Goal: Feedback & Contribution: Contribute content

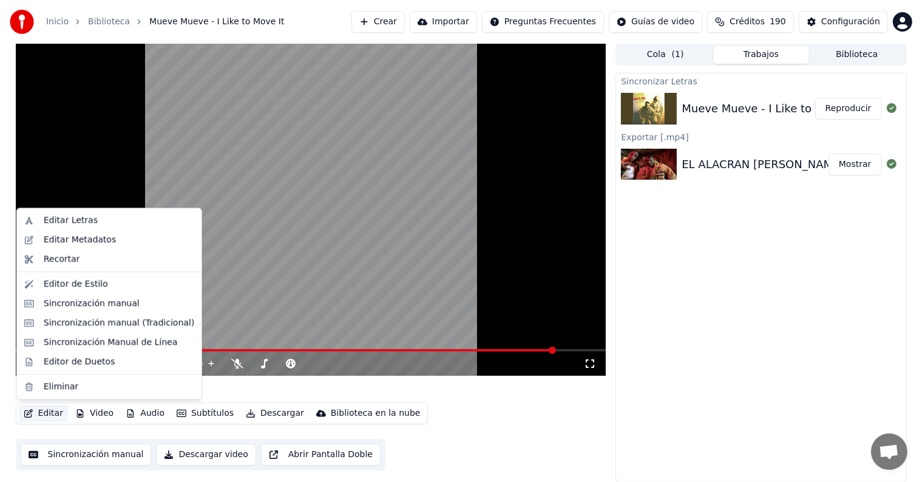
click at [39, 413] on button "Editar" at bounding box center [43, 413] width 49 height 17
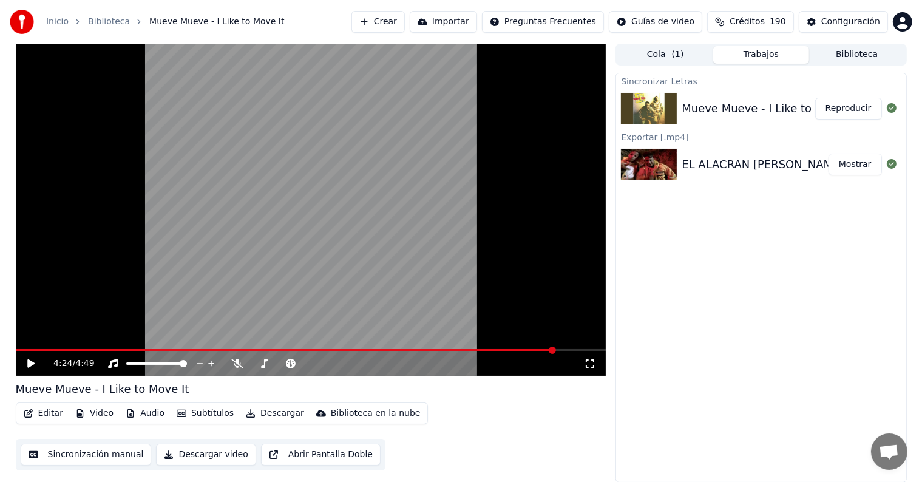
click at [271, 167] on video at bounding box center [311, 210] width 591 height 332
click at [28, 349] on span at bounding box center [22, 350] width 12 height 2
click at [49, 422] on div "Editar Video Audio Subtítulos Descargar Biblioteca en la nube" at bounding box center [222, 414] width 413 height 22
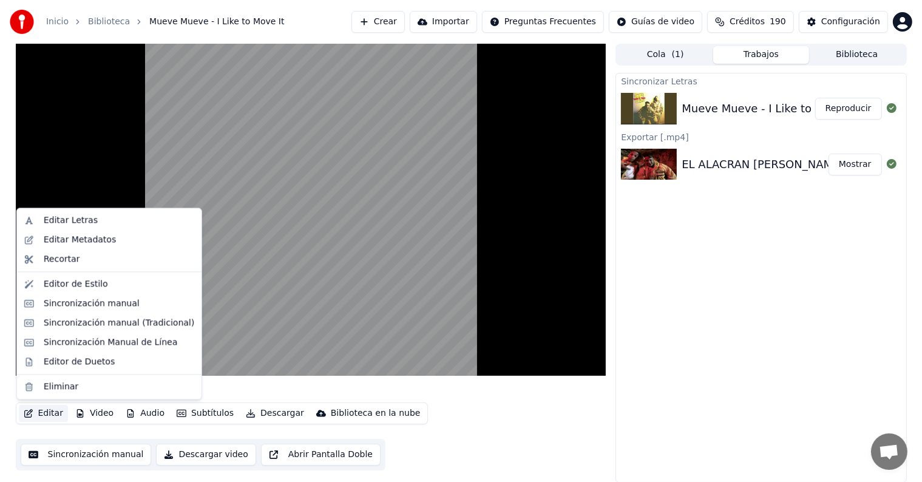
click at [51, 416] on button "Editar" at bounding box center [43, 413] width 49 height 17
click at [86, 224] on div "Editar Letras" at bounding box center [71, 220] width 54 height 12
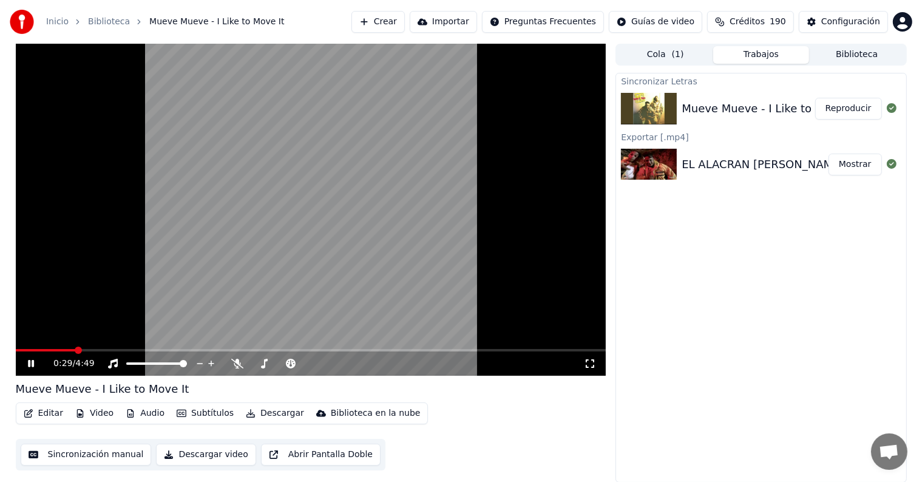
click at [239, 366] on icon at bounding box center [237, 364] width 12 height 10
click at [45, 414] on button "Editar" at bounding box center [43, 413] width 49 height 17
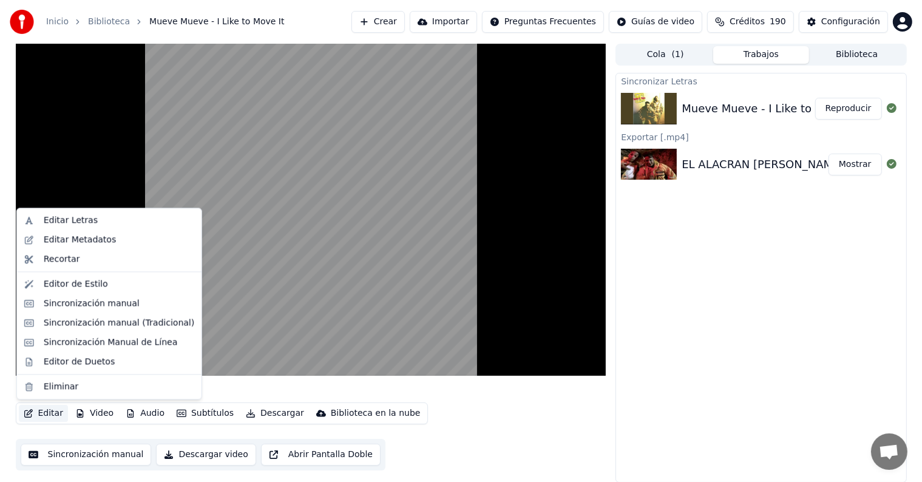
click at [248, 260] on video at bounding box center [311, 210] width 591 height 332
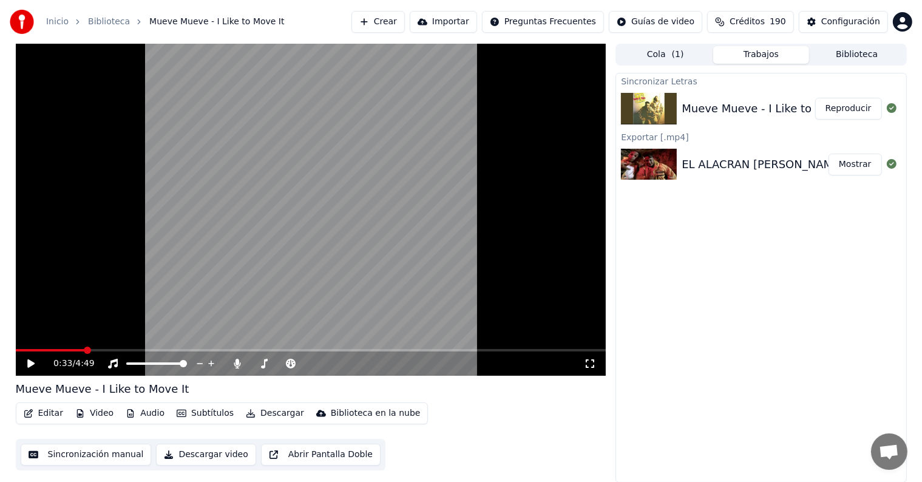
click at [288, 364] on icon at bounding box center [291, 364] width 10 height 10
click at [29, 365] on icon at bounding box center [30, 363] width 7 height 8
click at [773, 160] on div "EL ALACRAN [PERSON_NAME] & papo HD audio HQ" at bounding box center [821, 164] width 279 height 17
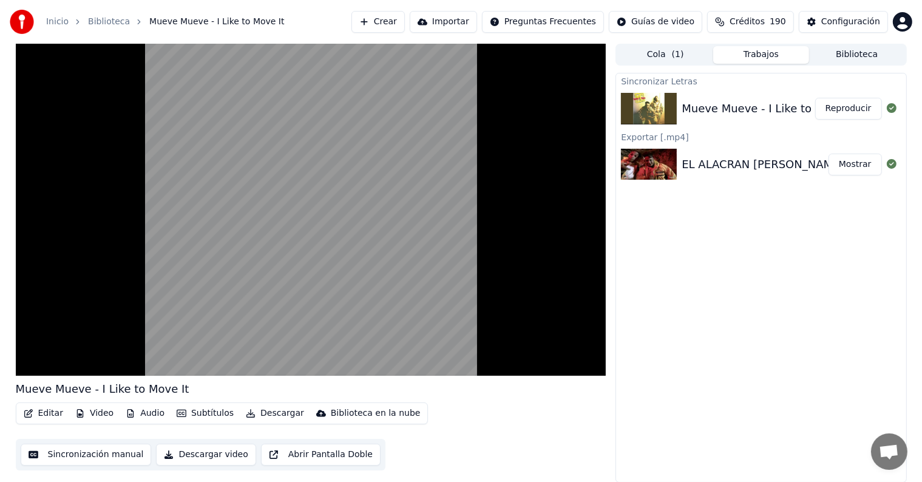
click at [852, 106] on button "Reproducir" at bounding box center [848, 109] width 67 height 22
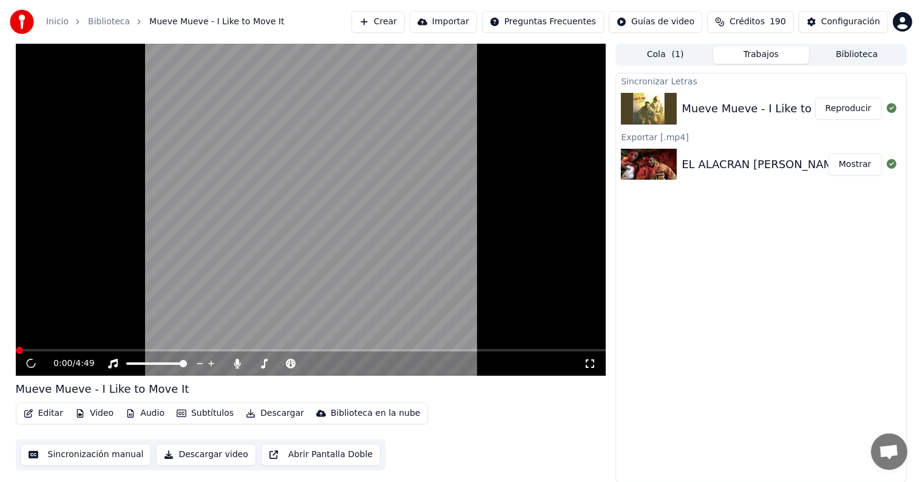
click at [42, 413] on button "Editar" at bounding box center [43, 413] width 49 height 17
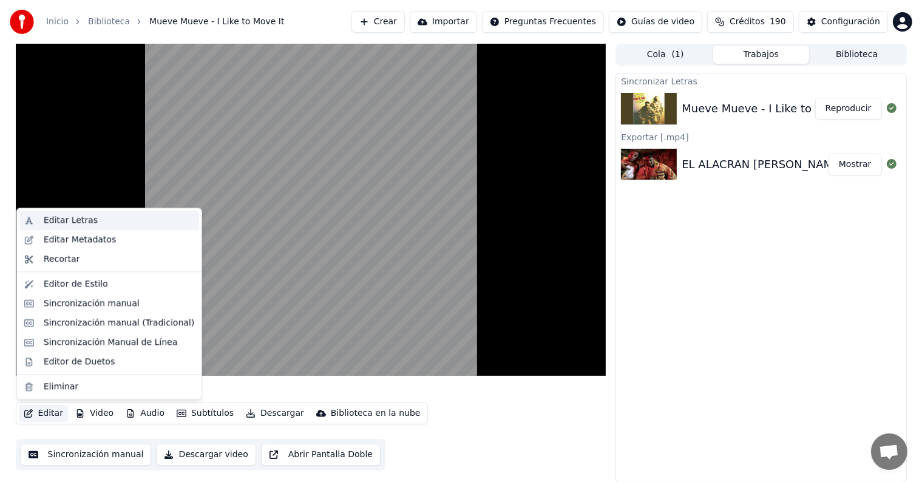
click at [51, 224] on div "Editar Letras" at bounding box center [71, 220] width 54 height 12
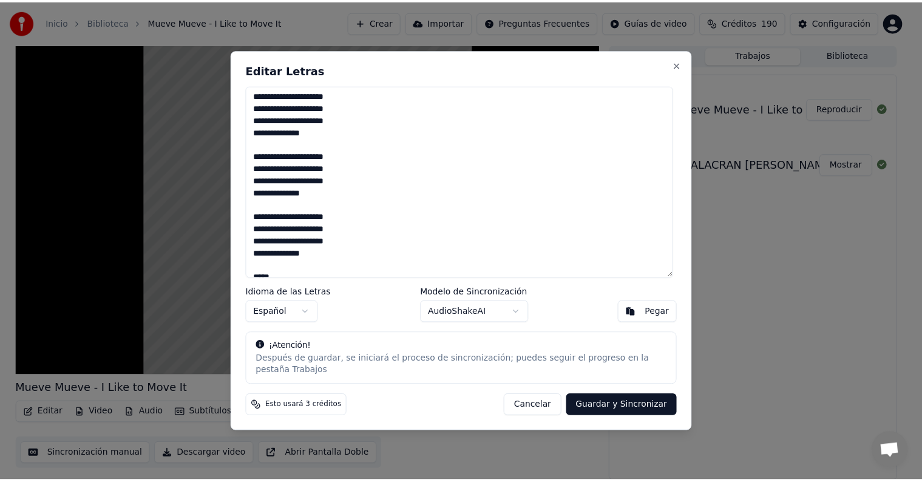
scroll to position [1311, 0]
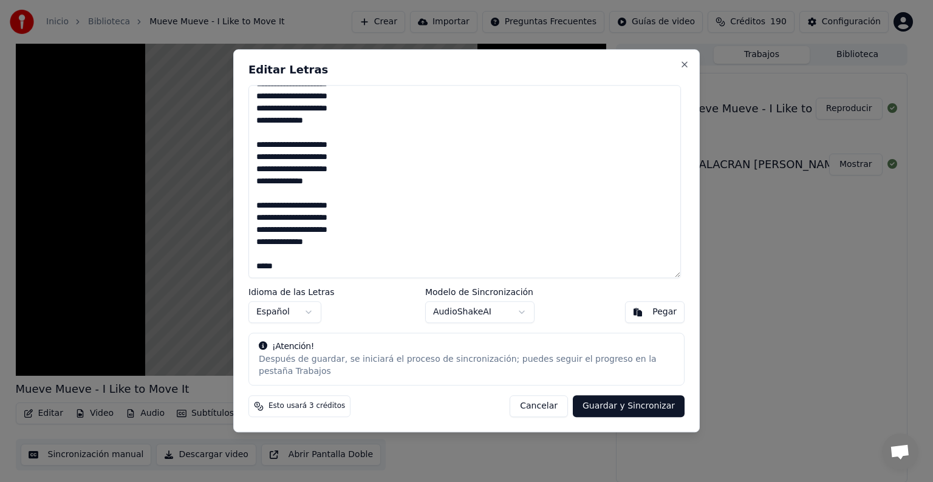
type textarea "**********"
click at [630, 400] on button "Guardar y Sincronizar" at bounding box center [629, 407] width 112 height 22
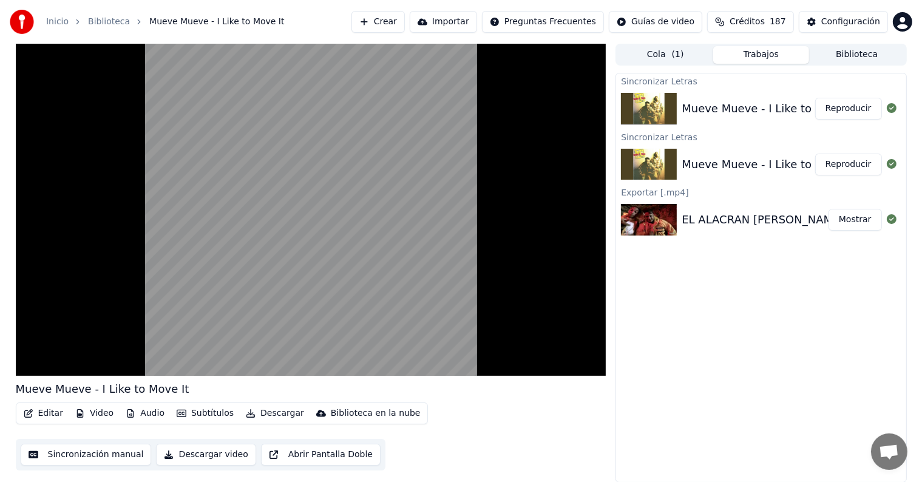
click at [844, 107] on button "Reproducir" at bounding box center [848, 109] width 67 height 22
click at [47, 415] on button "Editar" at bounding box center [43, 413] width 49 height 17
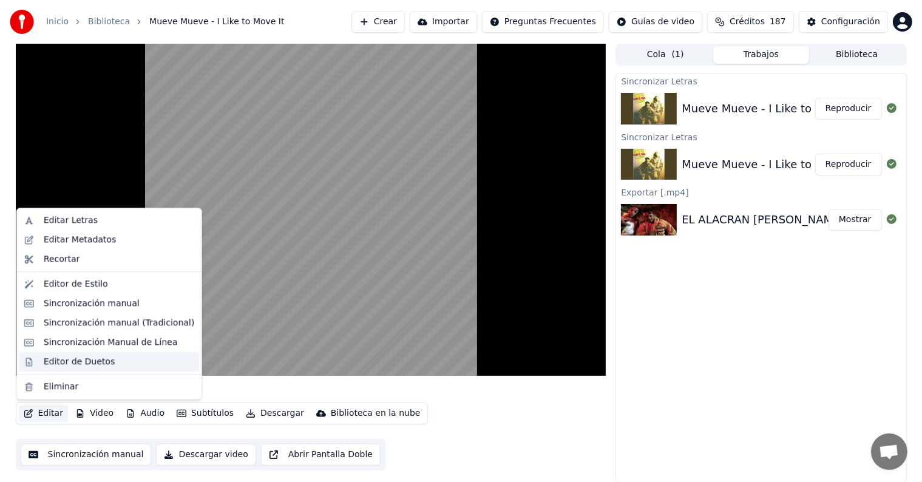
click at [40, 361] on div "Editor de Duetos" at bounding box center [109, 361] width 180 height 19
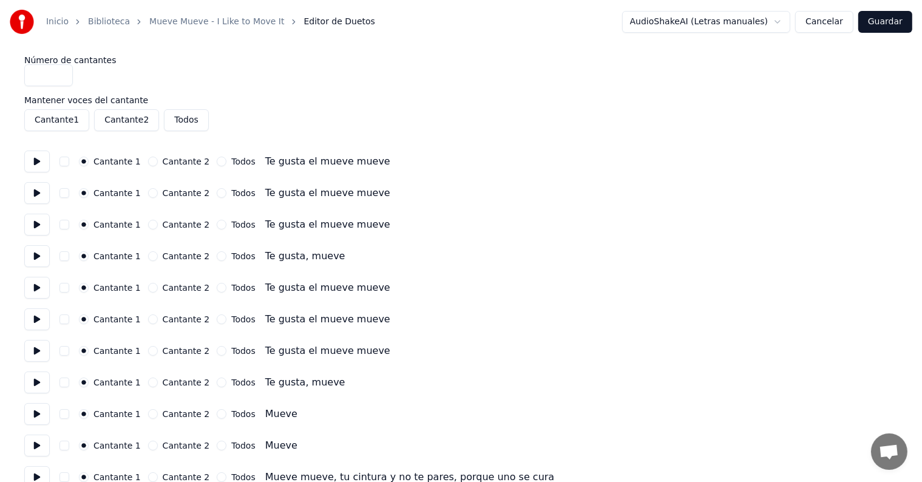
click at [41, 157] on button at bounding box center [36, 162] width 25 height 22
click at [69, 162] on button "button" at bounding box center [64, 162] width 10 height 10
click at [69, 192] on button "button" at bounding box center [64, 193] width 10 height 10
click at [69, 222] on button "button" at bounding box center [64, 225] width 10 height 10
click at [68, 254] on button "button" at bounding box center [64, 256] width 10 height 10
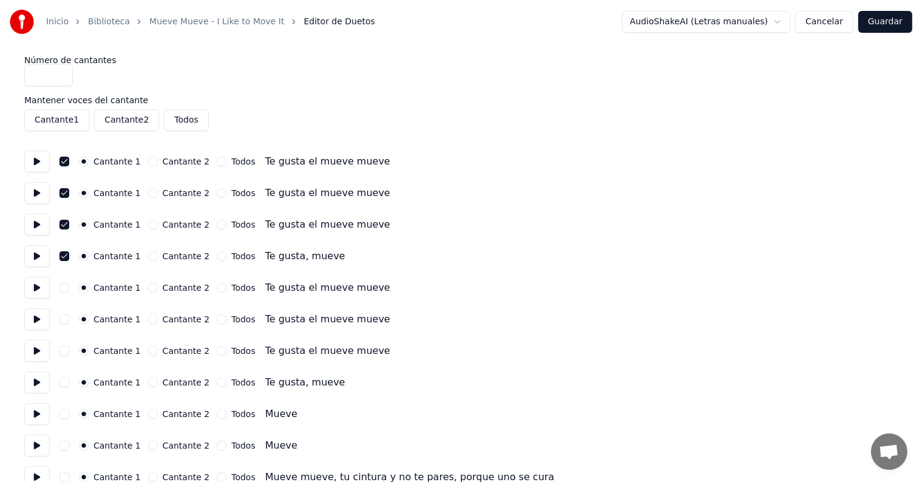
click at [68, 284] on button "button" at bounding box center [64, 288] width 10 height 10
click at [68, 318] on button "button" at bounding box center [64, 319] width 10 height 10
click at [50, 326] on button at bounding box center [36, 319] width 25 height 22
click at [50, 356] on button at bounding box center [36, 351] width 25 height 22
click at [69, 349] on button "button" at bounding box center [64, 351] width 10 height 10
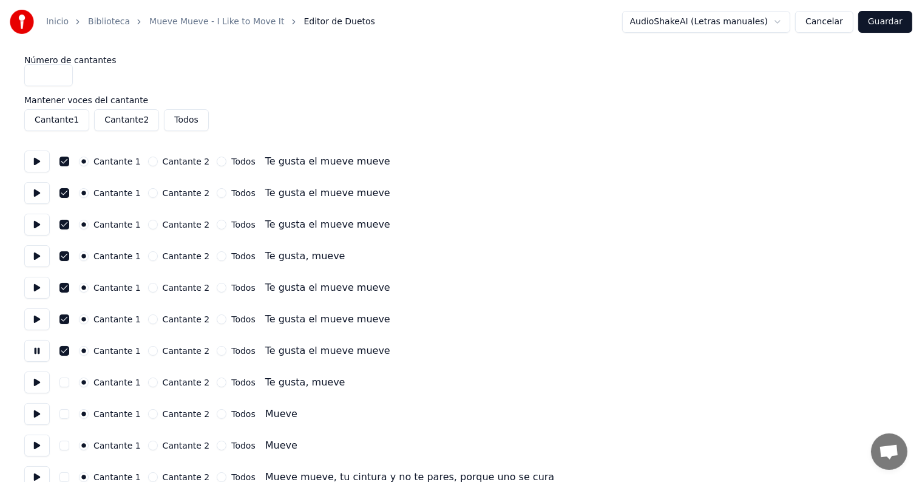
click at [69, 379] on button "button" at bounding box center [64, 383] width 10 height 10
click at [33, 350] on button at bounding box center [36, 351] width 25 height 22
click at [34, 375] on button at bounding box center [36, 383] width 25 height 22
click at [67, 412] on button "button" at bounding box center [64, 414] width 10 height 10
click at [39, 407] on button at bounding box center [36, 414] width 25 height 22
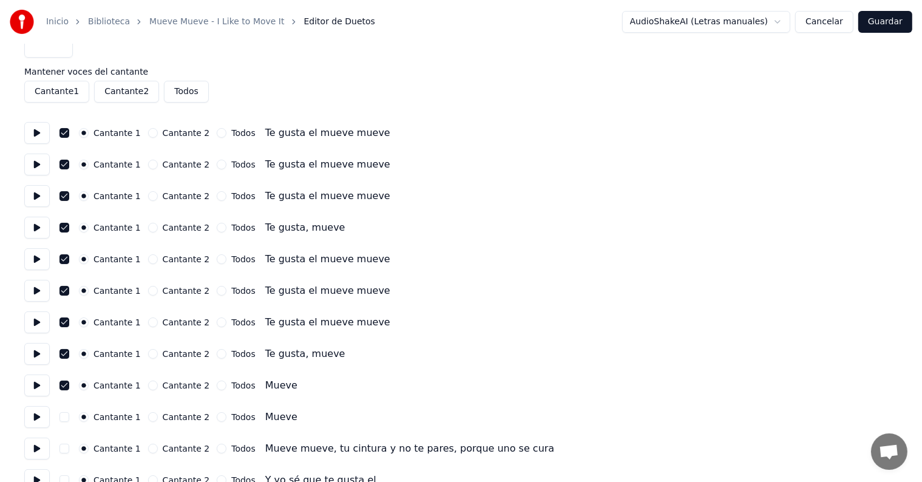
scroll to position [52, 0]
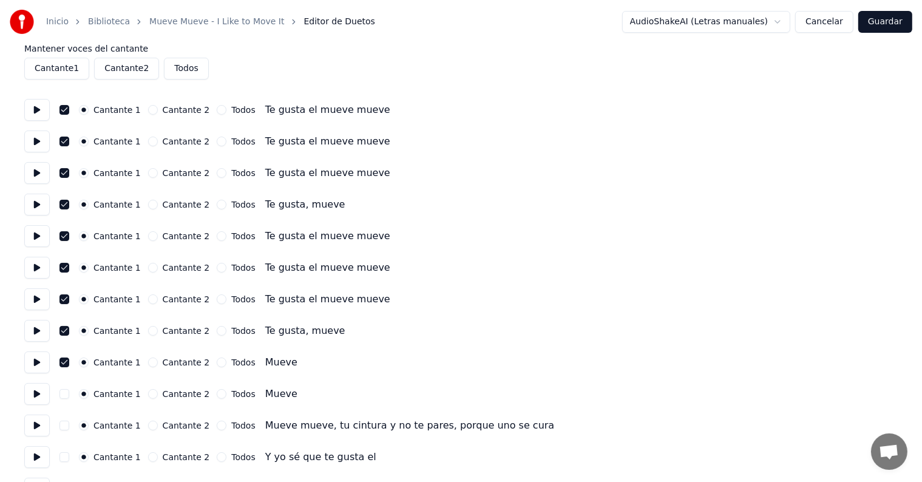
click at [39, 389] on button at bounding box center [36, 394] width 25 height 22
click at [830, 17] on button "Cancelar" at bounding box center [824, 22] width 58 height 22
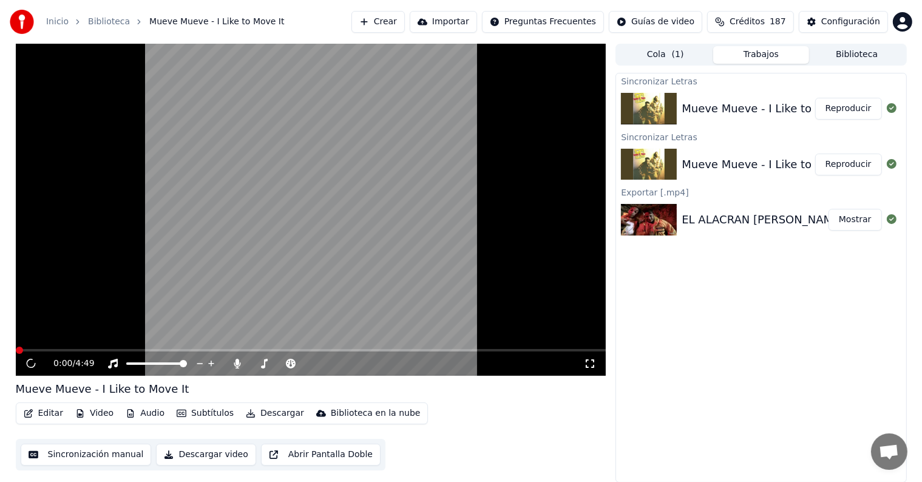
click at [42, 407] on button "Editar" at bounding box center [43, 413] width 49 height 17
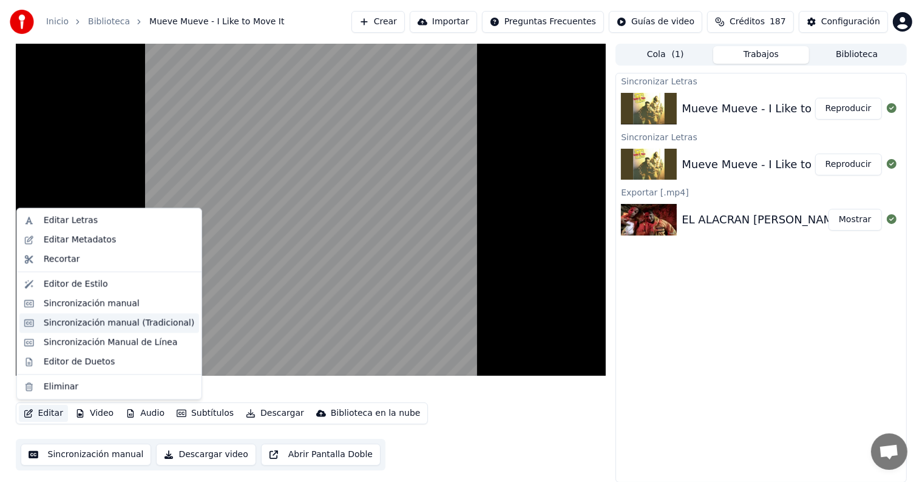
click at [45, 321] on div "Sincronización manual (Tradicional)" at bounding box center [119, 323] width 151 height 12
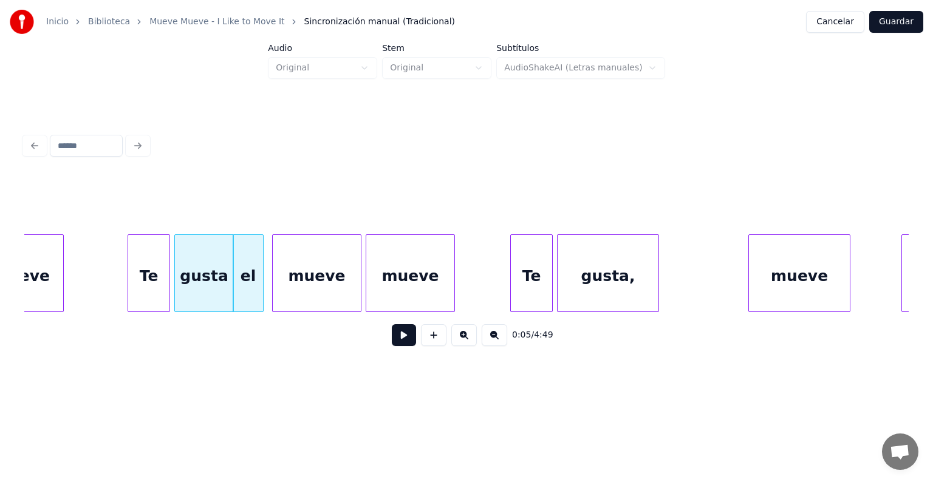
scroll to position [0, 896]
click at [274, 285] on div "mueve" at bounding box center [313, 276] width 94 height 83
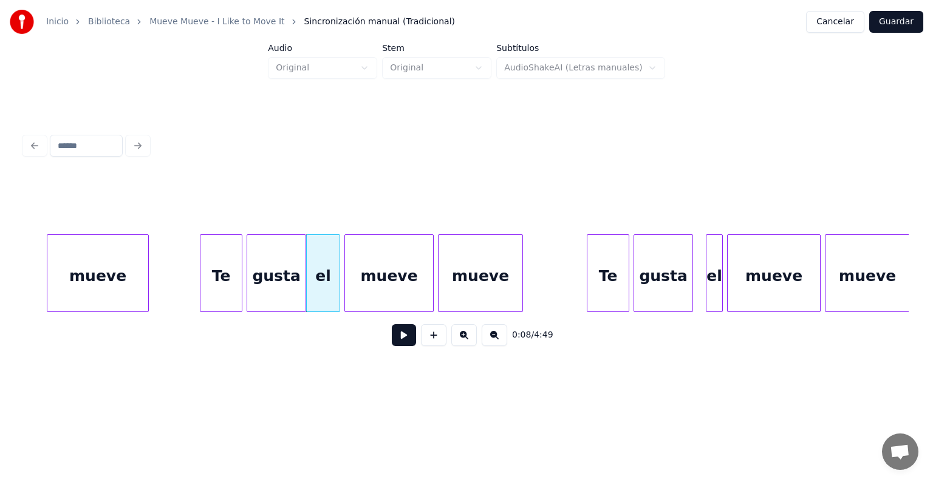
scroll to position [0, 1622]
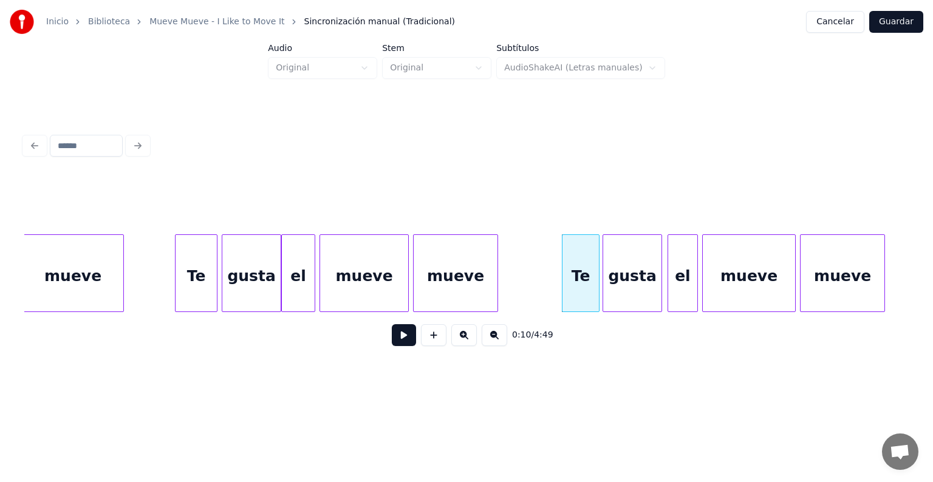
click at [631, 285] on div "gusta" at bounding box center [632, 276] width 58 height 83
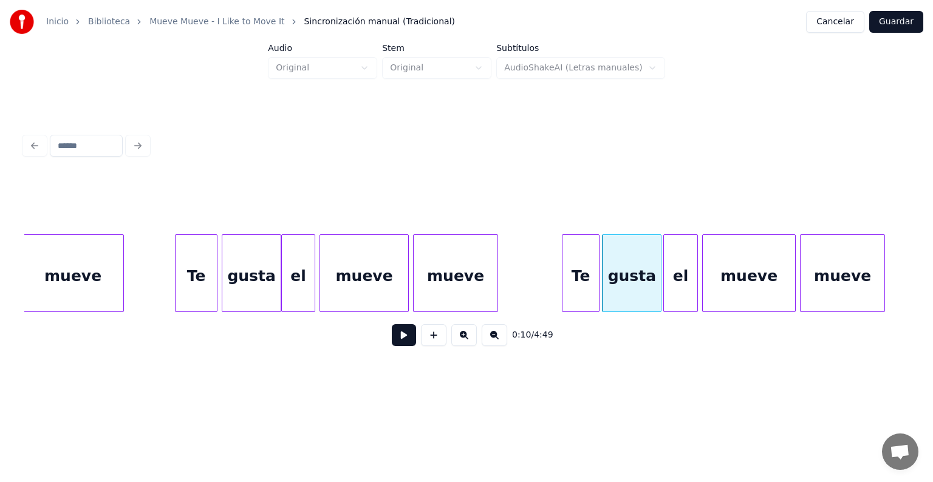
click at [669, 280] on div "el" at bounding box center [680, 276] width 33 height 83
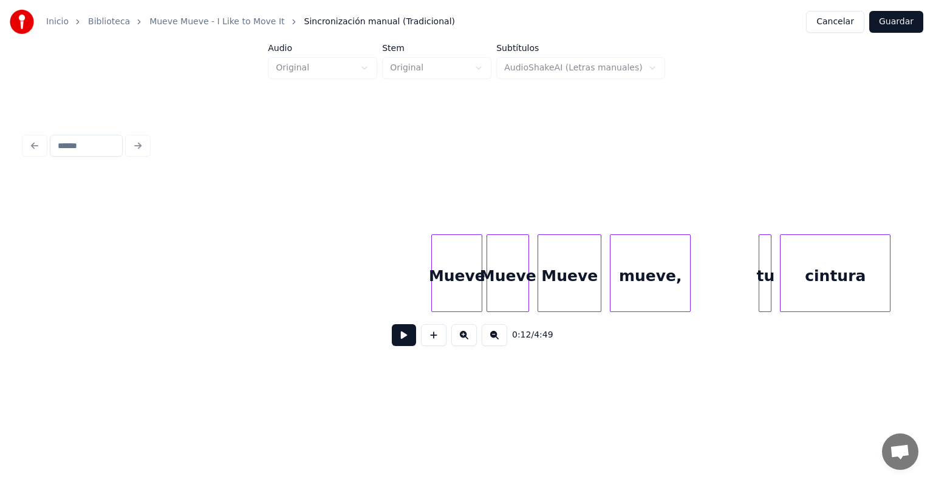
scroll to position [0, 5854]
click at [447, 268] on div "Mueve" at bounding box center [456, 276] width 50 height 83
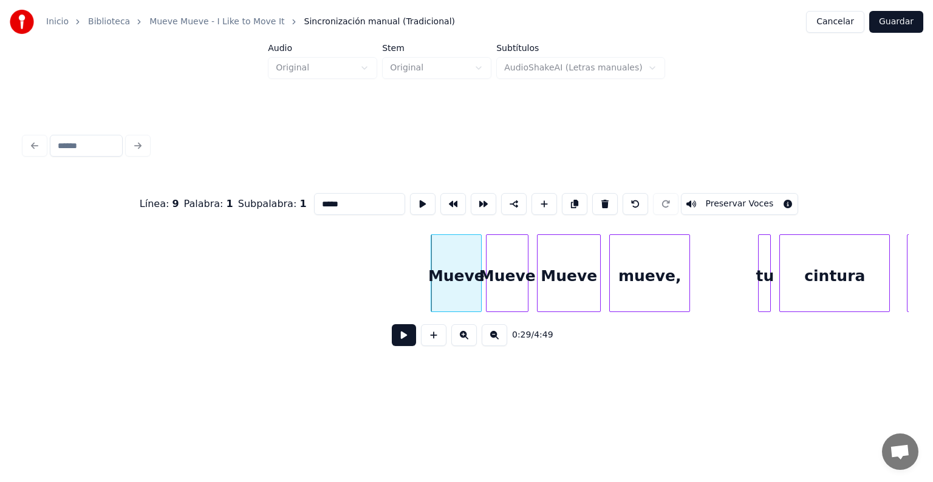
click at [392, 341] on button at bounding box center [404, 335] width 24 height 22
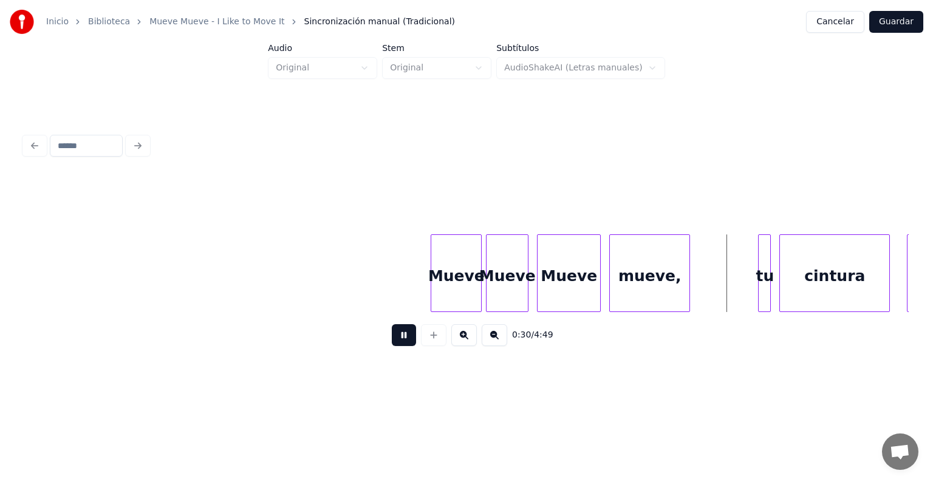
click at [395, 341] on button at bounding box center [404, 335] width 24 height 22
click at [446, 275] on div "Mueve" at bounding box center [456, 276] width 50 height 83
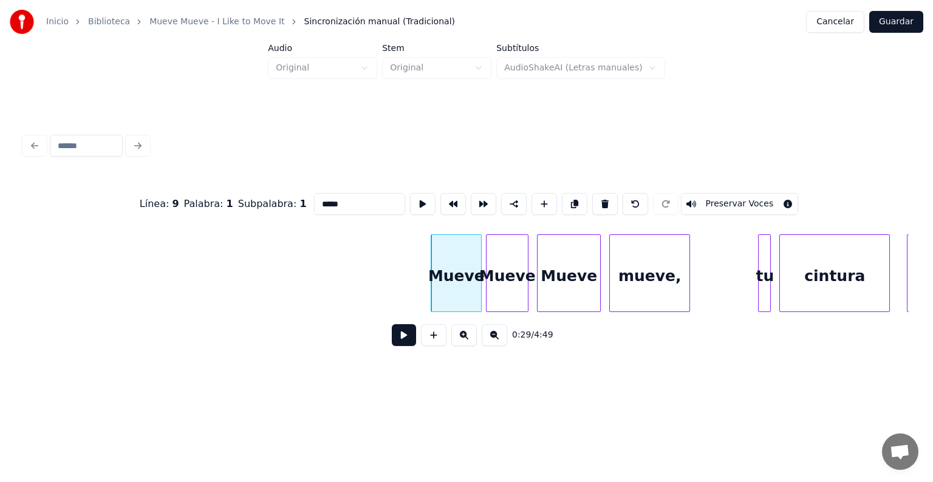
click at [392, 338] on button at bounding box center [404, 335] width 24 height 22
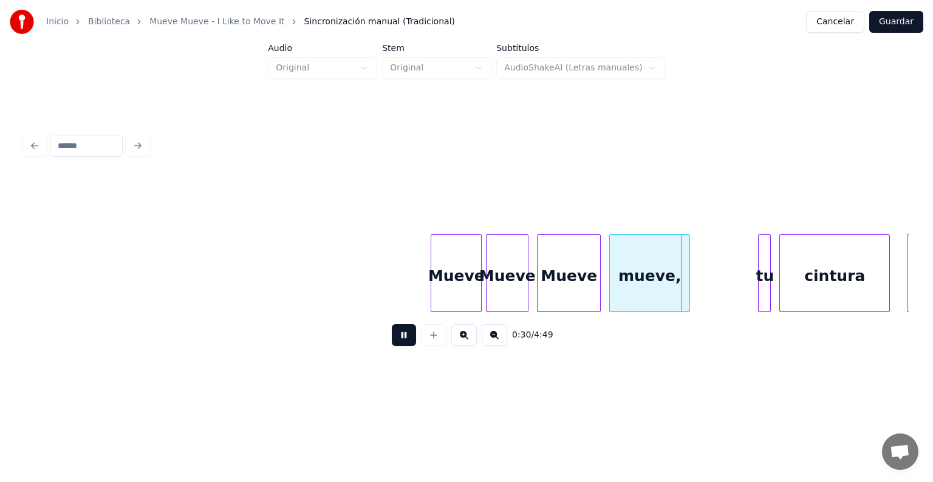
click at [392, 341] on button at bounding box center [404, 335] width 24 height 22
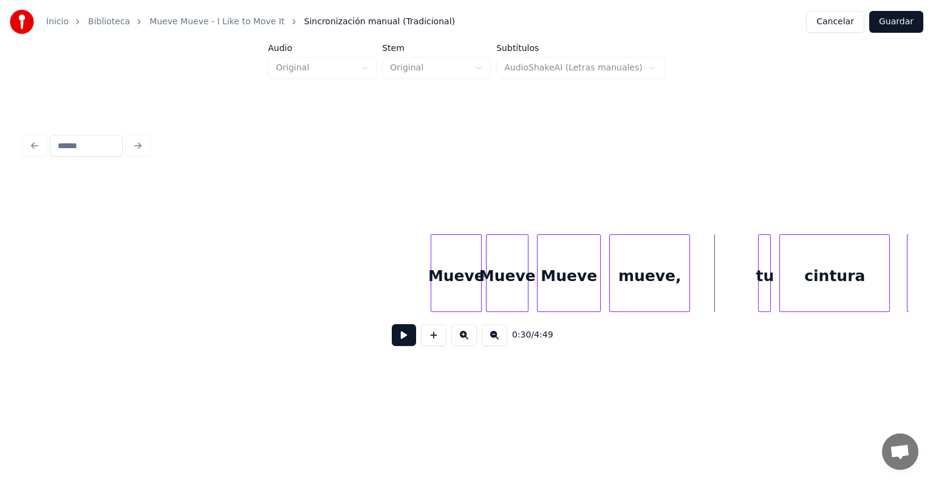
click at [498, 274] on div "Mueve" at bounding box center [506, 276] width 41 height 83
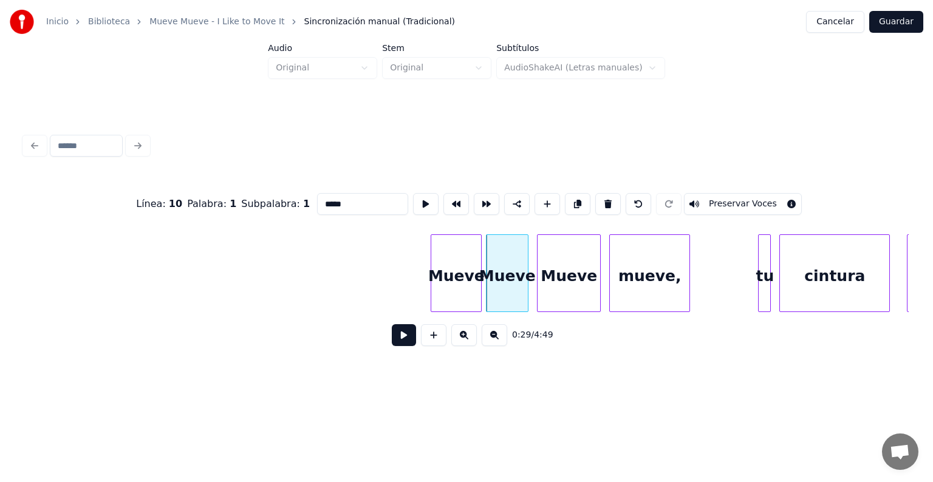
click at [605, 200] on button at bounding box center [607, 204] width 25 height 22
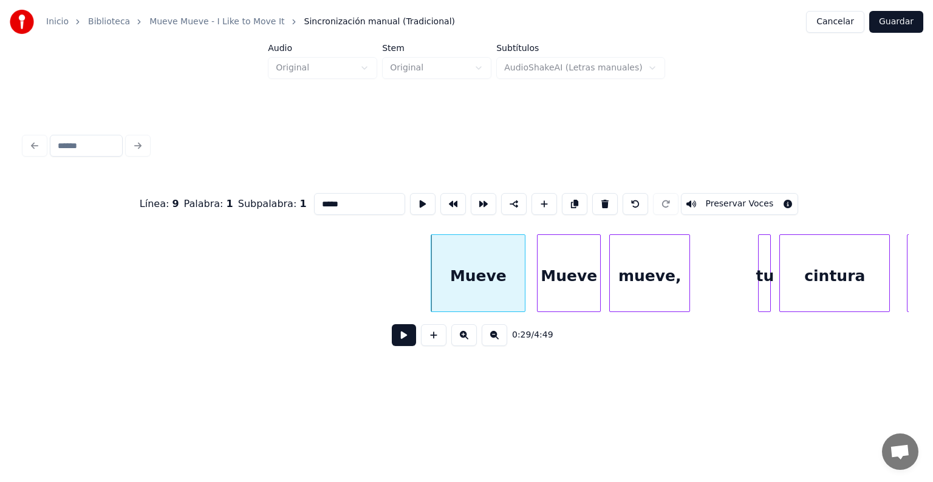
click at [392, 340] on button at bounding box center [404, 335] width 24 height 22
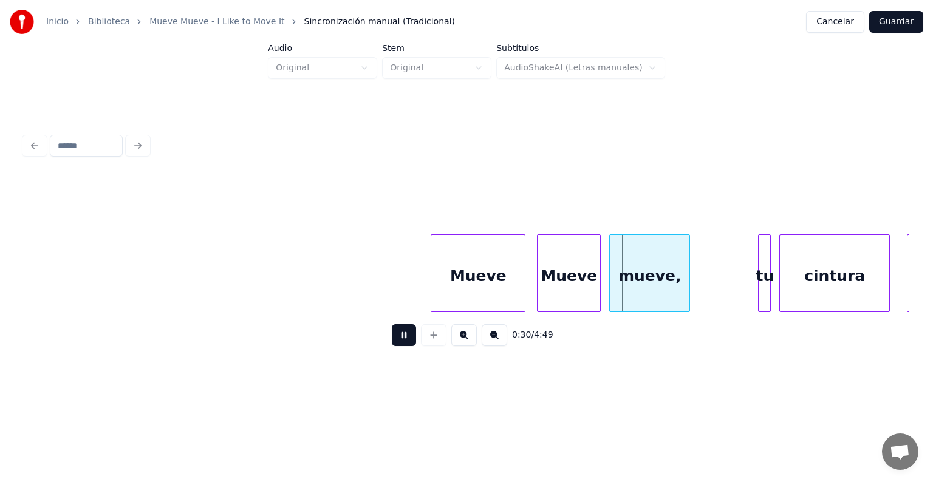
click at [392, 343] on button at bounding box center [404, 335] width 24 height 22
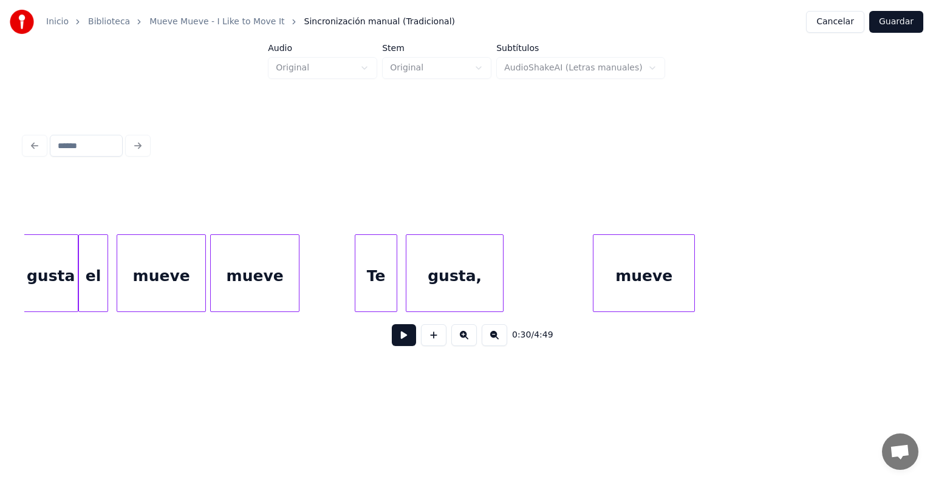
scroll to position [0, 2603]
click at [371, 274] on div "Te" at bounding box center [370, 276] width 41 height 83
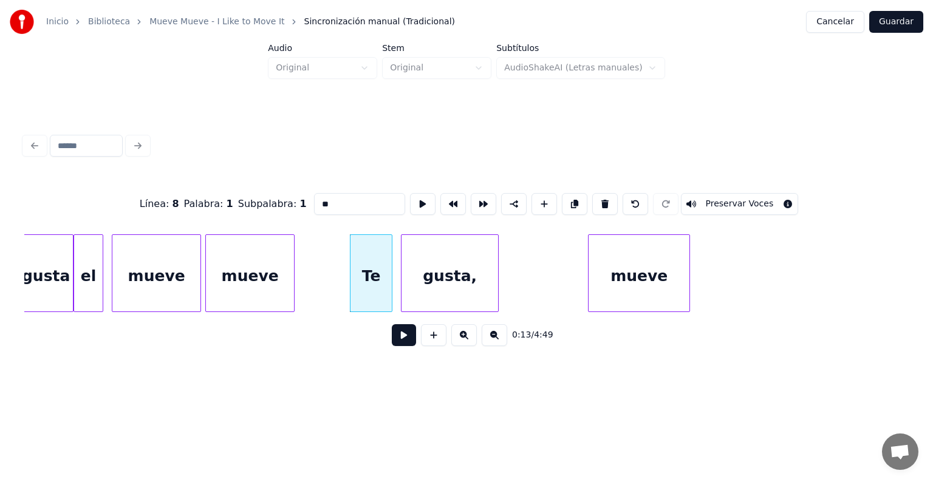
click at [392, 343] on button at bounding box center [404, 335] width 24 height 22
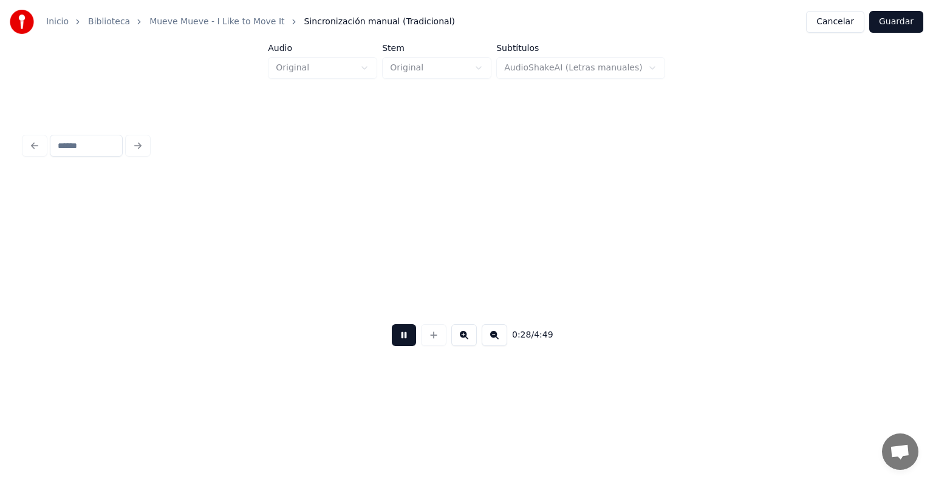
scroll to position [0, 6148]
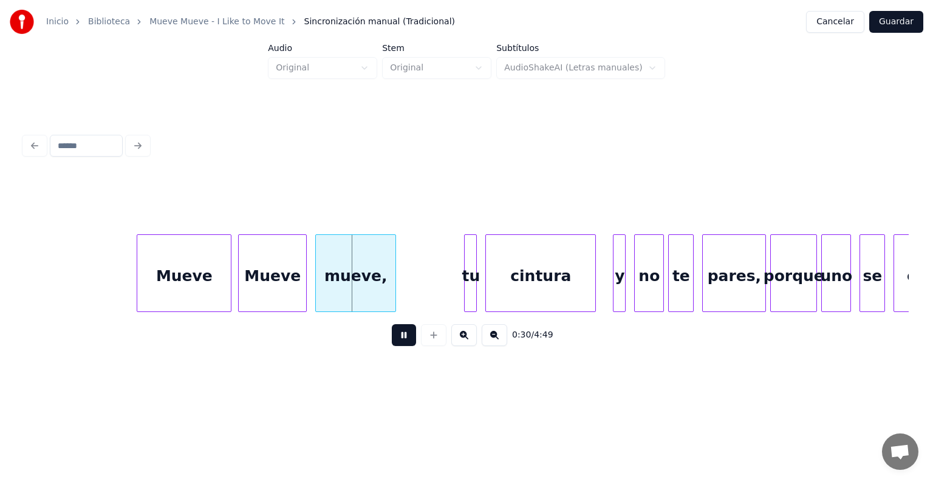
click at [245, 281] on div "Mueve" at bounding box center [272, 276] width 67 height 83
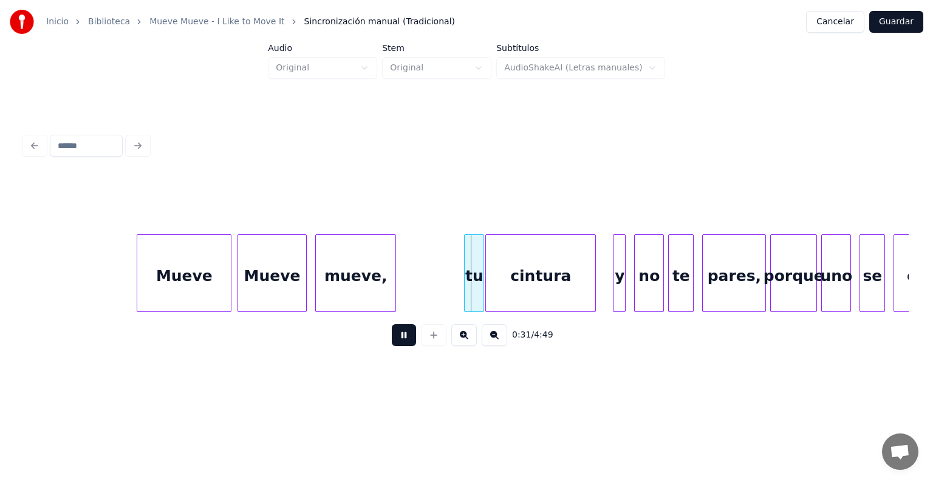
click at [474, 296] on div "tu" at bounding box center [473, 276] width 19 height 83
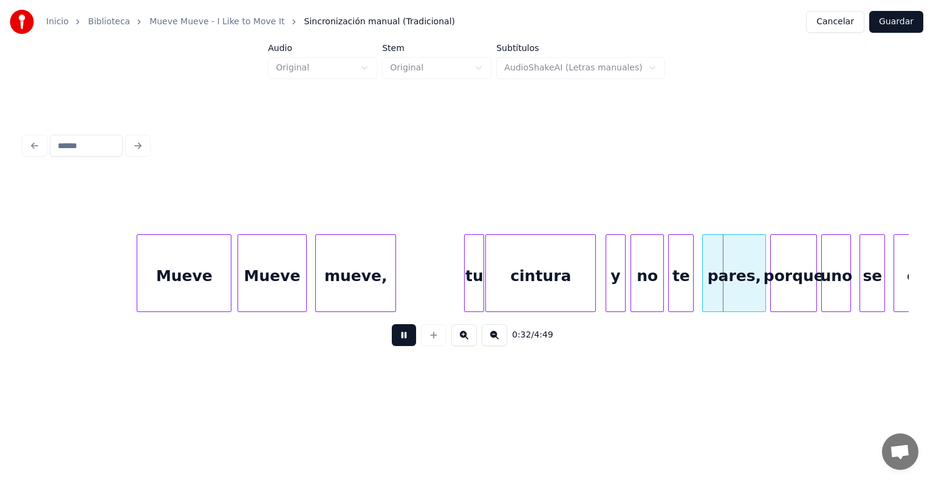
click at [636, 287] on div "no" at bounding box center [647, 276] width 32 height 83
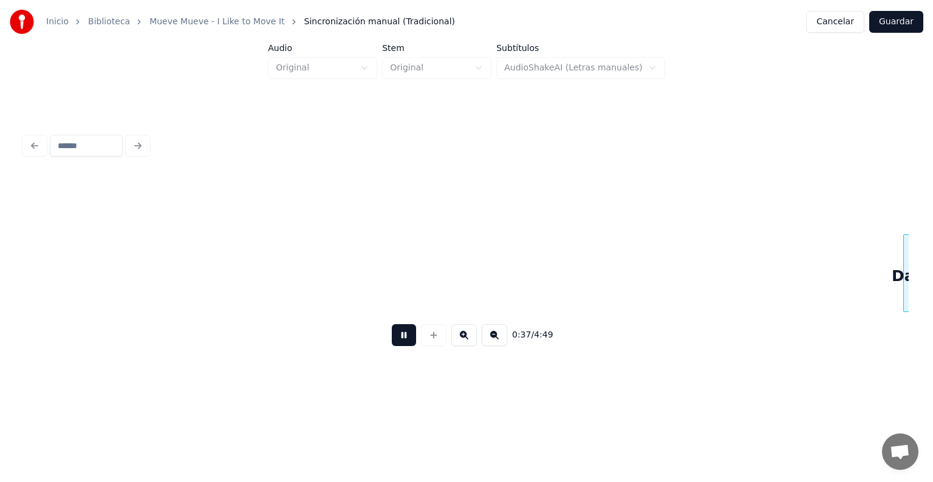
scroll to position [0, 7919]
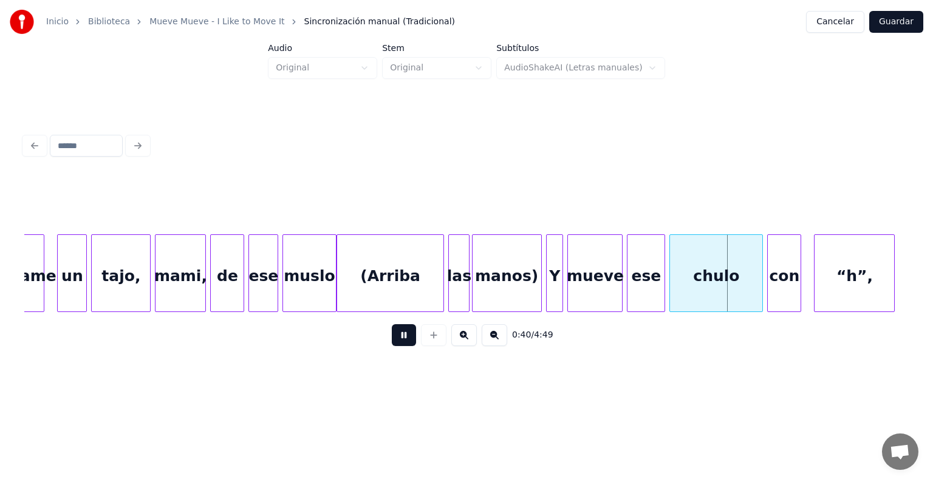
click at [531, 291] on div "manos)" at bounding box center [506, 276] width 69 height 83
click at [548, 291] on div "Y" at bounding box center [552, 276] width 19 height 83
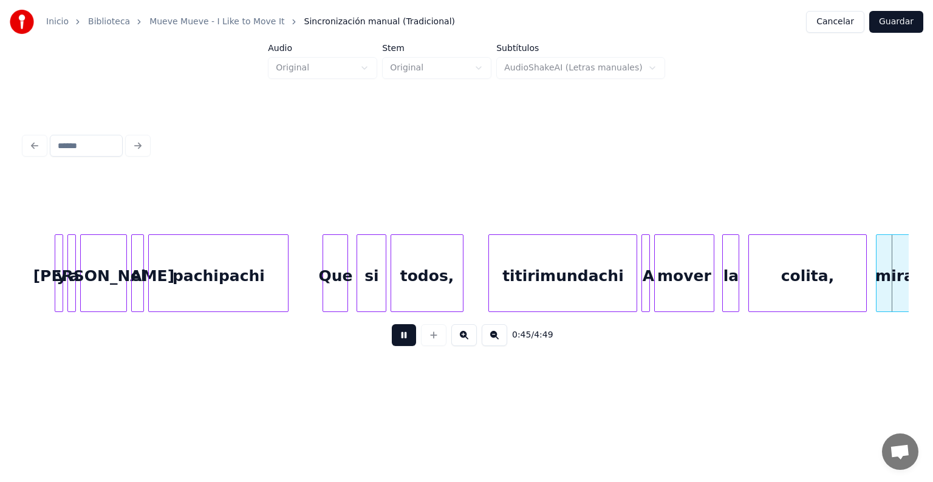
scroll to position [0, 9690]
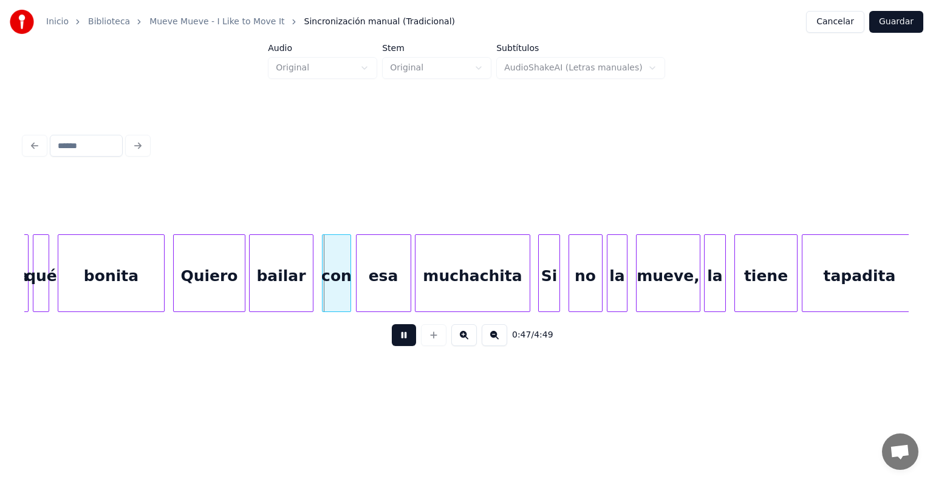
click at [178, 291] on div "Quiero" at bounding box center [209, 276] width 70 height 83
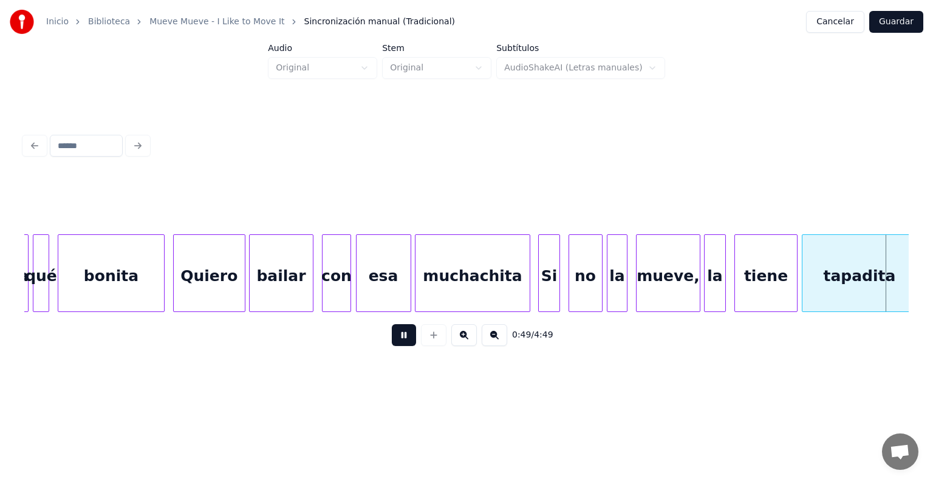
scroll to position [0, 10574]
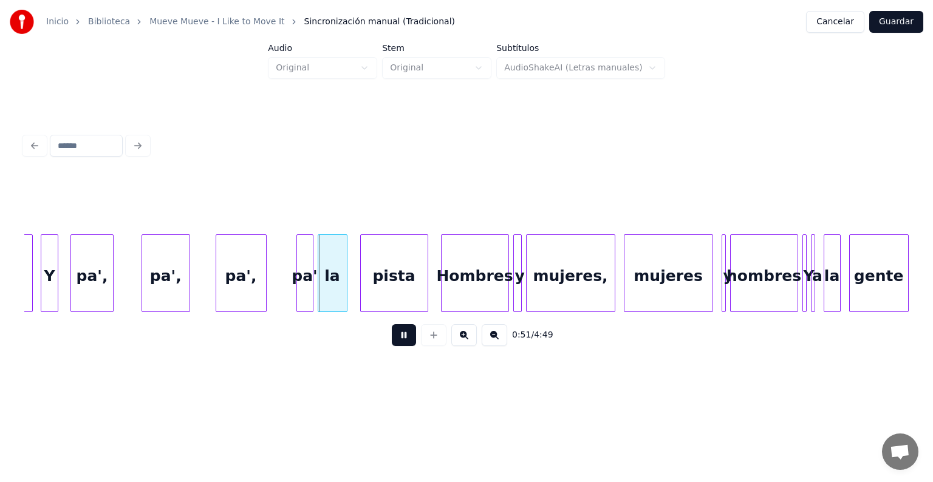
click at [144, 279] on div "pa'," at bounding box center [165, 276] width 47 height 83
click at [211, 277] on div at bounding box center [213, 273] width 4 height 76
click at [297, 291] on div "pa'" at bounding box center [303, 276] width 20 height 83
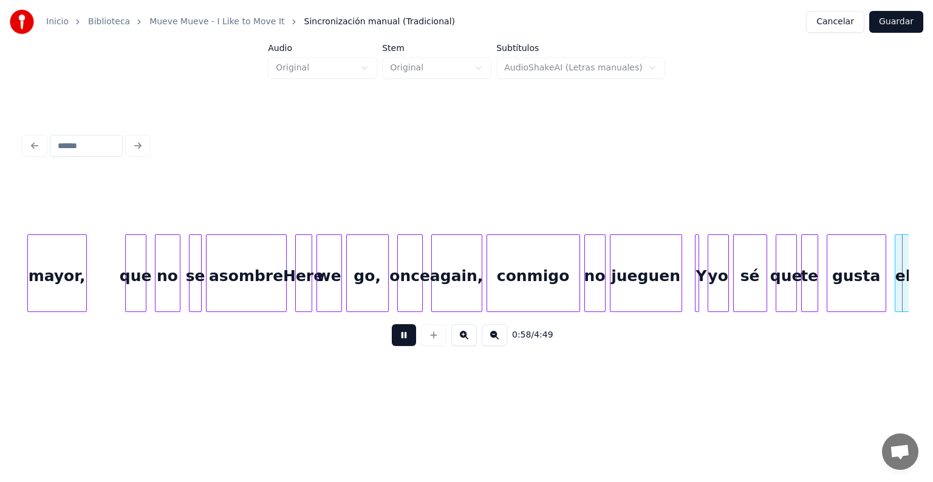
scroll to position [0, 12344]
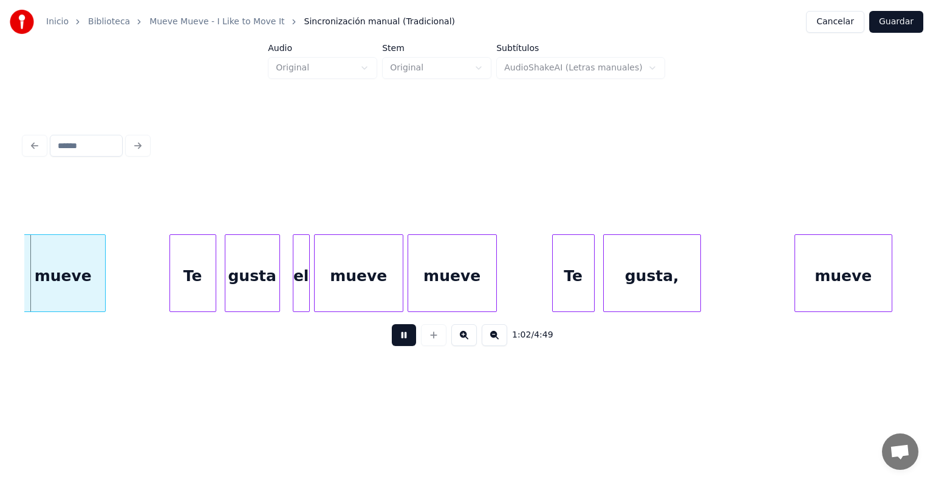
click at [700, 265] on div "gusta," at bounding box center [651, 276] width 97 height 83
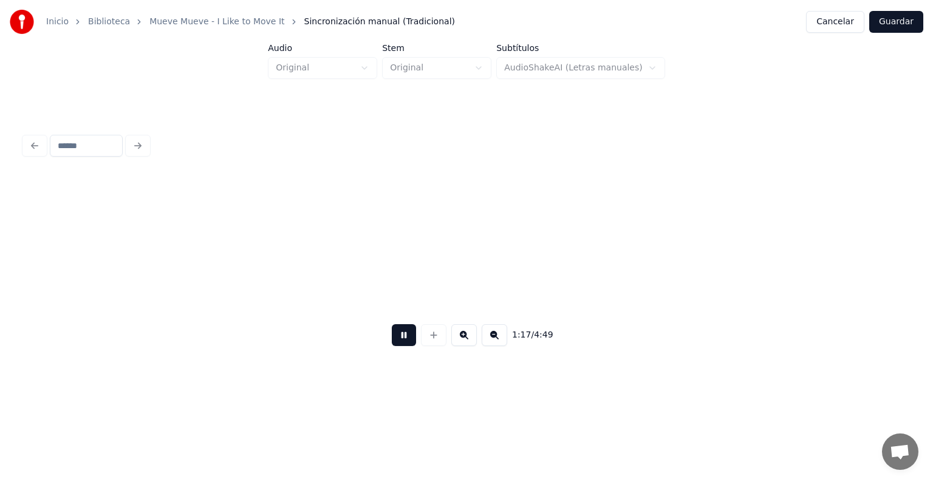
scroll to position [0, 16464]
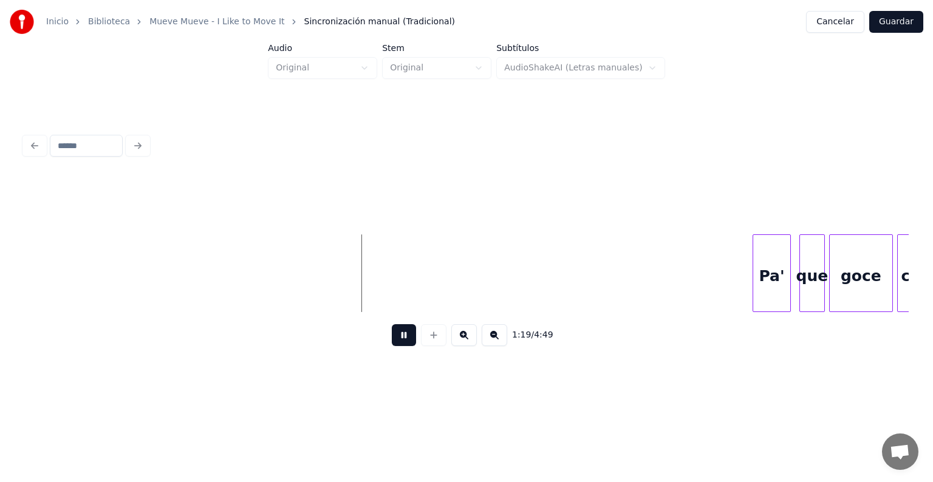
click at [758, 272] on div "Pa'" at bounding box center [771, 276] width 37 height 83
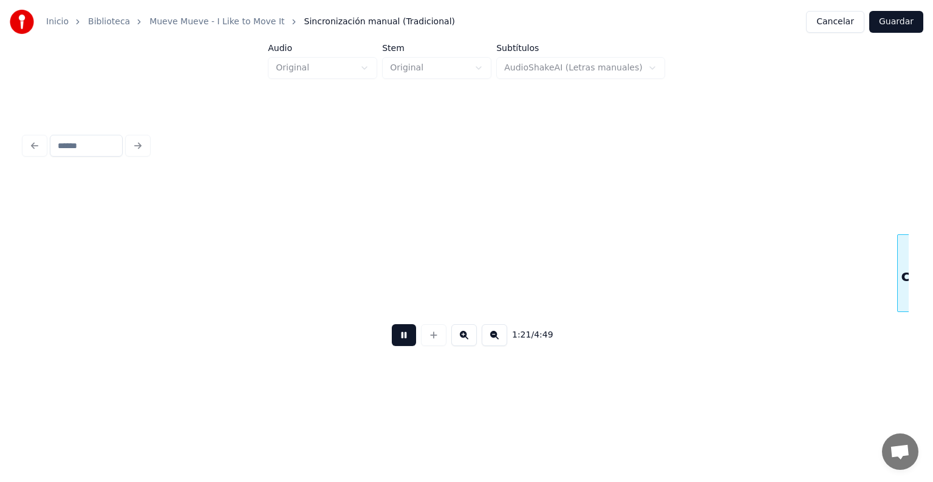
scroll to position [0, 17351]
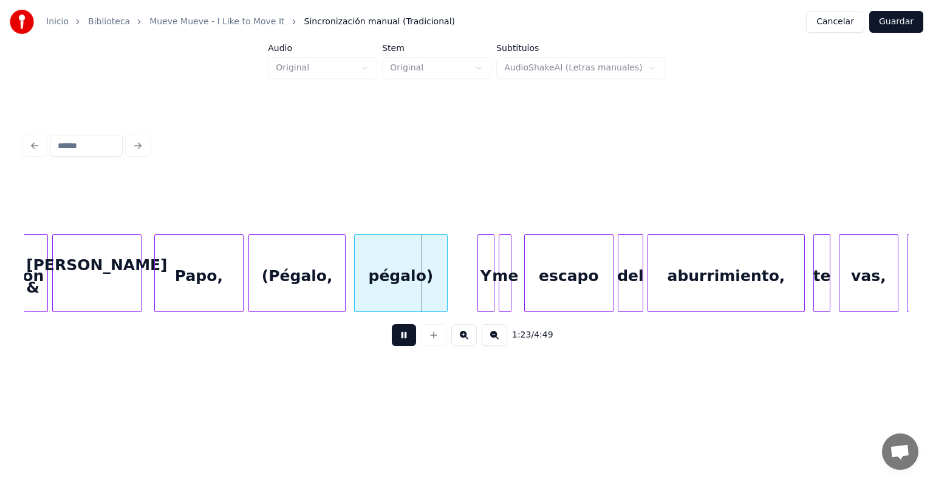
click at [257, 285] on div "(Pégalo," at bounding box center [296, 276] width 95 height 83
click at [342, 282] on div at bounding box center [343, 273] width 4 height 76
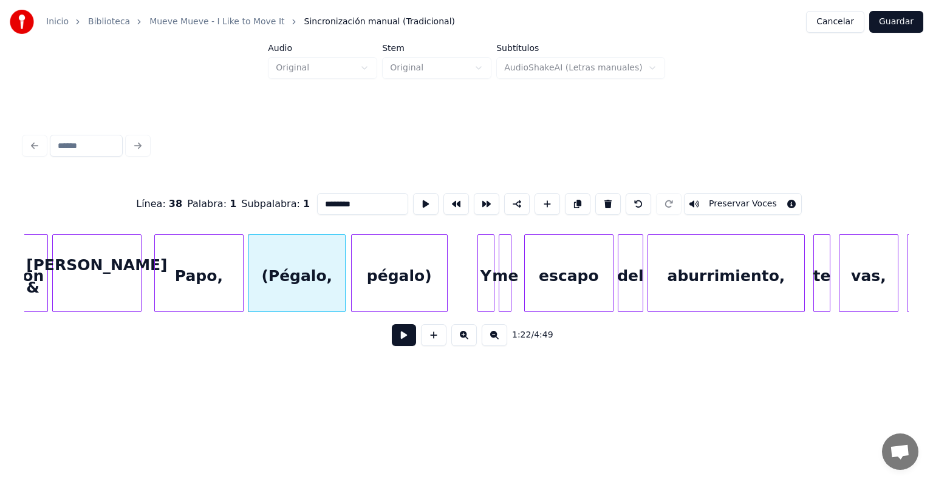
click at [356, 284] on div "pégalo)" at bounding box center [399, 276] width 95 height 83
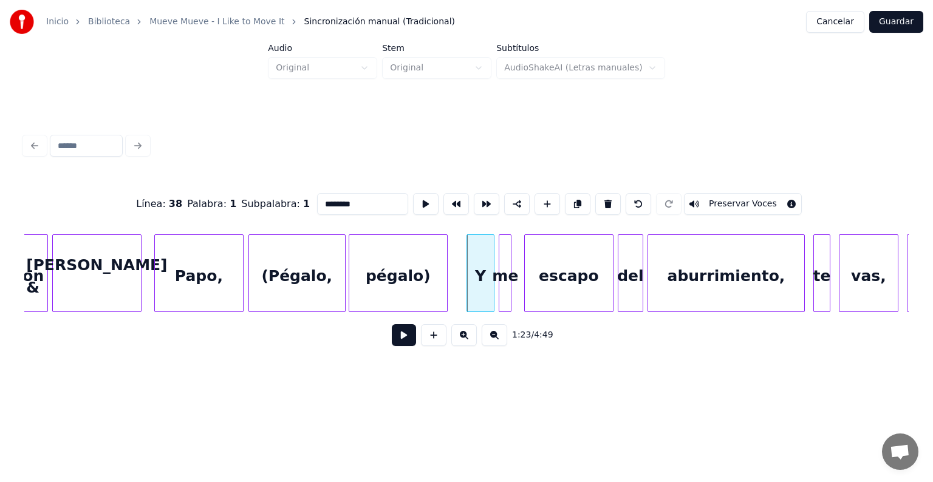
click at [392, 346] on button at bounding box center [404, 335] width 24 height 22
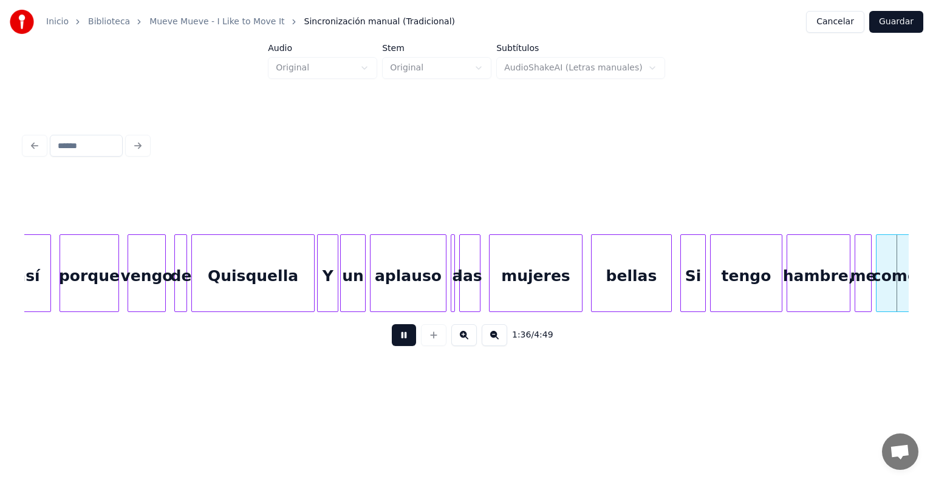
scroll to position [0, 20492]
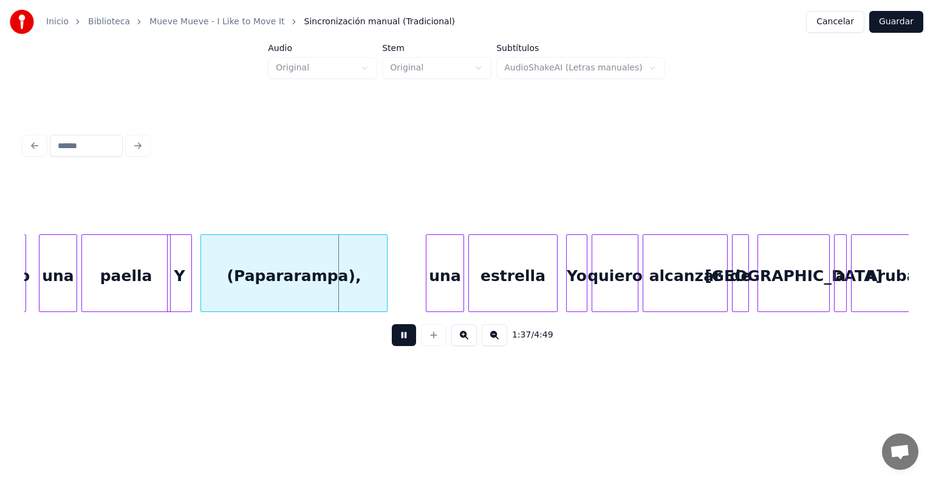
click at [226, 285] on div "(Papararampa)," at bounding box center [294, 276] width 186 height 83
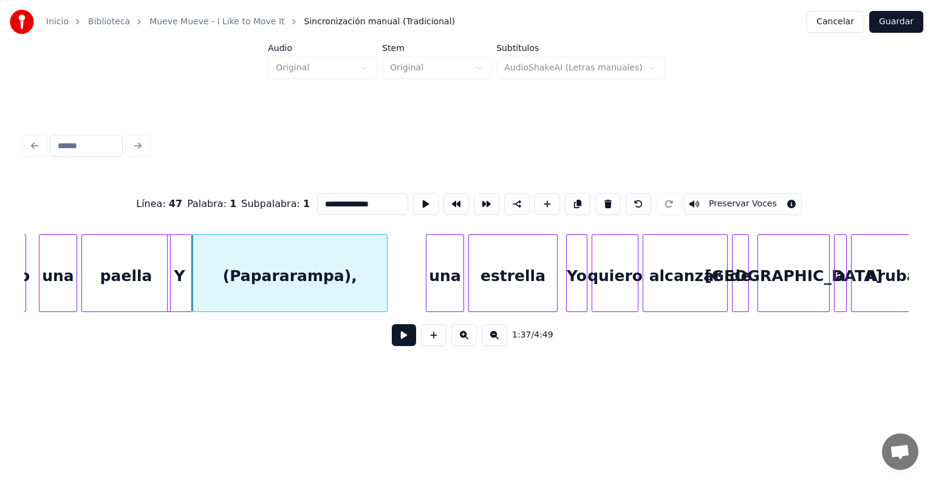
click at [202, 290] on div "(Papararampa)," at bounding box center [289, 276] width 194 height 83
click at [392, 346] on button at bounding box center [404, 335] width 24 height 22
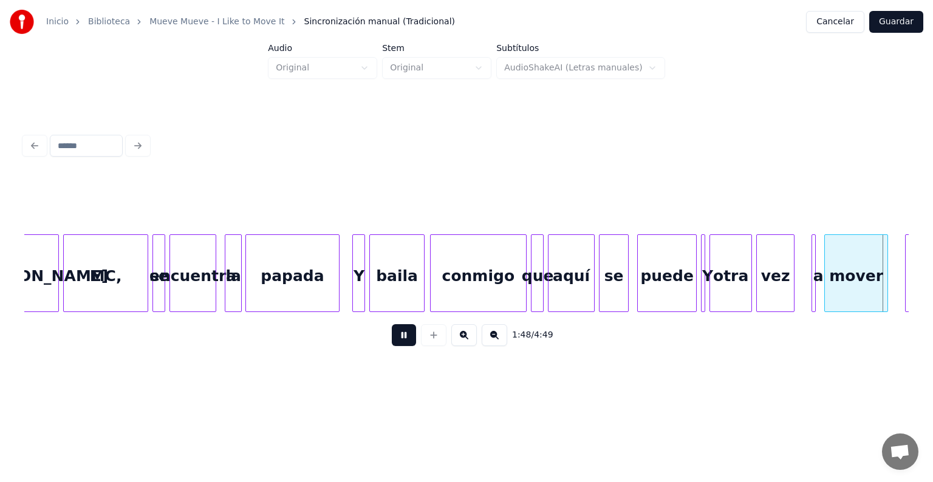
scroll to position [0, 23146]
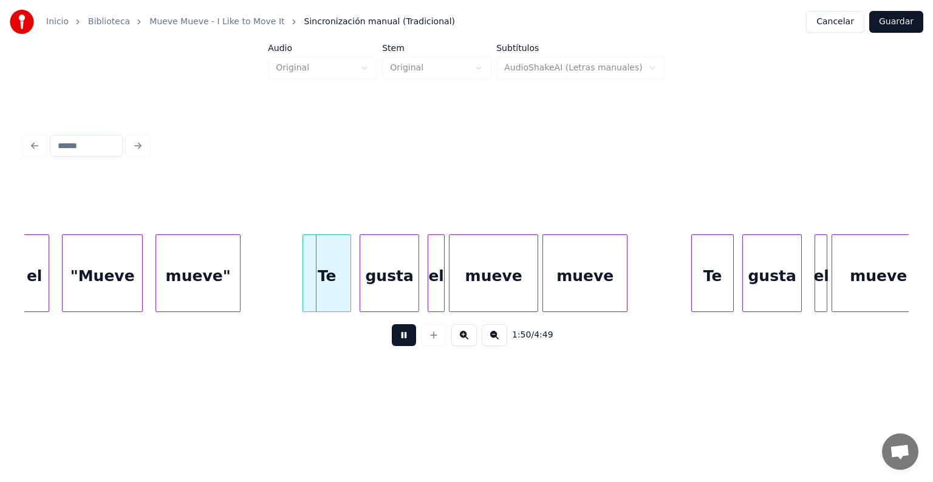
click at [306, 296] on div "Te" at bounding box center [326, 276] width 47 height 83
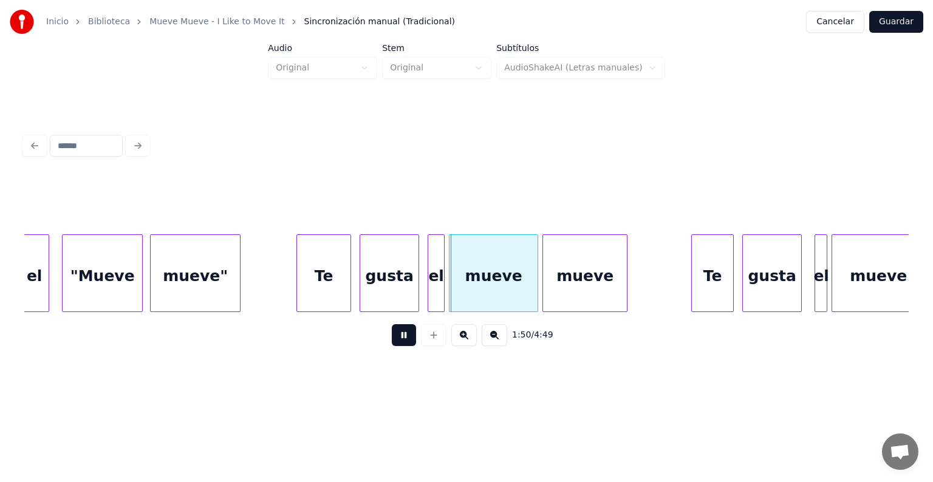
click at [155, 294] on div "mueve"" at bounding box center [195, 276] width 89 height 83
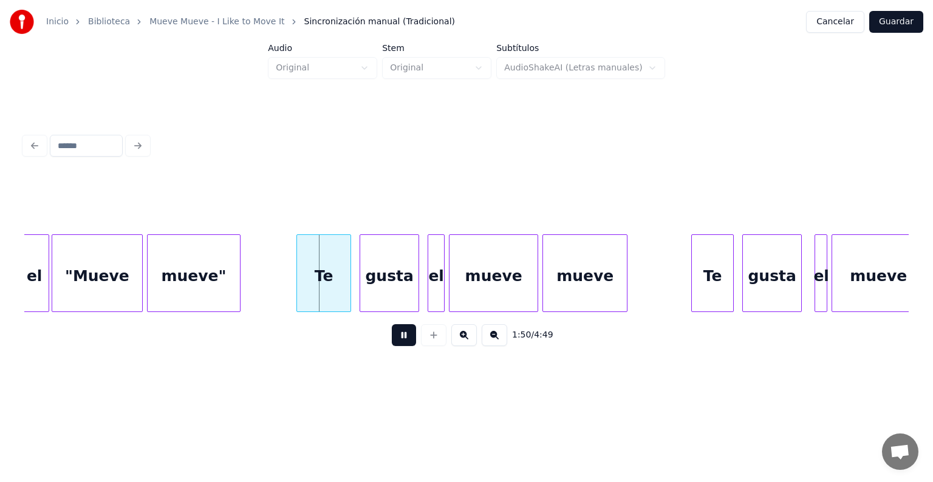
click at [429, 282] on div at bounding box center [430, 273] width 4 height 76
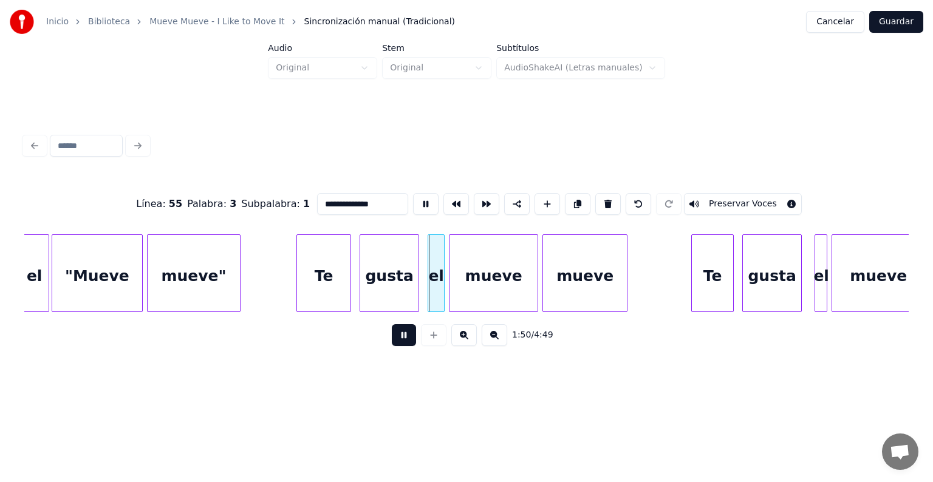
type input "**"
click at [428, 283] on div "el" at bounding box center [436, 276] width 16 height 83
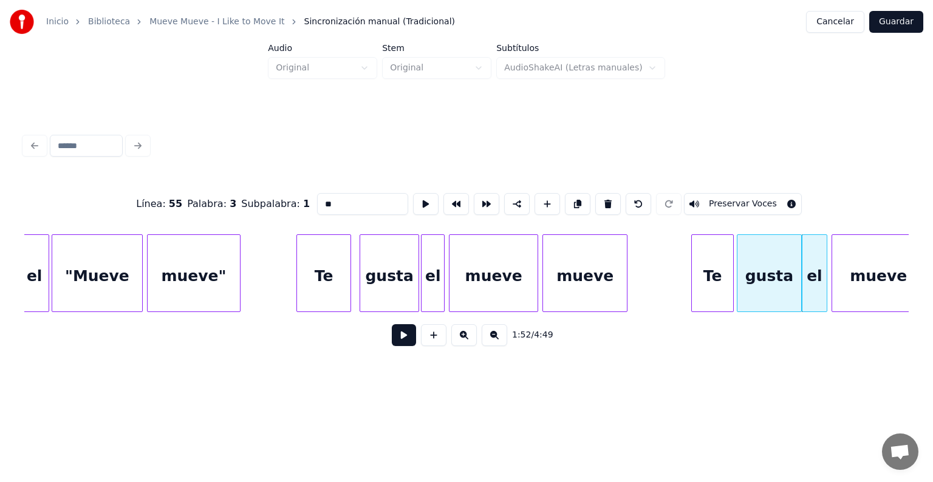
click at [742, 279] on div "gusta" at bounding box center [769, 276] width 64 height 83
click at [361, 288] on div "gusta" at bounding box center [385, 276] width 65 height 83
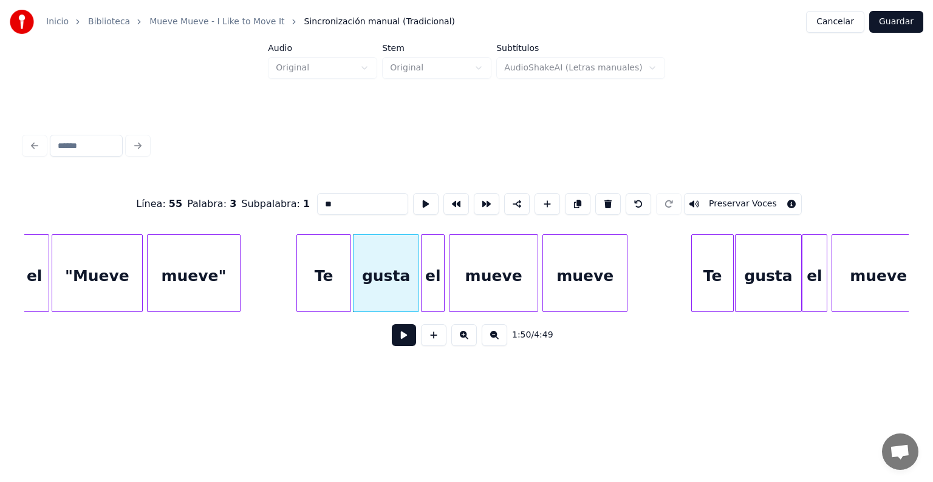
click at [393, 346] on button at bounding box center [404, 335] width 24 height 22
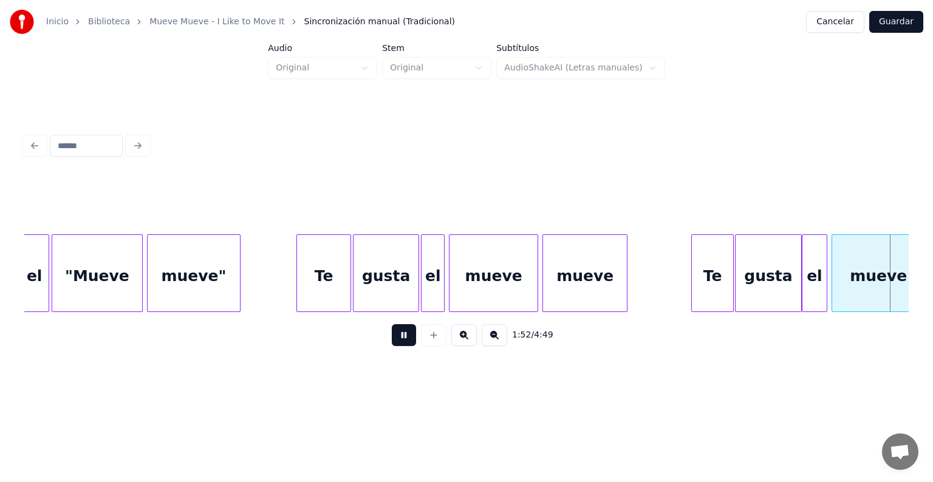
scroll to position [0, 24033]
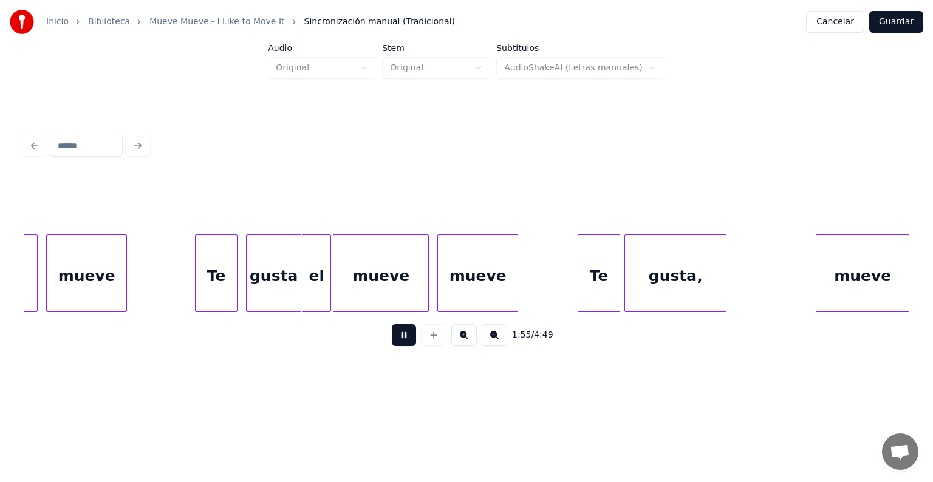
click at [342, 297] on div "mueve" at bounding box center [380, 276] width 95 height 83
click at [579, 294] on div "Te" at bounding box center [598, 276] width 41 height 83
click at [819, 284] on div "mueve" at bounding box center [860, 276] width 95 height 83
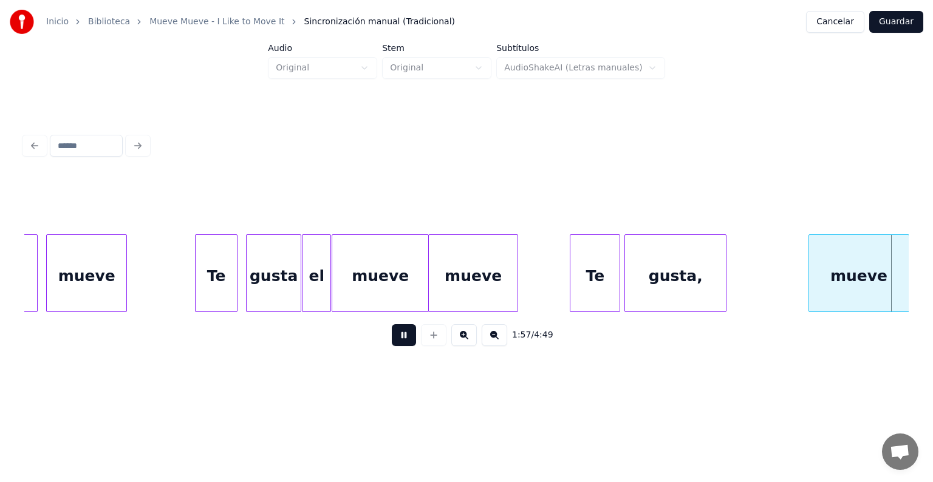
scroll to position [0, 24917]
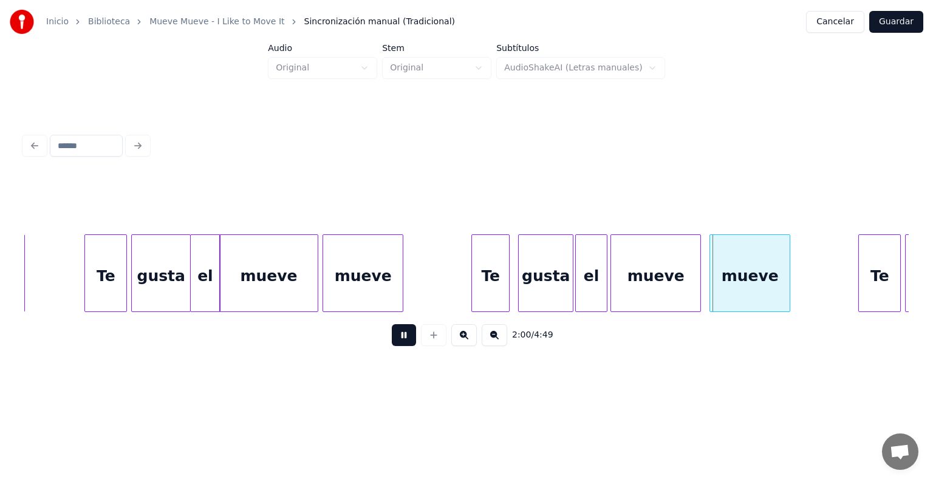
click at [615, 300] on div "mueve" at bounding box center [655, 276] width 89 height 83
click at [520, 294] on div "gusta" at bounding box center [544, 276] width 58 height 83
click at [698, 282] on div "mueve" at bounding box center [657, 276] width 97 height 83
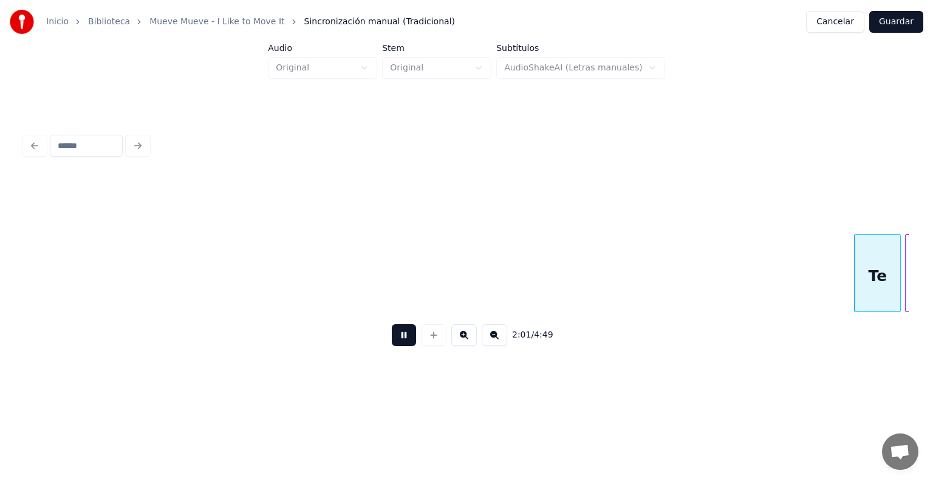
scroll to position [0, 25755]
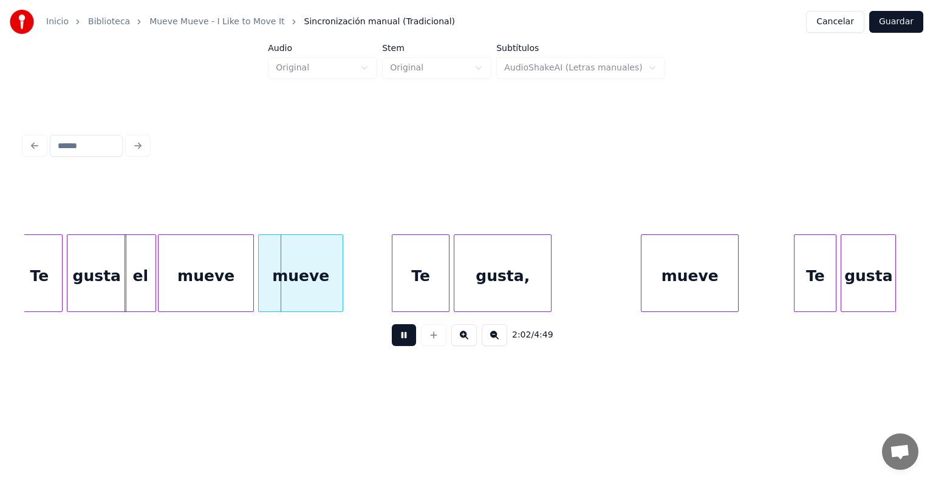
click at [167, 294] on div "mueve" at bounding box center [205, 276] width 95 height 83
click at [392, 343] on button at bounding box center [404, 335] width 24 height 22
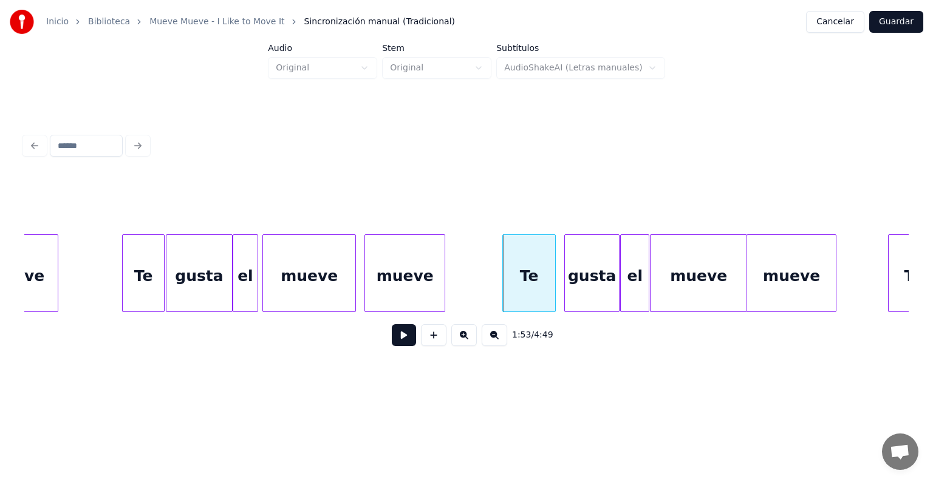
scroll to position [0, 23715]
click at [125, 290] on div "Te" at bounding box center [143, 276] width 41 height 83
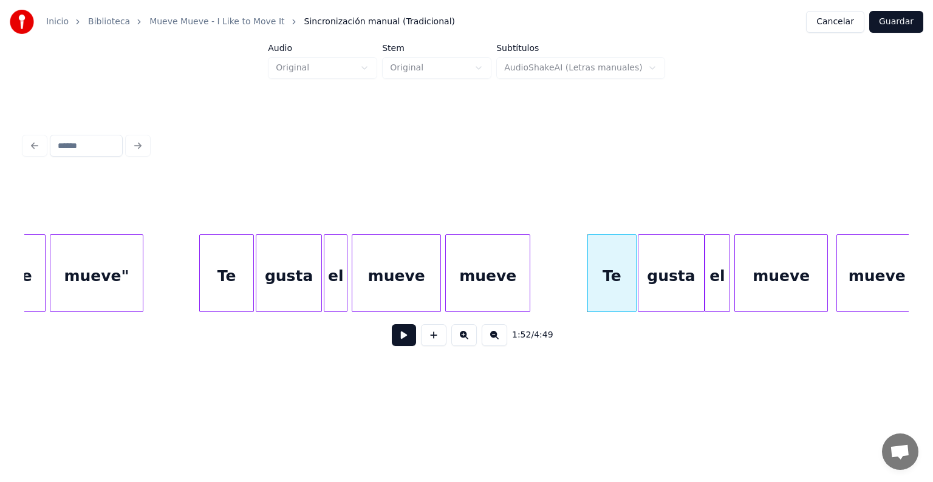
click at [418, 254] on div "mueve" at bounding box center [396, 276] width 88 height 83
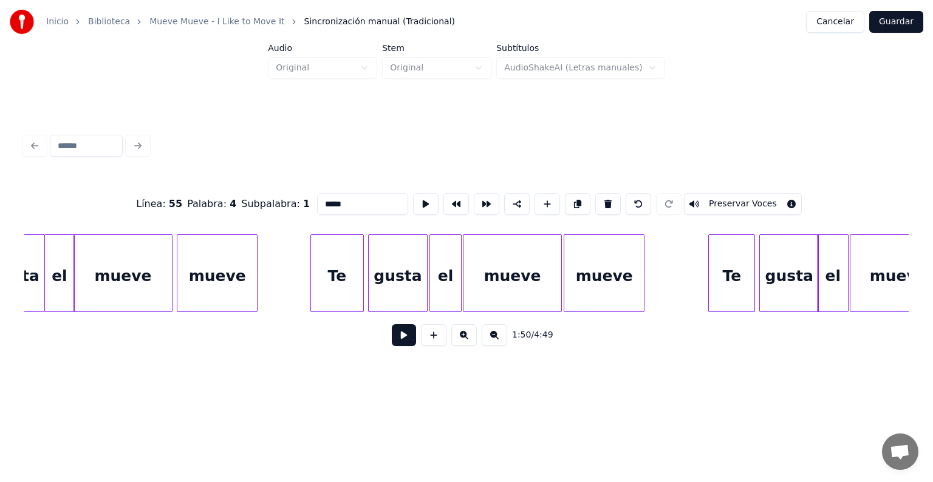
click at [392, 341] on button at bounding box center [404, 335] width 24 height 22
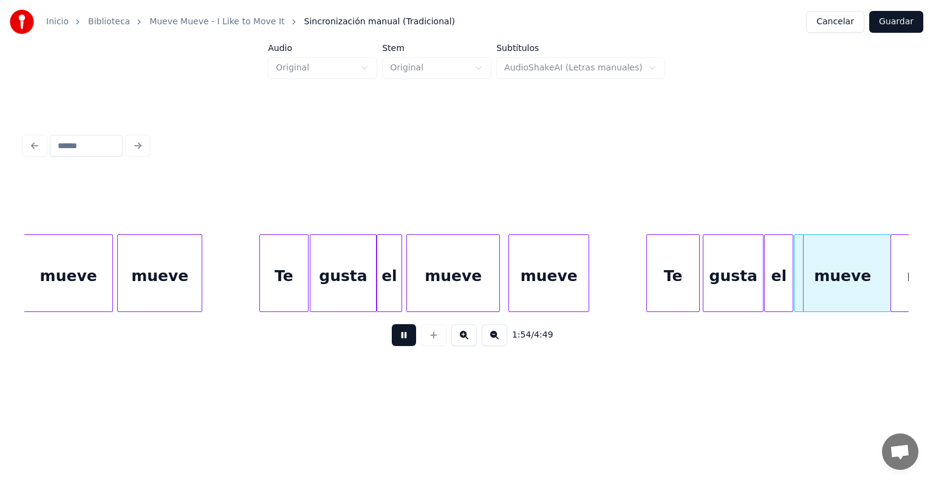
click at [712, 279] on div "gusta" at bounding box center [732, 276] width 59 height 83
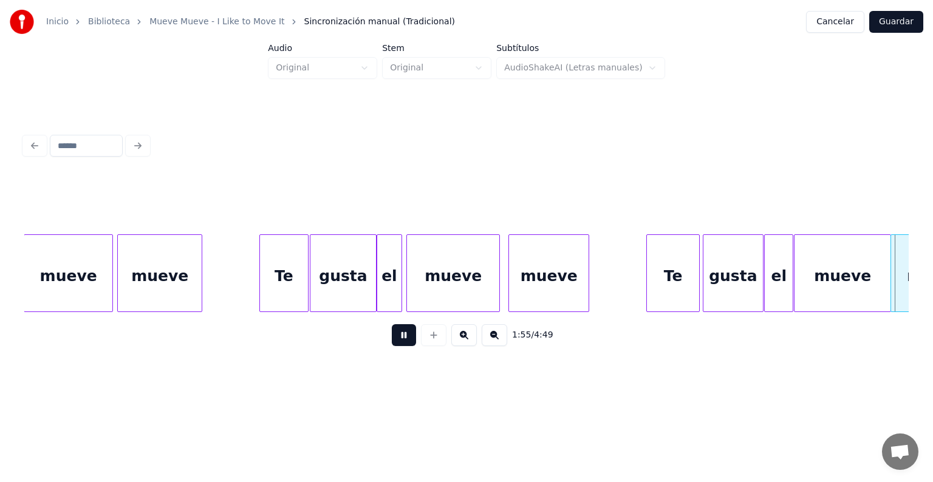
scroll to position [0, 24456]
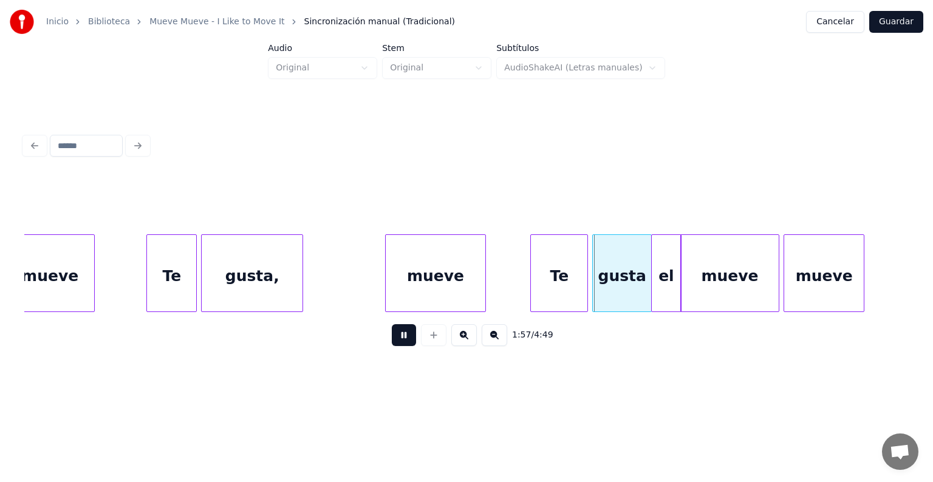
click at [594, 286] on div "gusta" at bounding box center [622, 276] width 58 height 83
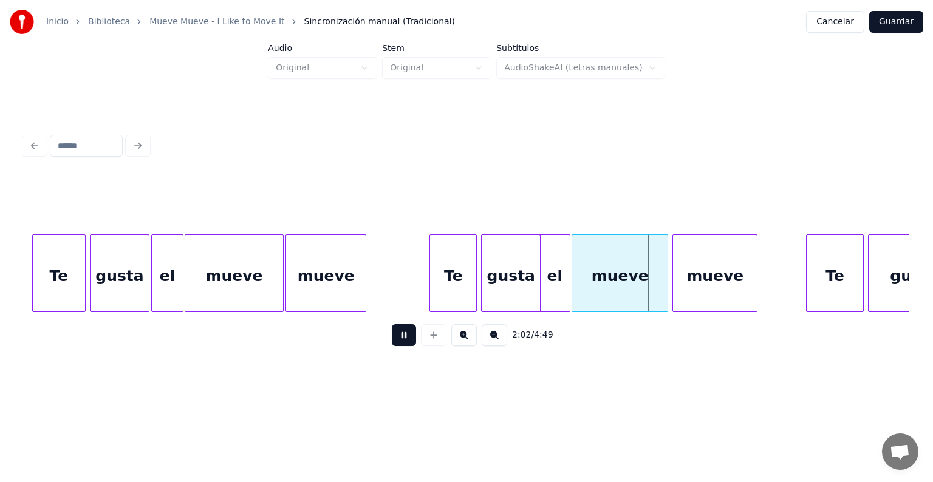
click at [432, 295] on div "Te" at bounding box center [453, 276] width 46 height 83
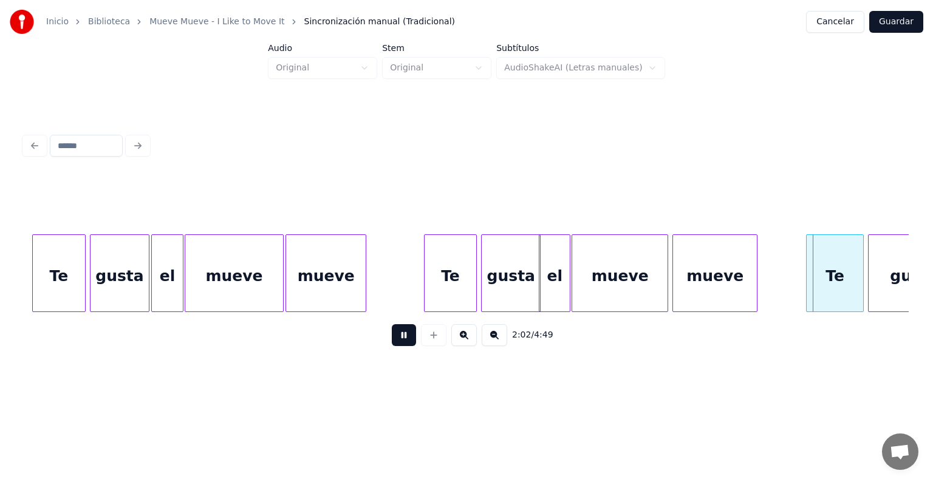
click at [674, 285] on div "mueve" at bounding box center [715, 276] width 84 height 83
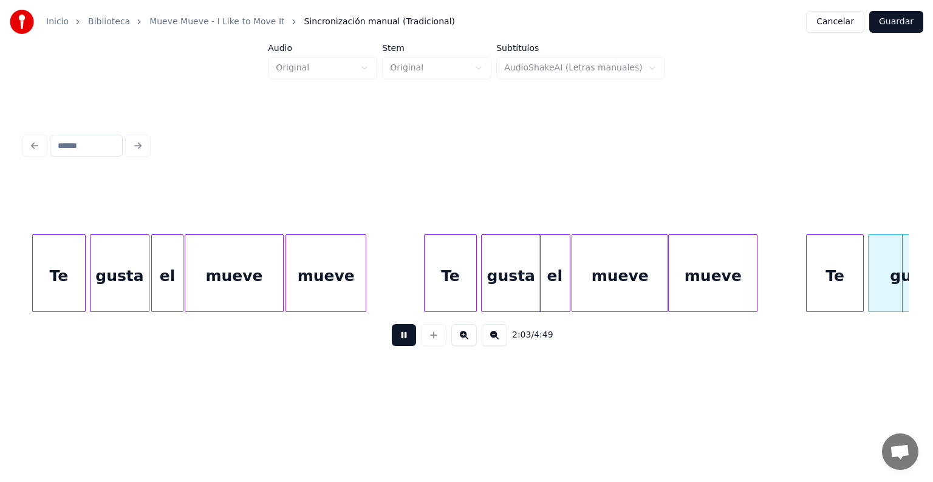
scroll to position [0, 26227]
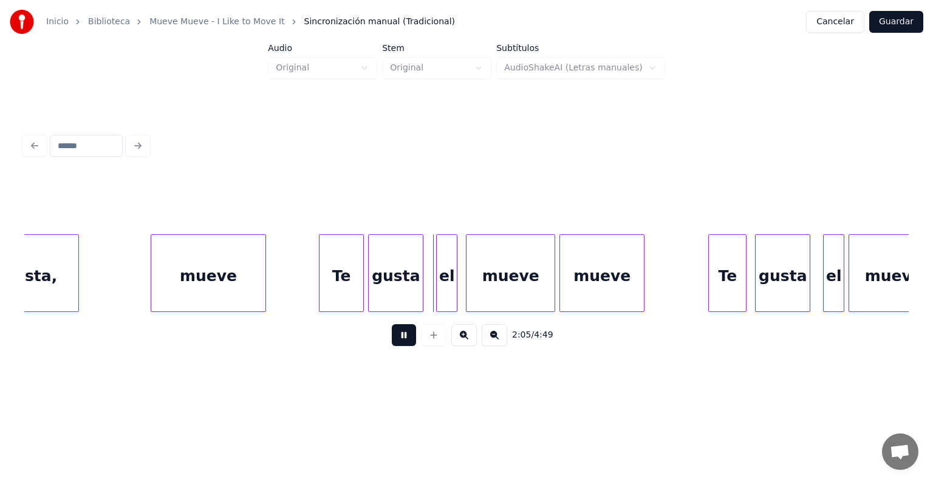
click at [323, 290] on div "Te" at bounding box center [341, 276] width 44 height 83
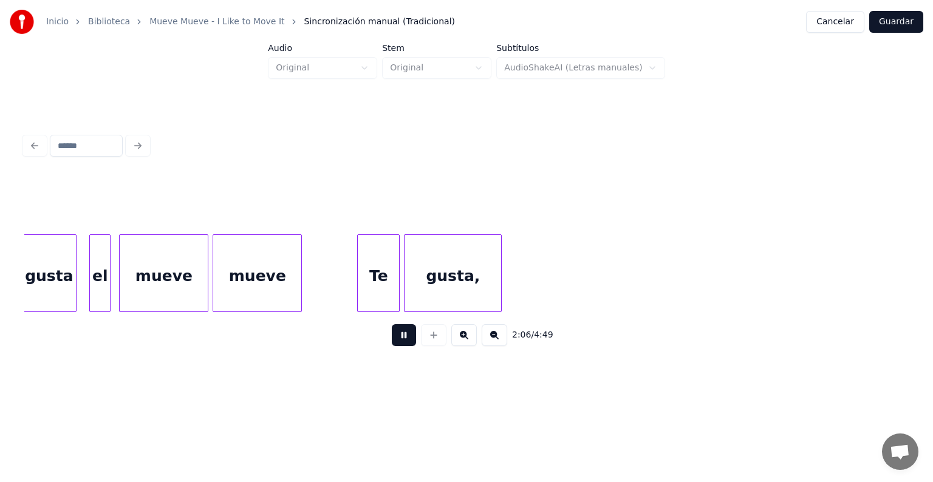
click at [393, 330] on button at bounding box center [404, 335] width 24 height 22
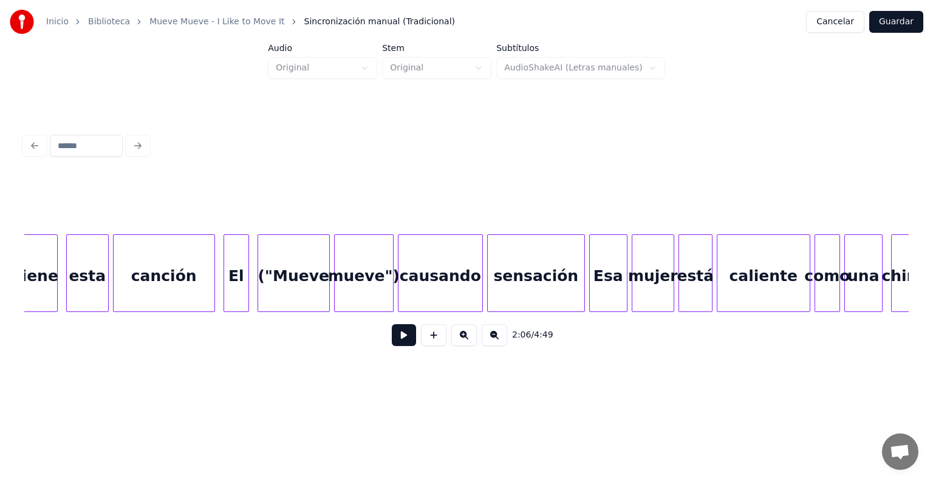
scroll to position [0, 35905]
click at [396, 346] on button at bounding box center [404, 335] width 24 height 22
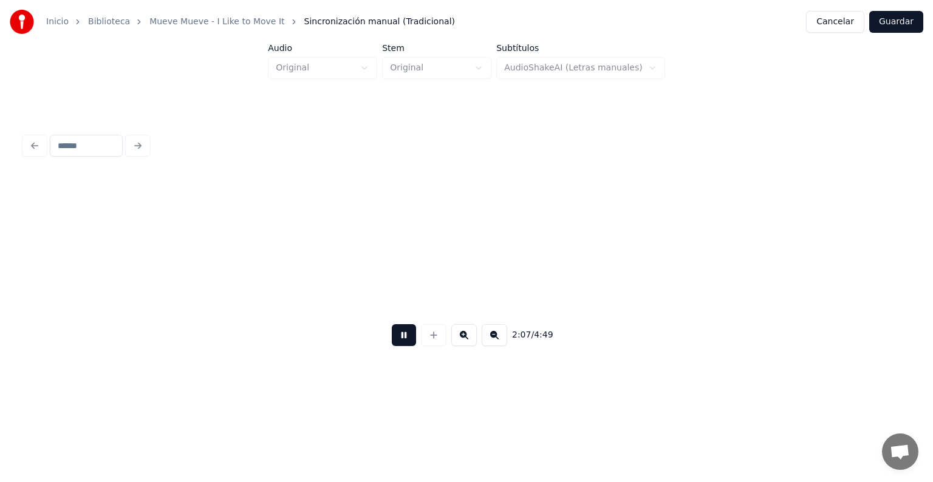
scroll to position [0, 26977]
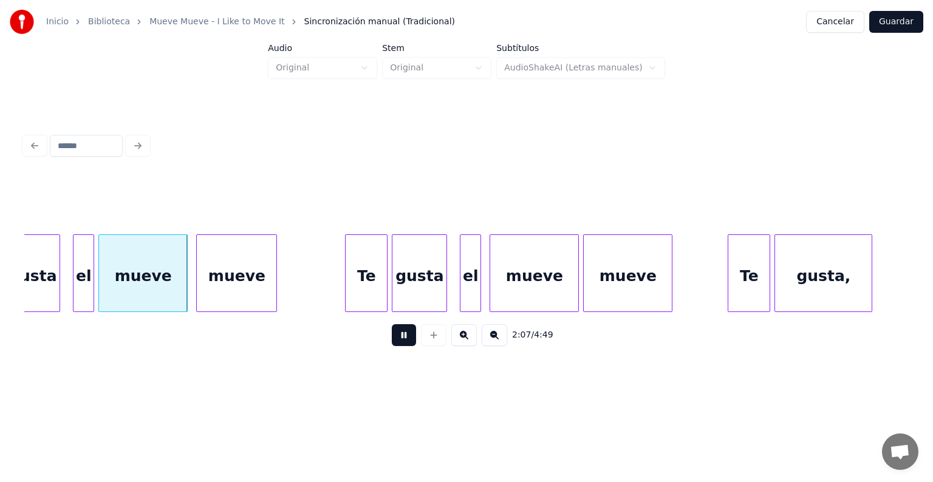
click at [392, 341] on button at bounding box center [404, 335] width 24 height 22
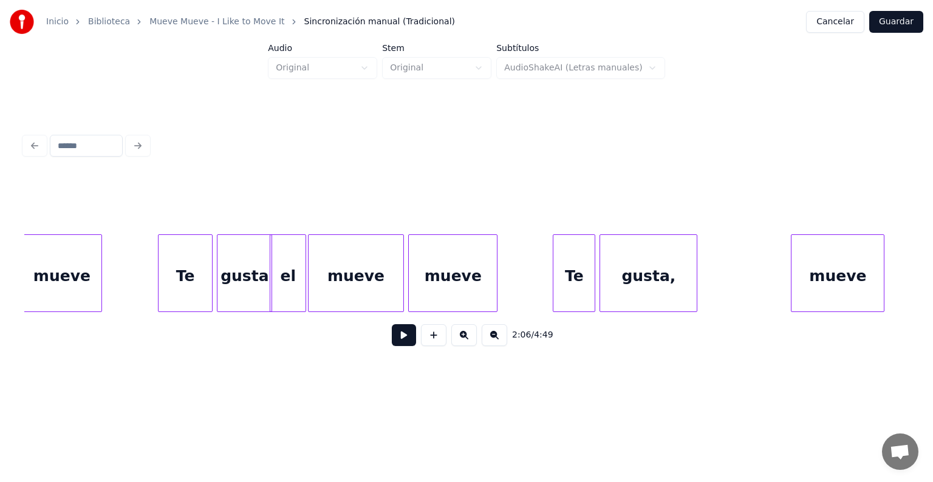
scroll to position [0, 27153]
click at [552, 285] on div "Te" at bounding box center [573, 276] width 44 height 83
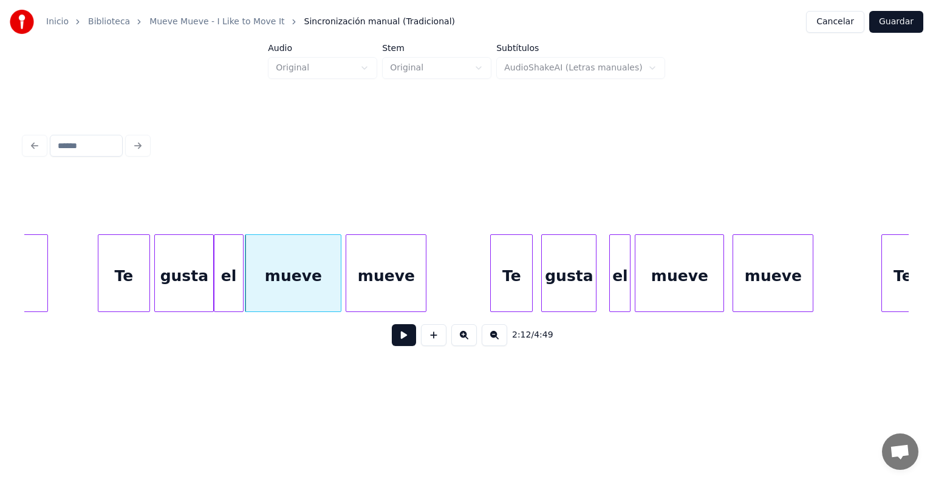
scroll to position [0, 28007]
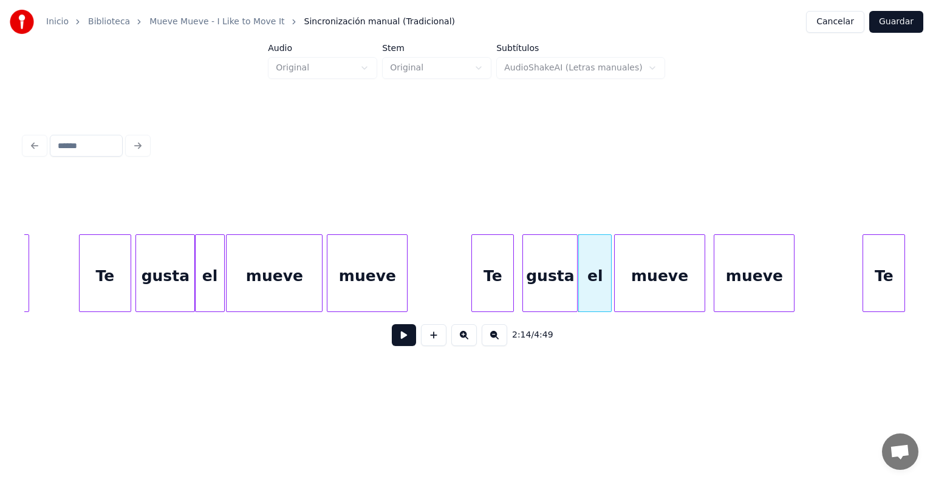
click at [619, 293] on div "mueve" at bounding box center [659, 276] width 90 height 83
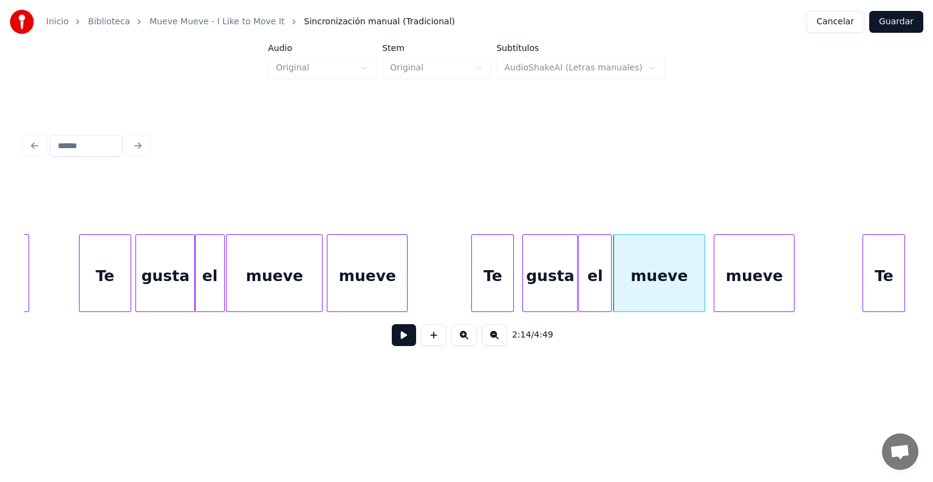
click at [473, 285] on div "Te" at bounding box center [492, 276] width 41 height 83
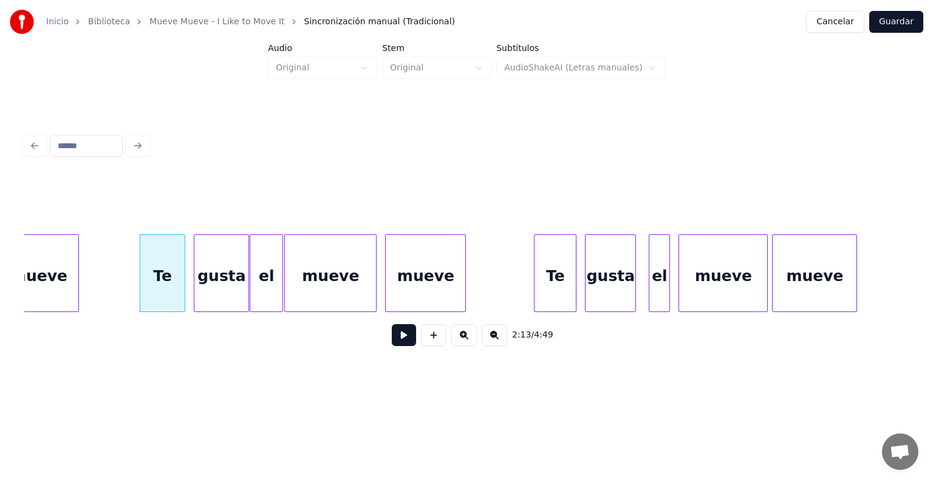
scroll to position [0, 28338]
click at [533, 282] on div "Te" at bounding box center [550, 276] width 46 height 83
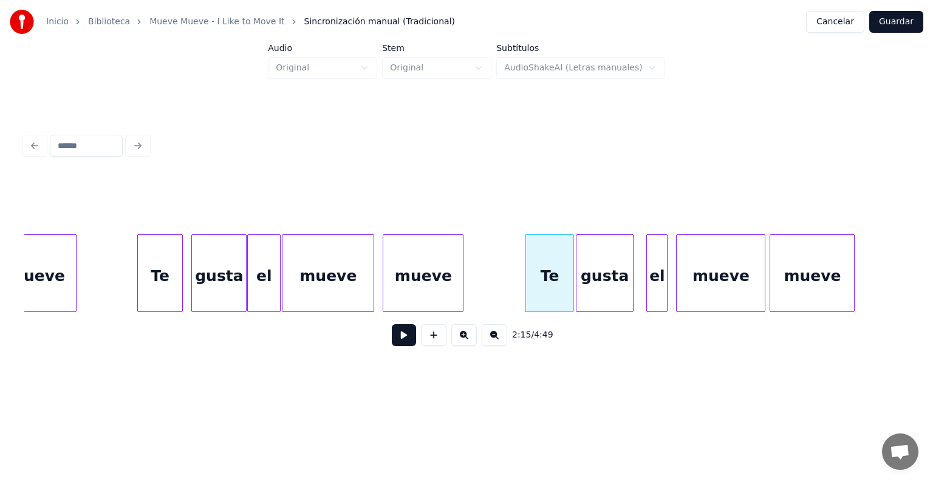
click at [584, 283] on div "gusta" at bounding box center [604, 276] width 57 height 83
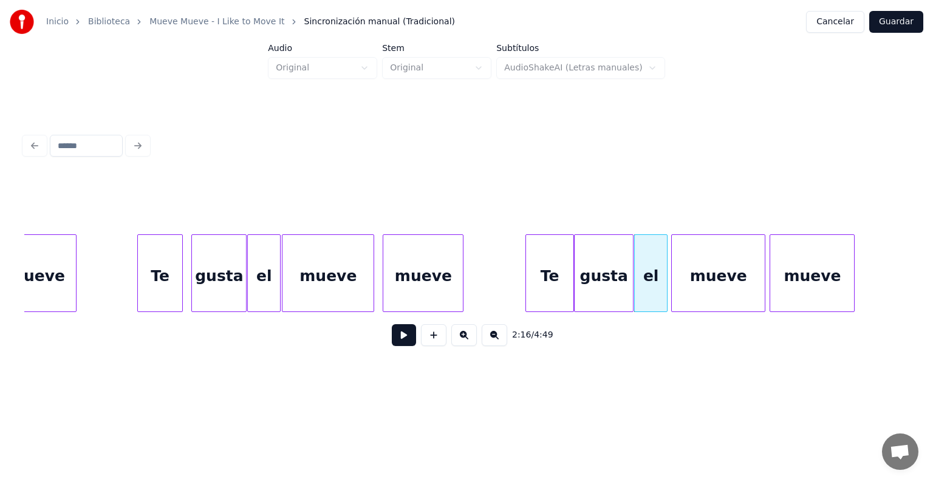
click at [678, 286] on div "mueve" at bounding box center [717, 276] width 93 height 83
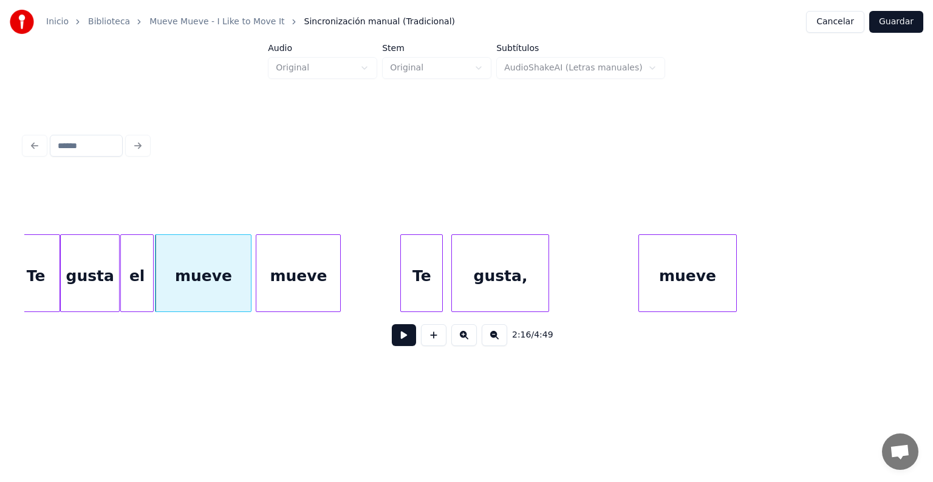
scroll to position [0, 28856]
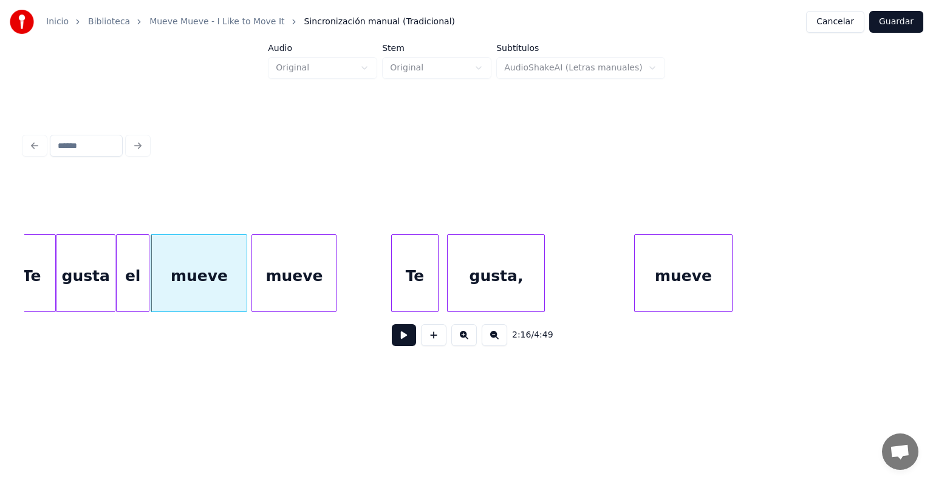
click at [398, 280] on div "Te" at bounding box center [415, 276] width 47 height 83
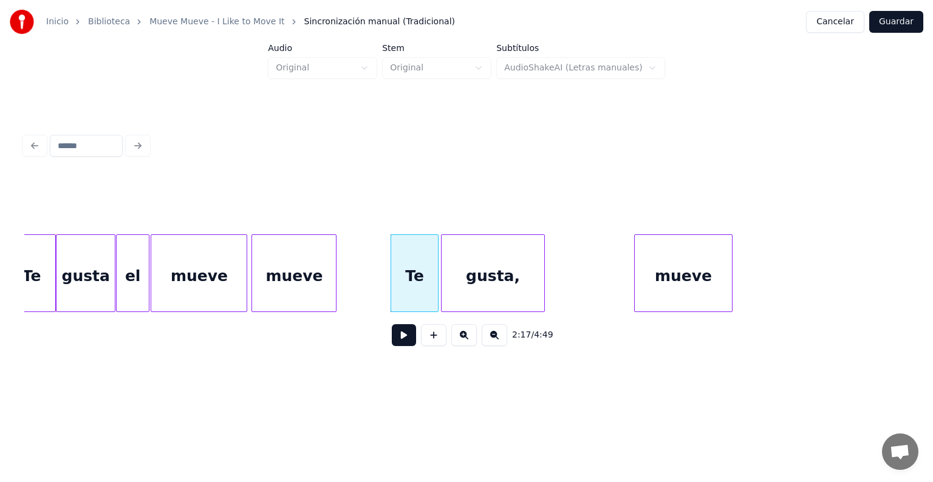
click at [447, 282] on div "gusta," at bounding box center [492, 276] width 103 height 83
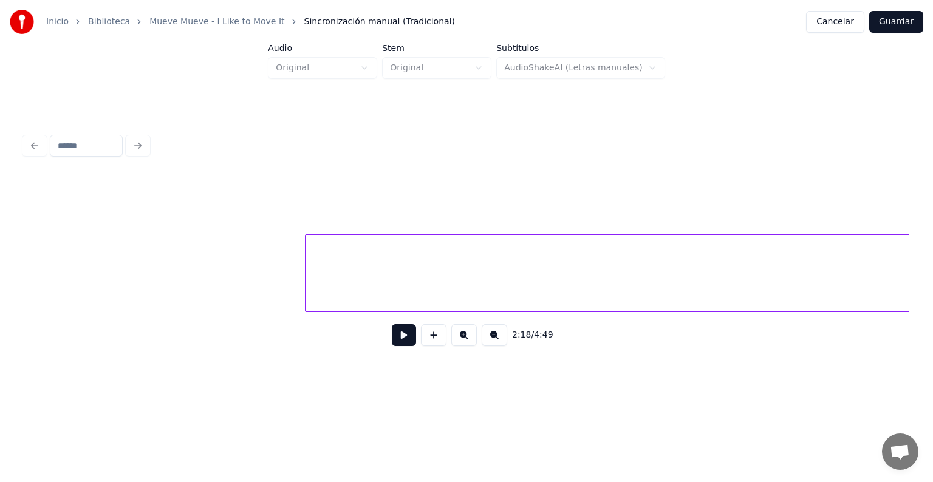
click at [392, 345] on button at bounding box center [404, 335] width 24 height 22
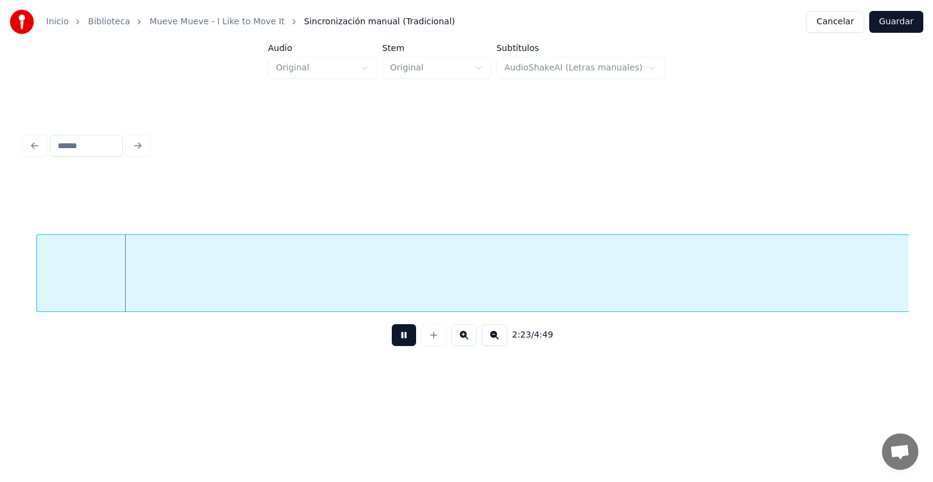
scroll to position [0, 30319]
click at [392, 345] on button at bounding box center [404, 335] width 24 height 22
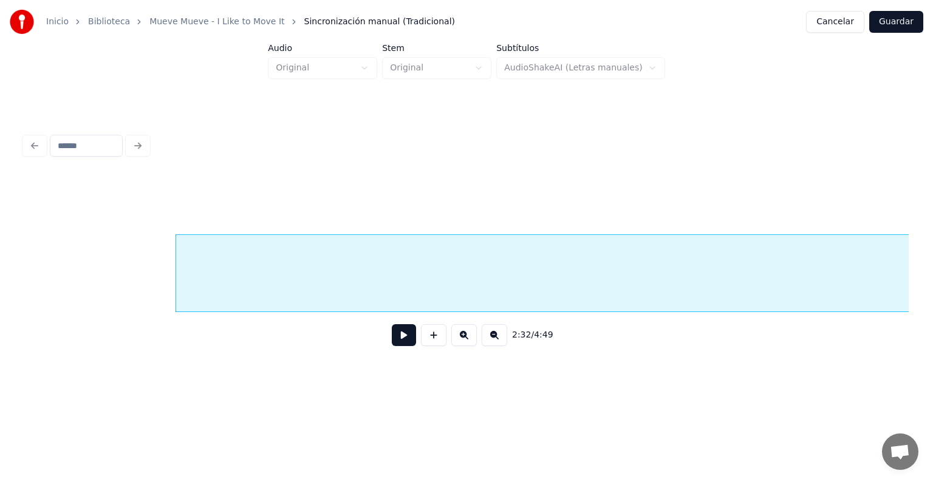
scroll to position [0, 32208]
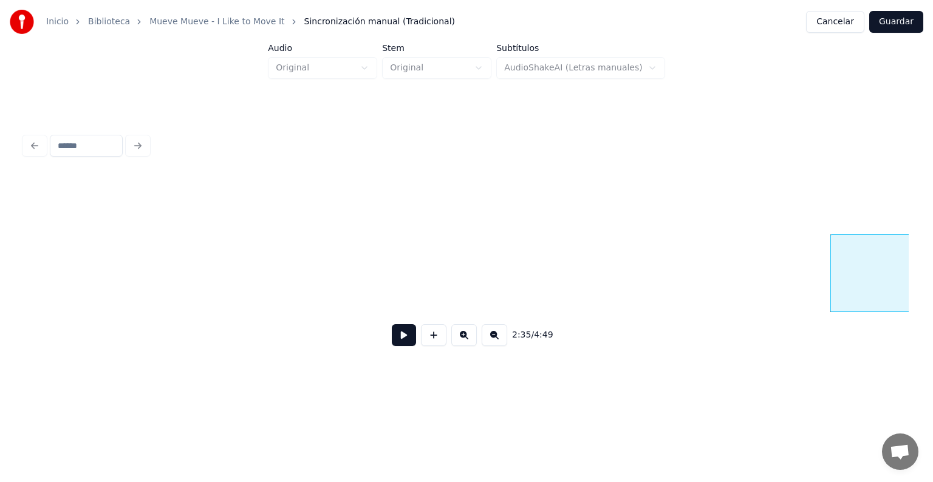
click at [495, 346] on button at bounding box center [493, 335] width 25 height 22
click at [498, 346] on button at bounding box center [493, 335] width 25 height 22
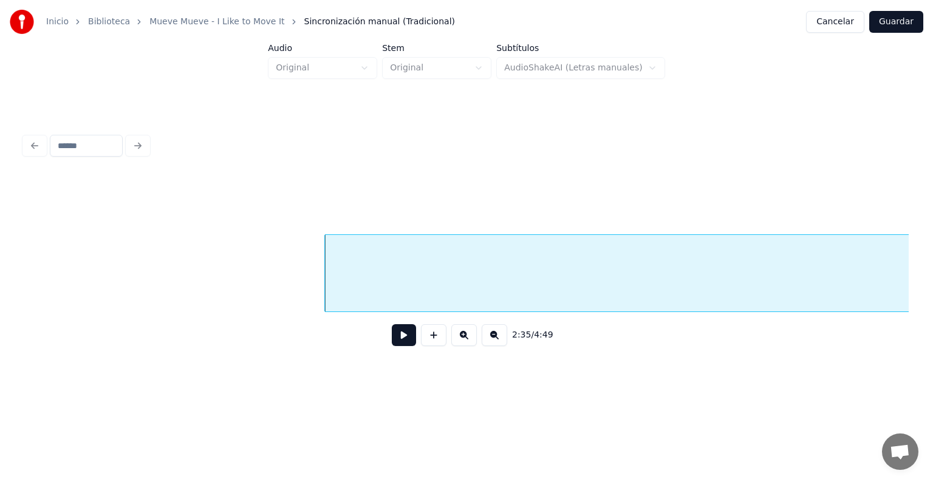
click at [503, 342] on button at bounding box center [493, 335] width 25 height 22
click at [501, 344] on button at bounding box center [493, 335] width 25 height 22
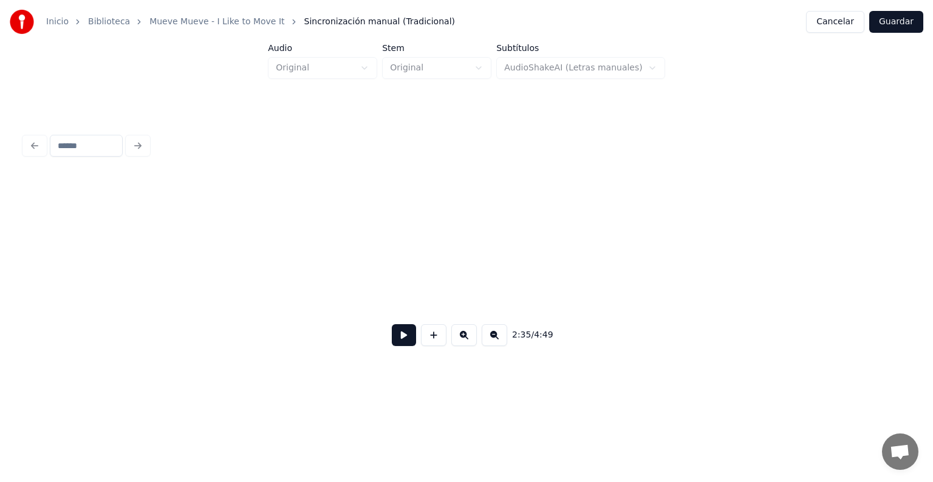
scroll to position [0, 9145]
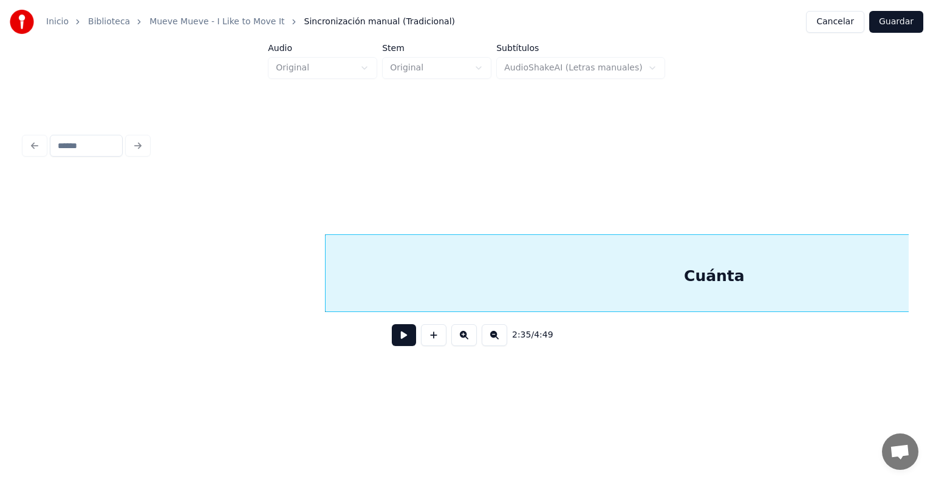
click at [503, 344] on button at bounding box center [493, 335] width 25 height 22
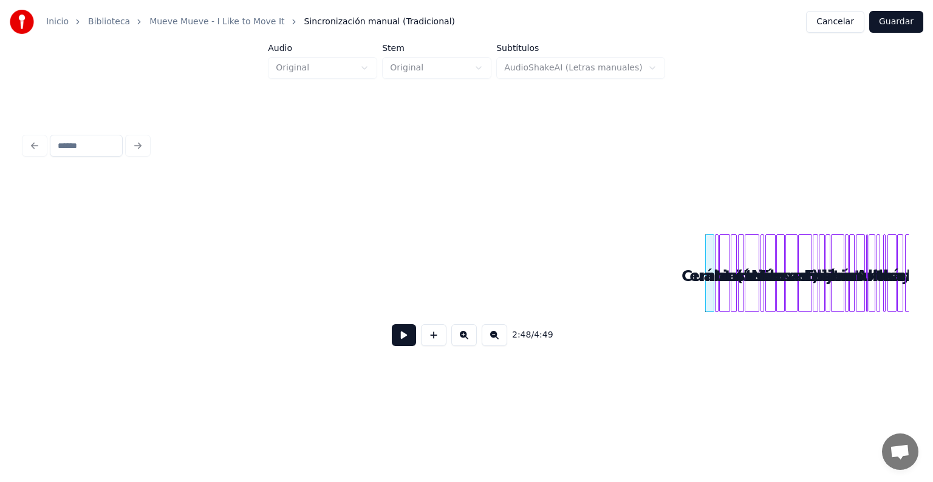
click at [461, 346] on button at bounding box center [463, 335] width 25 height 22
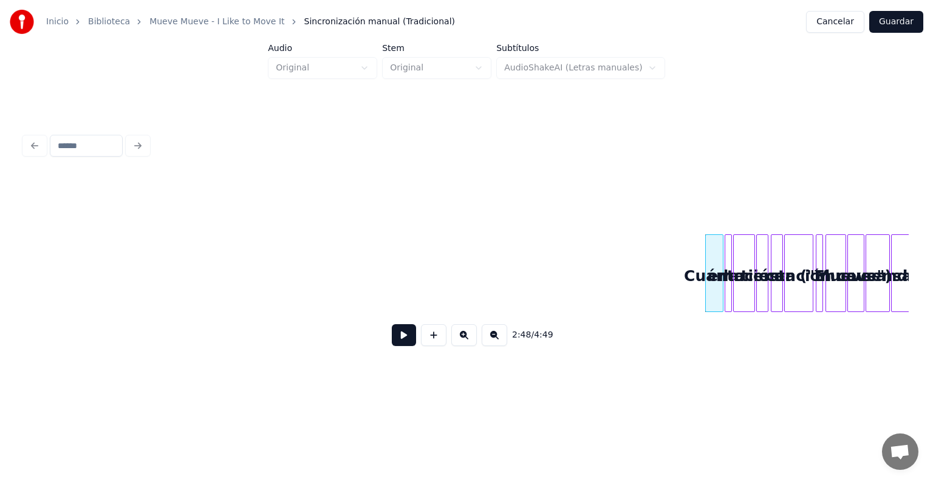
click at [455, 346] on button at bounding box center [463, 335] width 25 height 22
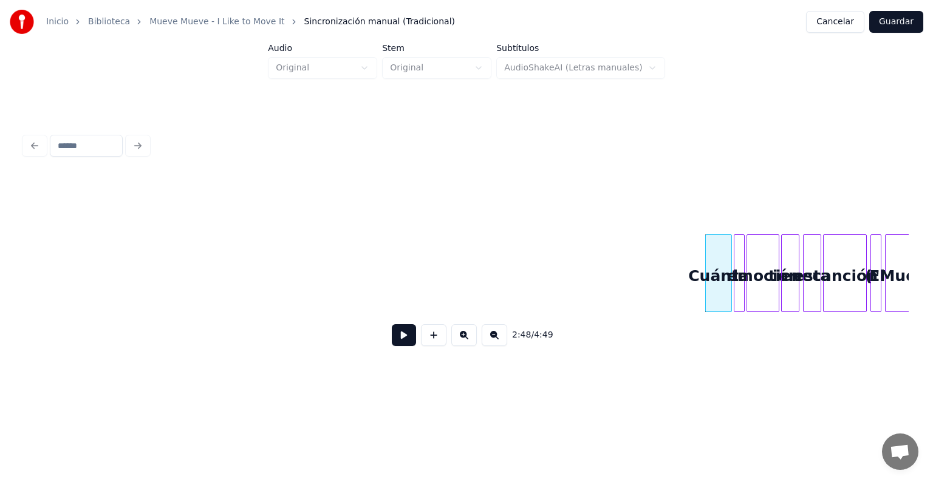
click at [454, 346] on button at bounding box center [463, 335] width 25 height 22
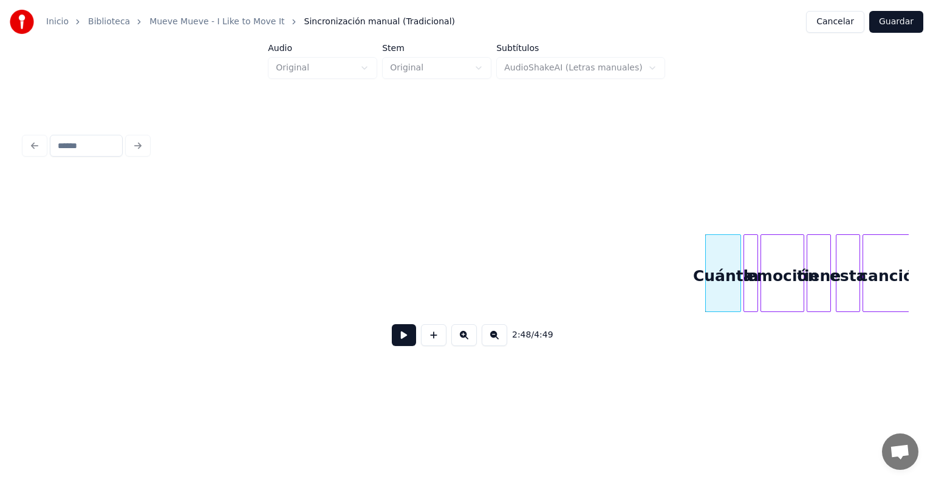
click at [454, 346] on button at bounding box center [463, 335] width 25 height 22
click at [452, 346] on button at bounding box center [463, 335] width 25 height 22
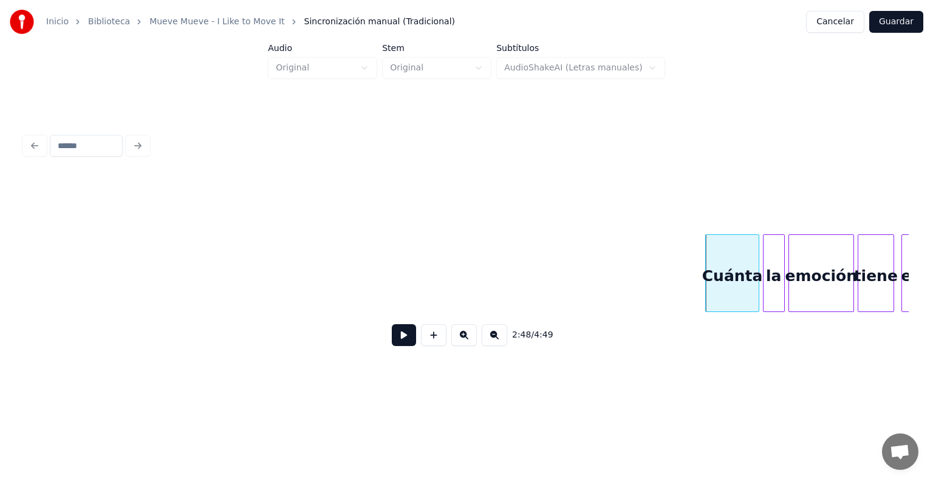
click at [452, 345] on button at bounding box center [463, 335] width 25 height 22
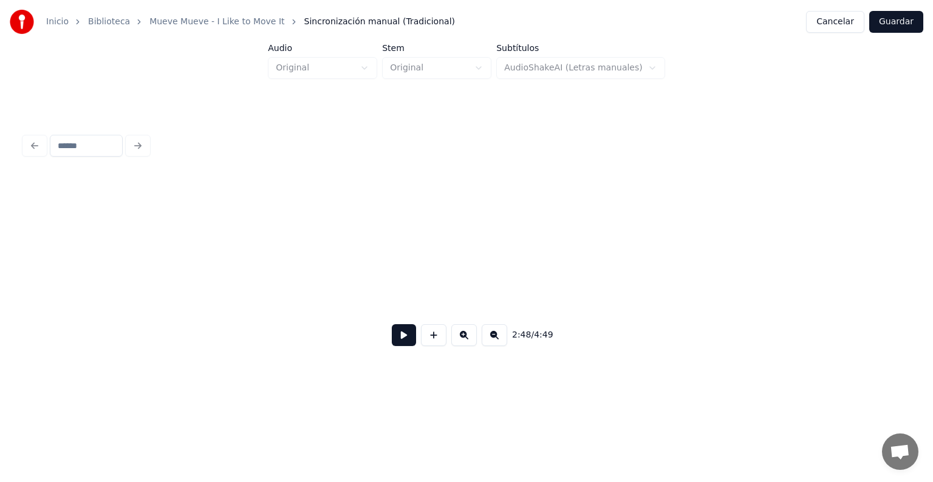
click at [452, 344] on button at bounding box center [463, 335] width 25 height 22
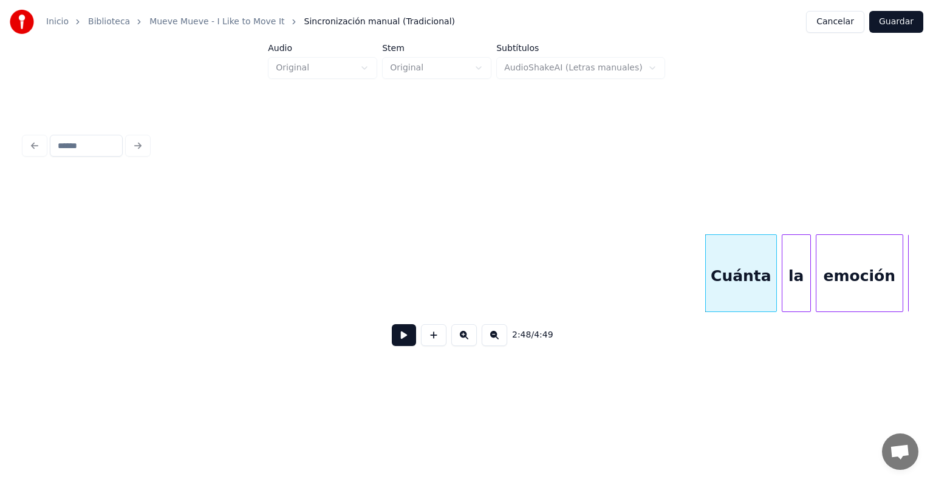
click at [451, 344] on button at bounding box center [463, 335] width 25 height 22
click at [395, 339] on button at bounding box center [404, 335] width 24 height 22
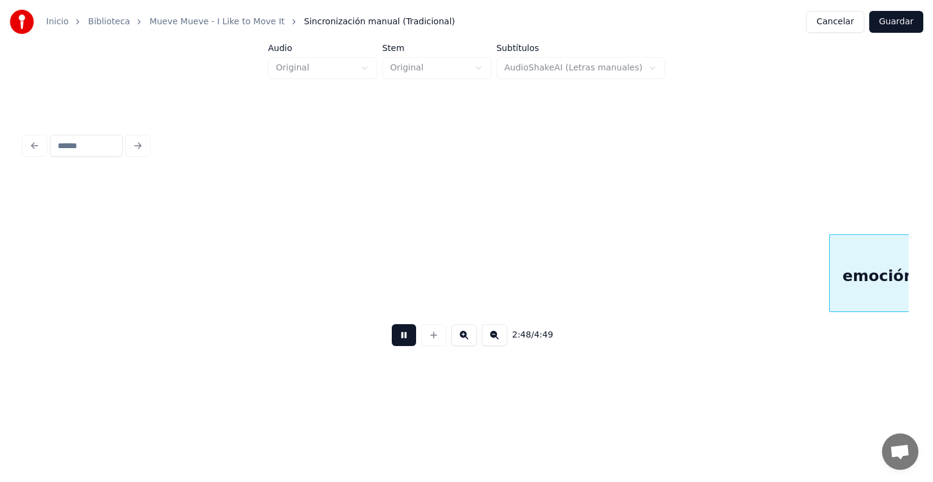
scroll to position [0, 46129]
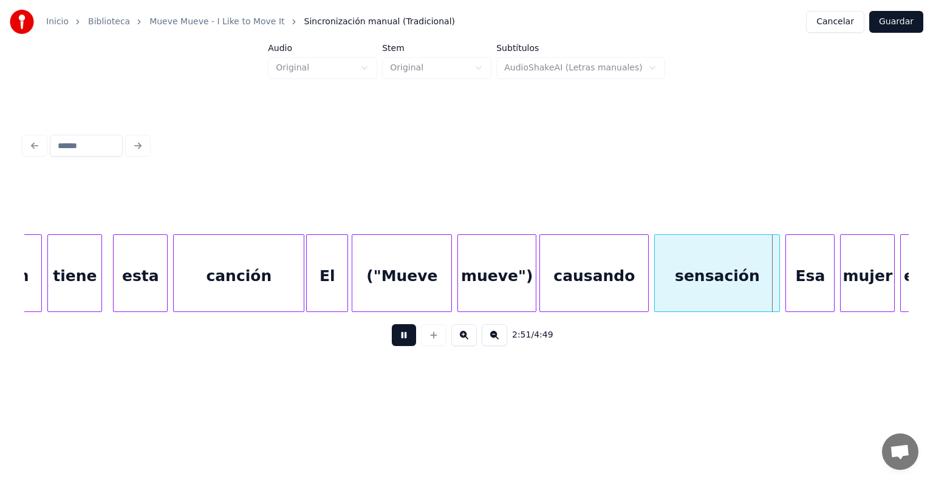
click at [531, 296] on div "mueve")" at bounding box center [497, 276] width 78 height 83
click at [568, 277] on div "causando" at bounding box center [594, 276] width 108 height 83
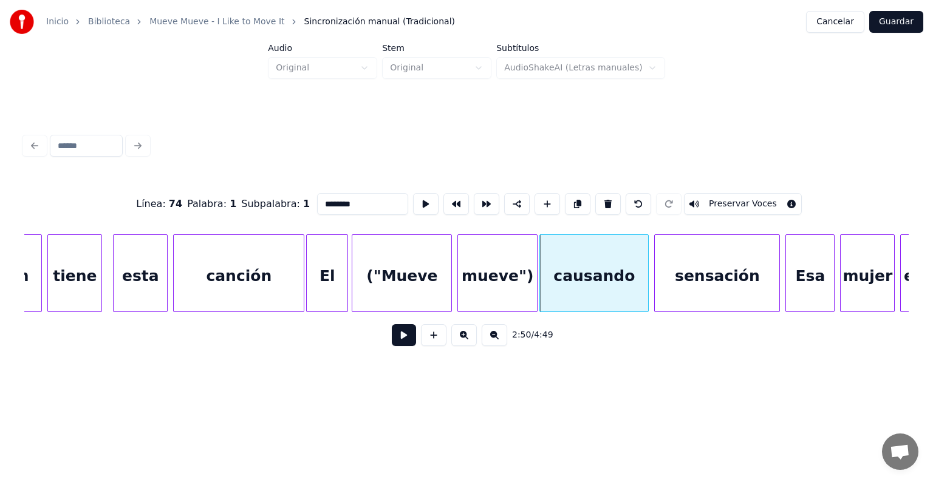
click at [397, 337] on button at bounding box center [404, 335] width 24 height 22
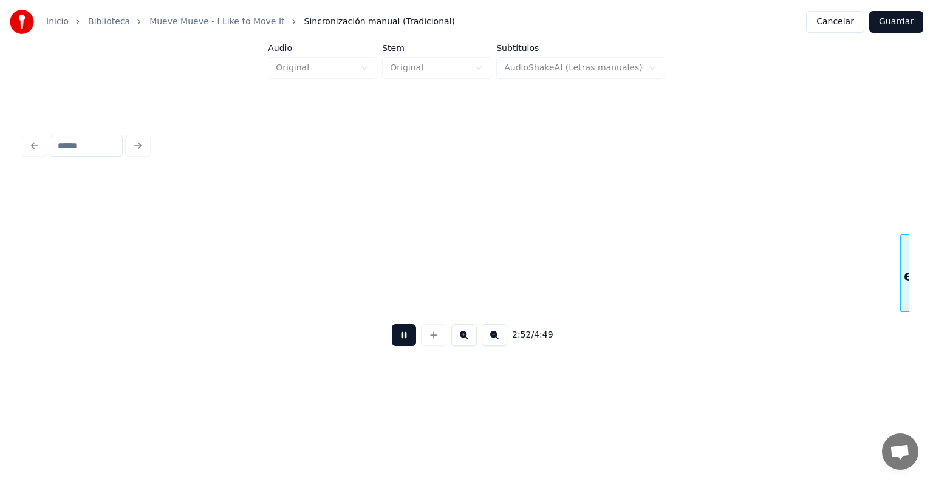
scroll to position [0, 47015]
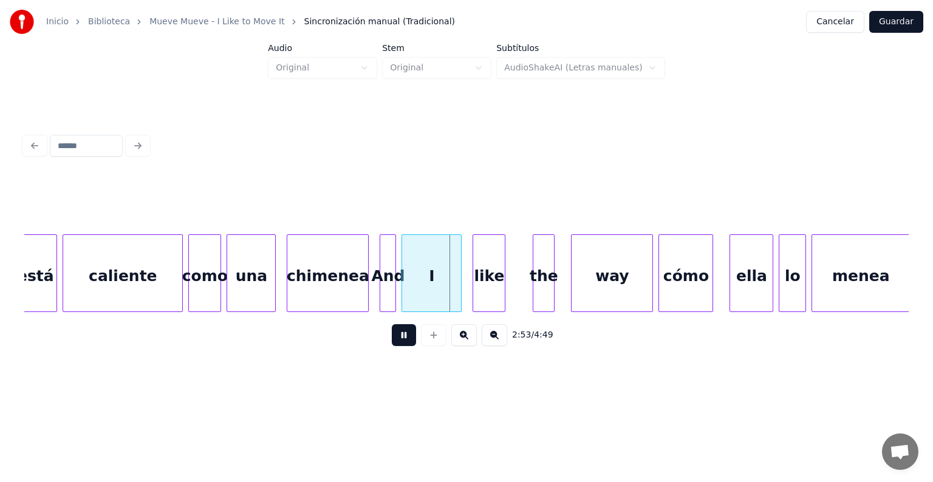
click at [289, 300] on div "chimenea" at bounding box center [327, 276] width 81 height 83
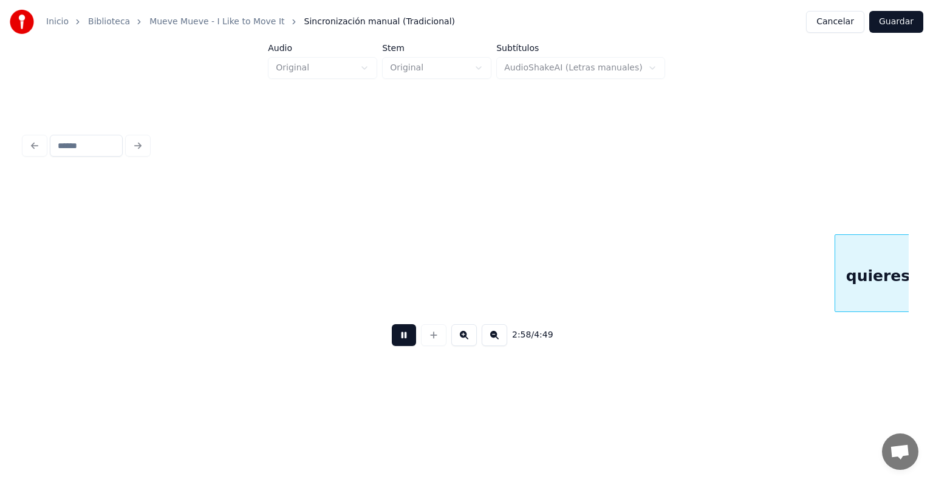
scroll to position [0, 48787]
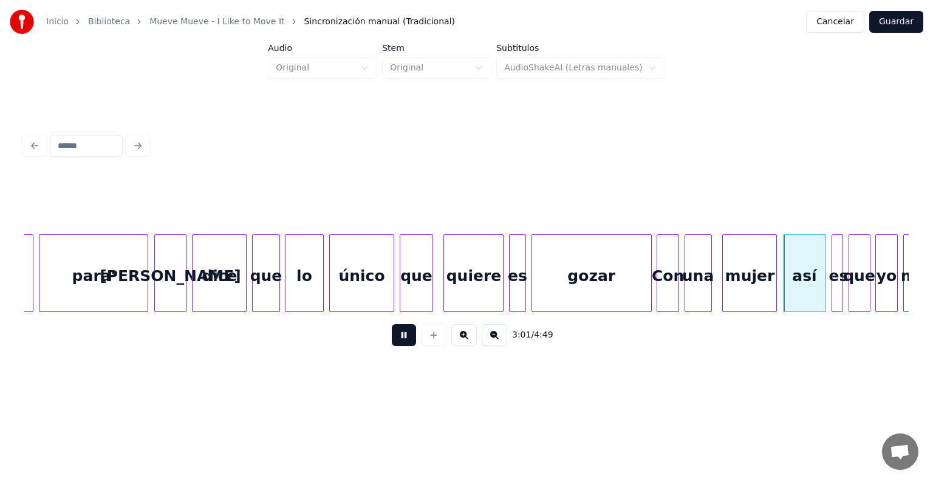
click at [539, 303] on div "gozar" at bounding box center [591, 276] width 118 height 83
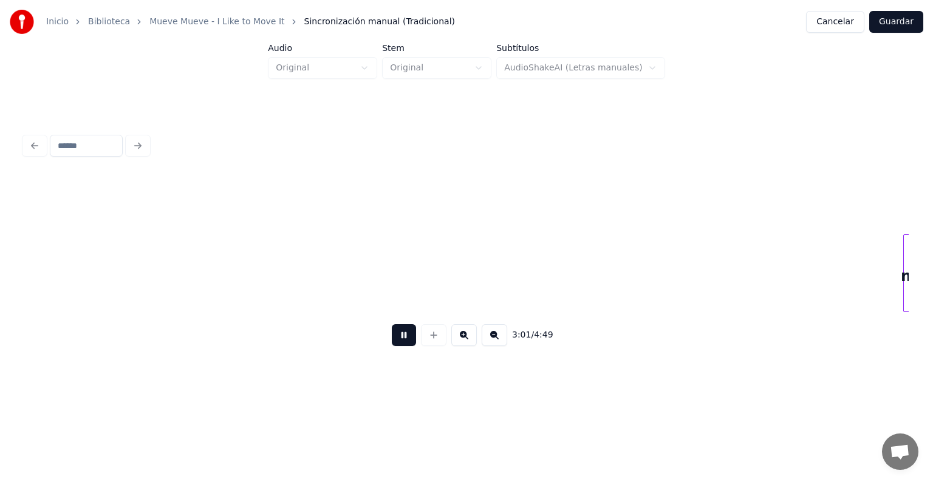
scroll to position [0, 49677]
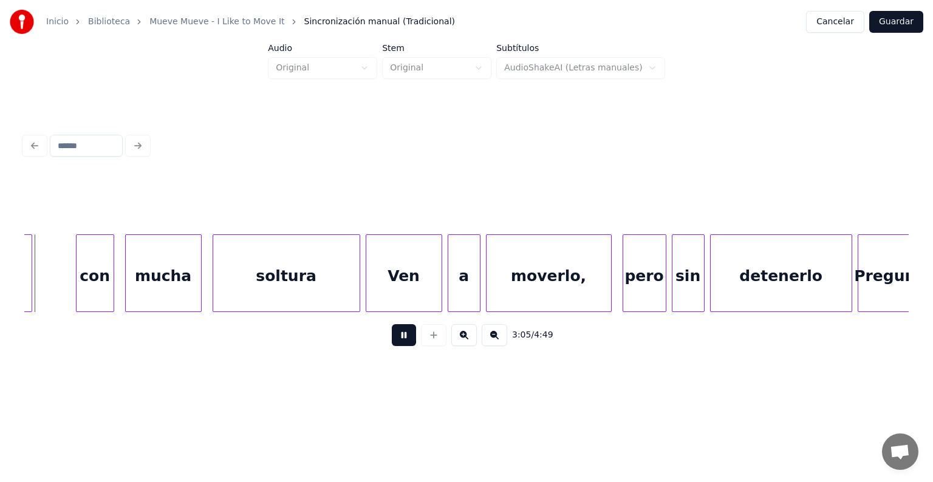
click at [611, 295] on div "moverlo," at bounding box center [548, 276] width 124 height 83
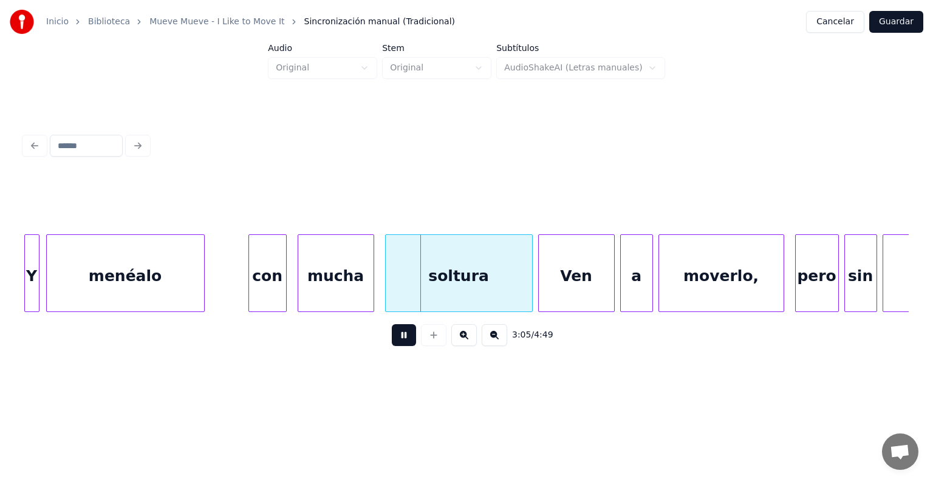
click at [26, 287] on div at bounding box center [27, 273] width 4 height 76
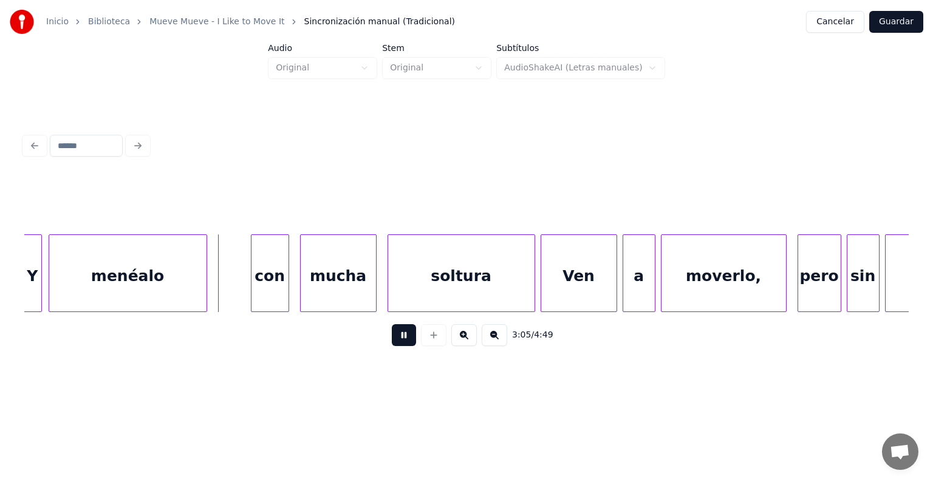
click at [26, 293] on div at bounding box center [26, 273] width 4 height 76
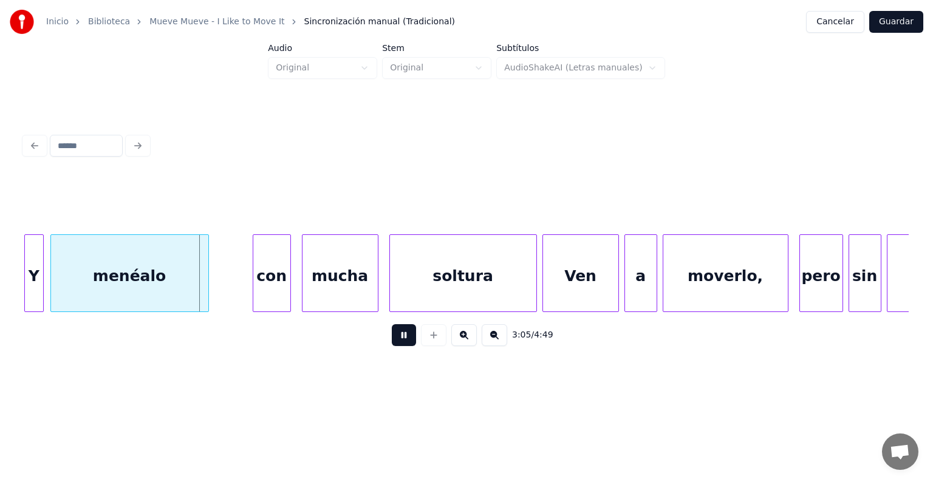
click at [41, 290] on div "Y" at bounding box center [34, 276] width 18 height 83
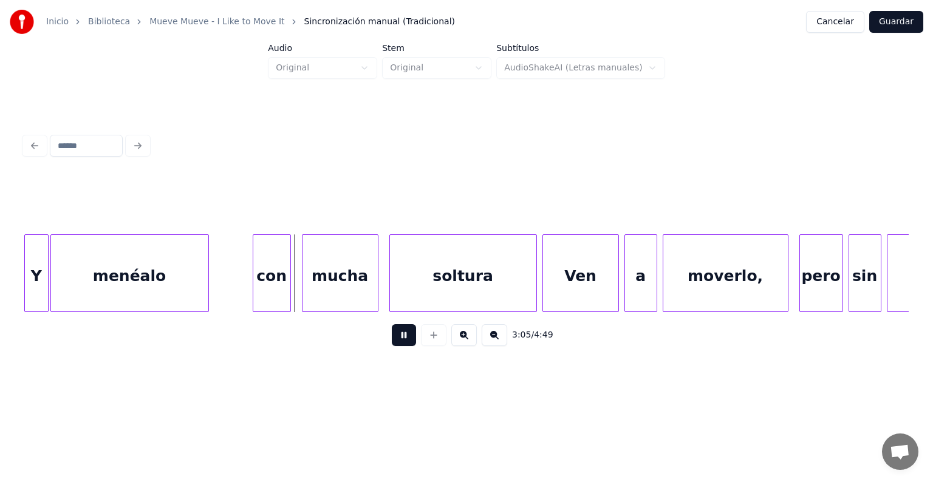
click at [254, 284] on div "con" at bounding box center [271, 276] width 37 height 83
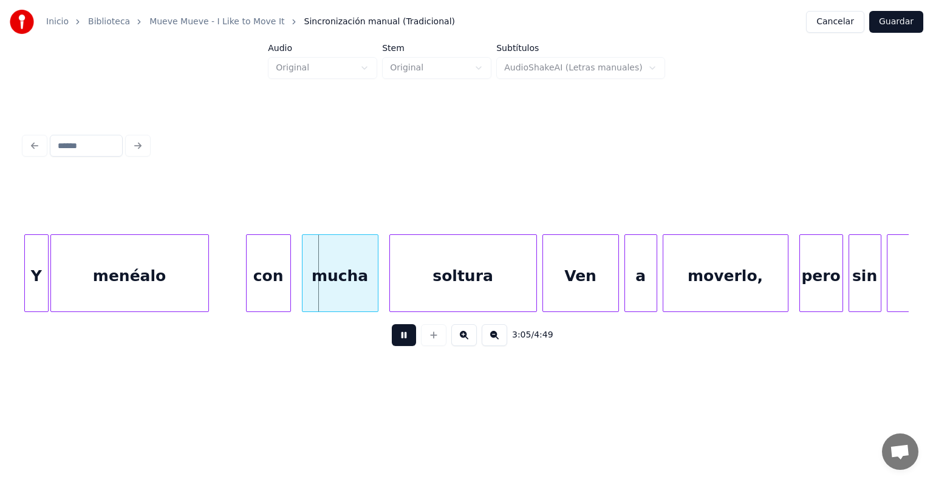
click at [304, 284] on div "mucha" at bounding box center [339, 276] width 75 height 83
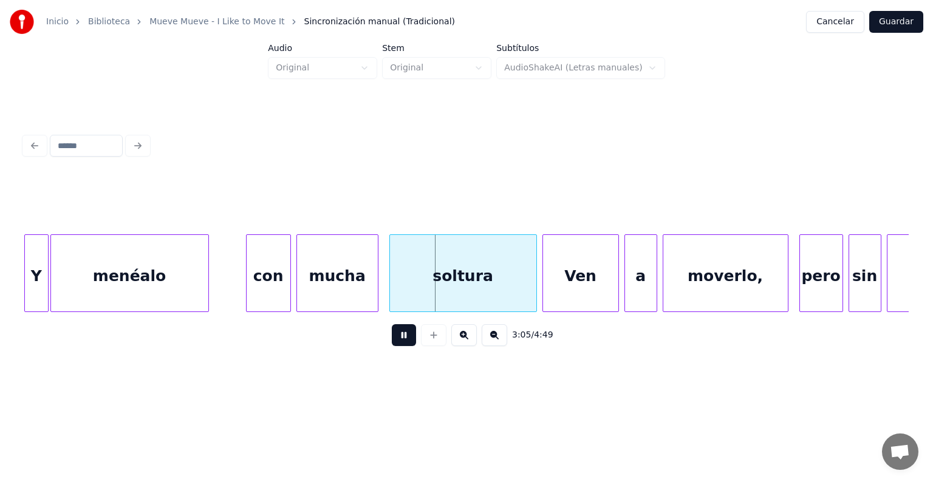
click at [392, 283] on div "soltura" at bounding box center [463, 276] width 146 height 83
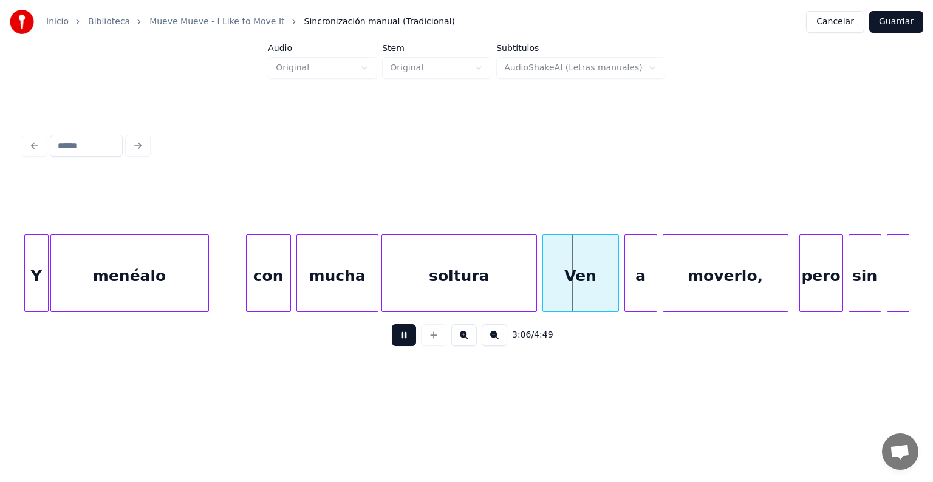
click at [545, 280] on div "Ven" at bounding box center [580, 276] width 75 height 83
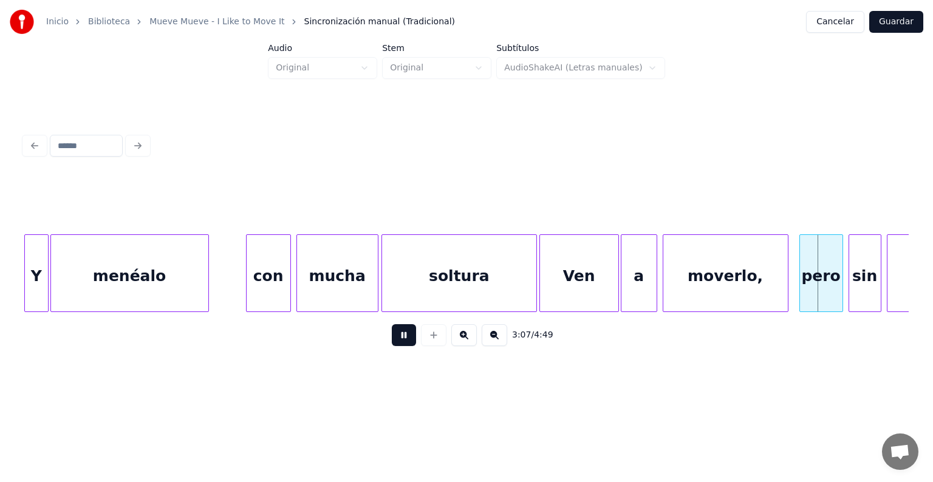
click at [625, 277] on div "a" at bounding box center [638, 276] width 35 height 83
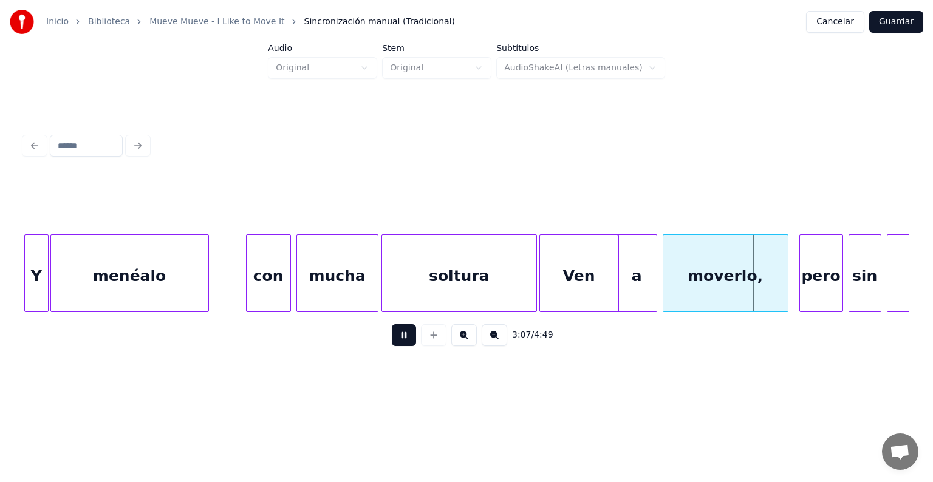
click at [664, 279] on div "moverlo," at bounding box center [725, 276] width 124 height 83
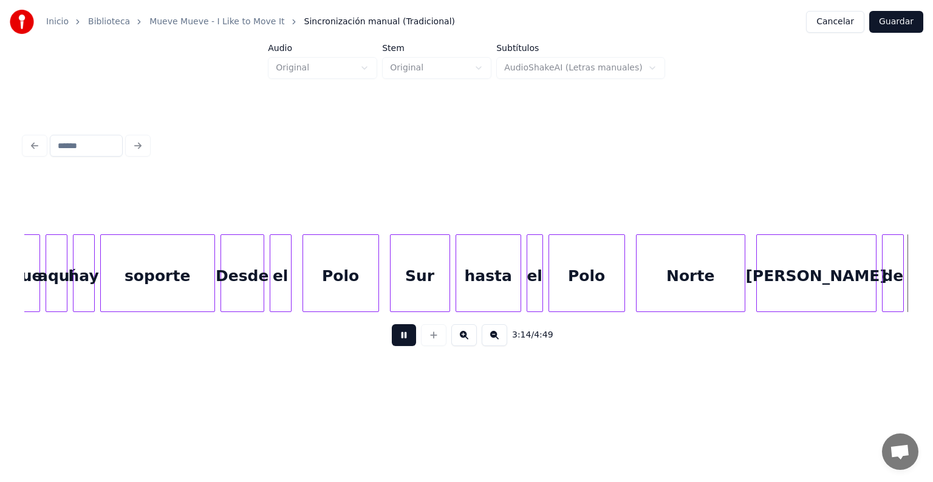
scroll to position [0, 53057]
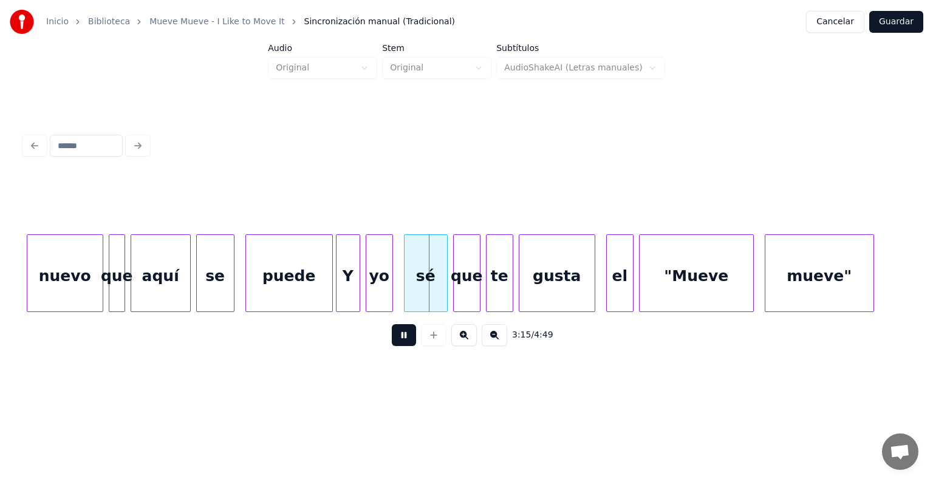
click at [345, 291] on div "Y" at bounding box center [347, 276] width 23 height 83
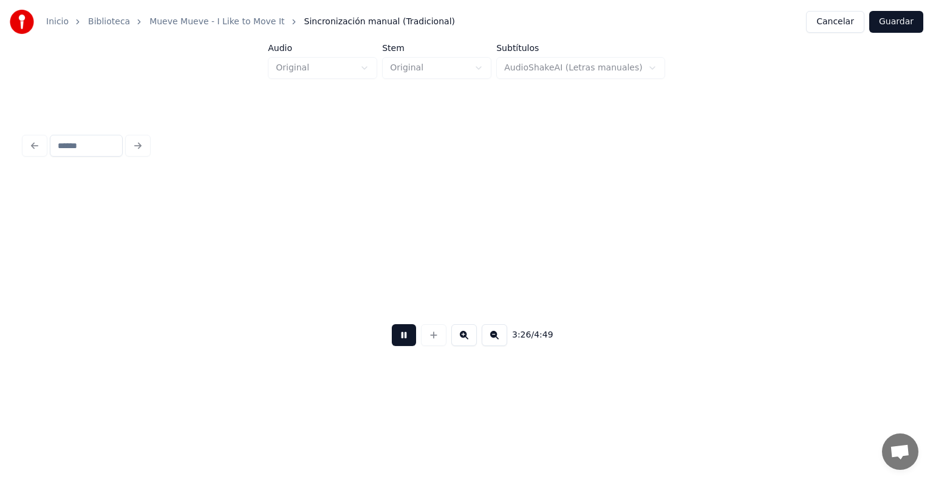
scroll to position [0, 56427]
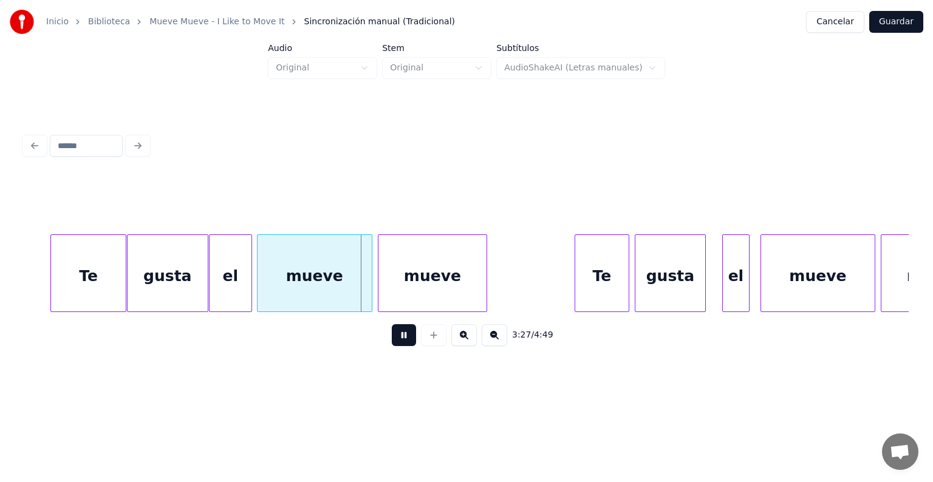
click at [259, 296] on div "mueve" at bounding box center [314, 276] width 114 height 83
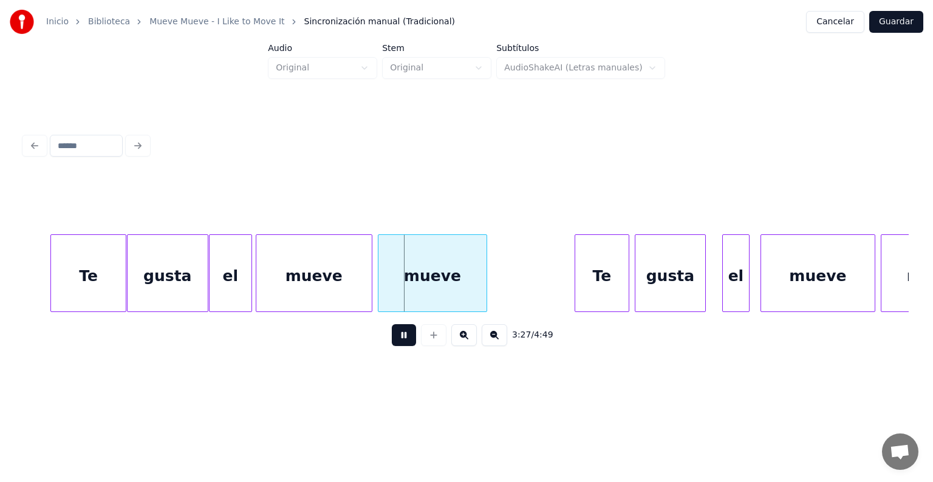
click at [379, 285] on div "mueve" at bounding box center [432, 276] width 108 height 83
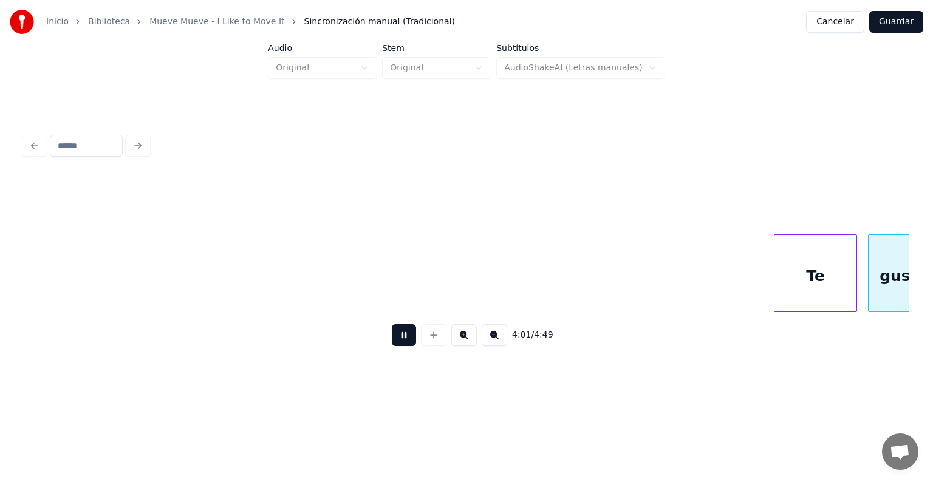
scroll to position [0, 66028]
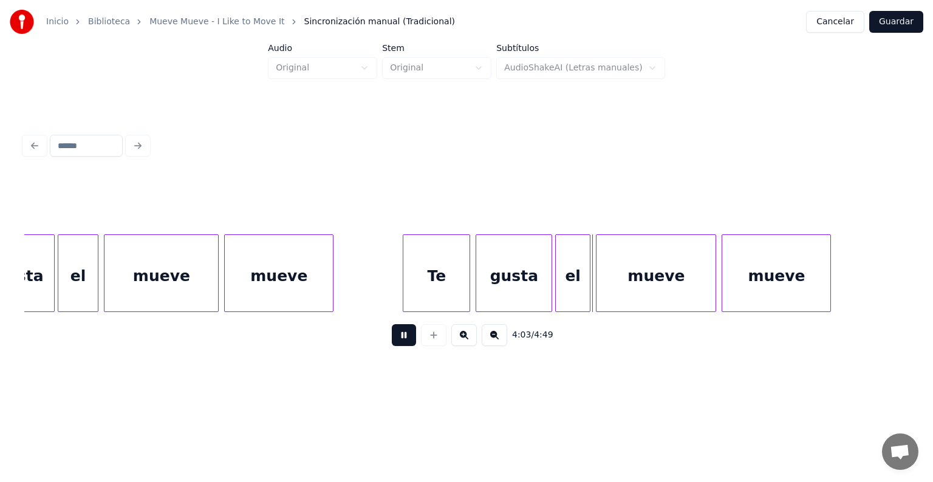
click at [565, 275] on div "el" at bounding box center [573, 276] width 34 height 83
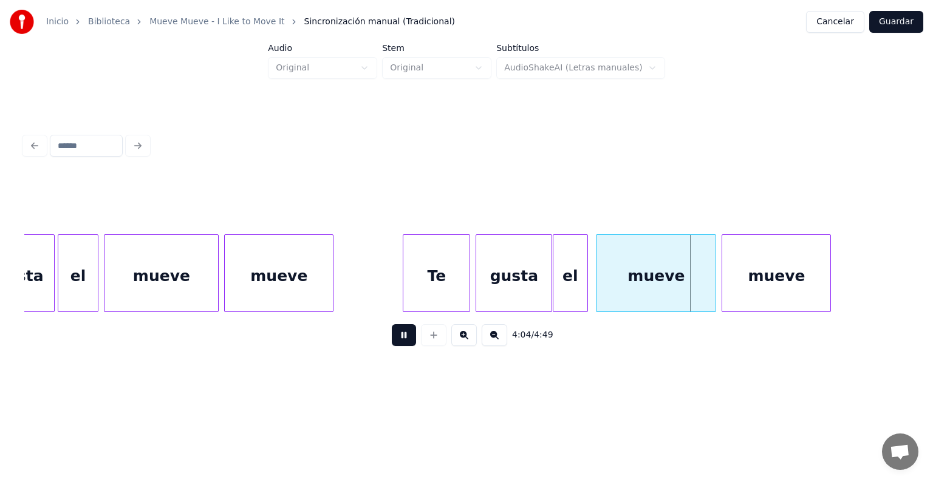
click at [585, 282] on div "el" at bounding box center [570, 276] width 34 height 83
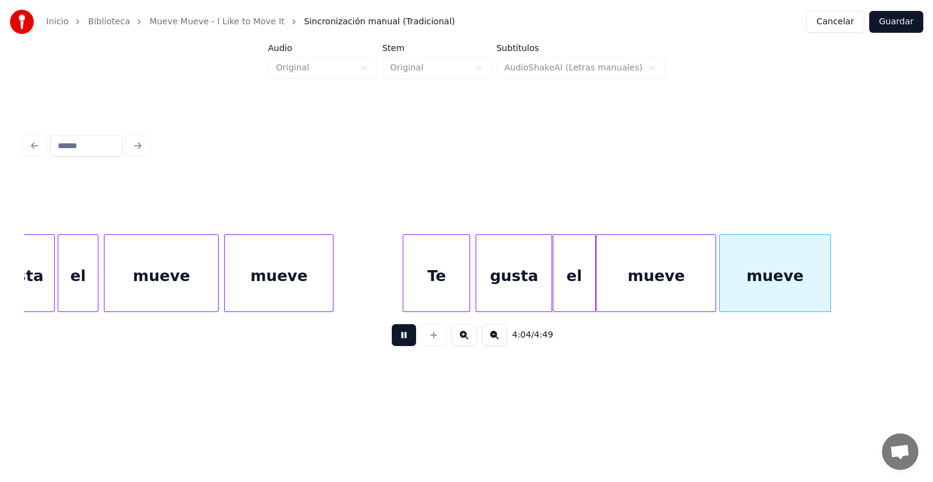
click at [723, 282] on div "mueve" at bounding box center [774, 276] width 111 height 83
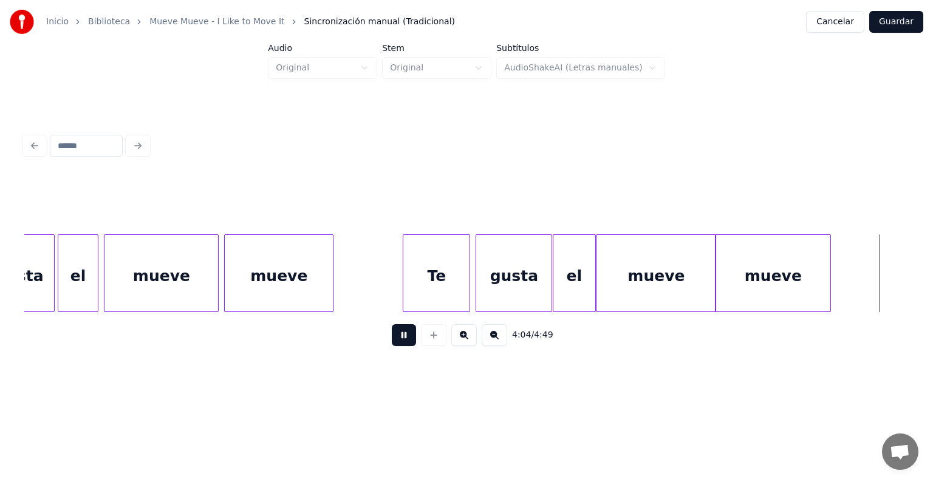
scroll to position [0, 66913]
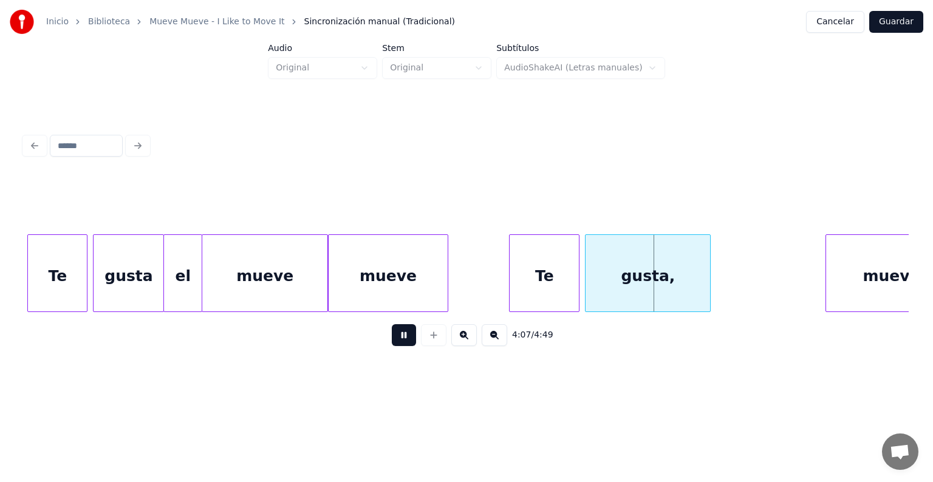
click at [587, 281] on div "gusta," at bounding box center [647, 276] width 124 height 83
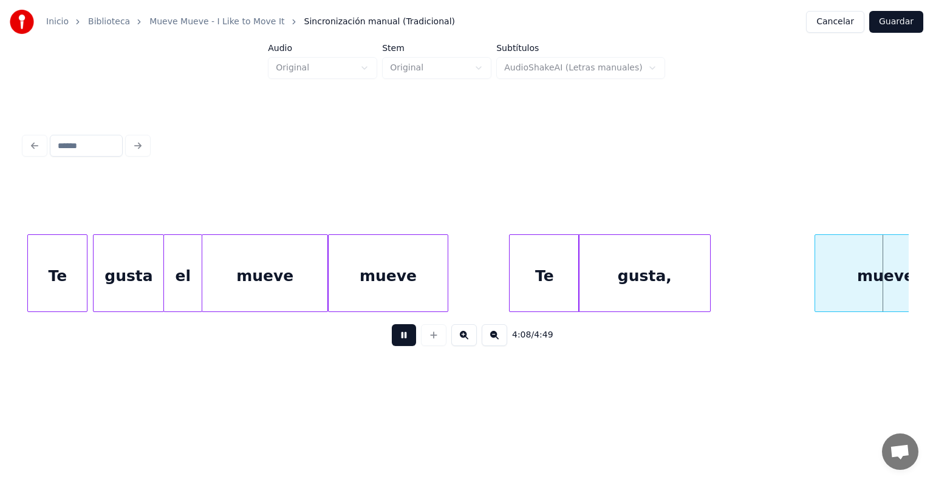
scroll to position [0, 67801]
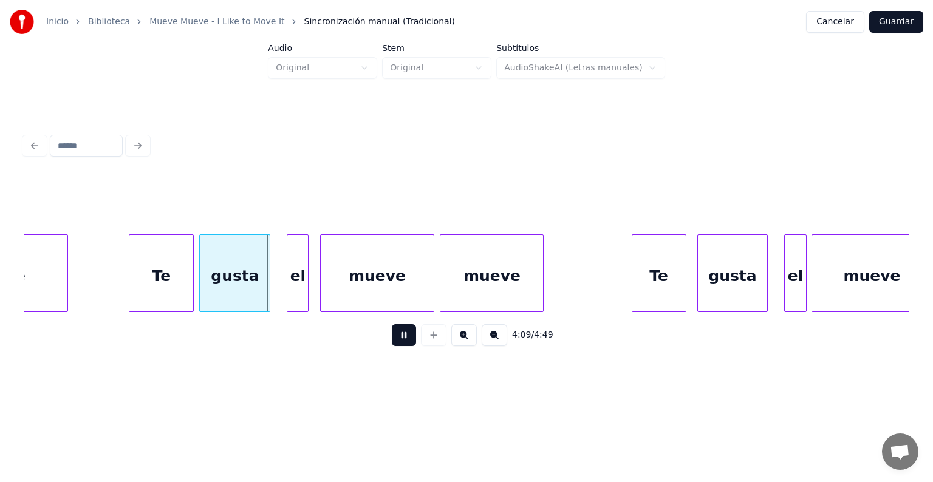
click at [136, 284] on div "Te" at bounding box center [161, 276] width 64 height 83
click at [200, 280] on div at bounding box center [202, 273] width 4 height 76
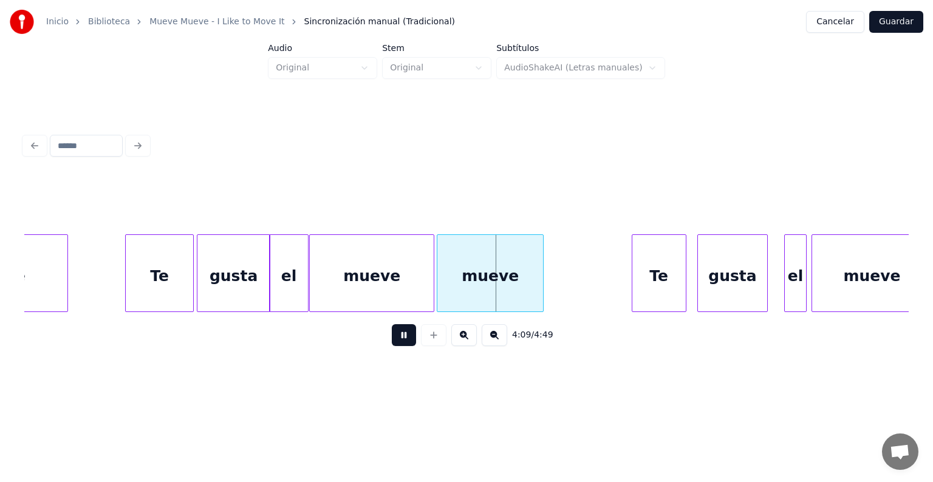
click at [443, 284] on div "mueve" at bounding box center [490, 276] width 106 height 83
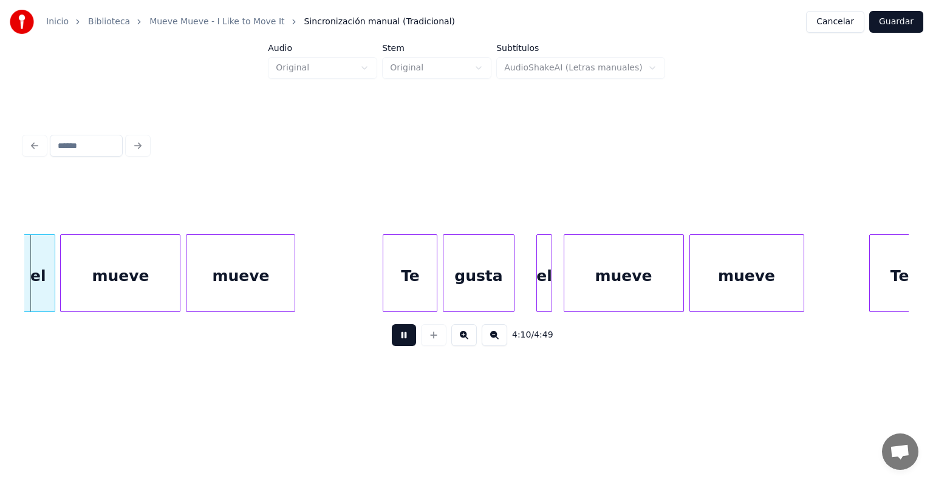
scroll to position [0, 68554]
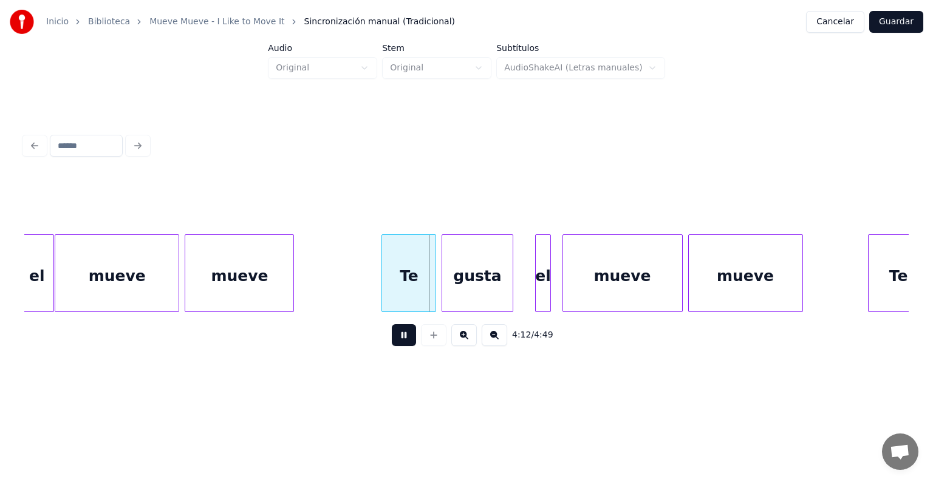
click at [63, 288] on div "mueve" at bounding box center [117, 276] width 124 height 83
click at [187, 281] on div "mueve" at bounding box center [237, 276] width 111 height 83
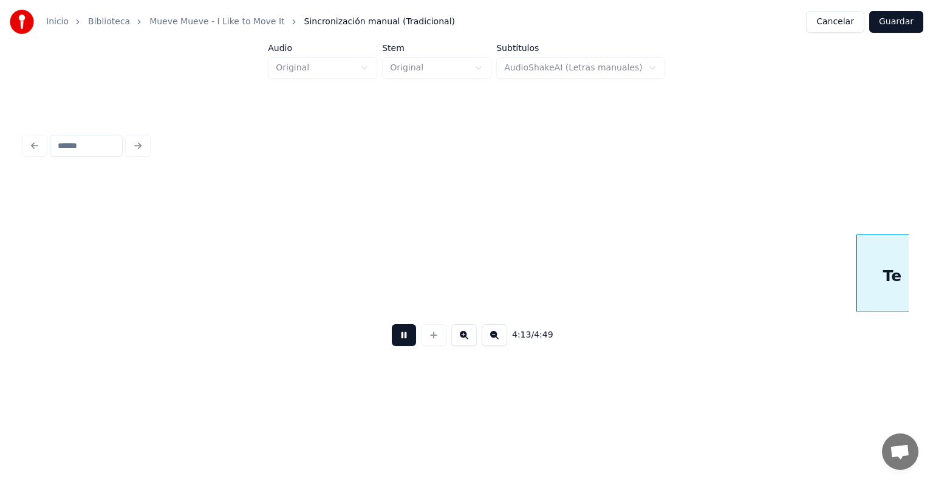
scroll to position [0, 69385]
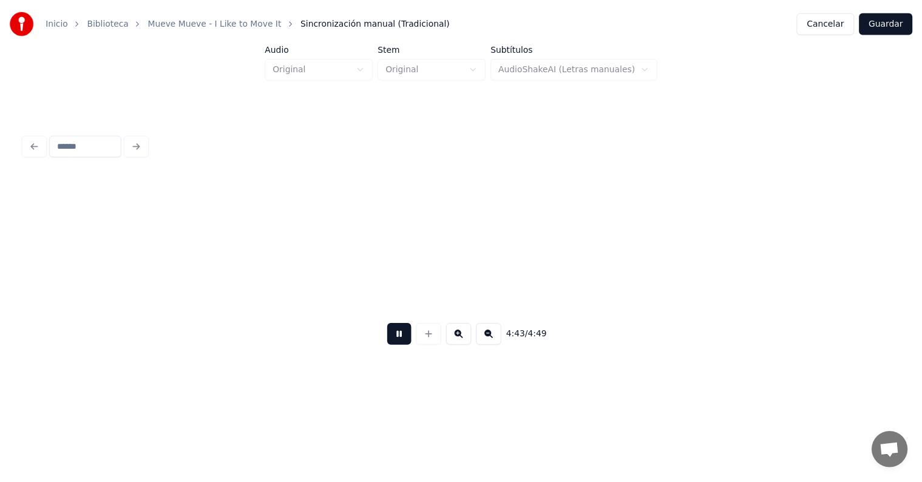
scroll to position [0, 77359]
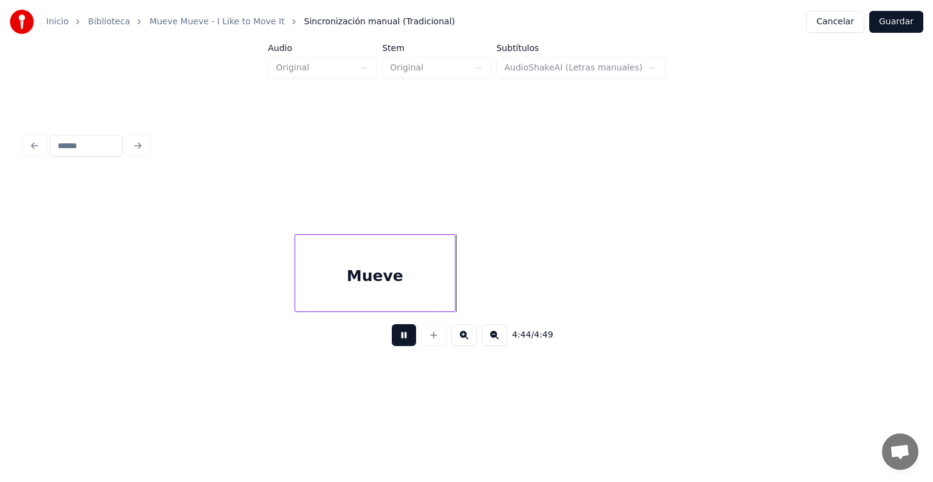
click at [894, 24] on button "Guardar" at bounding box center [896, 22] width 54 height 22
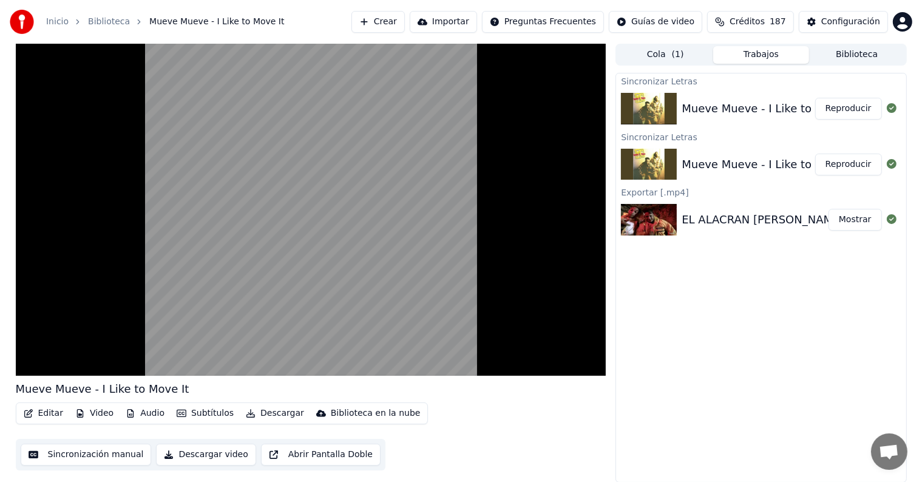
click at [854, 109] on button "Reproducir" at bounding box center [848, 109] width 67 height 22
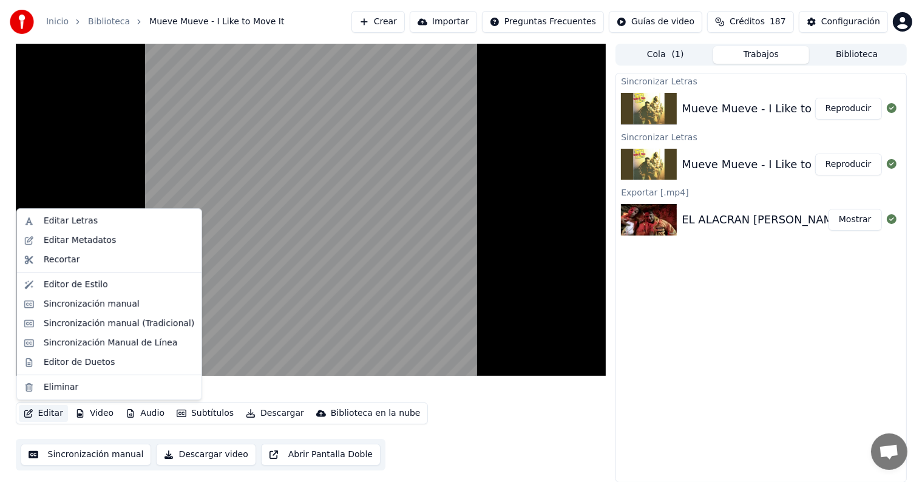
click at [39, 411] on button "Editar" at bounding box center [43, 413] width 49 height 17
click at [44, 353] on div "Editor de Duetos" at bounding box center [109, 362] width 180 height 19
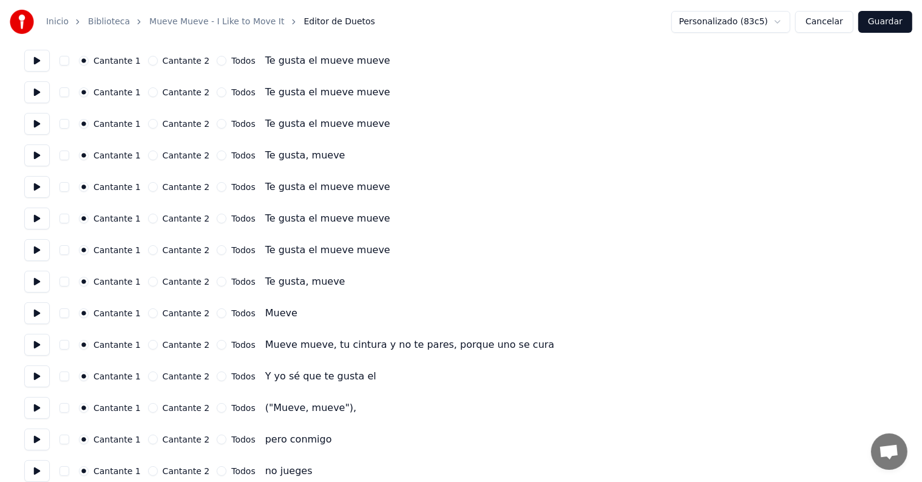
scroll to position [102, 0]
click at [41, 310] on button at bounding box center [36, 312] width 25 height 22
click at [36, 348] on button at bounding box center [36, 344] width 25 height 22
click at [31, 372] on button at bounding box center [36, 375] width 25 height 22
click at [38, 409] on button at bounding box center [36, 407] width 25 height 22
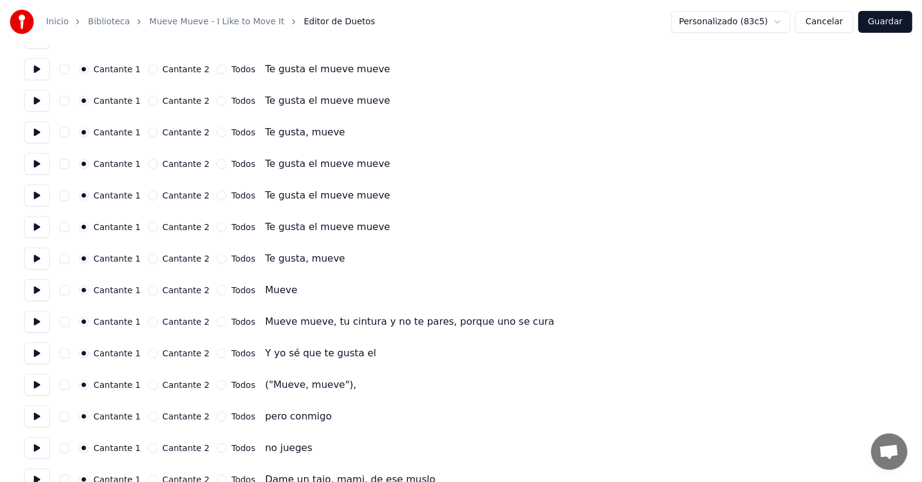
scroll to position [130, 0]
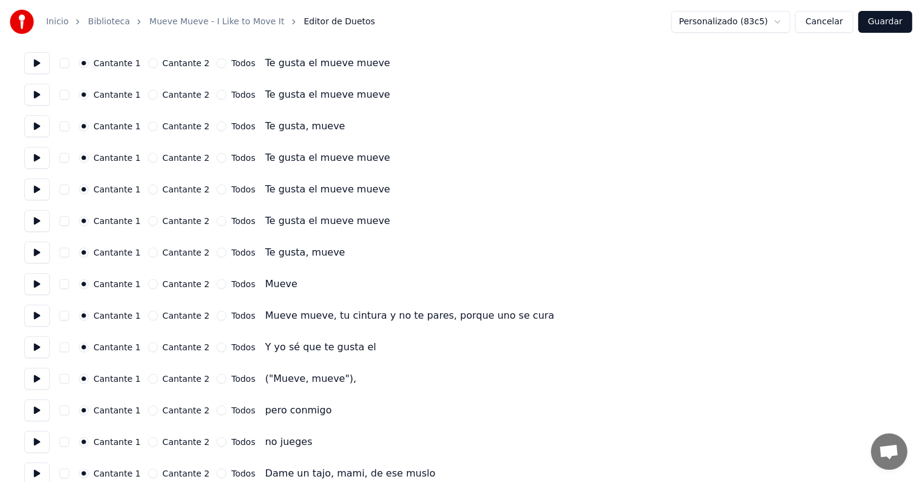
click at [68, 378] on button "button" at bounding box center [64, 379] width 10 height 10
click at [35, 277] on button at bounding box center [36, 284] width 25 height 22
click at [69, 284] on button "button" at bounding box center [64, 284] width 10 height 10
click at [69, 251] on button "button" at bounding box center [64, 253] width 10 height 10
click at [69, 222] on button "button" at bounding box center [64, 221] width 10 height 10
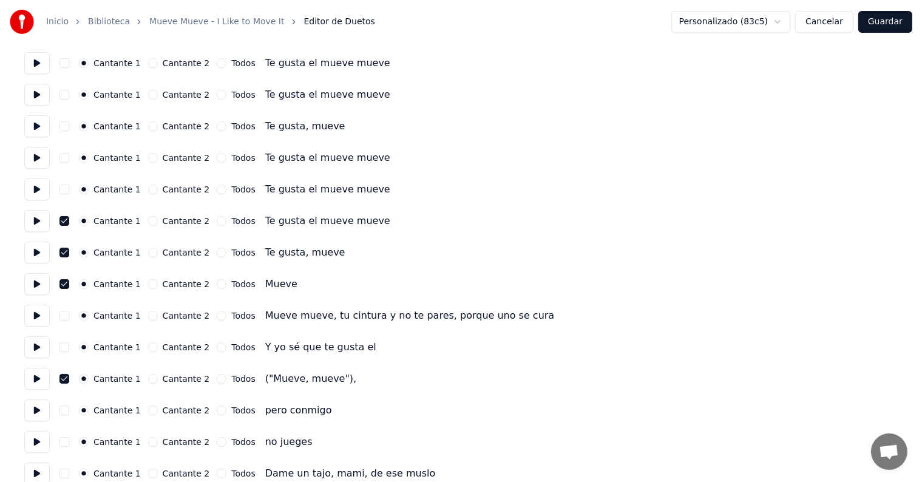
click at [67, 189] on button "button" at bounding box center [64, 190] width 10 height 10
click at [66, 157] on button "button" at bounding box center [64, 158] width 10 height 10
click at [67, 126] on button "button" at bounding box center [64, 126] width 10 height 10
click at [69, 90] on button "button" at bounding box center [64, 95] width 10 height 10
click at [67, 63] on button "button" at bounding box center [64, 63] width 10 height 10
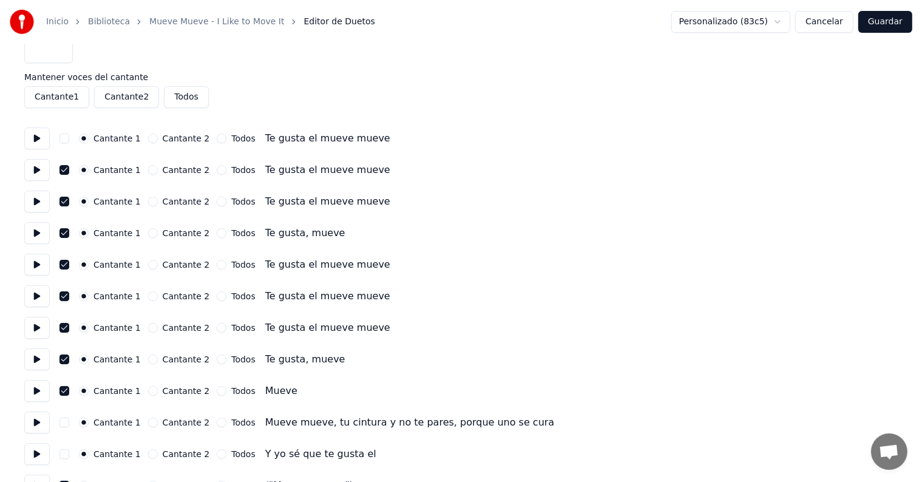
scroll to position [0, 0]
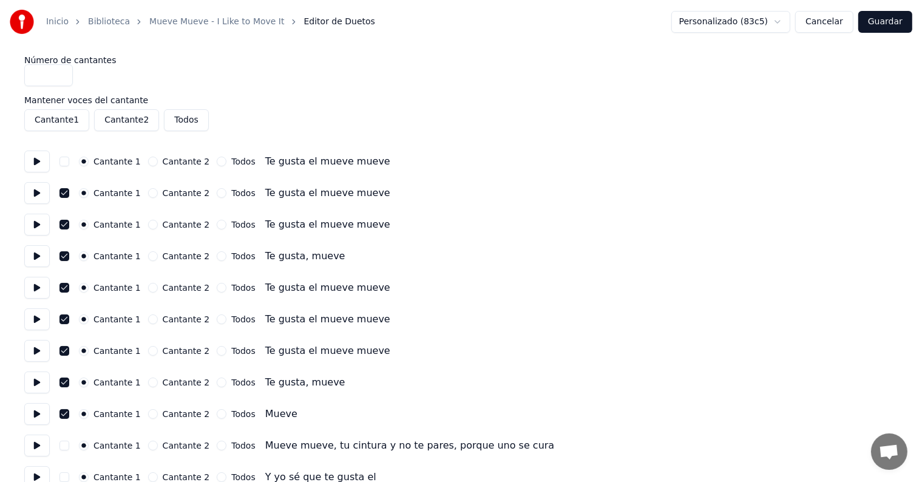
click at [69, 161] on button "button" at bounding box center [64, 162] width 10 height 10
click at [887, 25] on button "Guardar" at bounding box center [885, 22] width 54 height 22
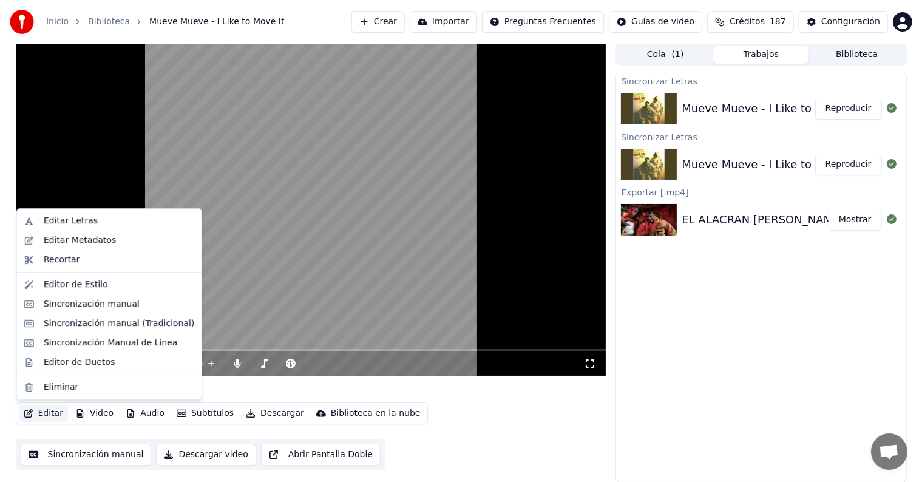
click at [53, 414] on button "Editar" at bounding box center [43, 413] width 49 height 17
click at [75, 361] on div "Editor de Duetos" at bounding box center [79, 362] width 71 height 12
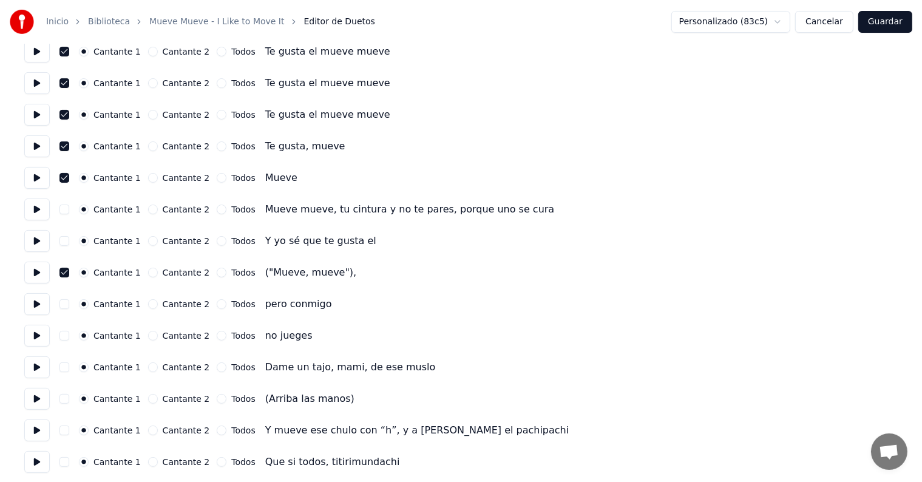
scroll to position [237, 0]
click at [30, 207] on button at bounding box center [36, 209] width 25 height 22
click at [34, 235] on button at bounding box center [36, 240] width 25 height 22
click at [34, 305] on button at bounding box center [36, 304] width 25 height 22
click at [34, 339] on button at bounding box center [36, 335] width 25 height 22
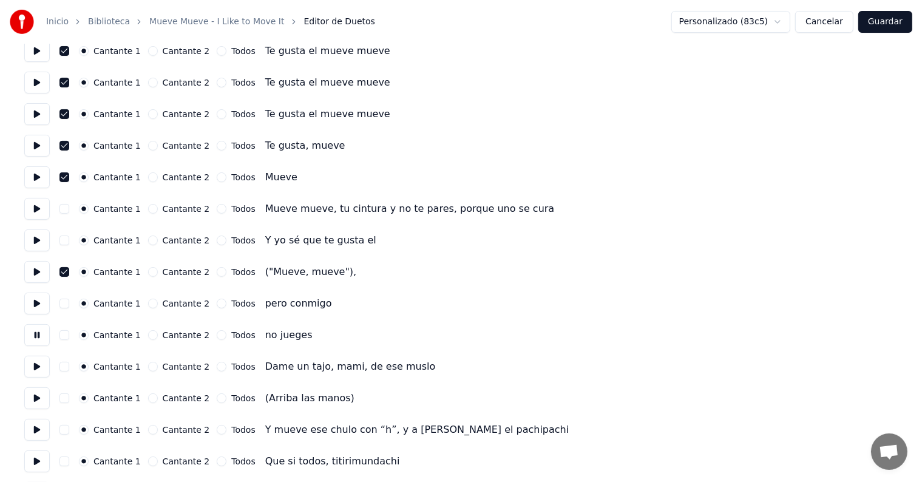
click at [30, 358] on button at bounding box center [36, 367] width 25 height 22
click at [36, 398] on button at bounding box center [36, 398] width 25 height 22
click at [73, 393] on div "Cantante 1 Cantante 2 Todos (Arriba las manos)" at bounding box center [461, 398] width 874 height 22
click at [69, 398] on button "button" at bounding box center [64, 398] width 10 height 10
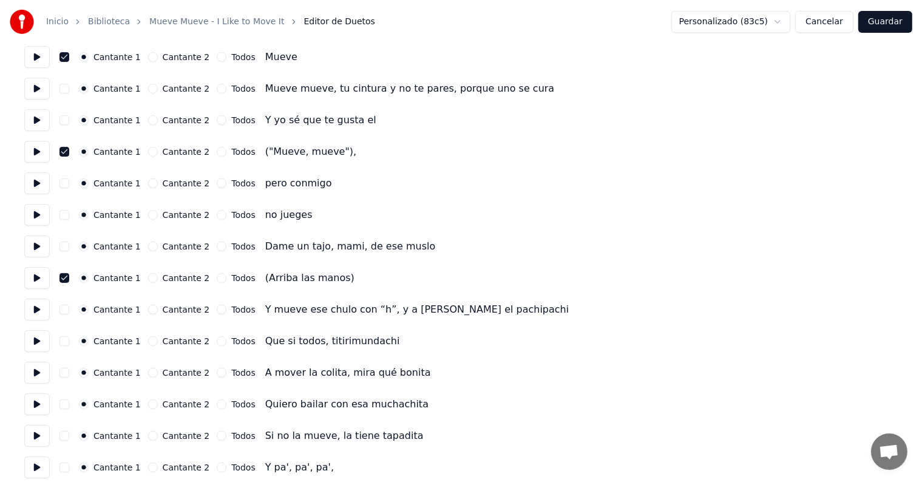
scroll to position [360, 0]
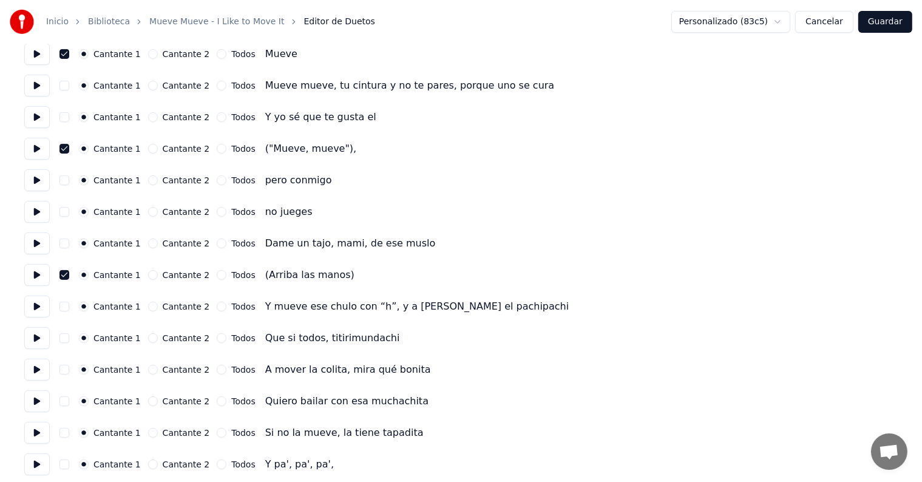
click at [39, 307] on button at bounding box center [36, 307] width 25 height 22
click at [34, 333] on button at bounding box center [36, 338] width 25 height 22
click at [35, 365] on button at bounding box center [36, 370] width 25 height 22
click at [36, 398] on button at bounding box center [36, 401] width 25 height 22
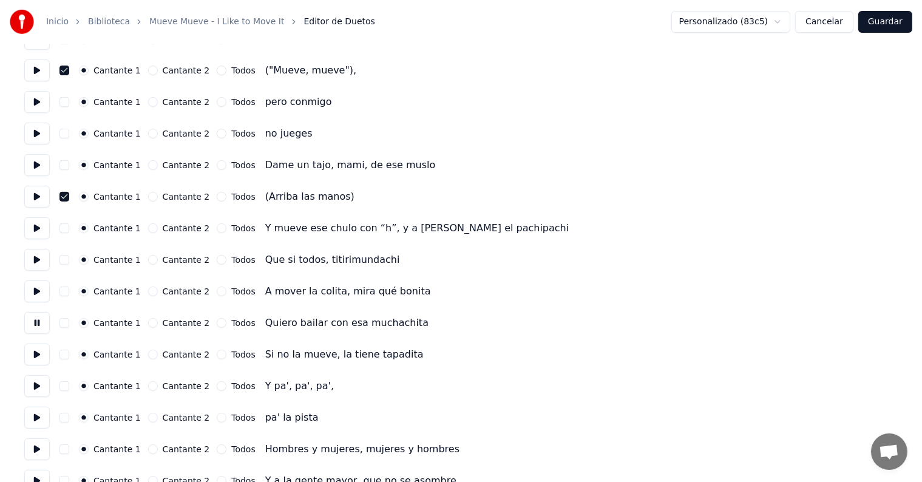
scroll to position [439, 0]
click at [36, 356] on button at bounding box center [36, 354] width 25 height 22
click at [45, 386] on button at bounding box center [36, 386] width 25 height 22
click at [48, 415] on button at bounding box center [36, 417] width 25 height 22
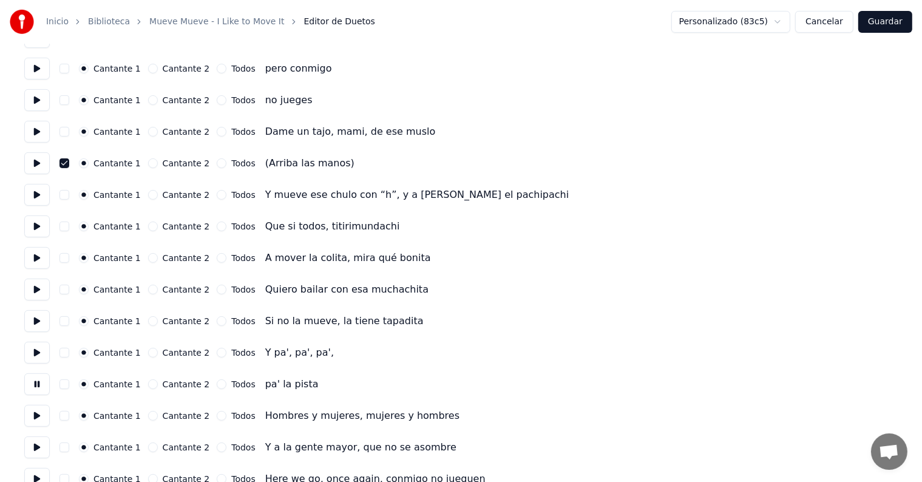
scroll to position [514, 0]
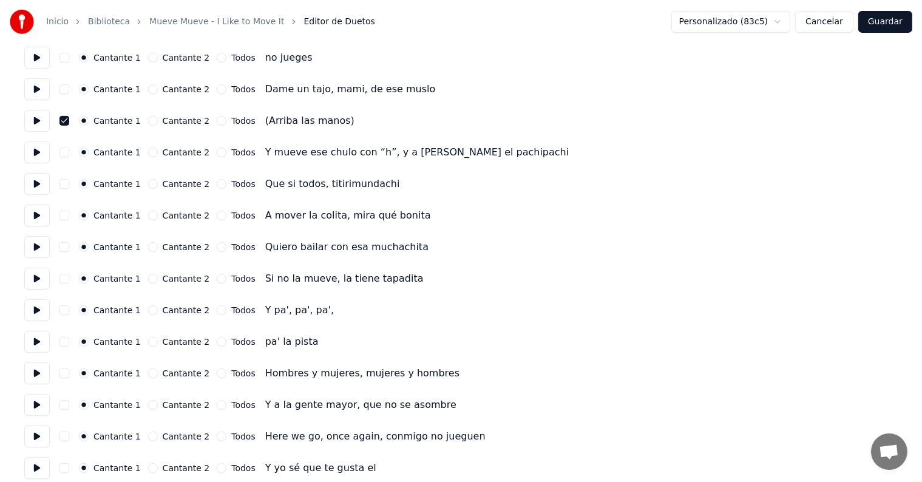
click at [69, 310] on button "button" at bounding box center [64, 310] width 10 height 10
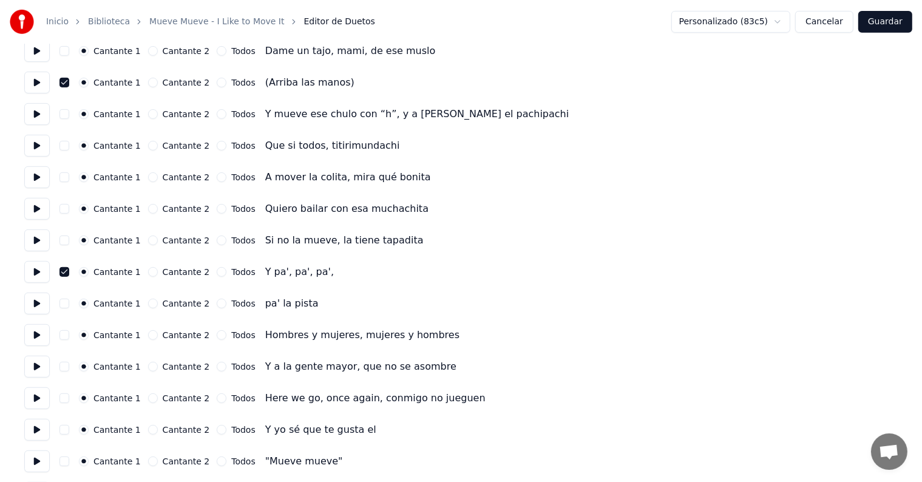
scroll to position [558, 0]
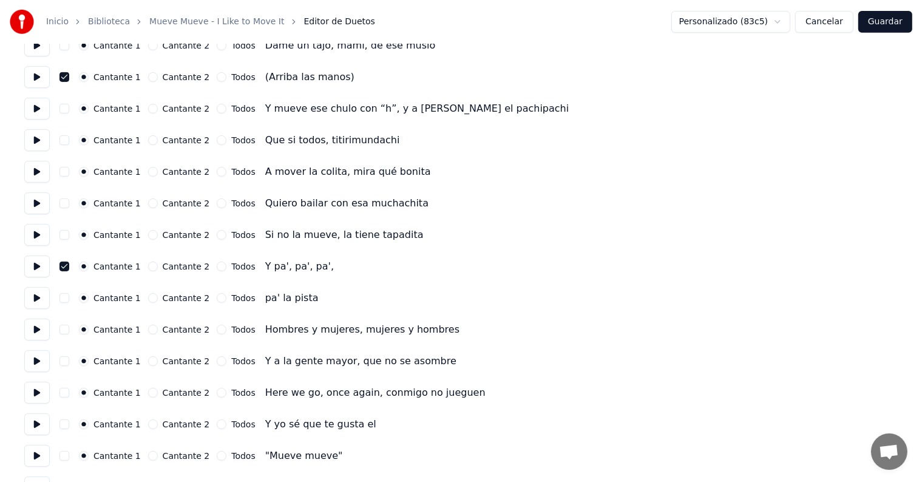
click at [35, 330] on button at bounding box center [36, 330] width 25 height 22
click at [41, 368] on button at bounding box center [36, 361] width 25 height 22
click at [32, 387] on button at bounding box center [36, 393] width 25 height 22
click at [35, 423] on button at bounding box center [36, 424] width 25 height 22
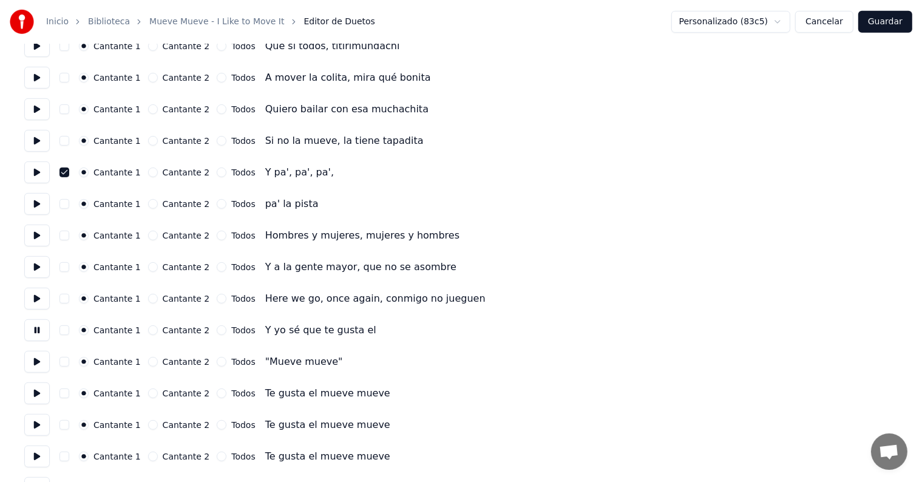
scroll to position [658, 0]
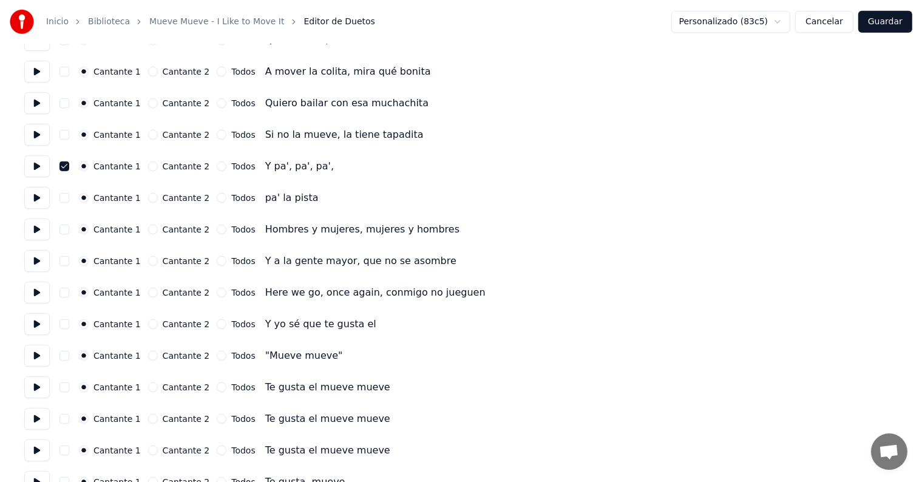
click at [35, 352] on button at bounding box center [36, 356] width 25 height 22
click at [69, 385] on button "button" at bounding box center [64, 387] width 10 height 10
click at [64, 419] on button "button" at bounding box center [64, 419] width 10 height 10
click at [66, 448] on button "button" at bounding box center [64, 451] width 10 height 10
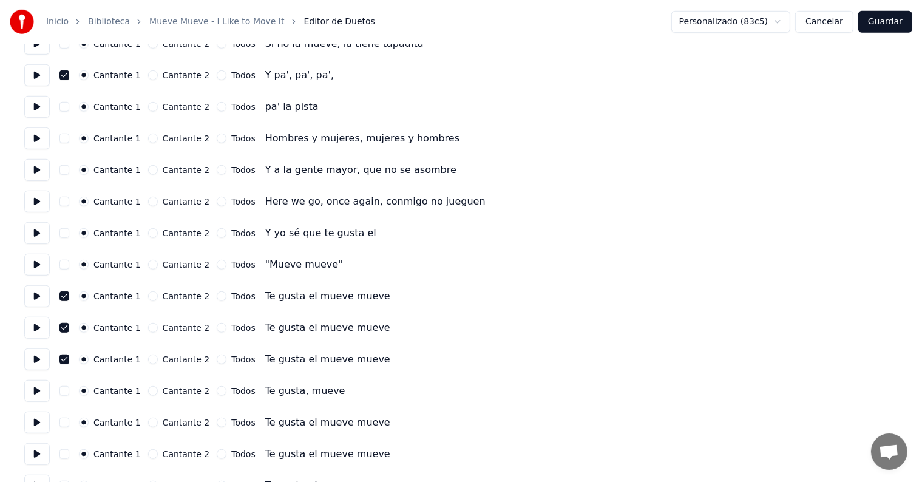
scroll to position [761, 0]
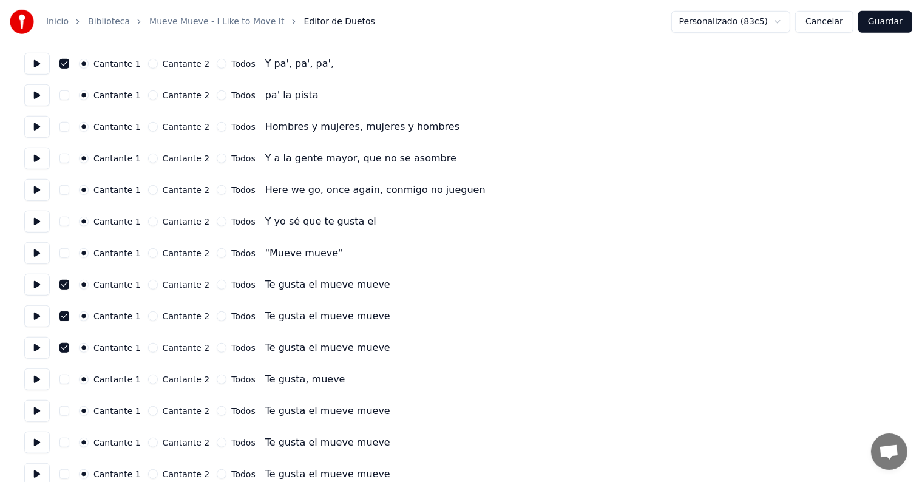
click at [69, 379] on button "button" at bounding box center [64, 380] width 10 height 10
click at [69, 412] on button "button" at bounding box center [64, 411] width 10 height 10
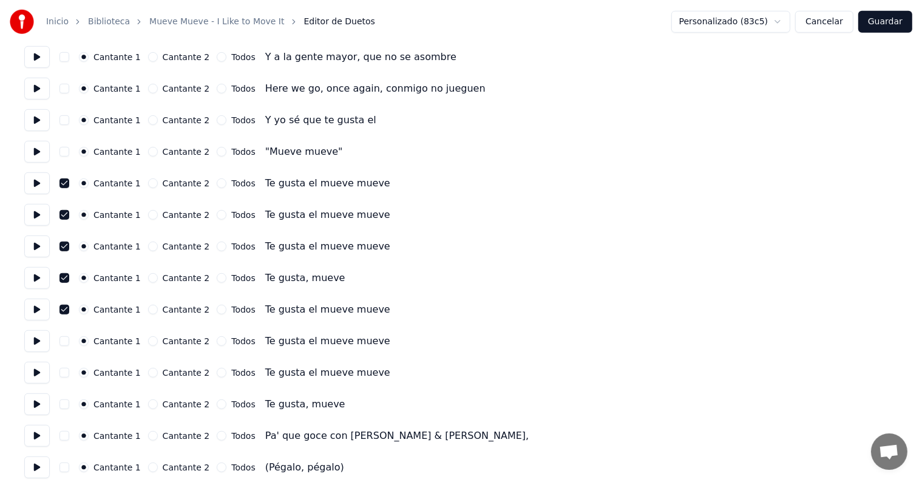
scroll to position [866, 0]
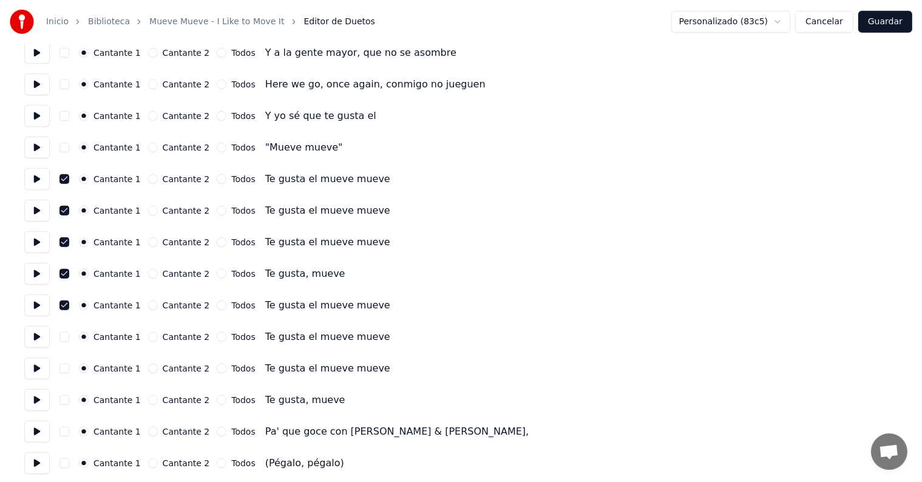
click at [69, 338] on button "button" at bounding box center [64, 337] width 10 height 10
click at [67, 370] on button "button" at bounding box center [64, 369] width 10 height 10
click at [68, 399] on button "button" at bounding box center [64, 400] width 10 height 10
click at [881, 26] on button "Guardar" at bounding box center [885, 22] width 54 height 22
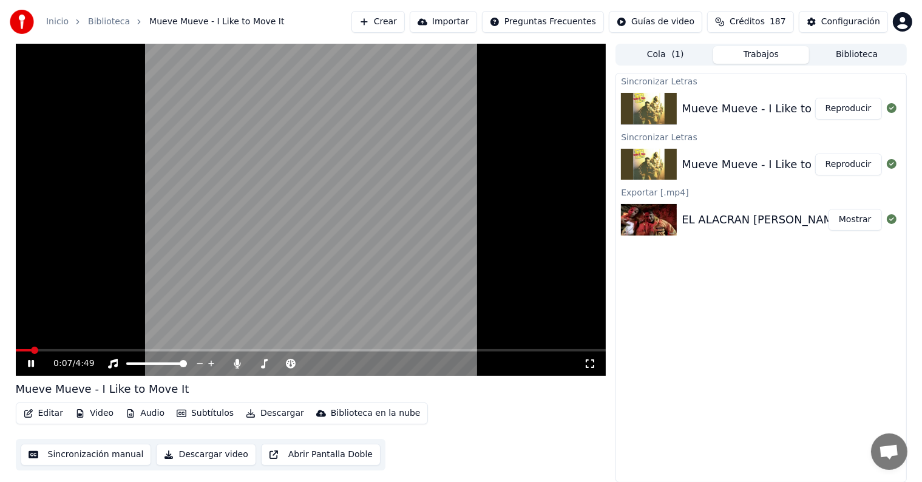
click at [858, 107] on button "Reproducir" at bounding box center [848, 109] width 67 height 22
click at [44, 414] on button "Editar" at bounding box center [43, 413] width 49 height 17
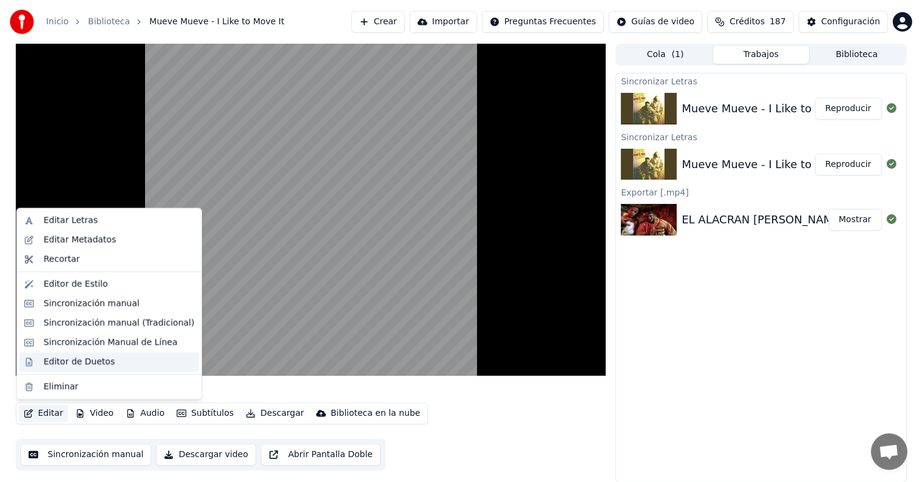
click at [72, 361] on div "Editor de Duetos" at bounding box center [79, 362] width 71 height 12
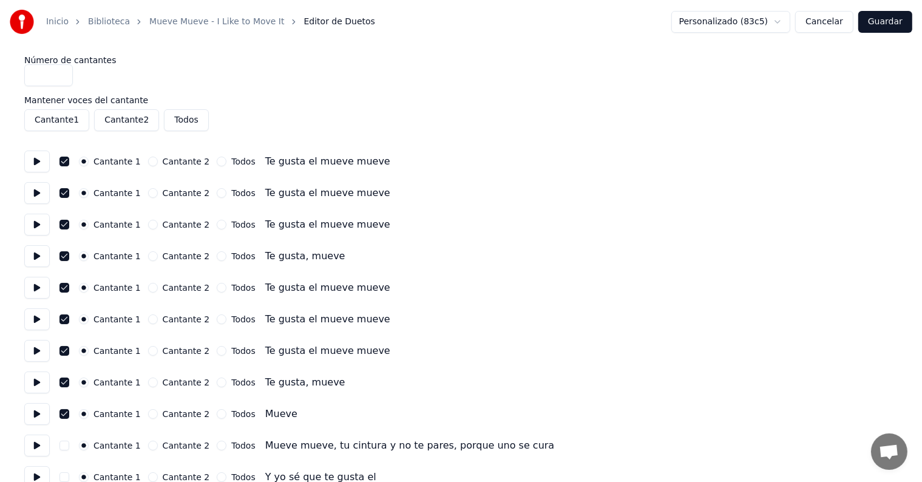
click at [67, 161] on button "button" at bounding box center [64, 162] width 10 height 10
click at [896, 19] on button "Guardar" at bounding box center [885, 22] width 54 height 22
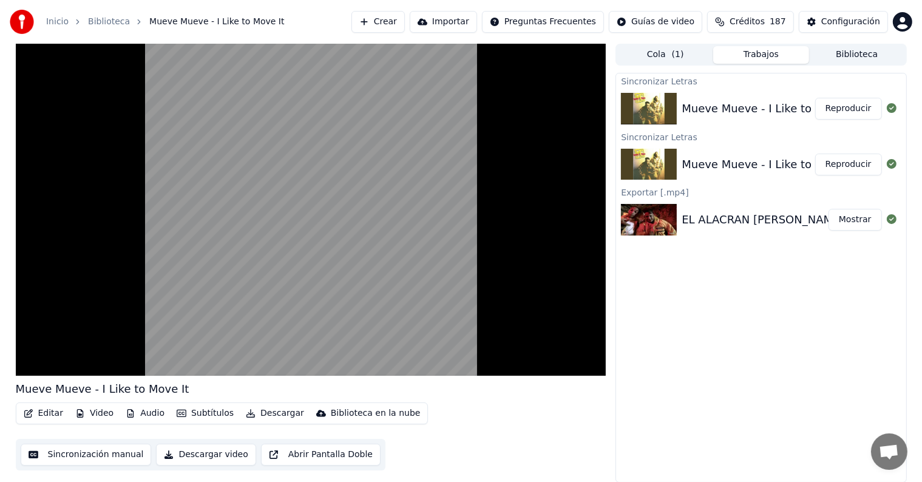
click at [217, 262] on video at bounding box center [311, 210] width 591 height 332
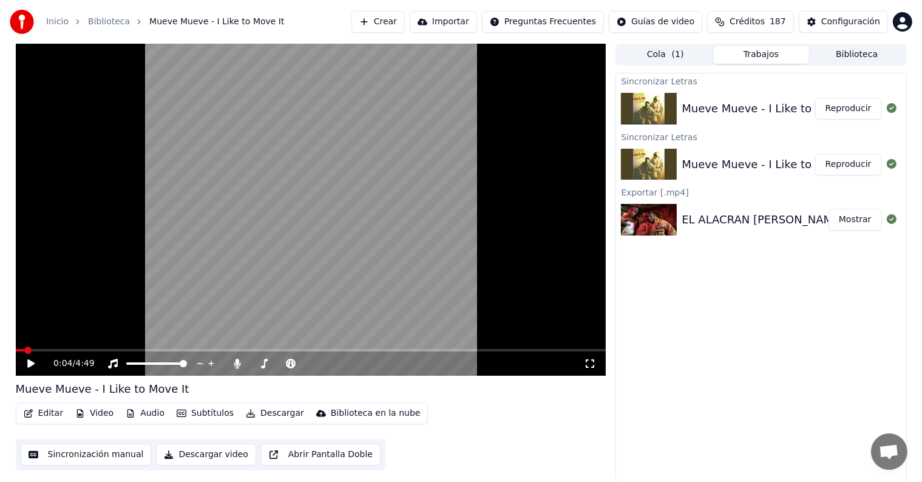
click at [237, 363] on icon at bounding box center [237, 364] width 7 height 10
click at [25, 361] on icon at bounding box center [39, 364] width 29 height 10
click at [46, 415] on button "Editar" at bounding box center [43, 413] width 49 height 17
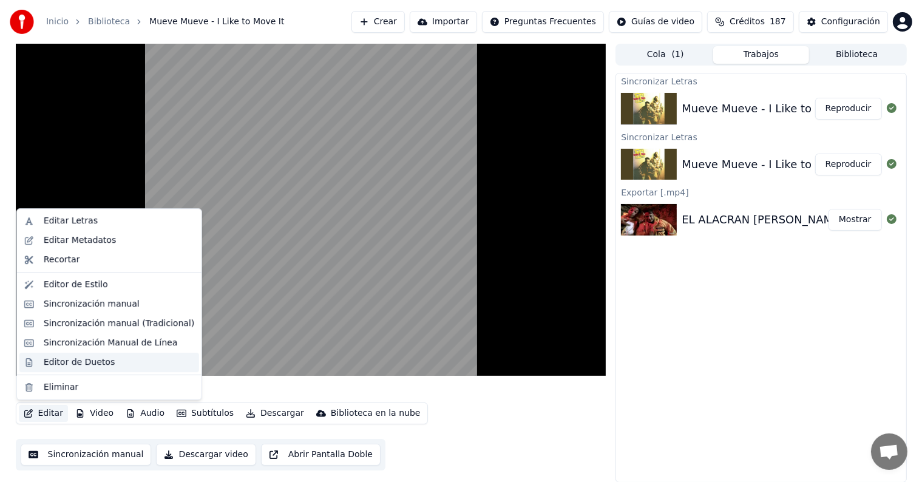
click at [37, 362] on div "Editor de Duetos" at bounding box center [109, 362] width 180 height 19
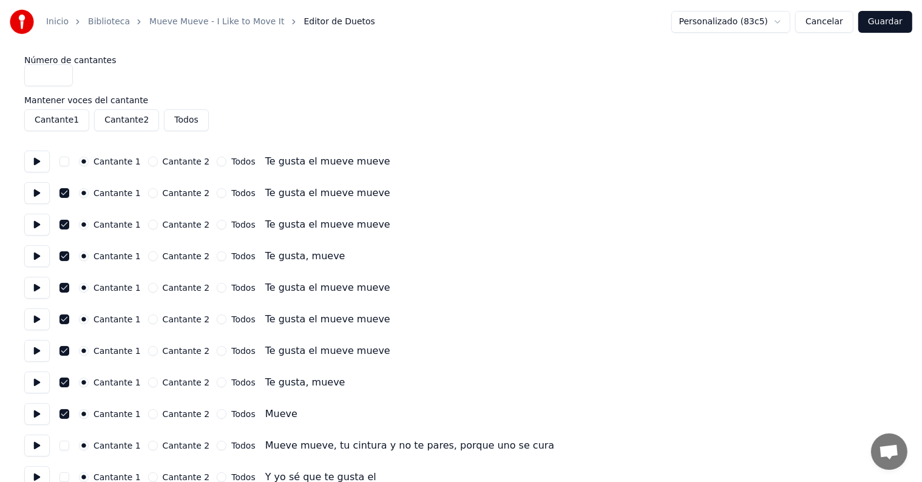
click at [69, 161] on button "button" at bounding box center [64, 162] width 10 height 10
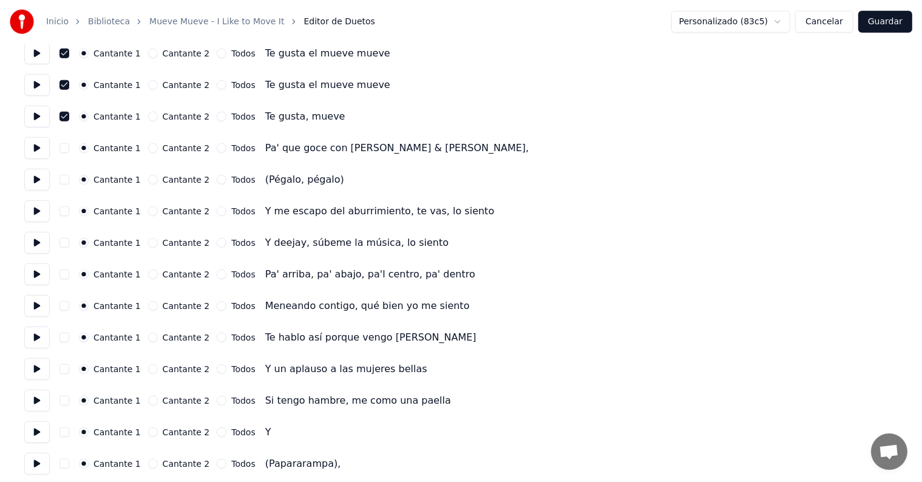
scroll to position [1149, 0]
click at [39, 144] on button at bounding box center [36, 149] width 25 height 22
click at [69, 178] on button "button" at bounding box center [64, 181] width 10 height 10
click at [35, 176] on button at bounding box center [36, 181] width 25 height 22
click at [36, 212] on button at bounding box center [36, 213] width 25 height 22
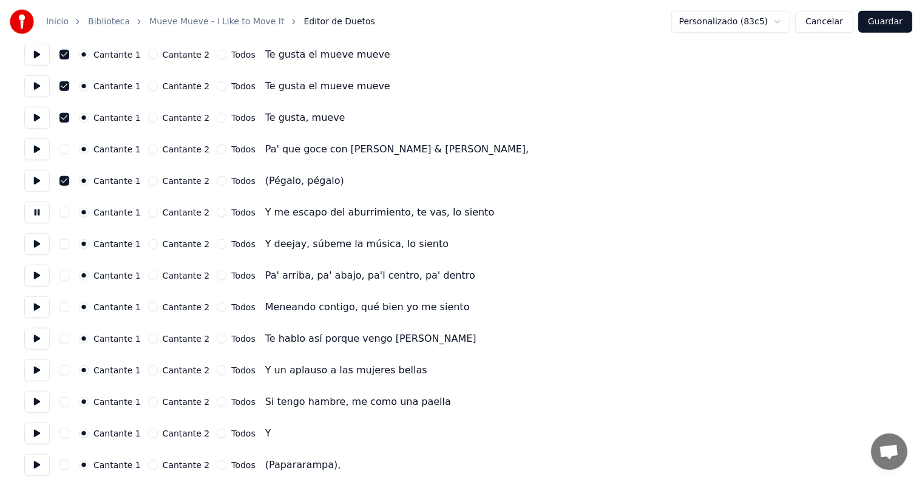
click at [36, 238] on button at bounding box center [36, 244] width 25 height 22
click at [39, 276] on button at bounding box center [36, 276] width 25 height 22
click at [35, 306] on button at bounding box center [36, 307] width 25 height 22
click at [36, 345] on button at bounding box center [36, 339] width 25 height 22
click at [34, 393] on button at bounding box center [36, 402] width 25 height 22
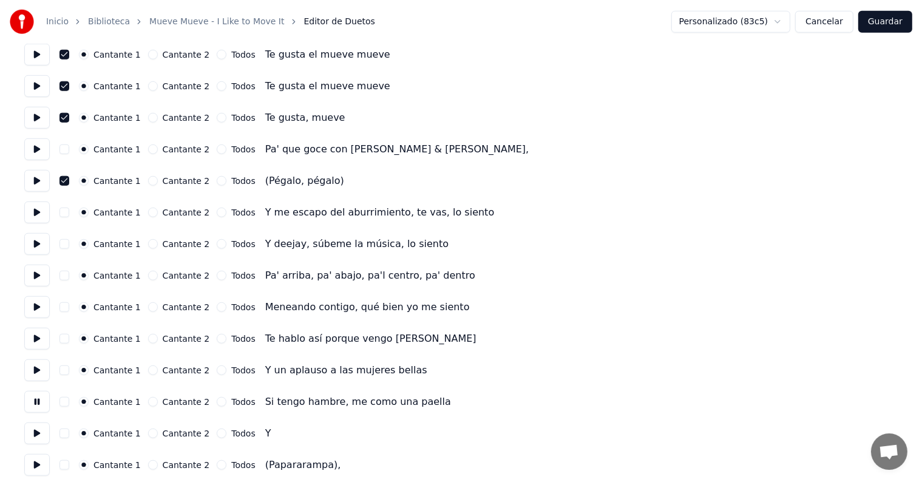
click at [33, 432] on button at bounding box center [36, 434] width 25 height 22
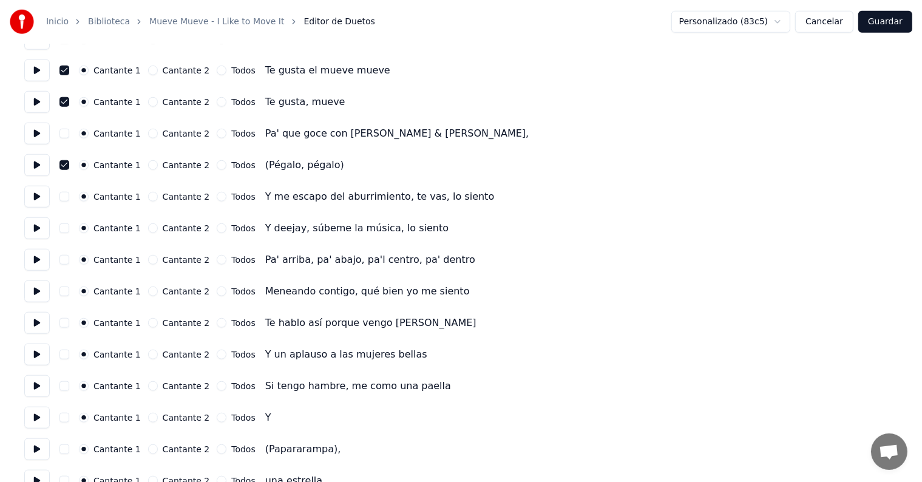
scroll to position [1220, 0]
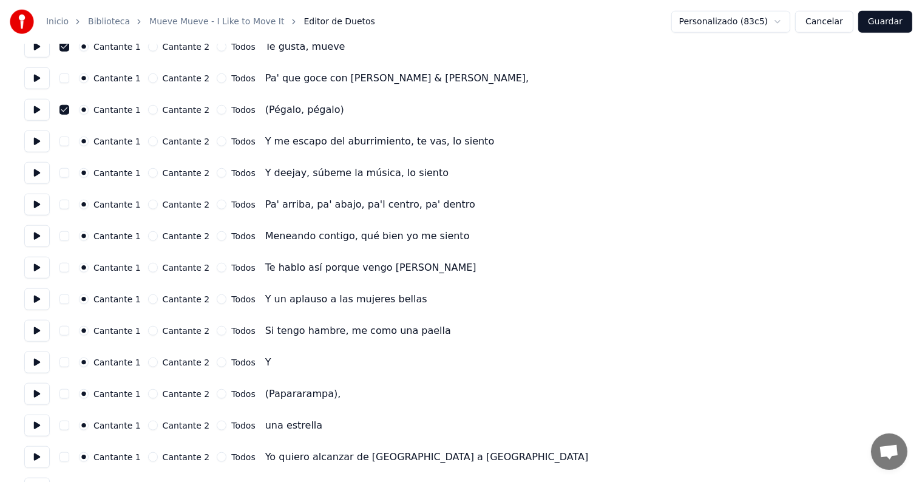
click at [35, 389] on button at bounding box center [36, 394] width 25 height 22
click at [69, 392] on button "button" at bounding box center [64, 394] width 10 height 10
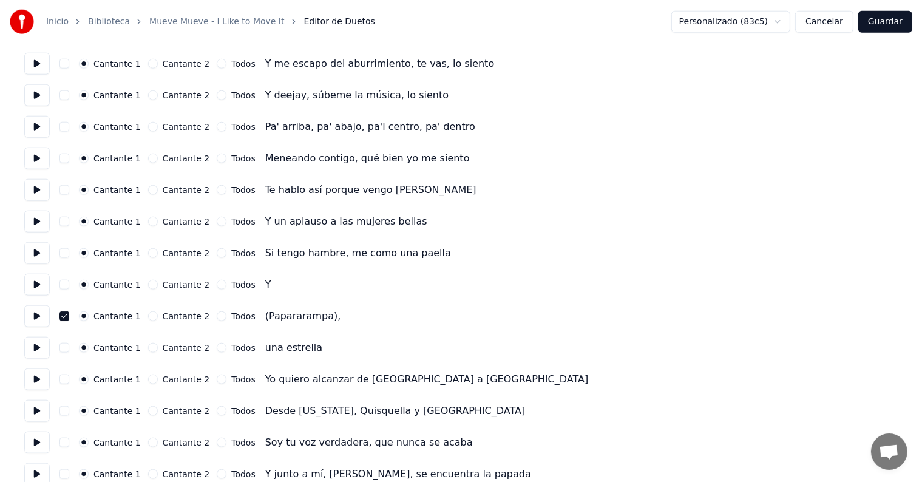
scroll to position [1298, 0]
click at [36, 339] on button at bounding box center [36, 347] width 25 height 22
click at [41, 378] on button at bounding box center [36, 379] width 25 height 22
click at [41, 415] on button at bounding box center [36, 410] width 25 height 22
click at [36, 445] on button at bounding box center [36, 442] width 25 height 22
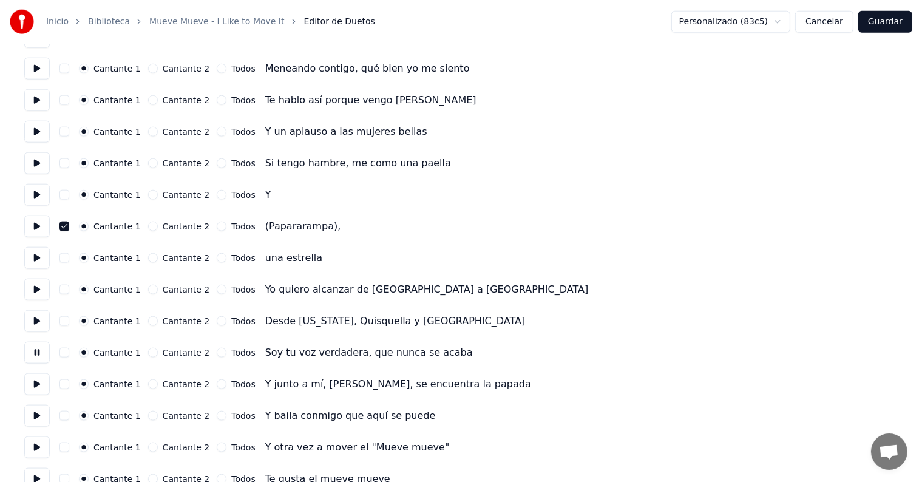
scroll to position [1389, 0]
click at [40, 381] on button at bounding box center [36, 383] width 25 height 22
click at [35, 414] on button at bounding box center [36, 415] width 25 height 22
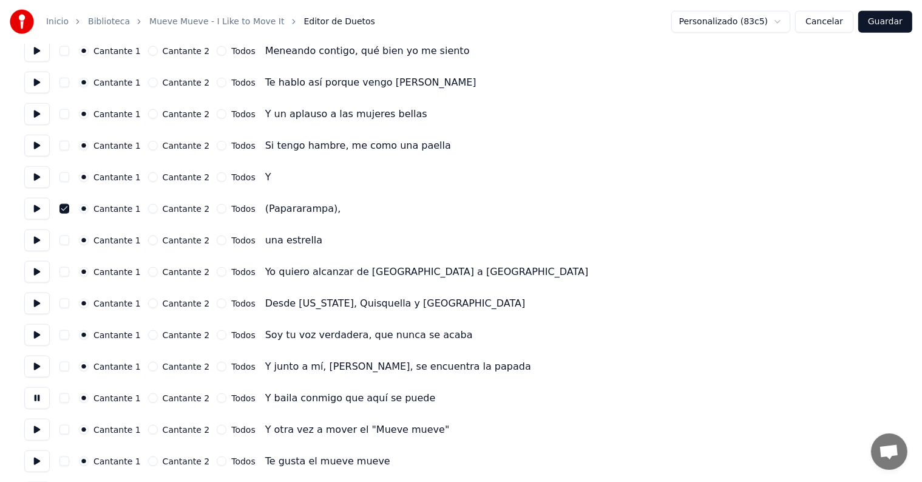
scroll to position [1449, 0]
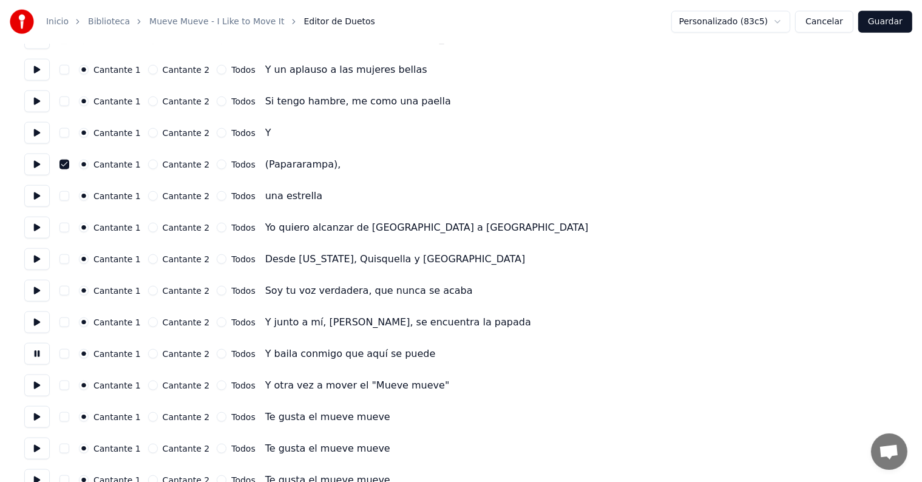
click at [36, 384] on button at bounding box center [36, 386] width 25 height 22
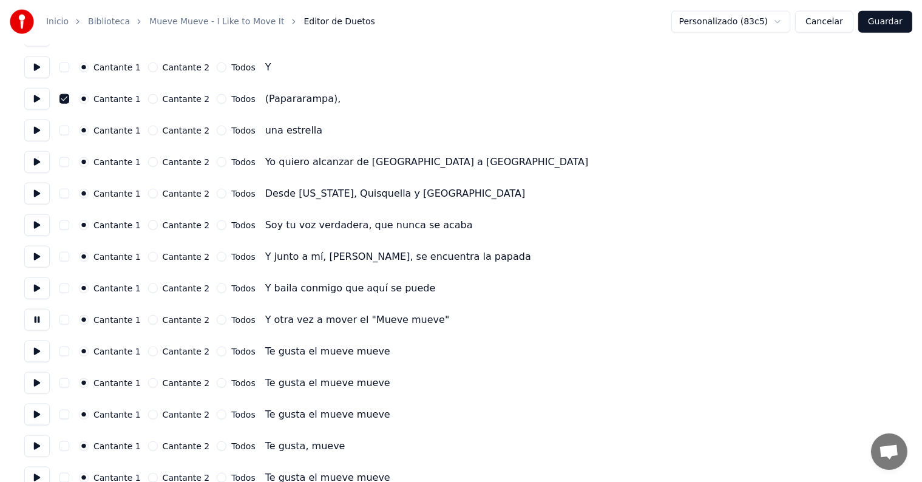
scroll to position [1518, 0]
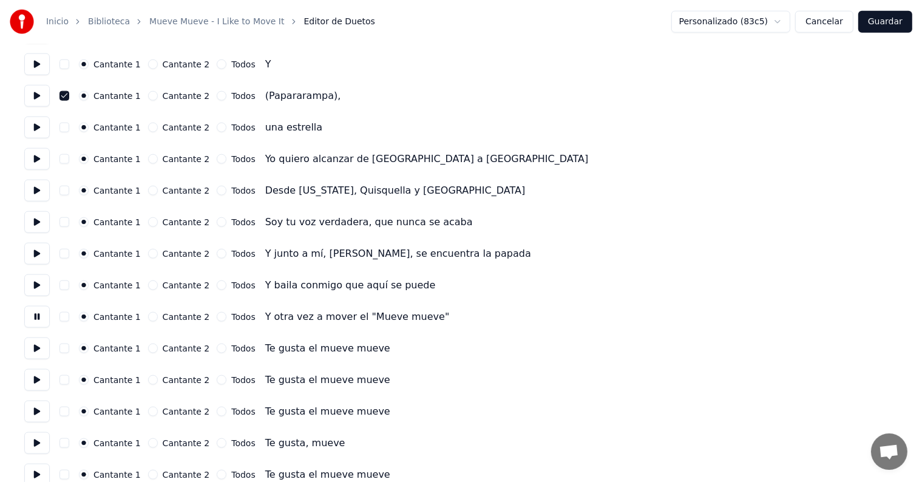
click at [69, 346] on button "button" at bounding box center [64, 349] width 10 height 10
click at [69, 380] on button "button" at bounding box center [64, 380] width 10 height 10
click at [67, 415] on button "button" at bounding box center [64, 412] width 10 height 10
click at [65, 443] on button "button" at bounding box center [64, 443] width 10 height 10
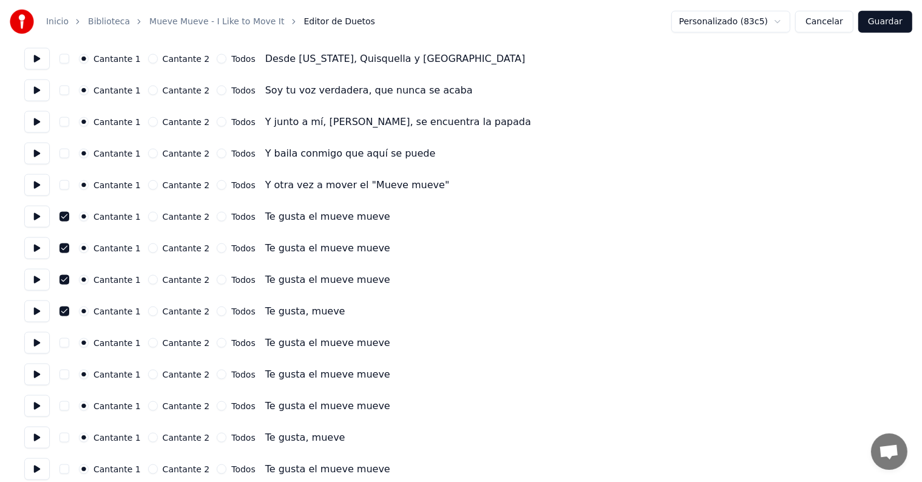
scroll to position [1650, 0]
click at [69, 340] on button "button" at bounding box center [64, 343] width 10 height 10
click at [67, 371] on button "button" at bounding box center [64, 374] width 10 height 10
click at [69, 402] on button "button" at bounding box center [64, 406] width 10 height 10
click at [64, 432] on button "button" at bounding box center [64, 437] width 10 height 10
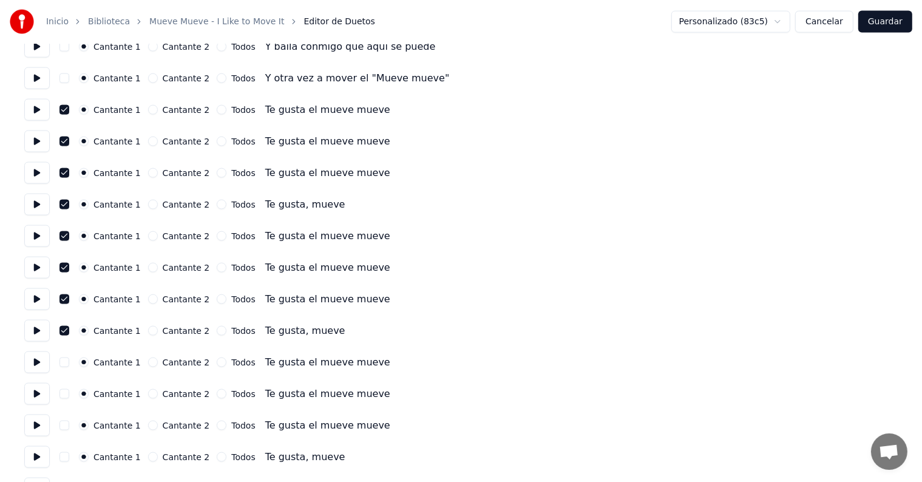
scroll to position [1760, 0]
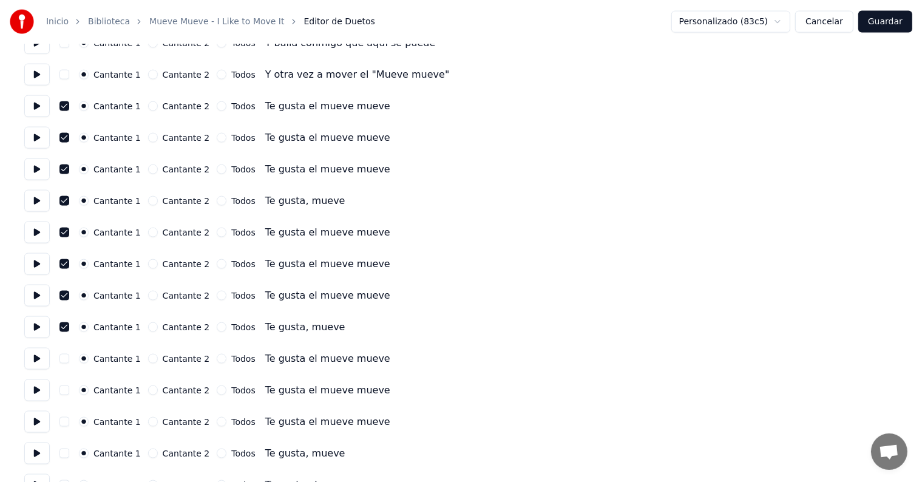
click at [885, 24] on button "Guardar" at bounding box center [885, 22] width 54 height 22
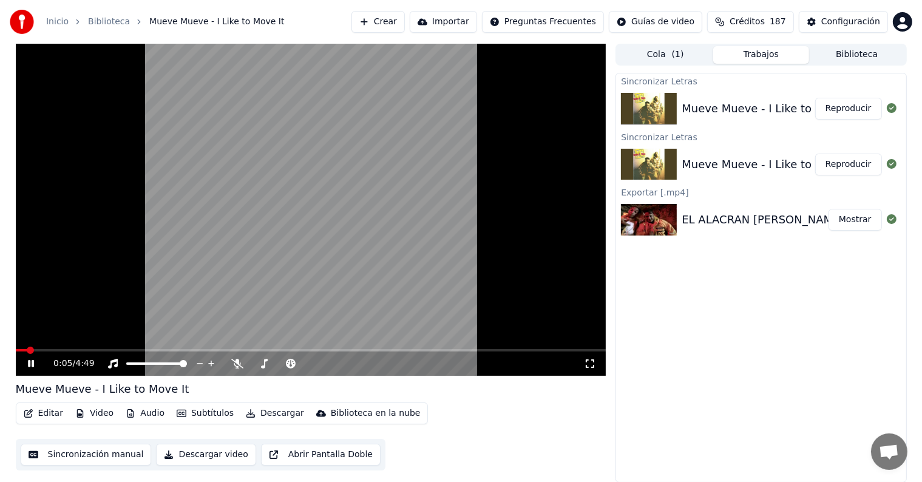
click at [40, 413] on button "Editar" at bounding box center [43, 413] width 49 height 17
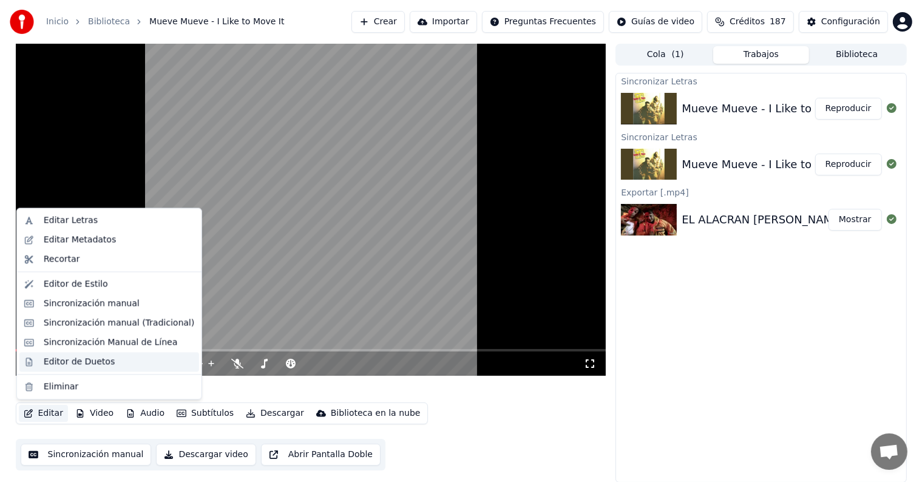
click at [60, 362] on div "Editor de Duetos" at bounding box center [79, 362] width 71 height 12
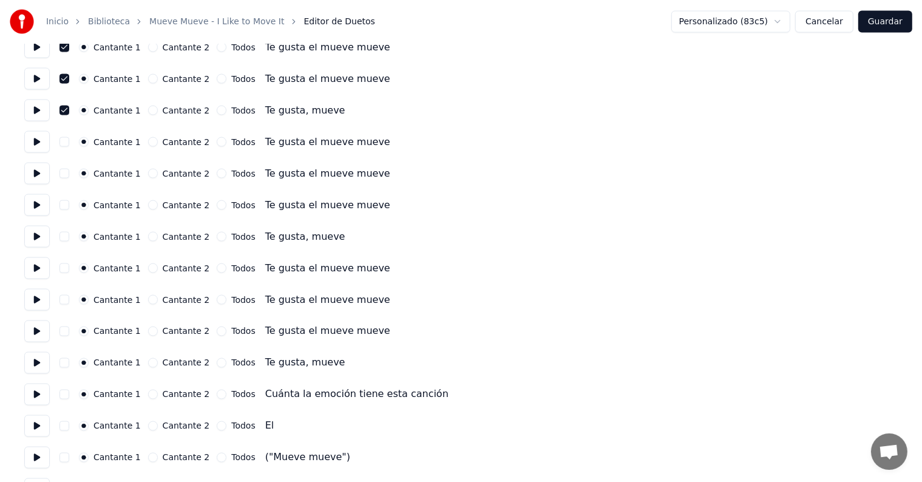
scroll to position [1976, 0]
click at [38, 139] on button at bounding box center [36, 143] width 25 height 22
click at [69, 143] on button "button" at bounding box center [64, 143] width 10 height 10
click at [69, 177] on button "button" at bounding box center [64, 174] width 10 height 10
click at [46, 182] on button at bounding box center [36, 174] width 25 height 22
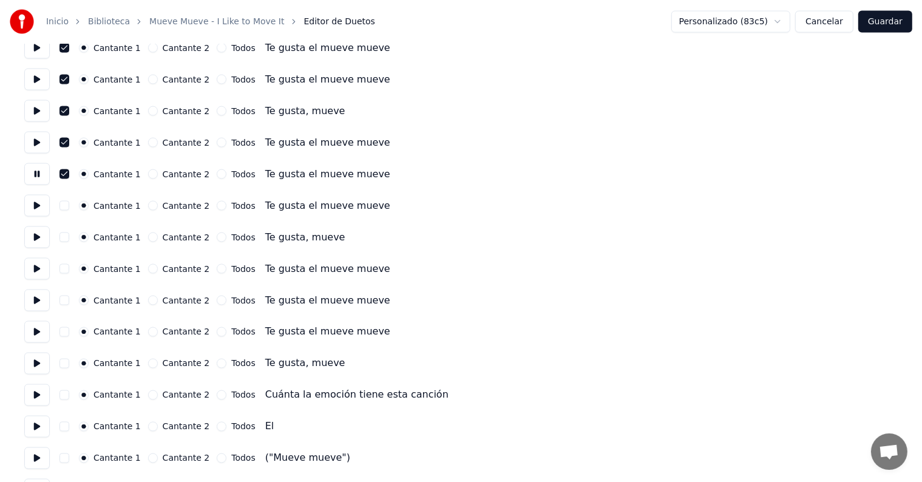
click at [69, 208] on button "button" at bounding box center [64, 206] width 10 height 10
click at [47, 214] on button at bounding box center [36, 206] width 25 height 22
click at [69, 237] on button "button" at bounding box center [64, 238] width 10 height 10
click at [41, 244] on button at bounding box center [36, 237] width 25 height 22
click at [67, 270] on button "button" at bounding box center [64, 269] width 10 height 10
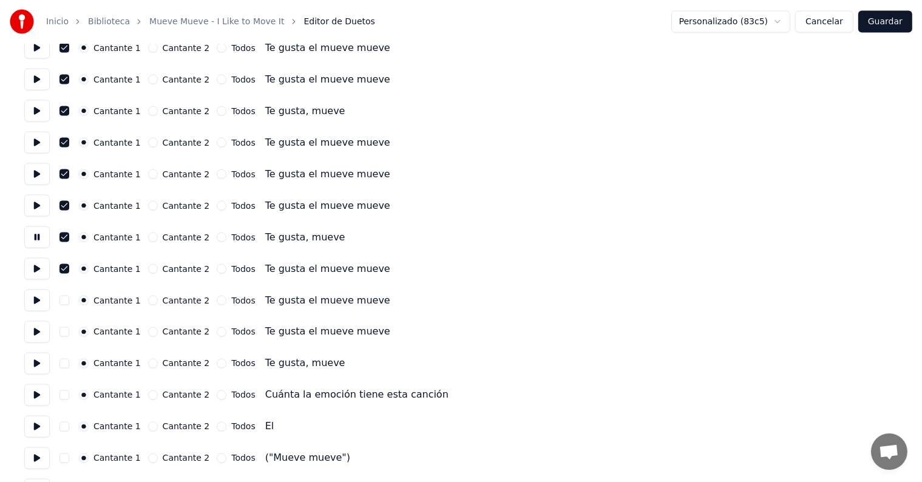
click at [35, 270] on button at bounding box center [36, 269] width 25 height 22
click at [66, 302] on button "button" at bounding box center [64, 301] width 10 height 10
click at [38, 300] on button at bounding box center [36, 301] width 25 height 22
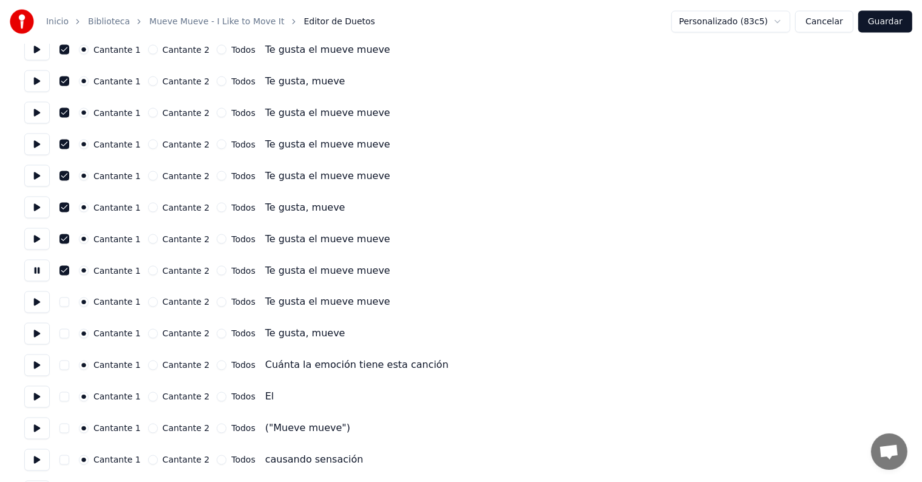
scroll to position [2008, 0]
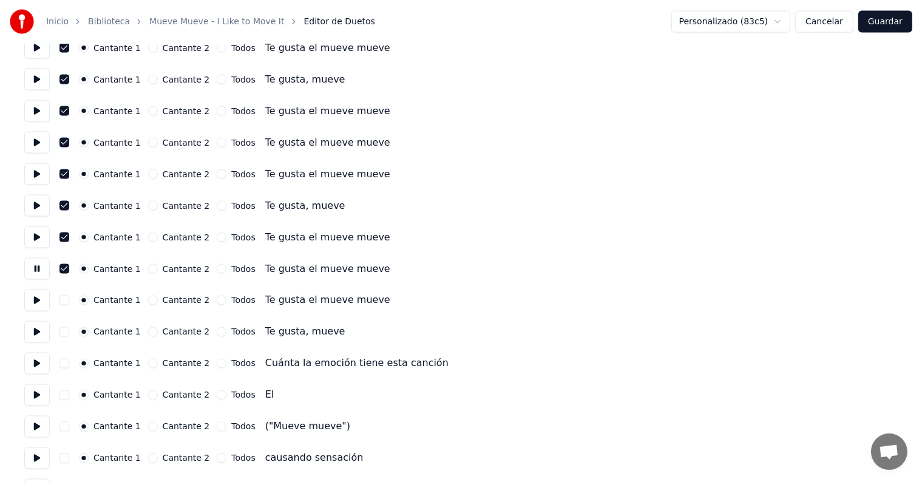
click at [67, 300] on button "button" at bounding box center [64, 301] width 10 height 10
click at [38, 302] on button at bounding box center [36, 301] width 25 height 22
click at [69, 331] on button "button" at bounding box center [64, 332] width 10 height 10
click at [42, 328] on button at bounding box center [36, 332] width 25 height 22
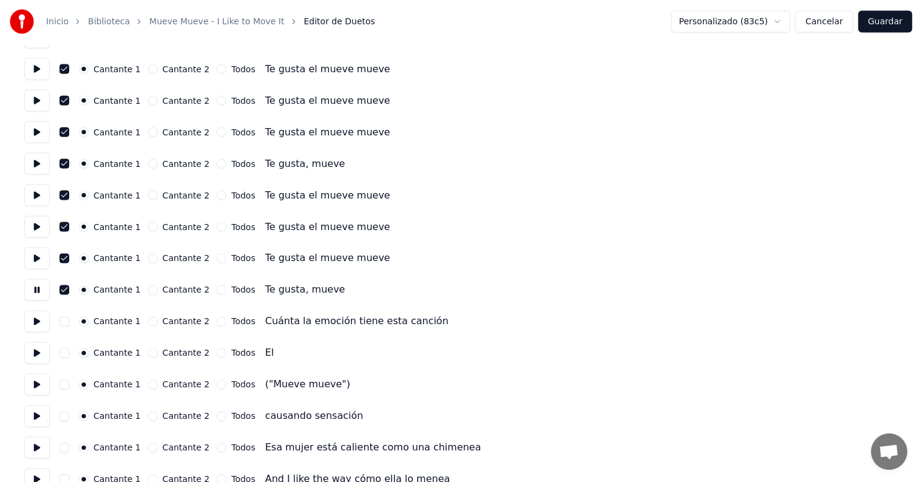
scroll to position [2050, 0]
click at [35, 318] on button at bounding box center [36, 322] width 25 height 22
click at [33, 345] on button at bounding box center [36, 353] width 25 height 22
click at [69, 384] on button "button" at bounding box center [64, 385] width 10 height 10
click at [36, 387] on button at bounding box center [36, 385] width 25 height 22
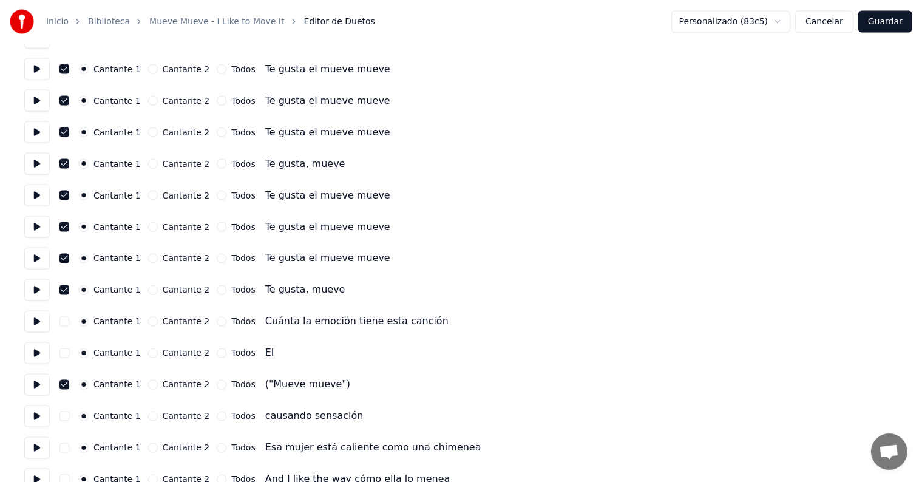
click at [897, 20] on button "Guardar" at bounding box center [885, 22] width 54 height 22
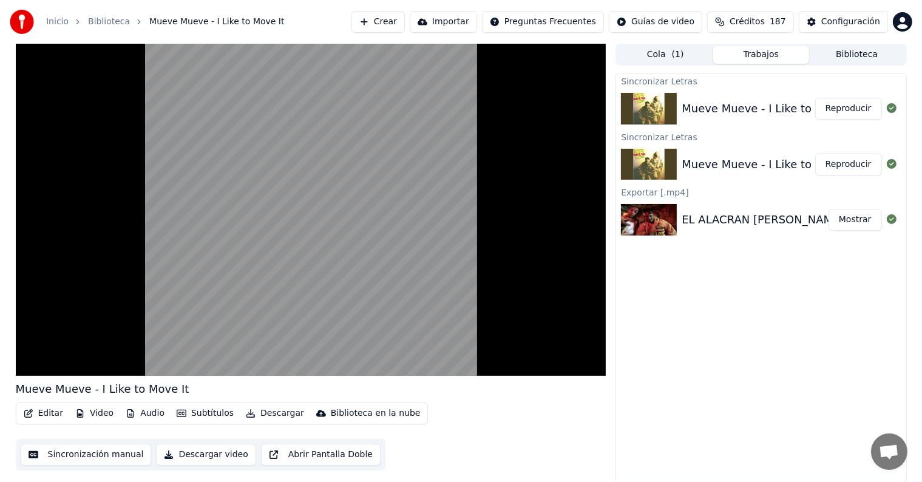
click at [39, 413] on button "Editar" at bounding box center [43, 413] width 49 height 17
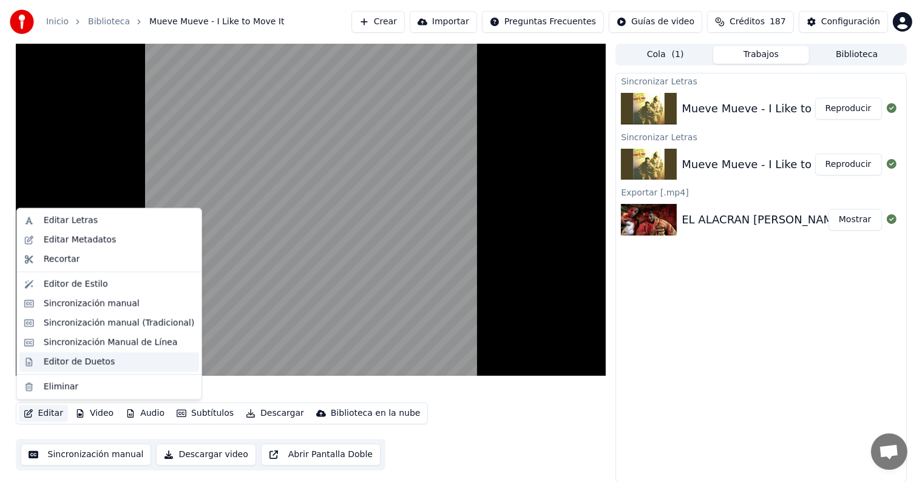
click at [46, 362] on div "Editor de Duetos" at bounding box center [79, 362] width 71 height 12
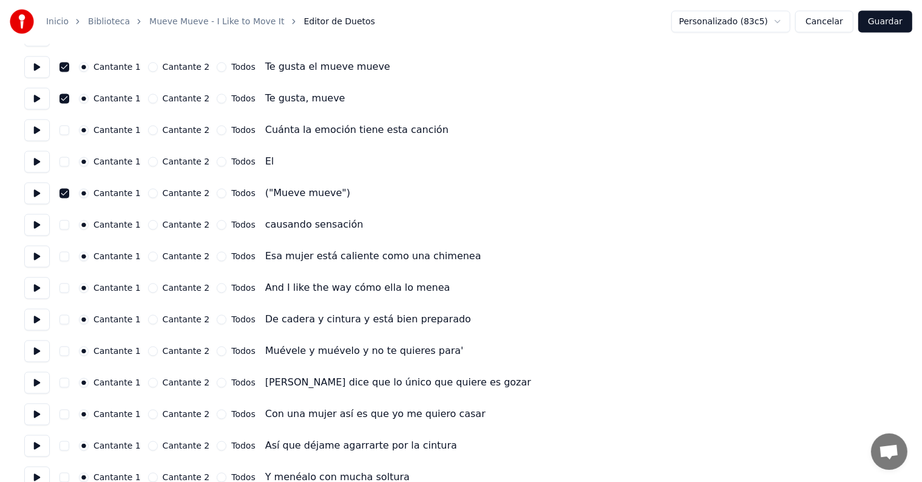
scroll to position [2243, 0]
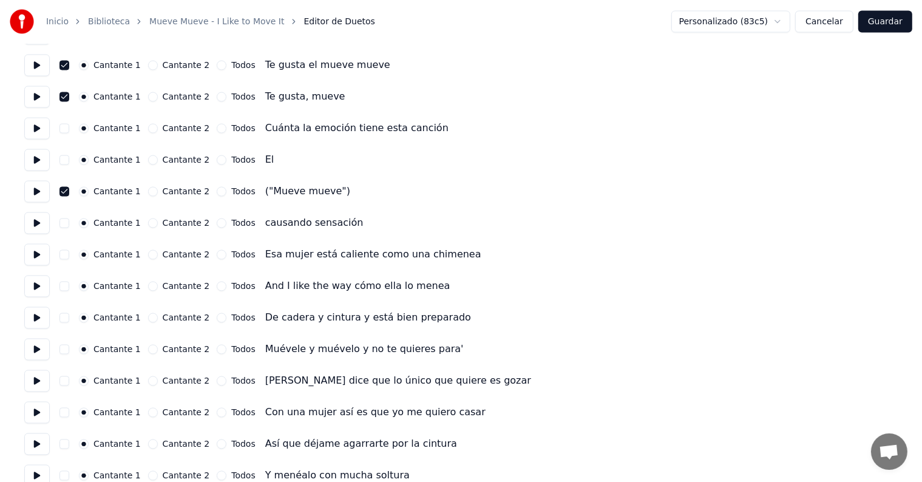
click at [41, 225] on button at bounding box center [36, 223] width 25 height 22
click at [35, 251] on button at bounding box center [36, 255] width 25 height 22
click at [35, 284] on button at bounding box center [36, 287] width 25 height 22
click at [32, 314] on button at bounding box center [36, 318] width 25 height 22
click at [32, 346] on button at bounding box center [36, 350] width 25 height 22
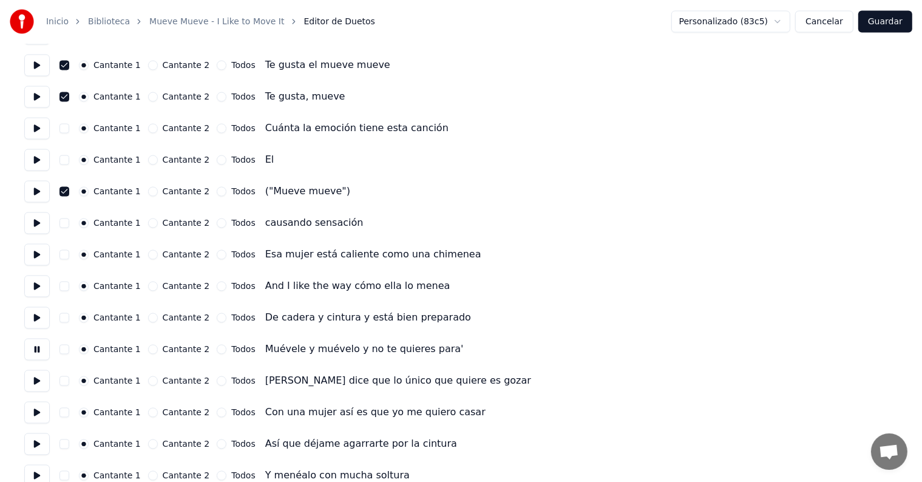
click at [41, 380] on button at bounding box center [36, 381] width 25 height 22
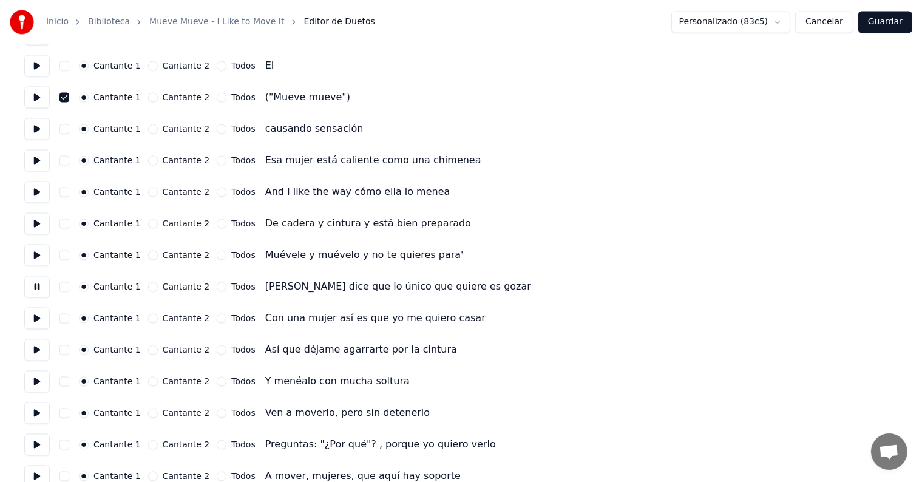
scroll to position [2341, 0]
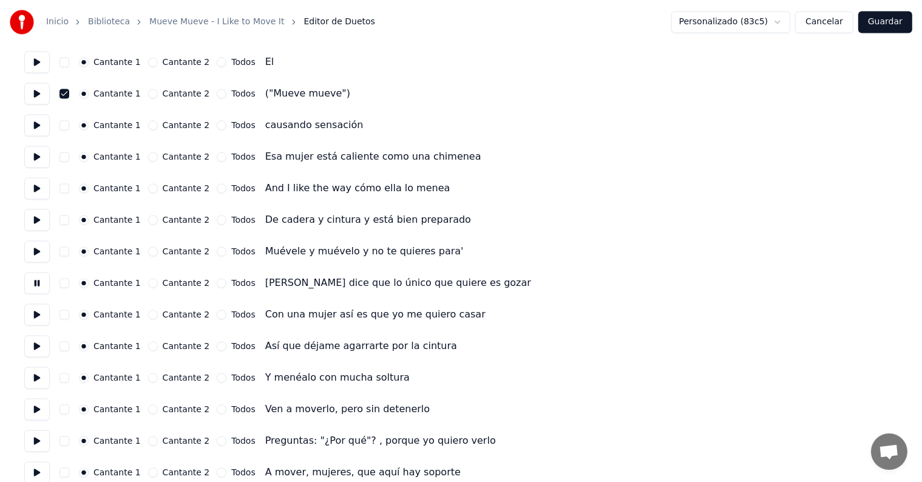
click at [41, 308] on button at bounding box center [36, 315] width 25 height 22
click at [35, 351] on button at bounding box center [36, 346] width 25 height 22
click at [38, 378] on button at bounding box center [36, 378] width 25 height 22
click at [38, 402] on button at bounding box center [36, 409] width 25 height 22
click at [41, 436] on button at bounding box center [36, 441] width 25 height 22
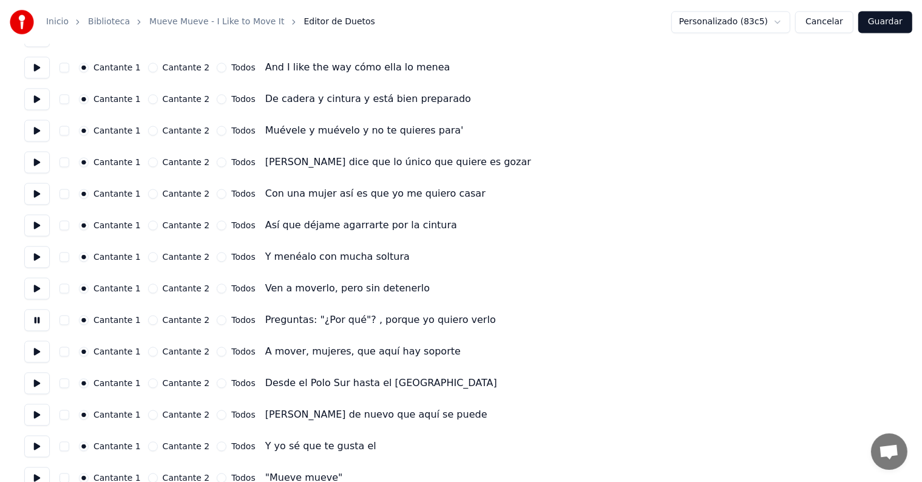
scroll to position [2463, 0]
click at [42, 352] on button at bounding box center [36, 351] width 25 height 22
click at [38, 379] on button at bounding box center [36, 383] width 25 height 22
click at [41, 413] on button at bounding box center [36, 414] width 25 height 22
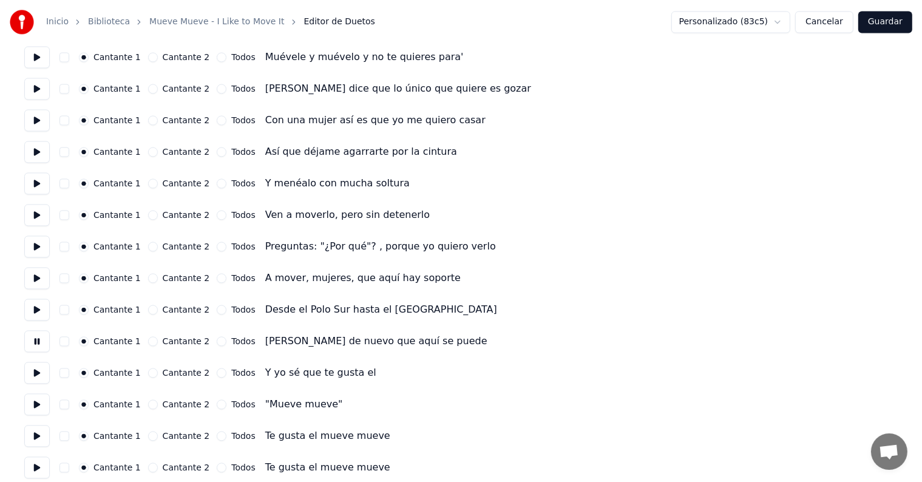
scroll to position [2535, 0]
click at [36, 365] on button at bounding box center [36, 373] width 25 height 22
click at [41, 406] on button at bounding box center [36, 404] width 25 height 22
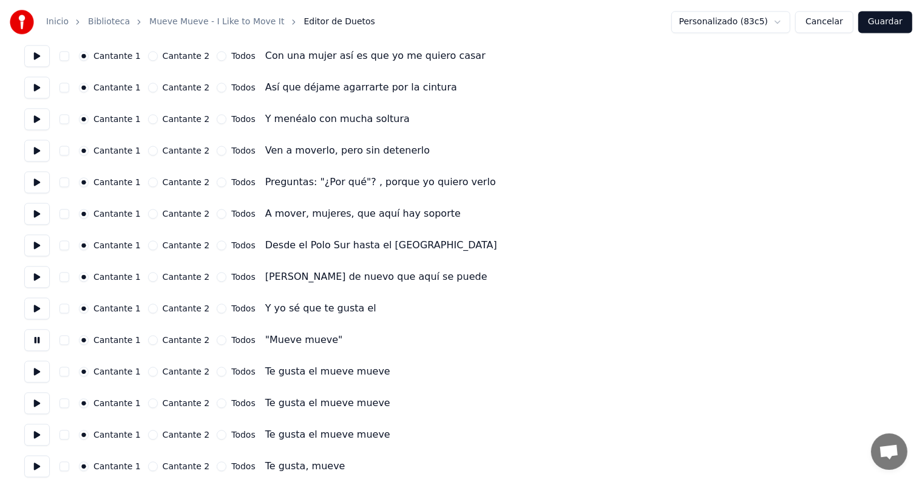
scroll to position [2619, 0]
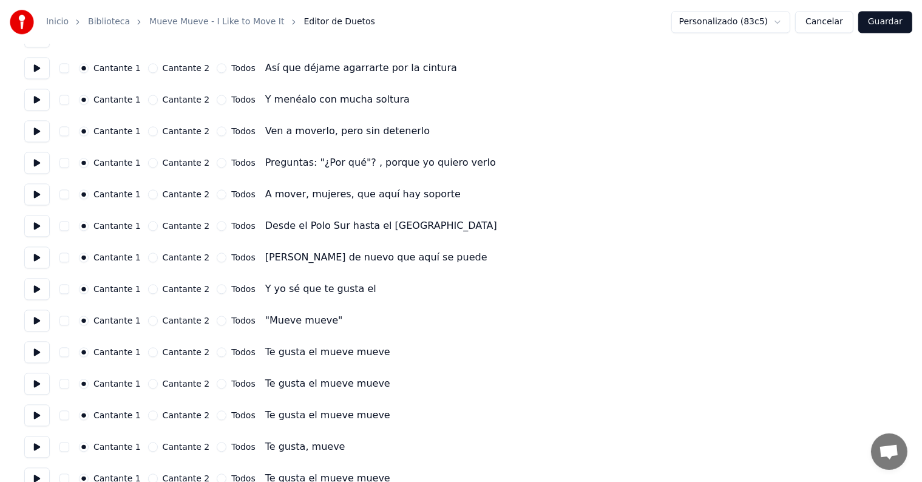
click at [39, 353] on button at bounding box center [36, 352] width 25 height 22
click at [69, 351] on button "button" at bounding box center [64, 352] width 10 height 10
click at [69, 387] on button "button" at bounding box center [64, 384] width 10 height 10
click at [69, 416] on button "button" at bounding box center [64, 415] width 10 height 10
click at [38, 415] on button at bounding box center [36, 415] width 25 height 22
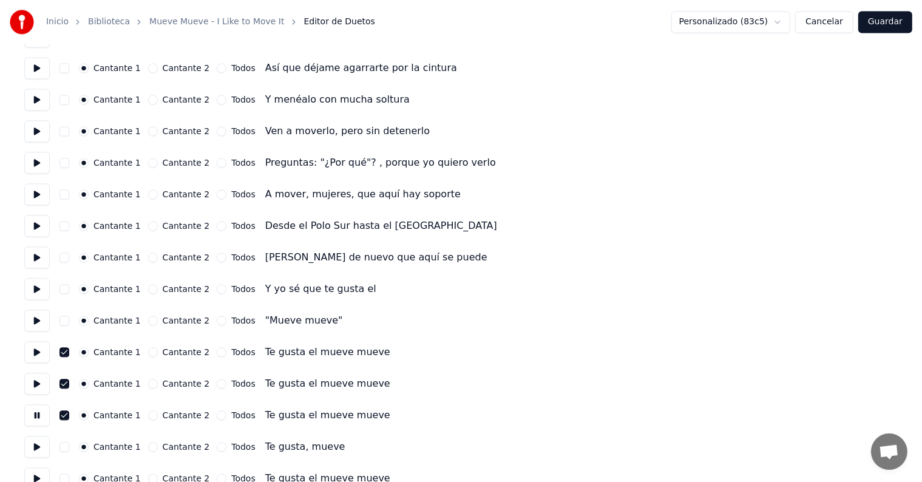
click at [69, 444] on button "button" at bounding box center [64, 447] width 10 height 10
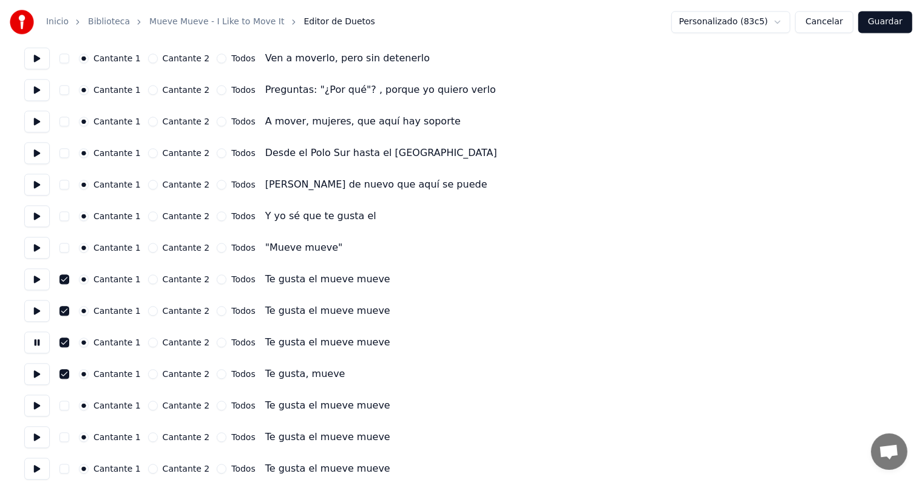
scroll to position [2694, 0]
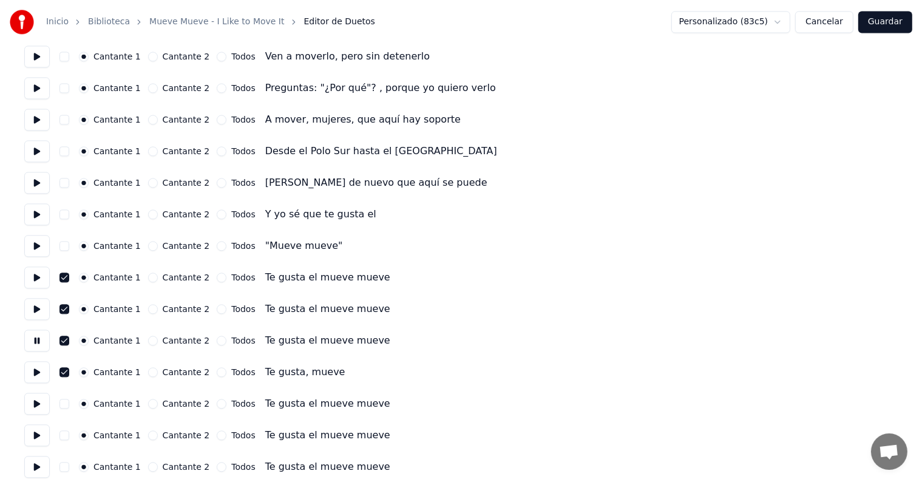
click at [67, 399] on button "button" at bounding box center [64, 404] width 10 height 10
click at [69, 432] on button "button" at bounding box center [64, 435] width 10 height 10
click at [69, 463] on button "button" at bounding box center [64, 467] width 10 height 10
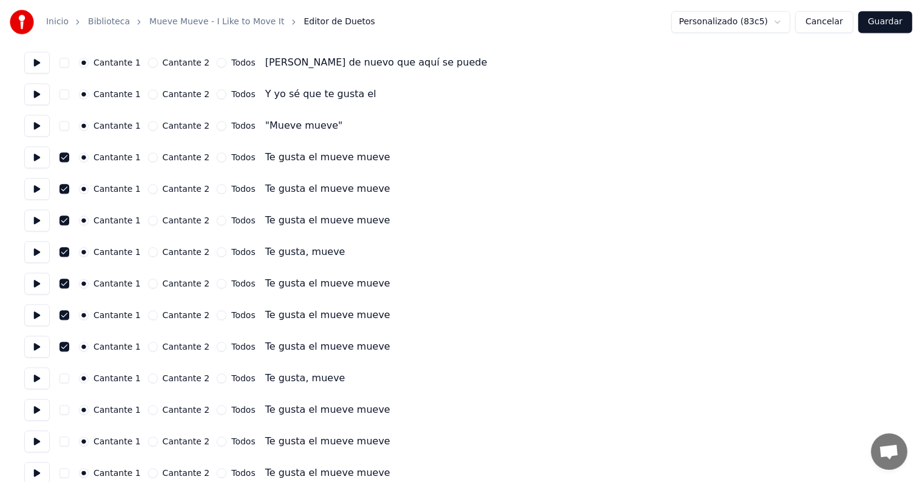
scroll to position [2816, 0]
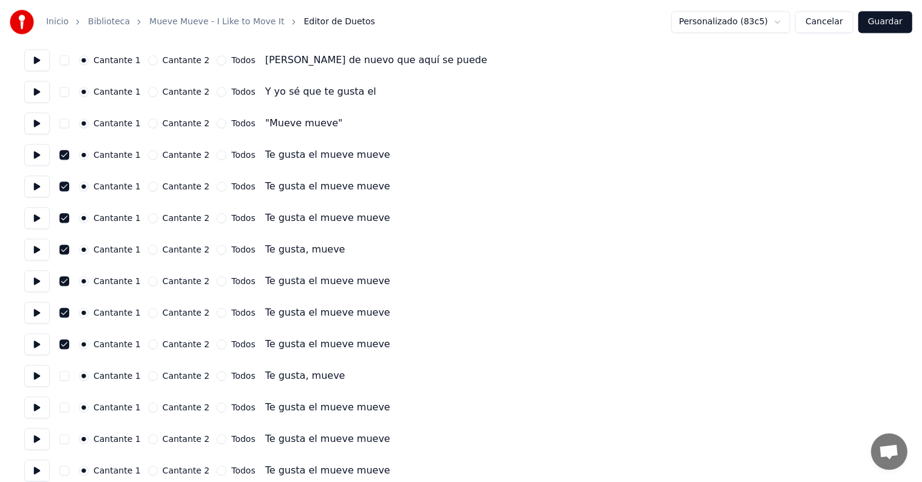
click at [65, 371] on button "button" at bounding box center [64, 376] width 10 height 10
click at [892, 17] on button "Guardar" at bounding box center [885, 22] width 54 height 22
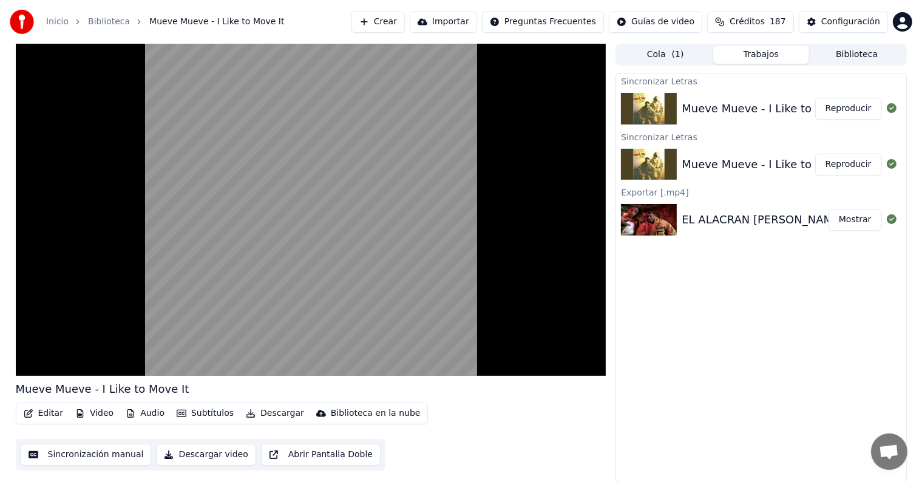
click at [42, 415] on button "Editar" at bounding box center [43, 413] width 49 height 17
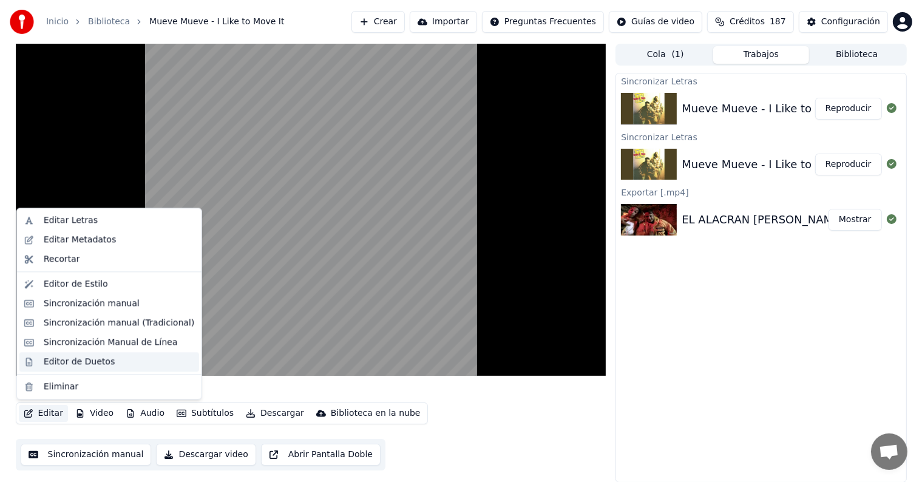
click at [35, 362] on div "Editor de Duetos" at bounding box center [109, 361] width 180 height 19
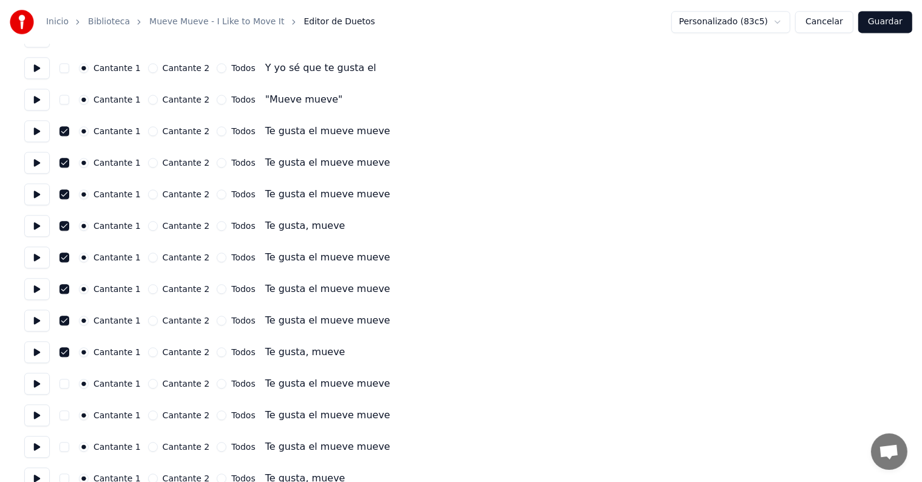
scroll to position [3017, 0]
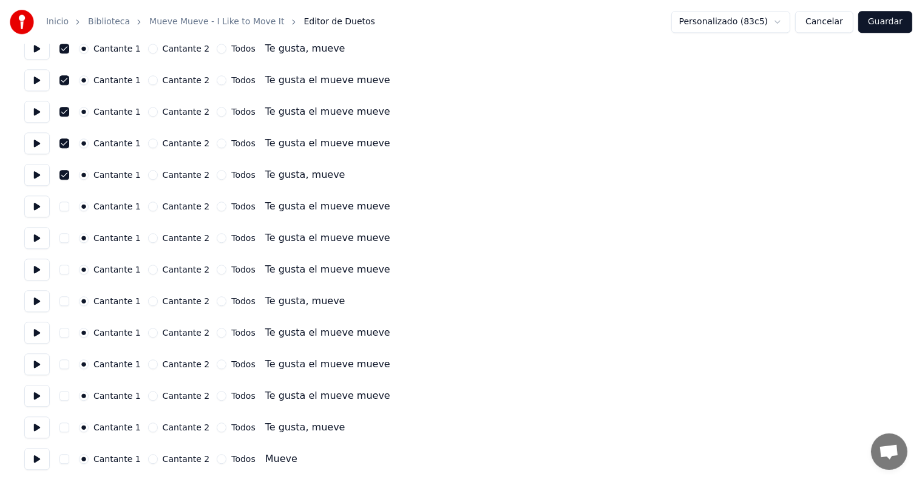
click at [69, 236] on button "button" at bounding box center [64, 238] width 10 height 10
click at [67, 267] on button "button" at bounding box center [64, 270] width 10 height 10
click at [69, 301] on button "button" at bounding box center [64, 301] width 10 height 10
click at [69, 203] on button "button" at bounding box center [64, 207] width 10 height 10
click at [67, 329] on button "button" at bounding box center [64, 333] width 10 height 10
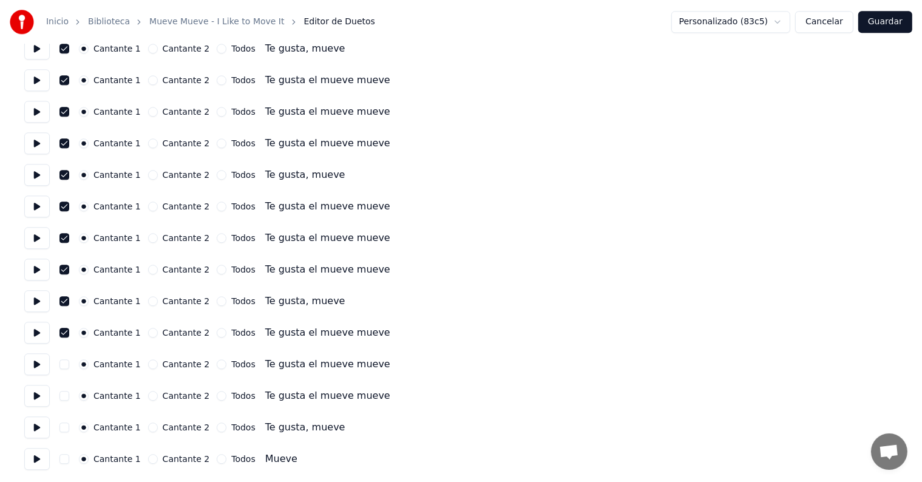
click at [69, 364] on button "button" at bounding box center [64, 364] width 10 height 10
click at [64, 395] on button "button" at bounding box center [64, 396] width 10 height 10
click at [67, 427] on button "button" at bounding box center [64, 428] width 10 height 10
click at [35, 458] on button at bounding box center [36, 459] width 25 height 22
click at [68, 460] on button "button" at bounding box center [64, 459] width 10 height 10
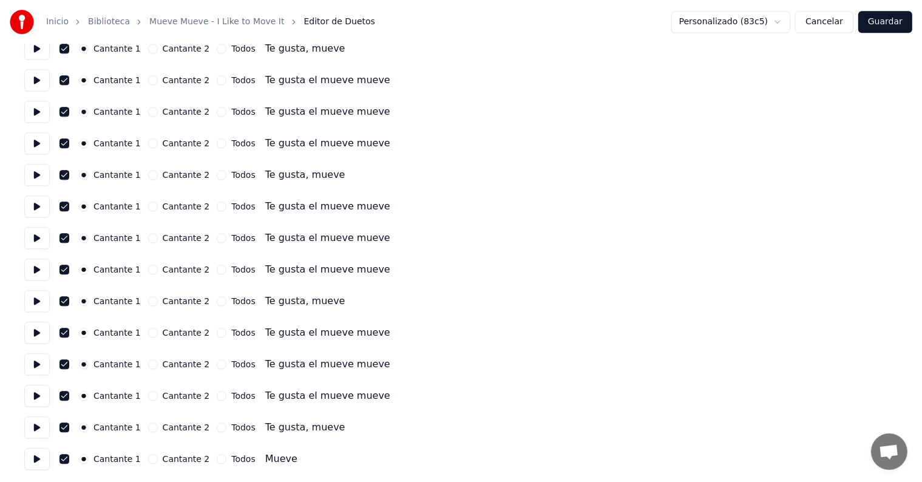
click at [891, 24] on button "Guardar" at bounding box center [885, 22] width 54 height 22
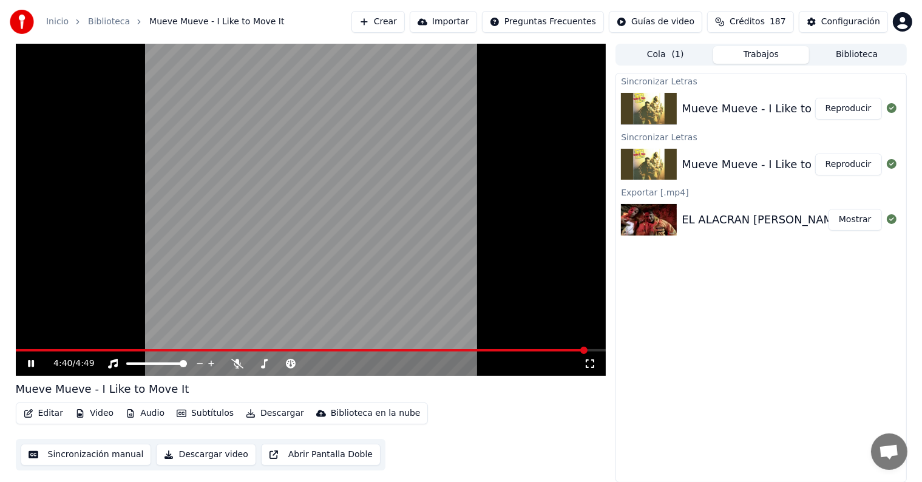
click at [254, 416] on button "Descargar" at bounding box center [275, 413] width 68 height 17
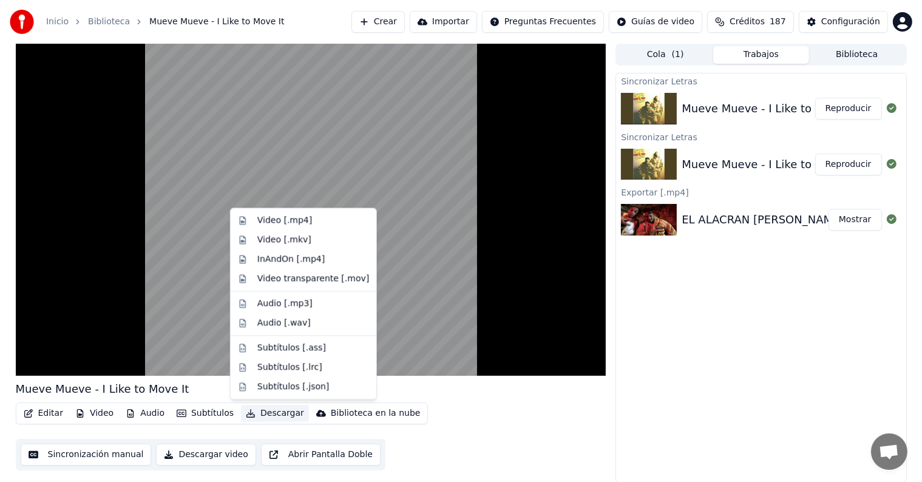
click at [503, 404] on div "Editar Video Audio Subtítulos Descargar Biblioteca en la nube Sincronización ma…" at bounding box center [311, 437] width 591 height 68
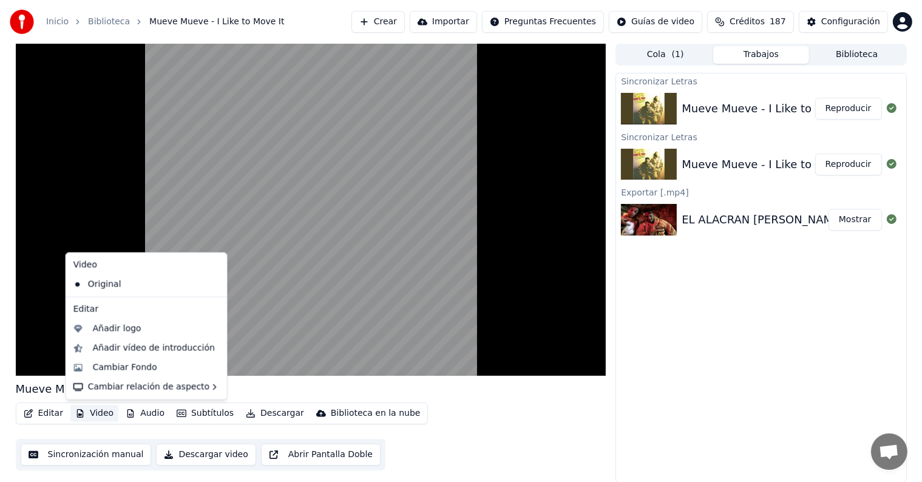
click at [97, 415] on button "Video" at bounding box center [94, 413] width 48 height 17
click at [98, 368] on div "Cambiar Fondo" at bounding box center [125, 368] width 64 height 12
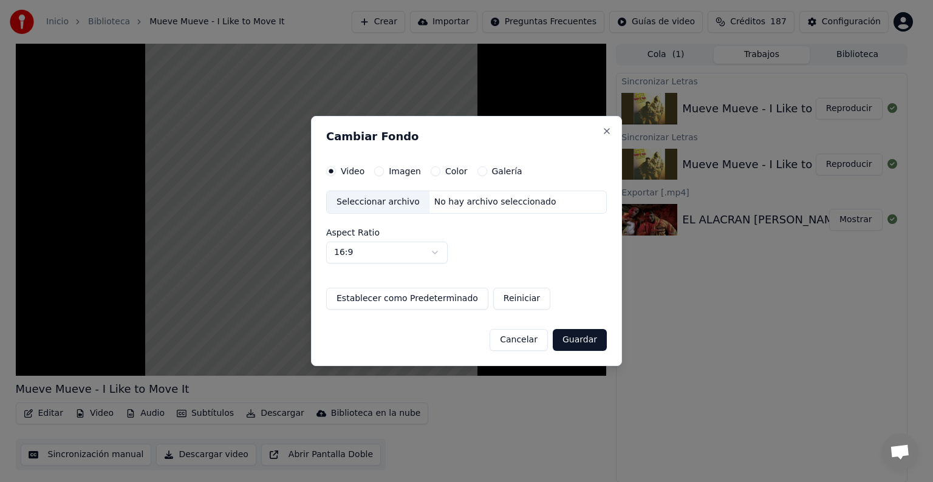
click at [389, 168] on label "Imagen" at bounding box center [405, 171] width 32 height 8
click at [384, 168] on button "Imagen" at bounding box center [379, 171] width 10 height 10
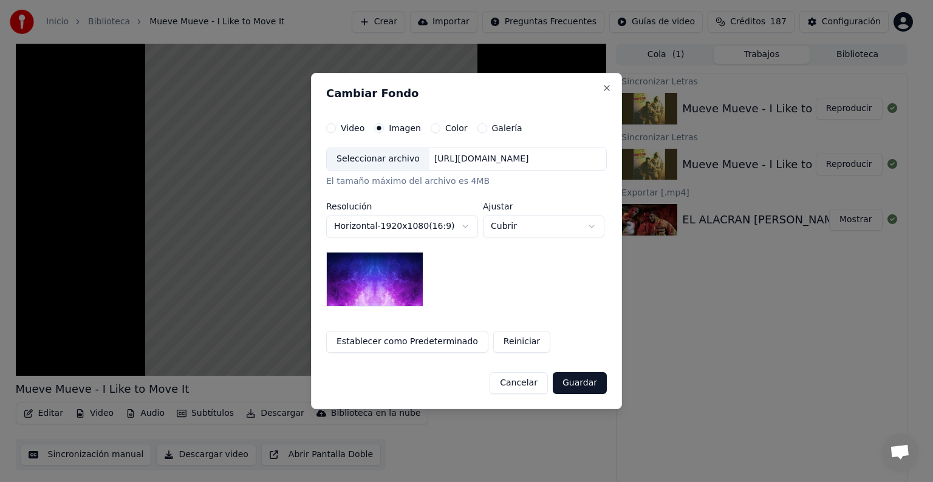
click at [344, 161] on div "Seleccionar archivo" at bounding box center [378, 159] width 103 height 22
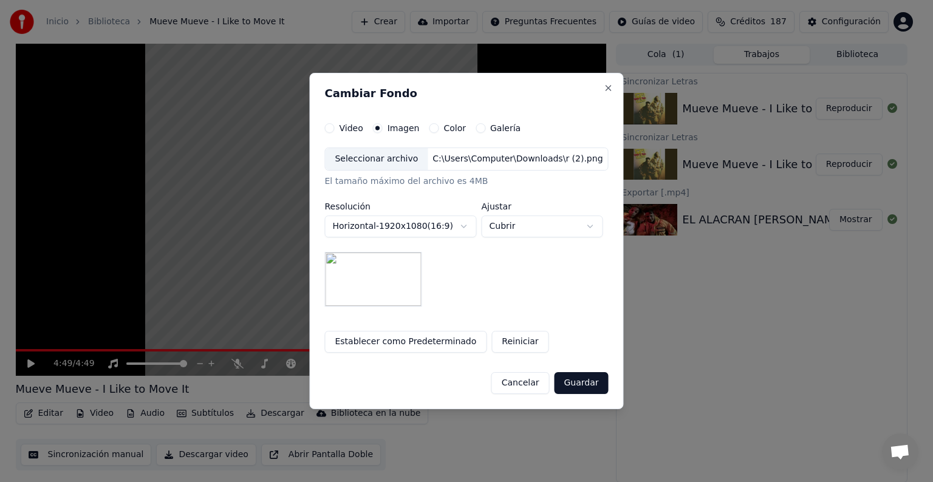
click at [500, 223] on button "Cubrir" at bounding box center [541, 227] width 121 height 22
click at [503, 275] on span "Contener" at bounding box center [510, 272] width 39 height 12
select select "*******"
click at [573, 382] on button "Guardar" at bounding box center [581, 383] width 54 height 22
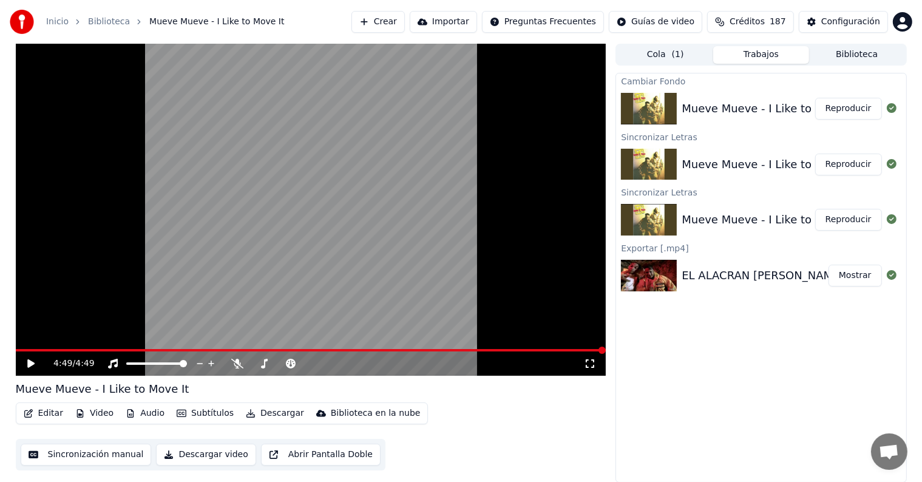
click at [263, 413] on button "Descargar" at bounding box center [275, 413] width 68 height 17
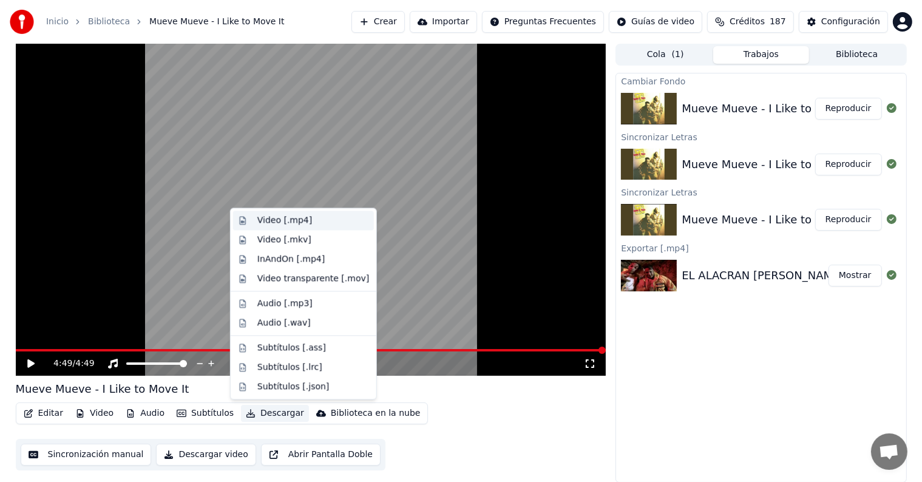
click at [267, 223] on div "Video [.mp4]" at bounding box center [284, 220] width 55 height 12
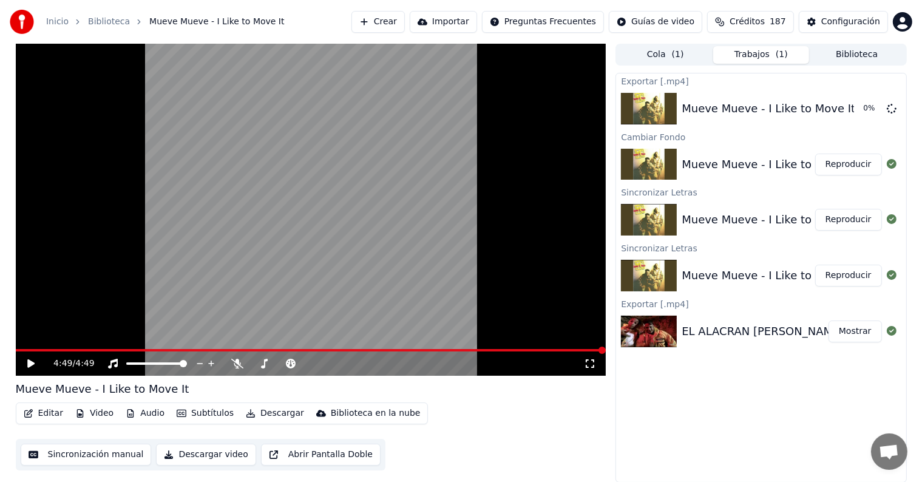
click at [866, 60] on button "Biblioteca" at bounding box center [857, 55] width 96 height 18
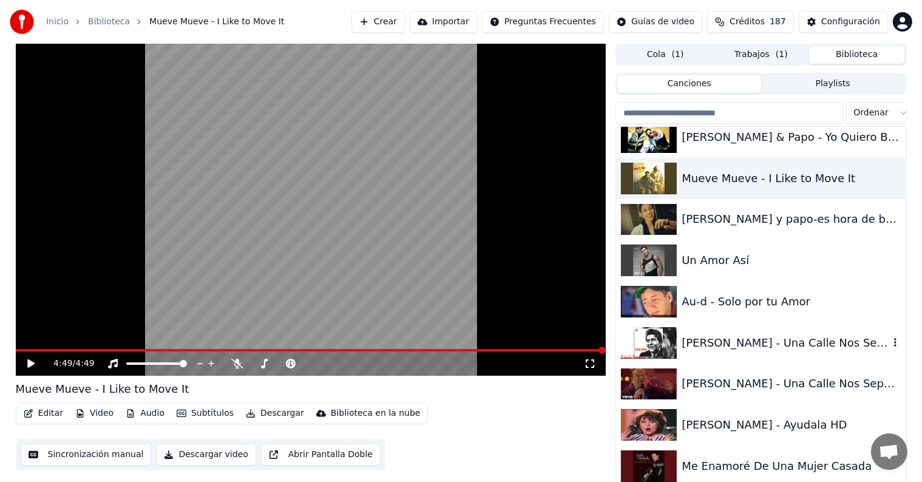
scroll to position [24693, 0]
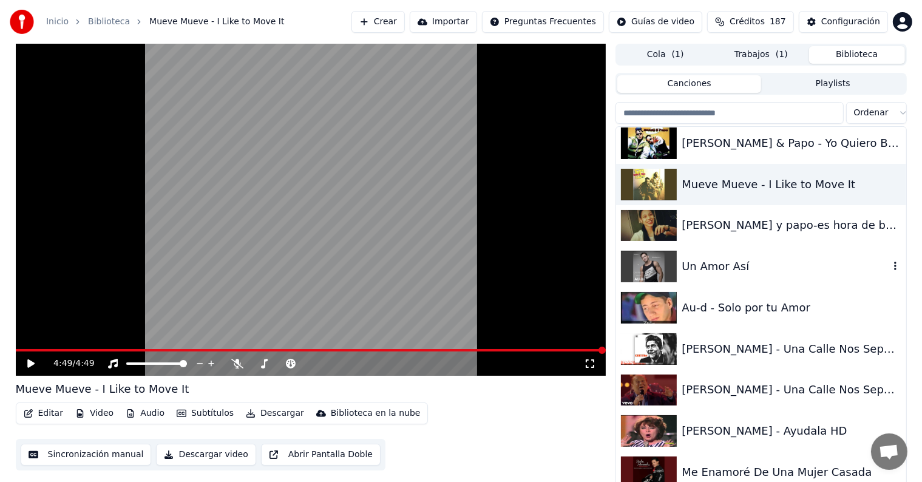
click at [776, 265] on div "Un Amor Así" at bounding box center [785, 266] width 207 height 17
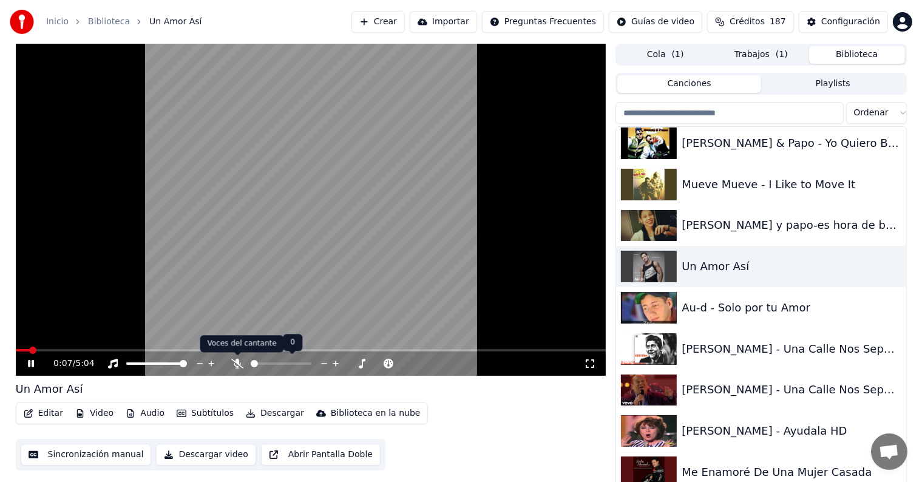
click at [237, 363] on icon at bounding box center [237, 364] width 12 height 10
click at [705, 296] on div "Au-d - Solo por tu Amor" at bounding box center [761, 307] width 290 height 41
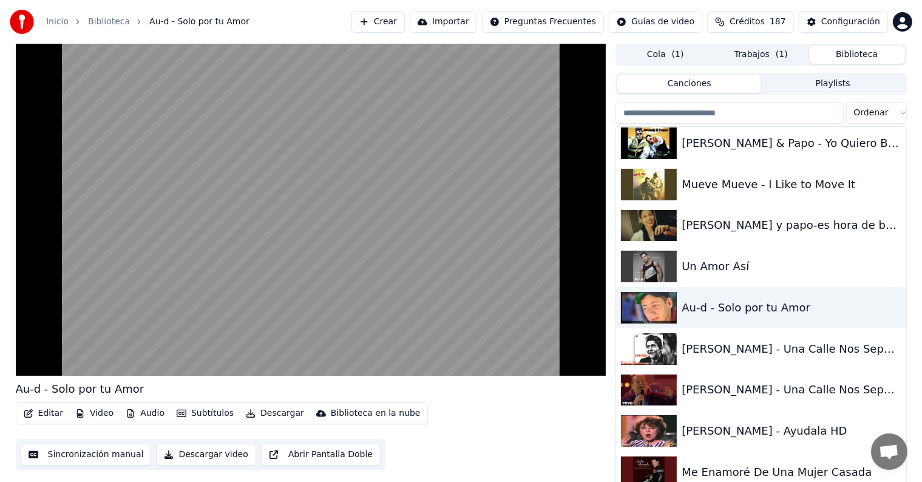
click at [44, 413] on button "Editar" at bounding box center [43, 413] width 49 height 17
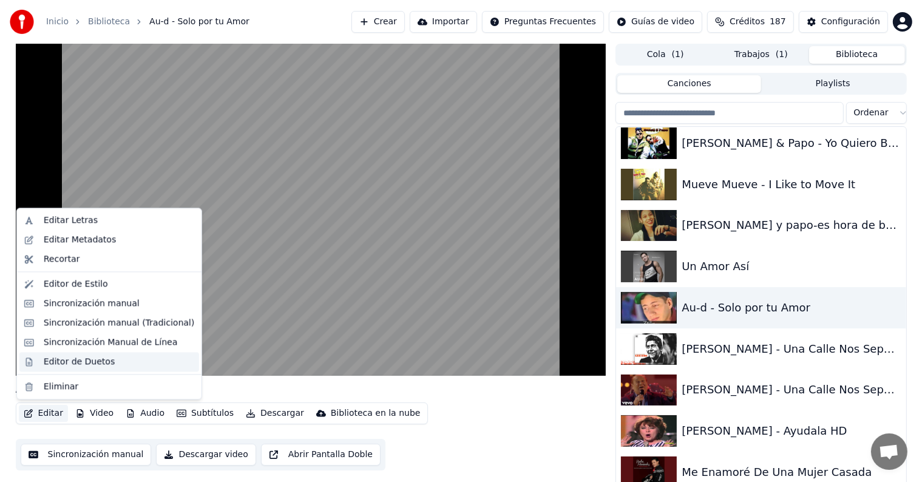
click at [68, 359] on div "Editor de Duetos" at bounding box center [79, 362] width 71 height 12
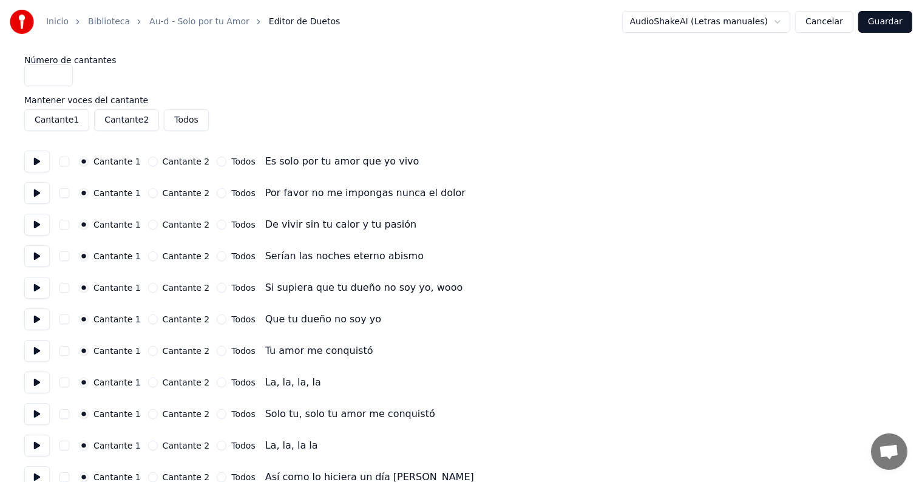
click at [32, 160] on button at bounding box center [36, 162] width 25 height 22
click at [69, 157] on button "button" at bounding box center [64, 162] width 10 height 10
click at [69, 193] on button "button" at bounding box center [64, 193] width 10 height 10
click at [33, 195] on button at bounding box center [36, 193] width 25 height 22
click at [69, 228] on button "button" at bounding box center [64, 225] width 10 height 10
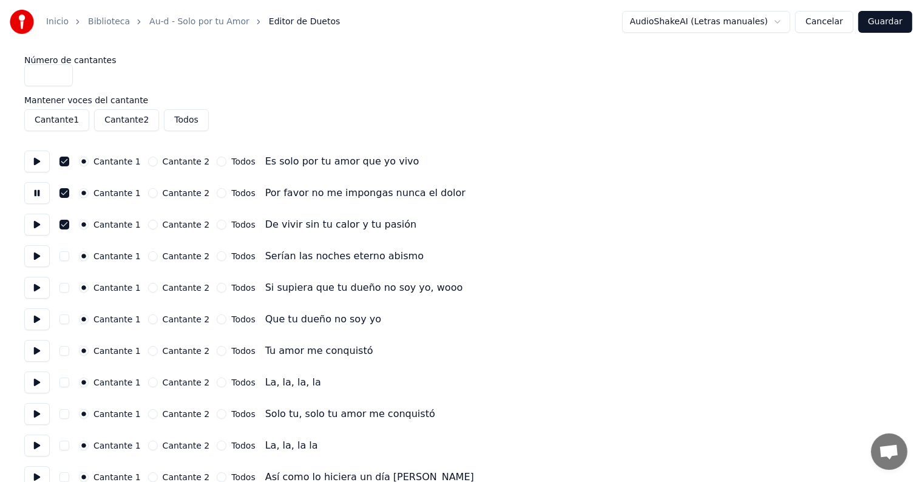
click at [35, 226] on button at bounding box center [36, 225] width 25 height 22
click at [66, 252] on button "button" at bounding box center [64, 256] width 10 height 10
click at [36, 257] on button at bounding box center [36, 256] width 25 height 22
click at [69, 291] on button "button" at bounding box center [64, 288] width 10 height 10
click at [40, 287] on button at bounding box center [36, 288] width 25 height 22
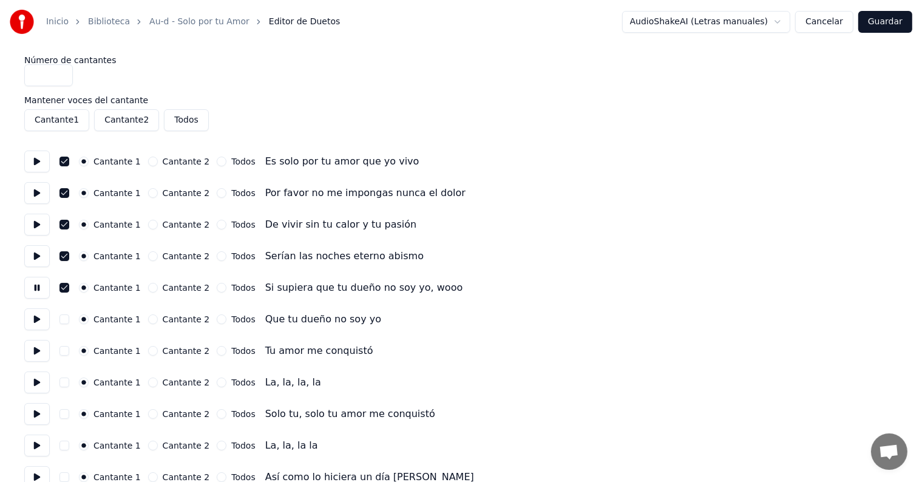
click at [39, 322] on button at bounding box center [36, 319] width 25 height 22
click at [67, 324] on button "button" at bounding box center [64, 319] width 10 height 10
click at [37, 353] on button at bounding box center [36, 351] width 25 height 22
click at [69, 382] on button "button" at bounding box center [64, 383] width 10 height 10
click at [40, 378] on button at bounding box center [36, 383] width 25 height 22
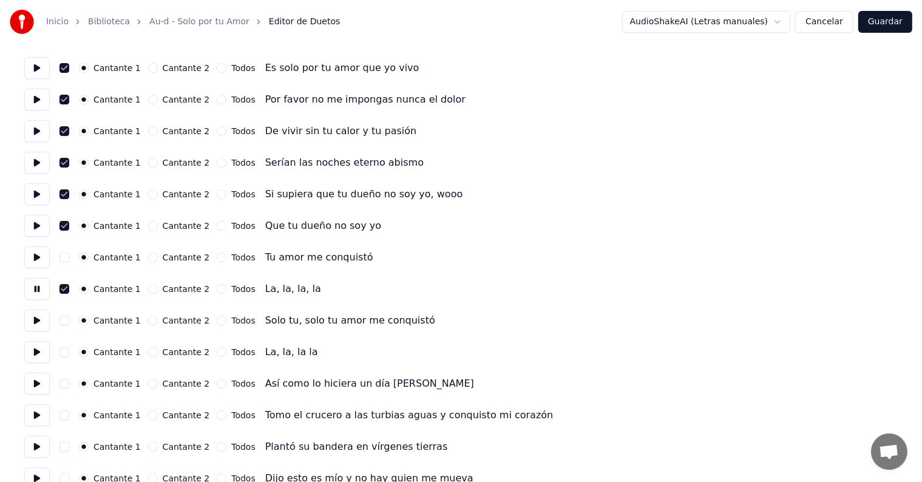
scroll to position [96, 0]
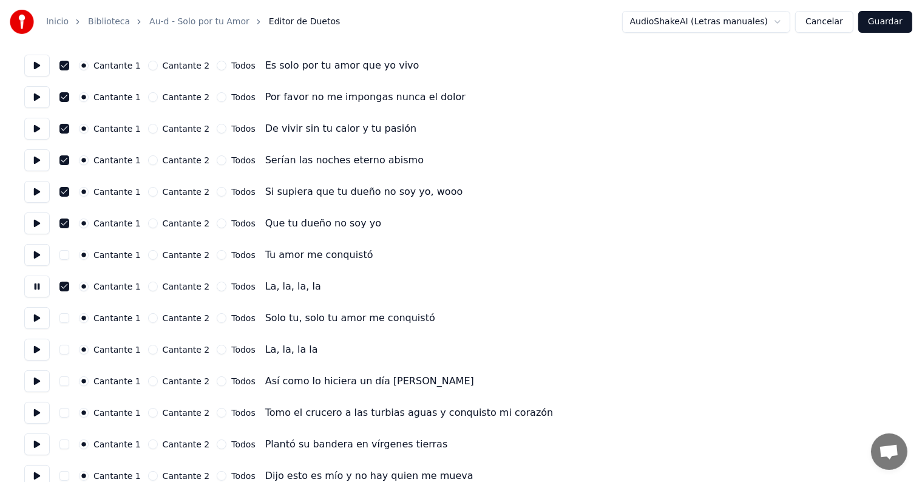
click at [66, 346] on button "button" at bounding box center [64, 350] width 10 height 10
click at [35, 350] on button at bounding box center [36, 350] width 25 height 22
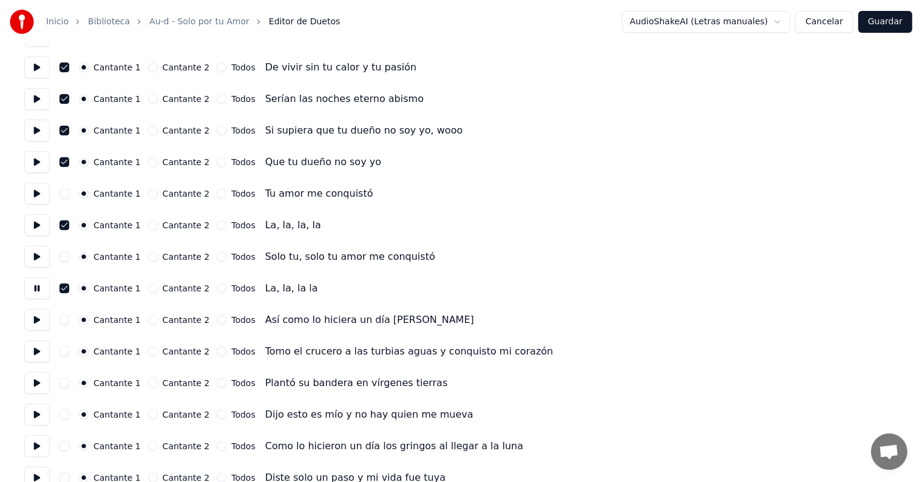
click at [34, 319] on button at bounding box center [36, 320] width 25 height 22
click at [34, 359] on button at bounding box center [36, 352] width 25 height 22
click at [32, 390] on button at bounding box center [36, 383] width 25 height 22
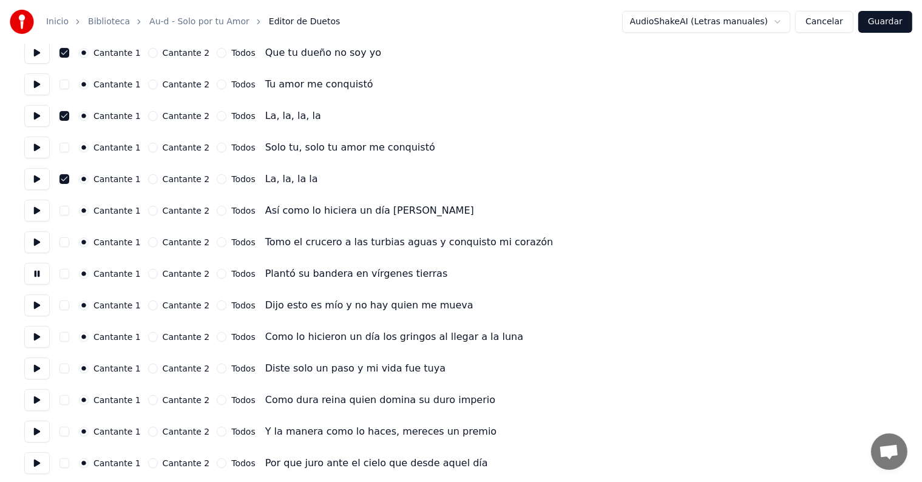
click at [35, 361] on button at bounding box center [36, 369] width 25 height 22
click at [33, 409] on button at bounding box center [36, 400] width 25 height 22
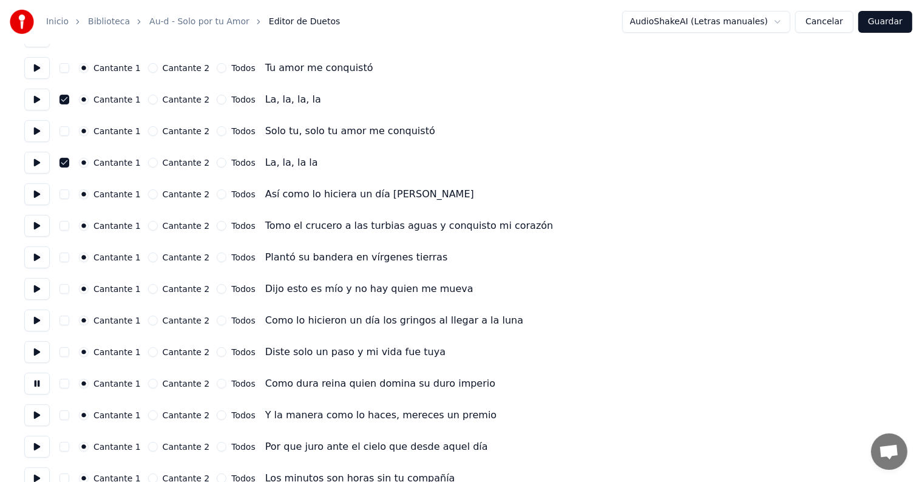
scroll to position [355, 0]
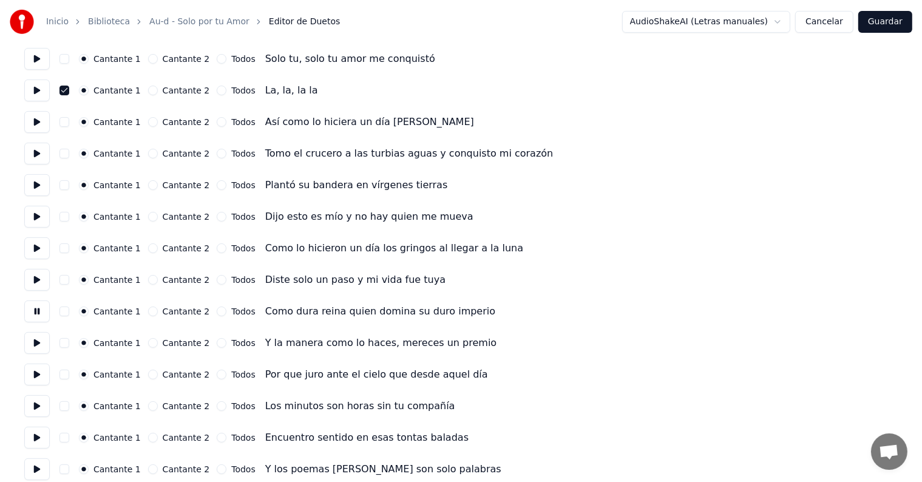
click at [32, 376] on button at bounding box center [36, 375] width 25 height 22
click at [31, 410] on button at bounding box center [36, 406] width 25 height 22
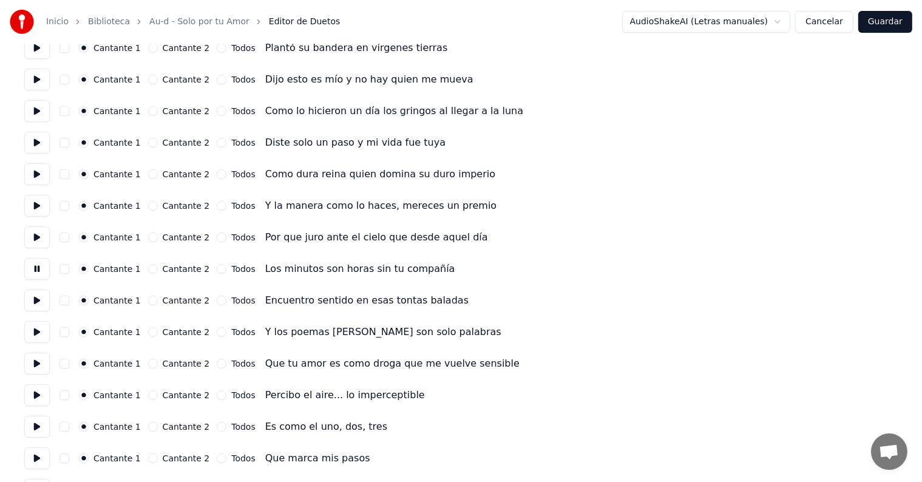
scroll to position [495, 0]
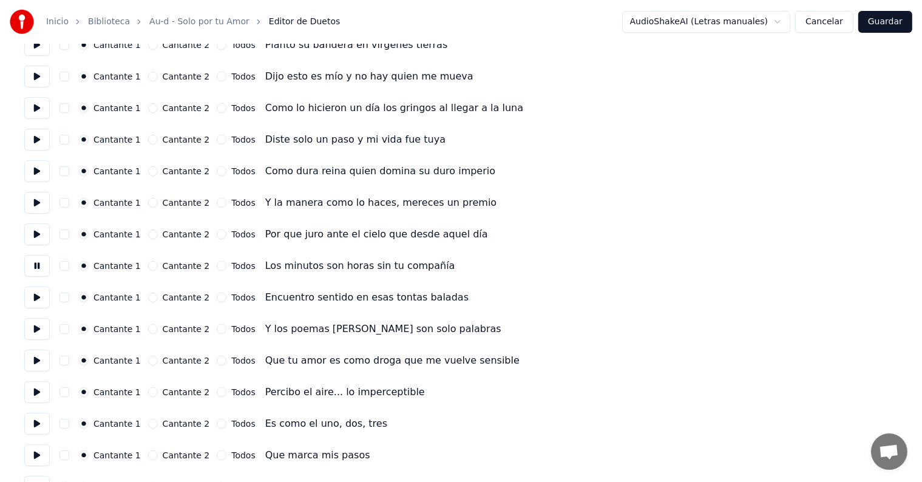
click at [36, 327] on button at bounding box center [36, 329] width 25 height 22
click at [35, 364] on button at bounding box center [36, 361] width 25 height 22
click at [32, 387] on button at bounding box center [36, 392] width 25 height 22
click at [36, 423] on button at bounding box center [36, 424] width 25 height 22
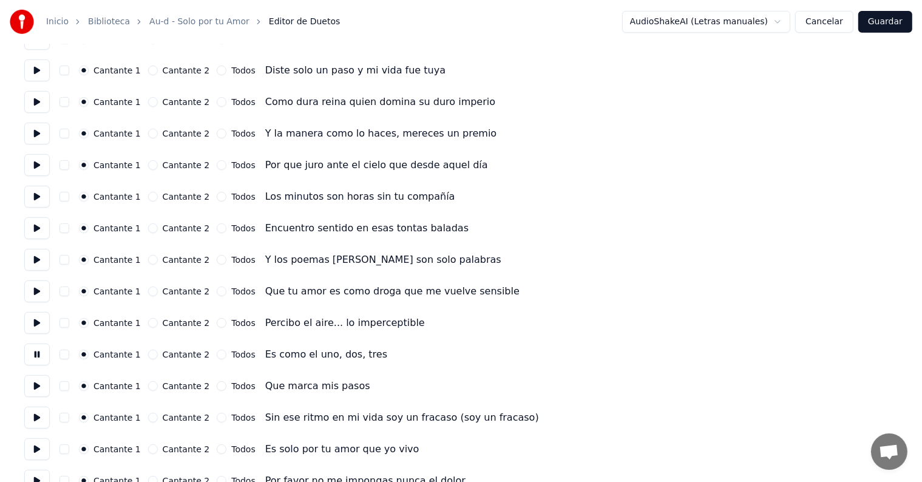
click at [34, 383] on button at bounding box center [36, 386] width 25 height 22
click at [36, 421] on button at bounding box center [36, 418] width 25 height 22
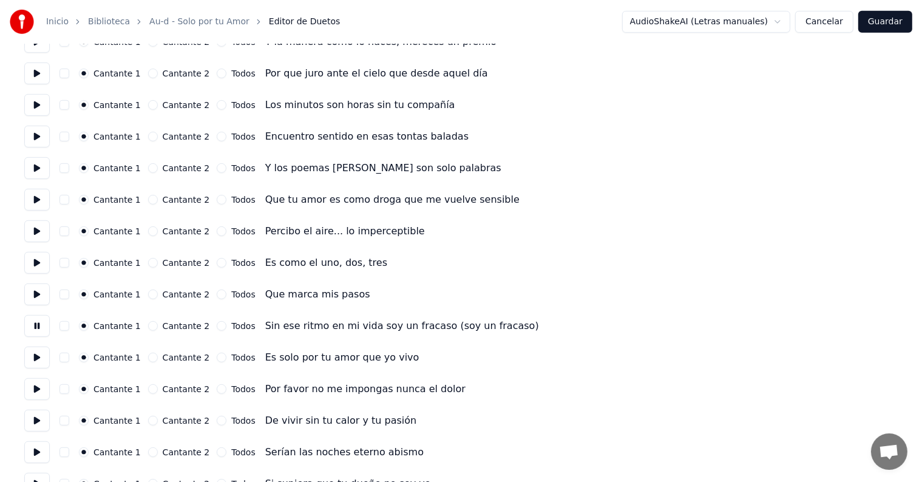
scroll to position [659, 0]
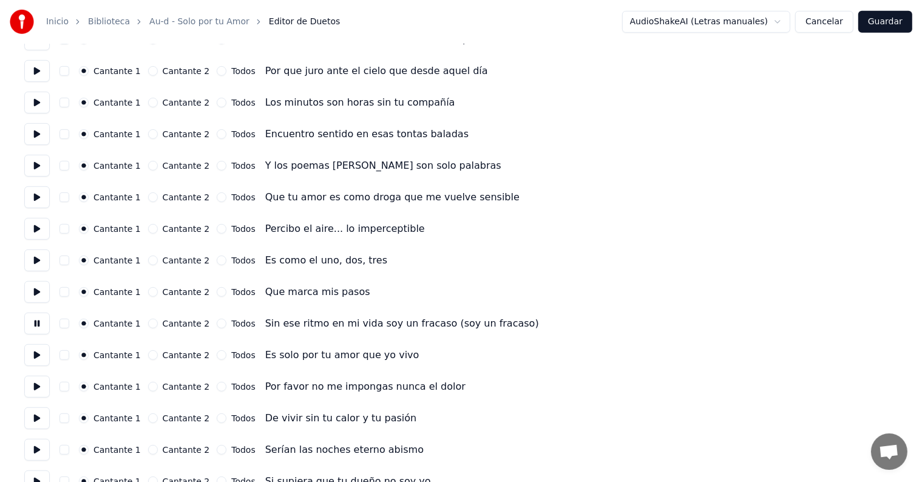
click at [34, 350] on button at bounding box center [36, 355] width 25 height 22
click at [69, 353] on button "button" at bounding box center [64, 355] width 10 height 10
click at [69, 387] on button "button" at bounding box center [64, 387] width 10 height 10
click at [40, 389] on button at bounding box center [36, 387] width 25 height 22
click at [69, 419] on button "button" at bounding box center [64, 418] width 10 height 10
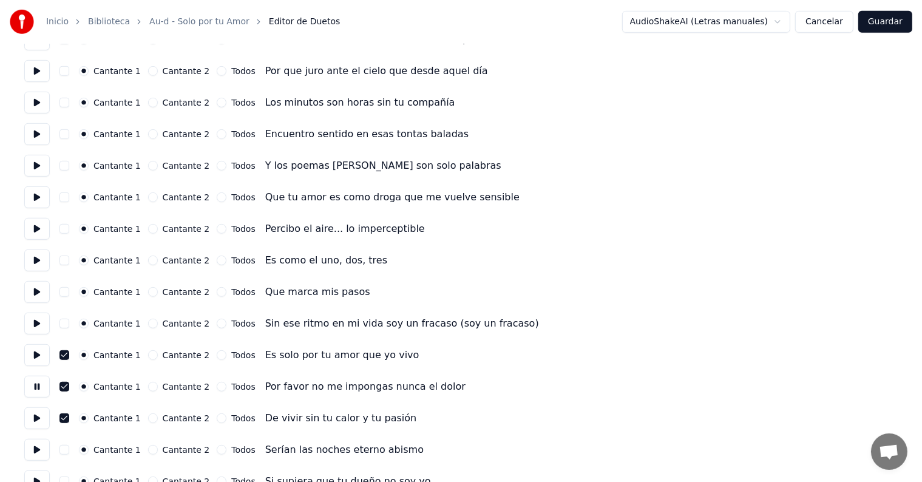
click at [38, 420] on button at bounding box center [36, 418] width 25 height 22
click at [67, 452] on button "button" at bounding box center [64, 450] width 10 height 10
click at [39, 452] on button at bounding box center [36, 450] width 25 height 22
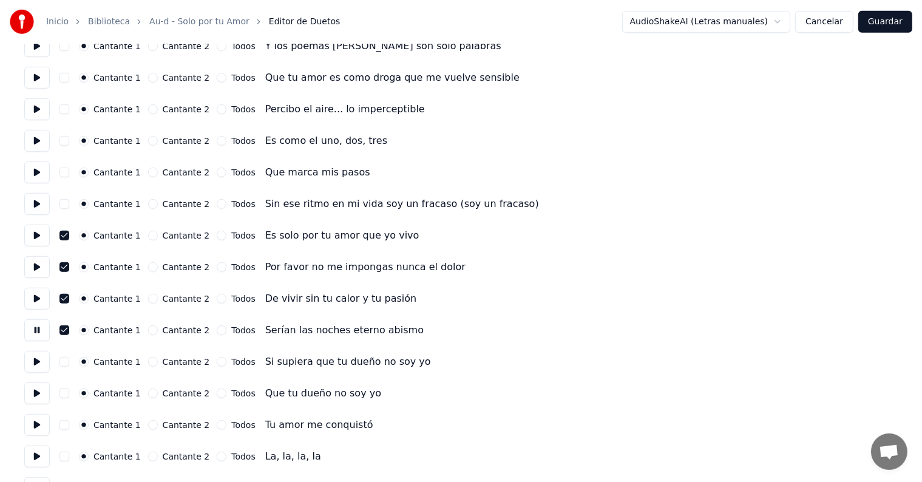
scroll to position [781, 0]
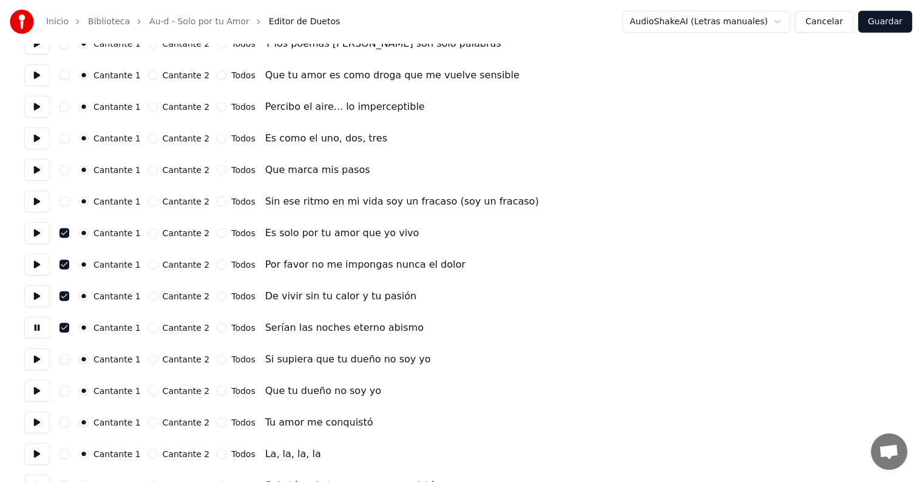
click at [65, 364] on button "button" at bounding box center [64, 360] width 10 height 10
click at [30, 362] on button at bounding box center [36, 359] width 25 height 22
click at [69, 389] on button "button" at bounding box center [64, 391] width 10 height 10
click at [29, 393] on button at bounding box center [36, 391] width 25 height 22
click at [149, 391] on button "Cantante 2" at bounding box center [153, 391] width 10 height 10
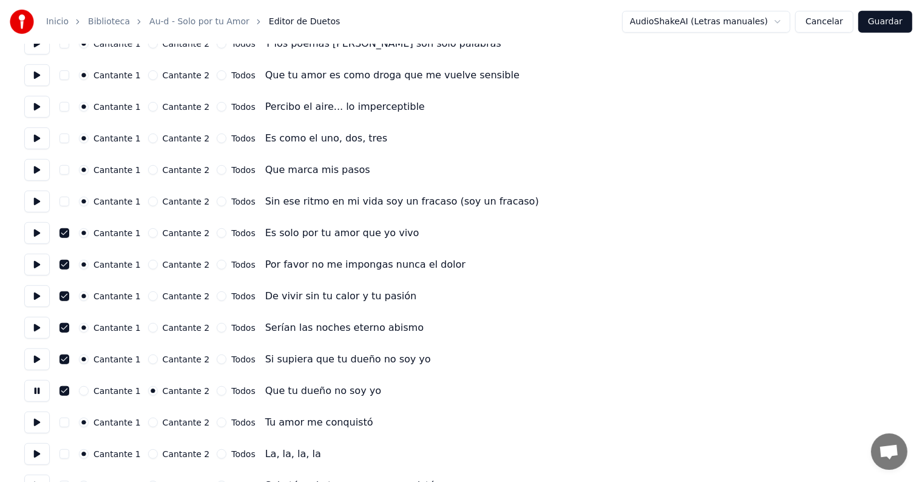
click at [151, 358] on button "Cantante 2" at bounding box center [153, 360] width 10 height 10
click at [151, 323] on button "Cantante 2" at bounding box center [153, 328] width 10 height 10
click at [151, 294] on button "Cantante 2" at bounding box center [153, 296] width 10 height 10
click at [151, 260] on button "Cantante 2" at bounding box center [153, 265] width 10 height 10
click at [151, 233] on button "Cantante 2" at bounding box center [153, 233] width 10 height 10
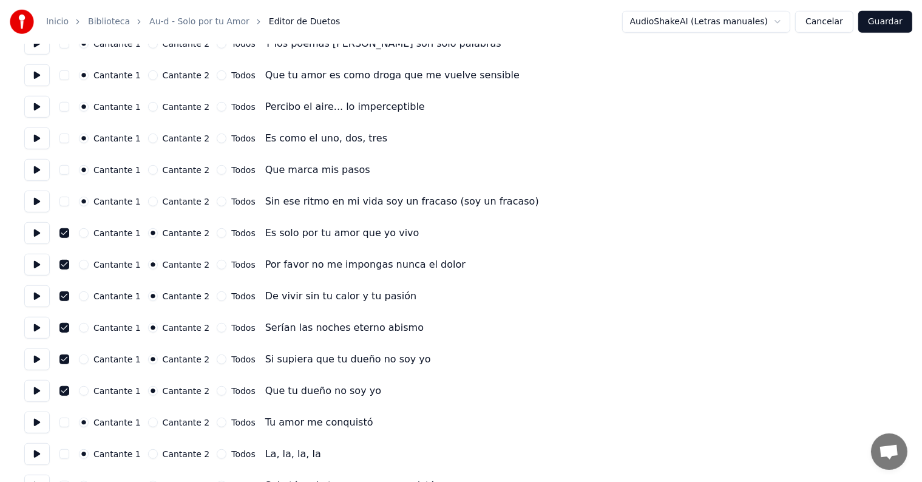
click at [69, 419] on button "button" at bounding box center [64, 423] width 10 height 10
click at [50, 418] on button at bounding box center [36, 423] width 25 height 22
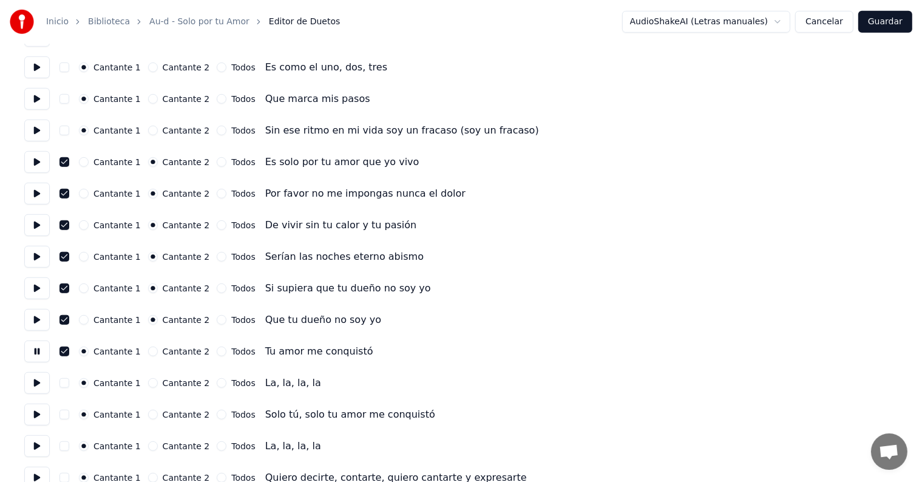
scroll to position [875, 0]
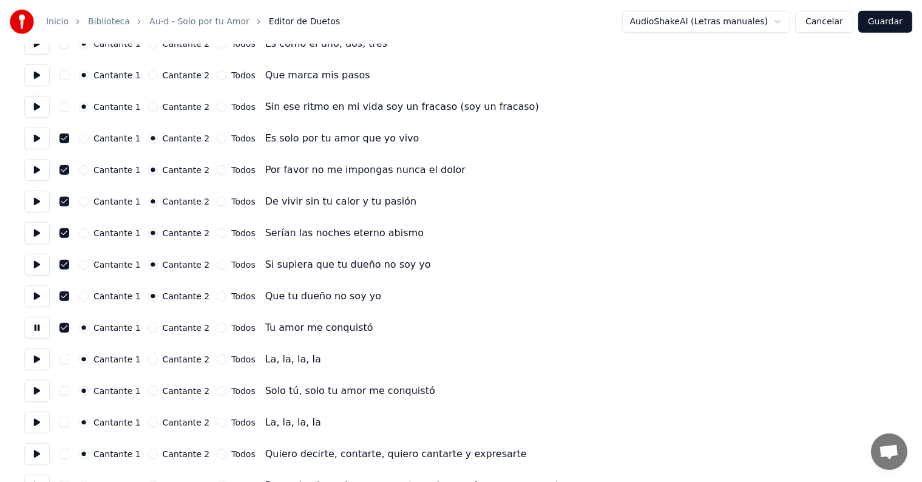
click at [69, 389] on button "button" at bounding box center [64, 391] width 10 height 10
click at [42, 390] on button at bounding box center [36, 391] width 25 height 22
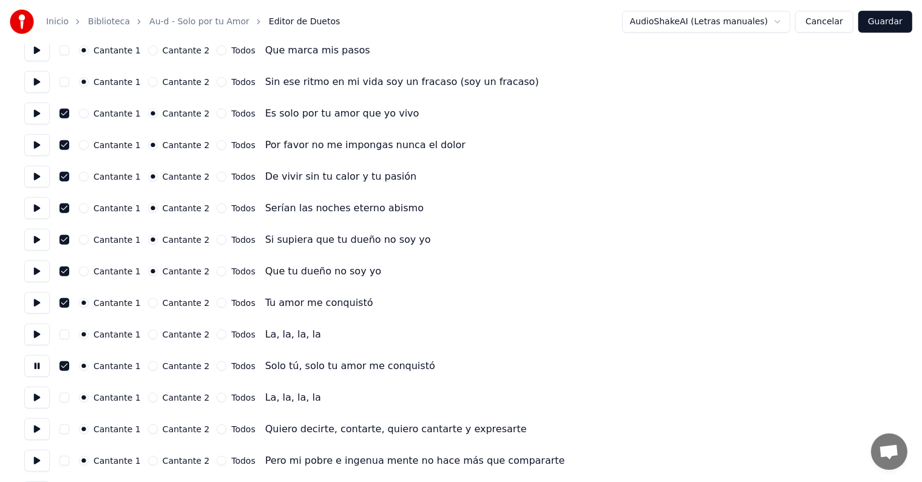
scroll to position [920, 0]
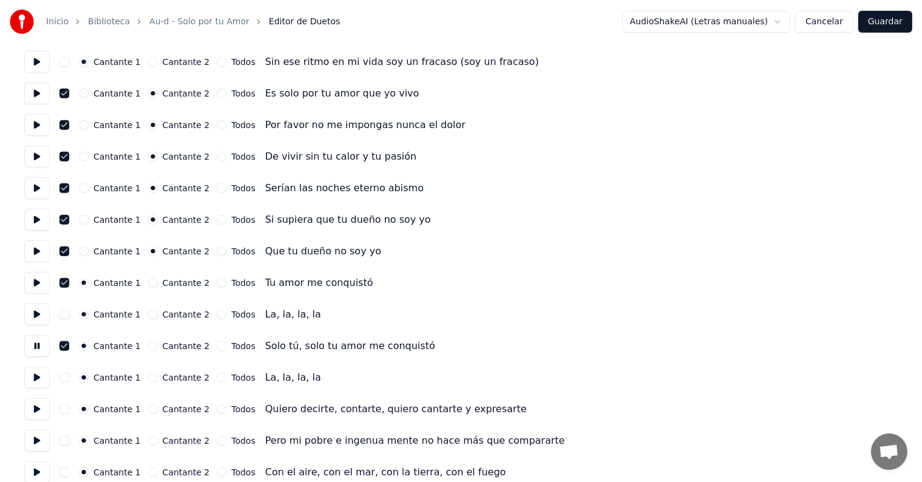
click at [69, 410] on button "button" at bounding box center [64, 409] width 10 height 10
click at [39, 406] on button at bounding box center [36, 409] width 25 height 22
click at [69, 410] on button "button" at bounding box center [64, 409] width 10 height 10
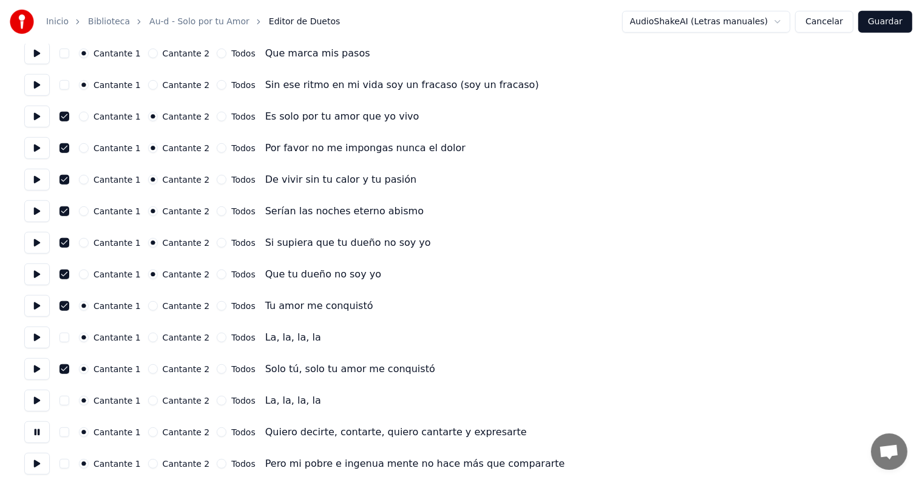
scroll to position [894, 0]
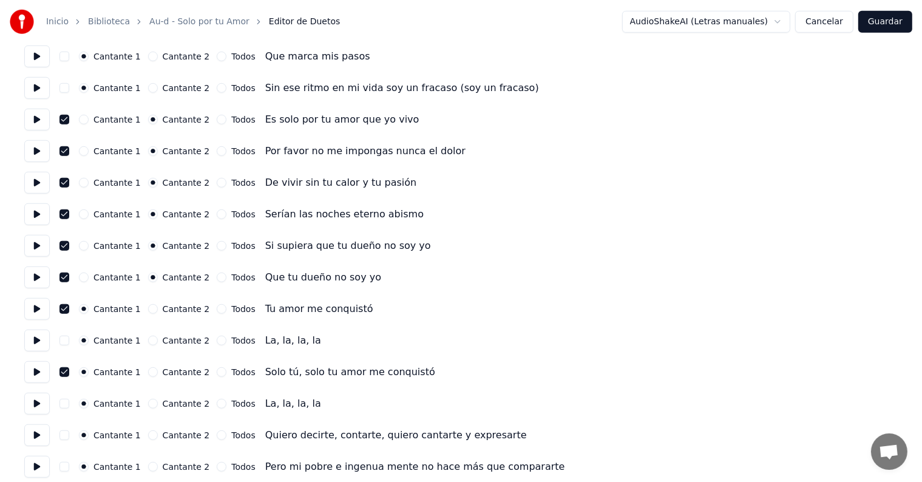
click at [148, 338] on div "Cantante 2" at bounding box center [179, 341] width 62 height 10
click at [154, 311] on button "Cantante 2" at bounding box center [153, 309] width 10 height 10
click at [151, 373] on button "Cantante 2" at bounding box center [153, 372] width 10 height 10
click at [148, 402] on button "Cantante 2" at bounding box center [153, 404] width 10 height 10
click at [149, 341] on button "Cantante 2" at bounding box center [153, 341] width 10 height 10
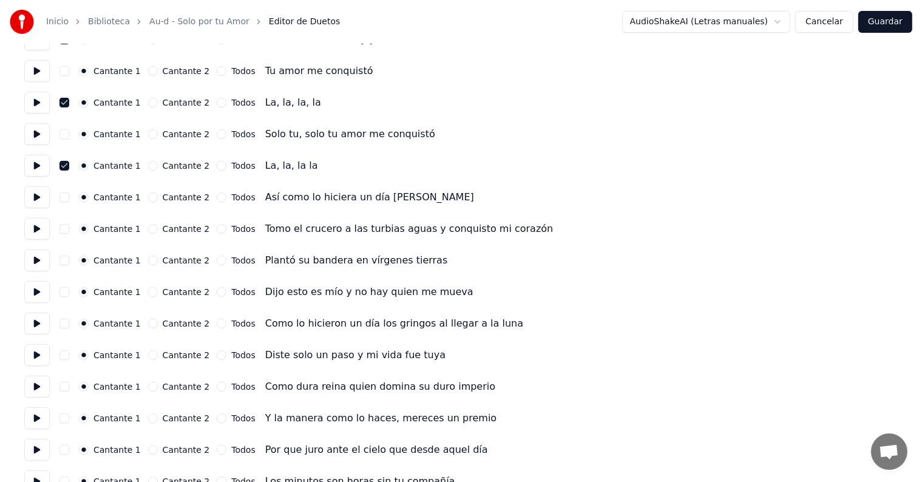
scroll to position [278, 0]
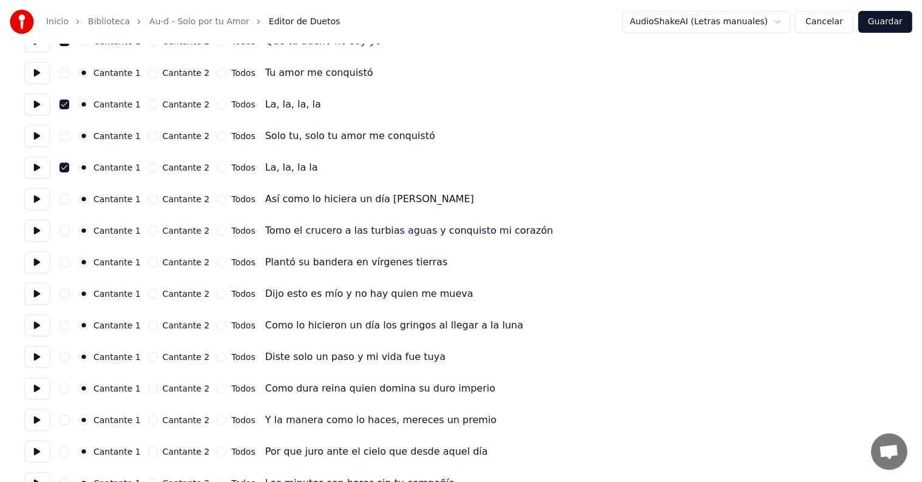
click at [151, 168] on button "Cantante 2" at bounding box center [153, 168] width 10 height 10
click at [149, 103] on button "Cantante 2" at bounding box center [153, 105] width 10 height 10
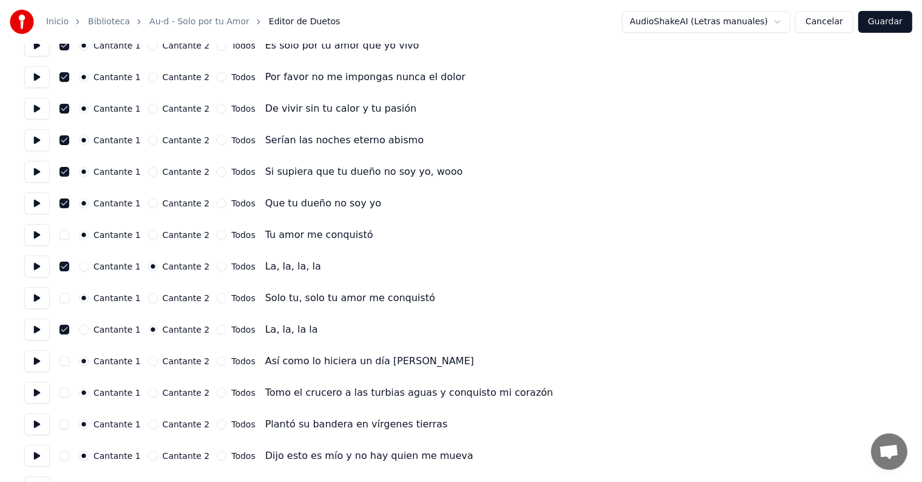
scroll to position [115, 0]
click at [148, 204] on button "Cantante 2" at bounding box center [153, 204] width 10 height 10
click at [148, 176] on button "Cantante 2" at bounding box center [153, 173] width 10 height 10
click at [151, 138] on button "Cantante 2" at bounding box center [153, 141] width 10 height 10
click at [151, 107] on button "Cantante 2" at bounding box center [153, 109] width 10 height 10
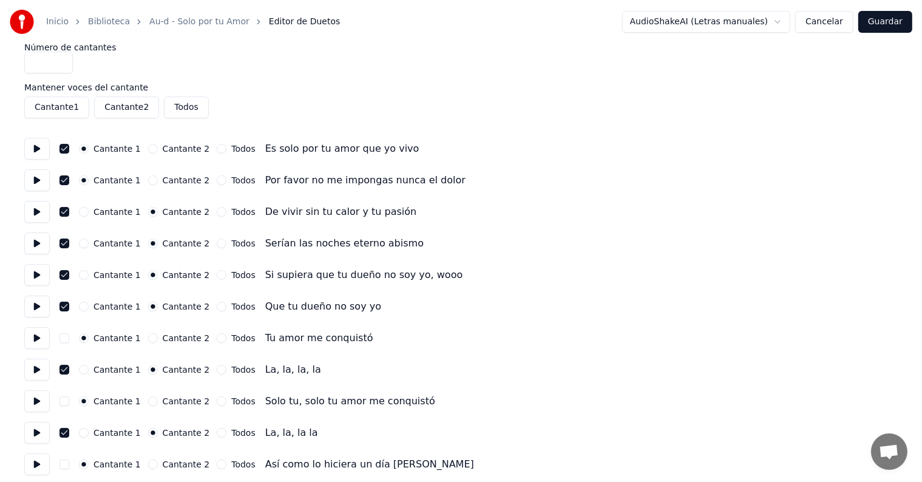
scroll to position [7, 0]
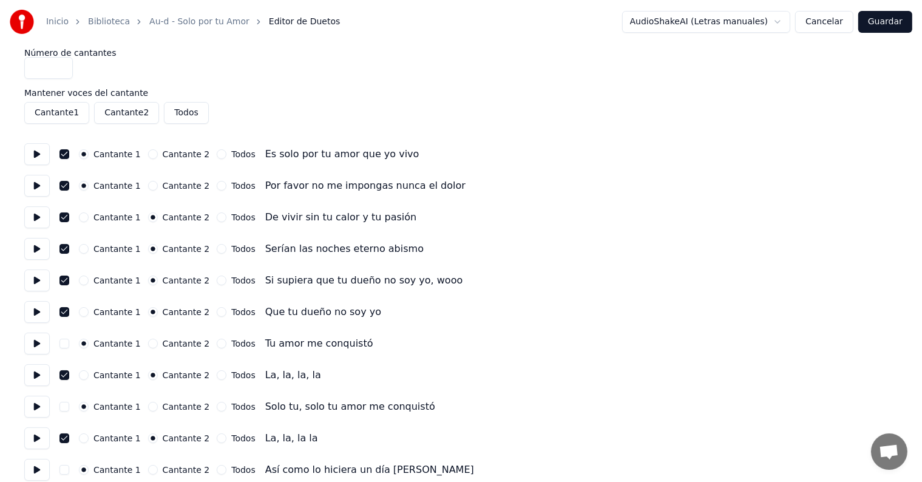
click at [151, 186] on button "Cantante 2" at bounding box center [153, 186] width 10 height 10
click at [151, 154] on button "Cantante 2" at bounding box center [153, 154] width 10 height 10
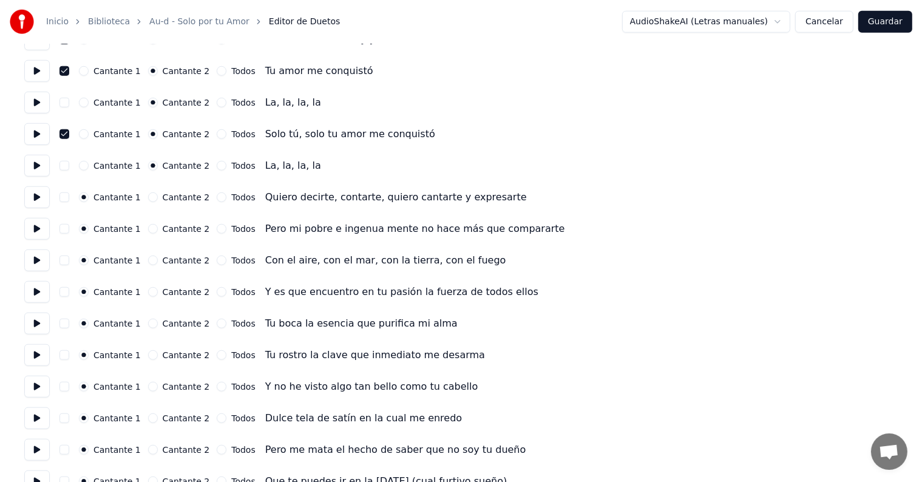
scroll to position [1136, 0]
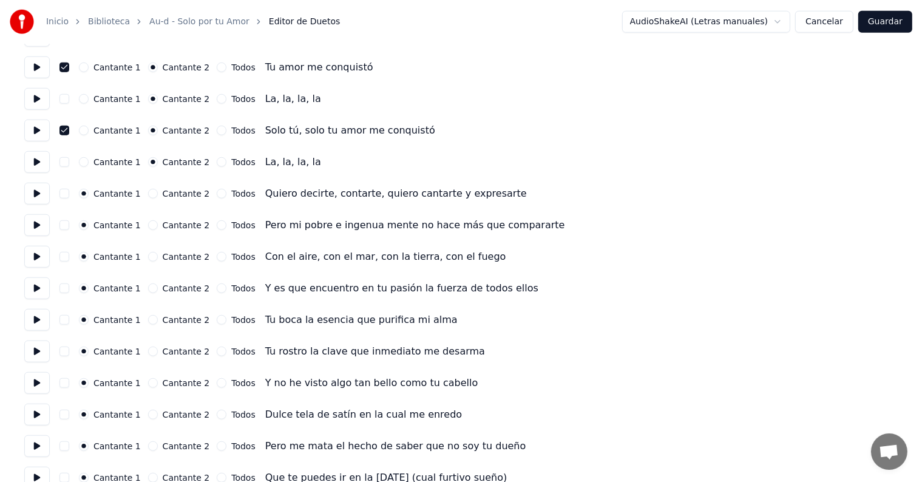
click at [40, 317] on button at bounding box center [36, 320] width 25 height 22
click at [37, 342] on button at bounding box center [36, 352] width 25 height 22
click at [33, 376] on button at bounding box center [36, 383] width 25 height 22
click at [25, 410] on button at bounding box center [36, 415] width 25 height 22
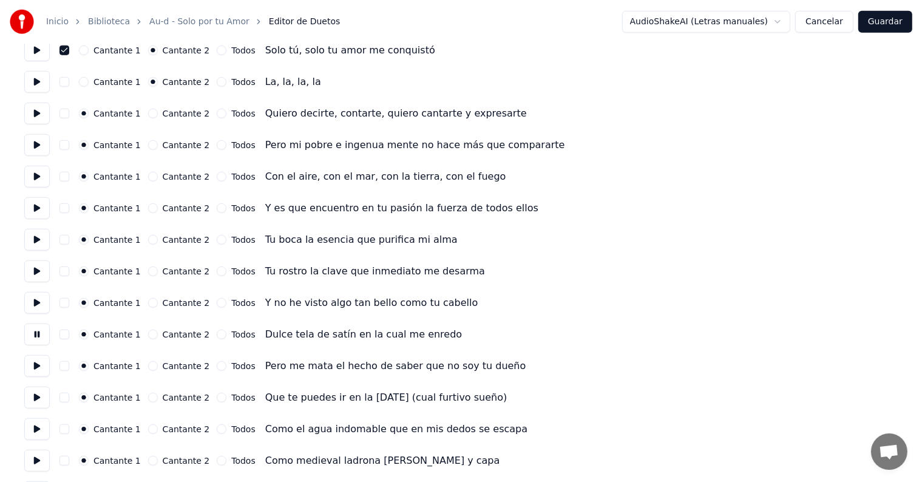
scroll to position [1219, 0]
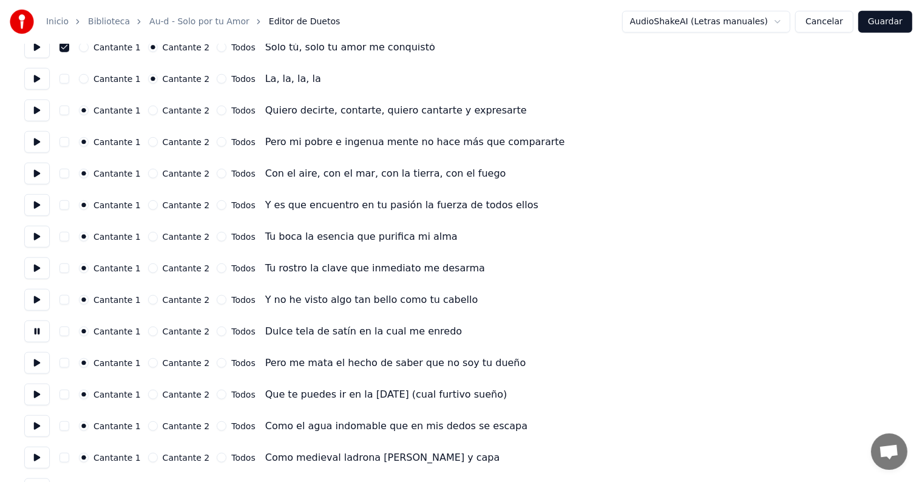
click at [35, 363] on button at bounding box center [36, 363] width 25 height 22
click at [30, 387] on button at bounding box center [36, 395] width 25 height 22
click at [34, 421] on button at bounding box center [36, 426] width 25 height 22
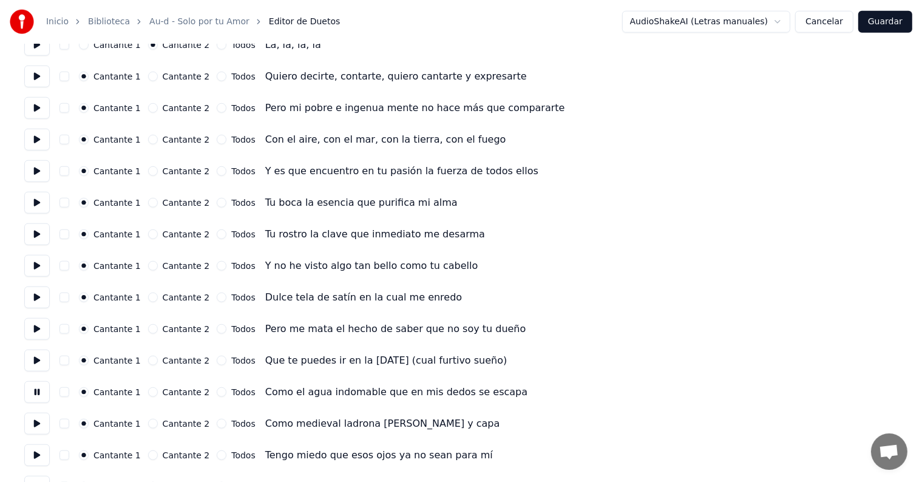
scroll to position [1288, 0]
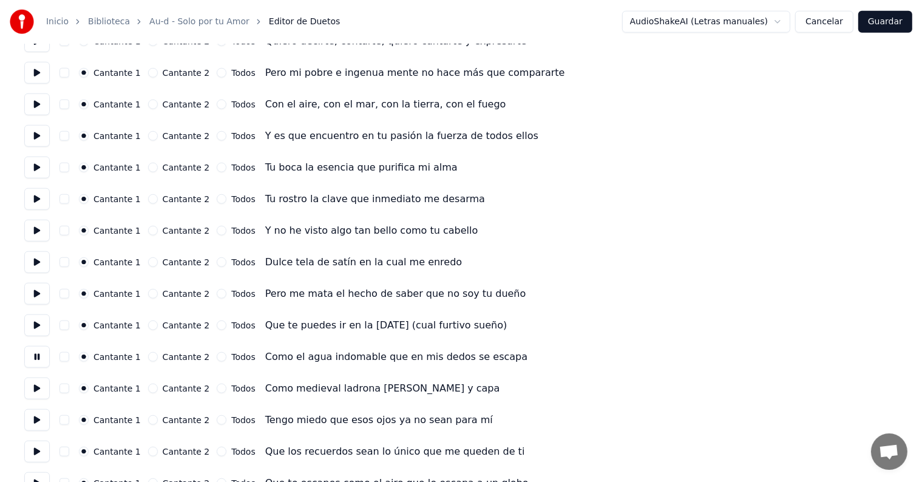
click at [38, 390] on button at bounding box center [36, 389] width 25 height 22
click at [36, 423] on button at bounding box center [36, 420] width 25 height 22
click at [43, 461] on button at bounding box center [36, 452] width 25 height 22
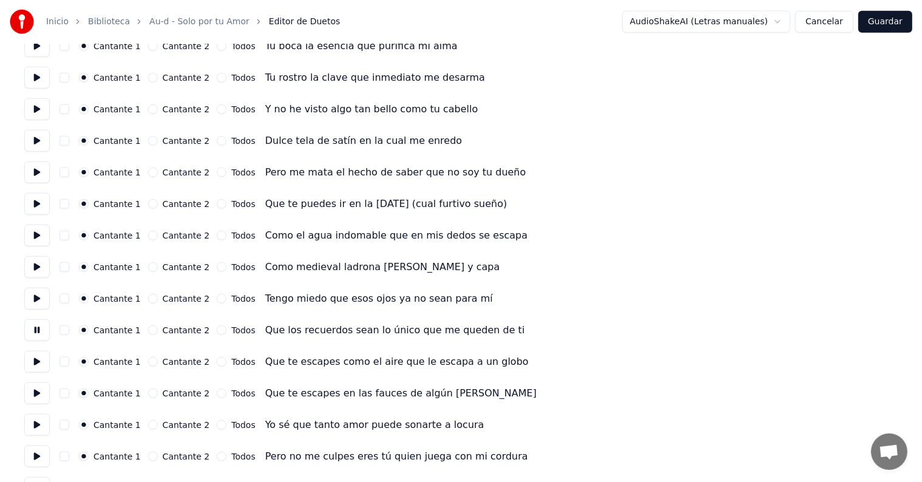
scroll to position [1410, 0]
click at [39, 363] on button at bounding box center [36, 361] width 25 height 22
click at [36, 395] on button at bounding box center [36, 393] width 25 height 22
click at [36, 423] on button at bounding box center [36, 424] width 25 height 22
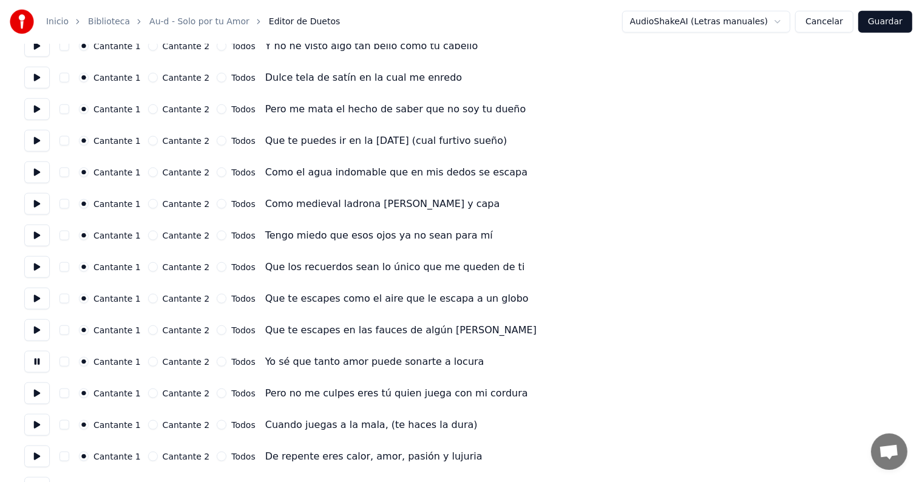
scroll to position [1474, 0]
click at [44, 387] on button at bounding box center [36, 392] width 25 height 22
click at [36, 415] on button at bounding box center [36, 424] width 25 height 22
click at [39, 459] on button at bounding box center [36, 455] width 25 height 22
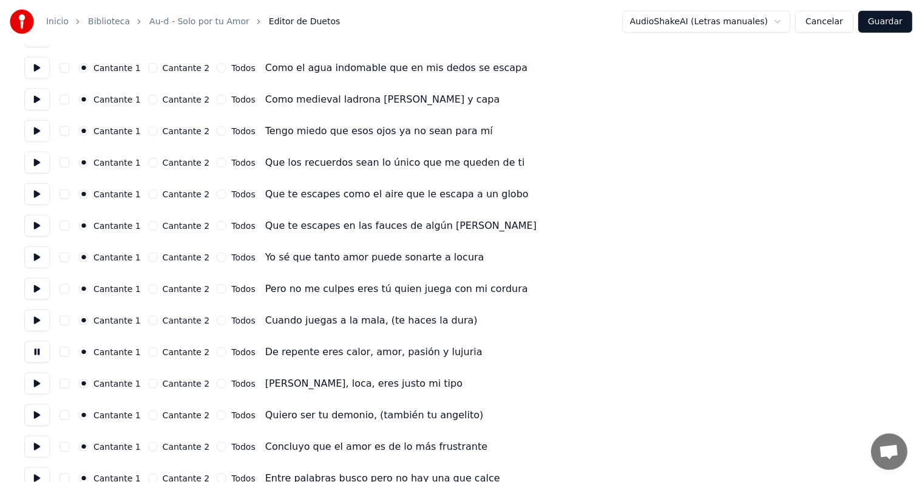
scroll to position [1580, 0]
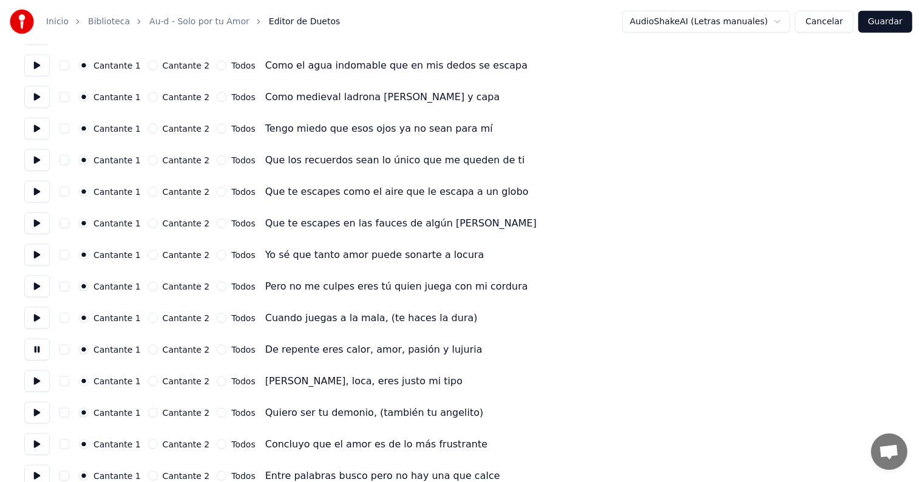
click at [39, 379] on button at bounding box center [36, 381] width 25 height 22
click at [38, 413] on button at bounding box center [36, 413] width 25 height 22
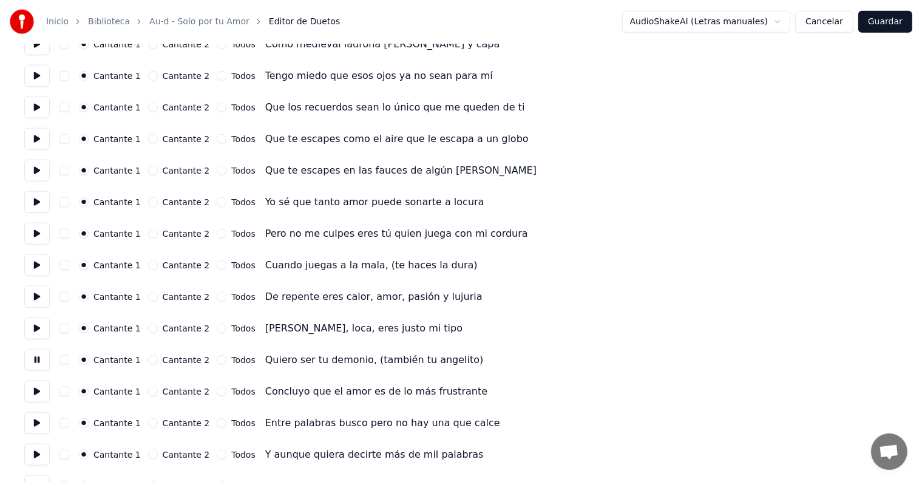
scroll to position [1638, 0]
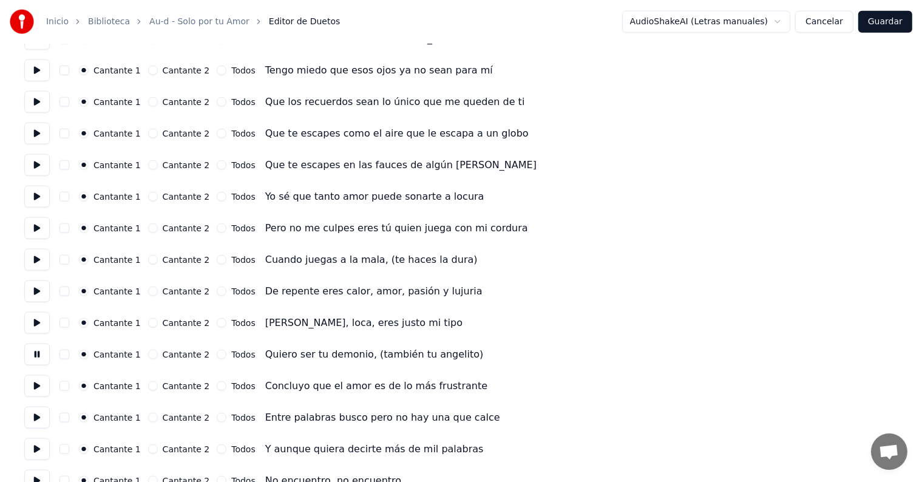
click at [38, 381] on button at bounding box center [36, 386] width 25 height 22
click at [35, 417] on button at bounding box center [36, 418] width 25 height 22
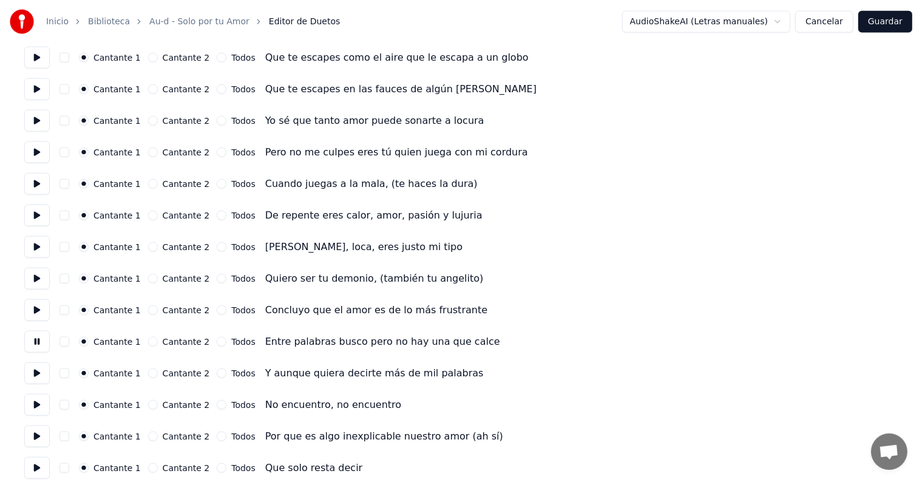
scroll to position [1718, 0]
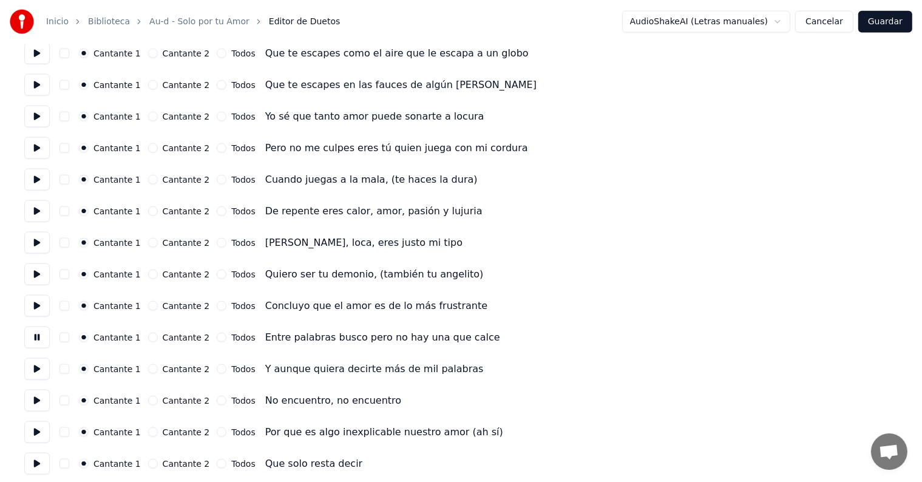
click at [37, 376] on button at bounding box center [36, 369] width 25 height 22
click at [38, 375] on button at bounding box center [36, 369] width 25 height 22
click at [36, 372] on button at bounding box center [36, 369] width 25 height 22
click at [69, 370] on button "button" at bounding box center [64, 369] width 10 height 10
click at [68, 401] on button "button" at bounding box center [64, 401] width 10 height 10
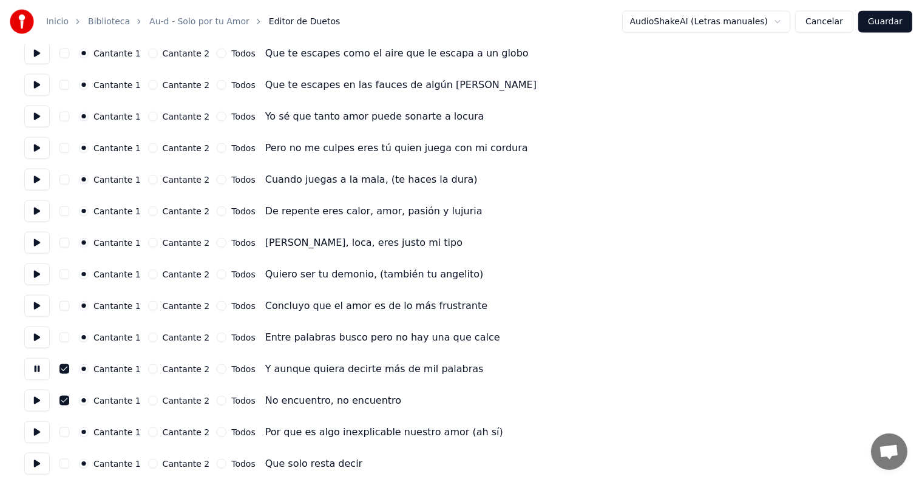
click at [38, 399] on button at bounding box center [36, 401] width 25 height 22
click at [64, 399] on button "button" at bounding box center [64, 401] width 10 height 10
click at [68, 401] on button "button" at bounding box center [64, 401] width 10 height 10
click at [39, 435] on button at bounding box center [36, 432] width 25 height 22
click at [68, 432] on button "button" at bounding box center [64, 432] width 10 height 10
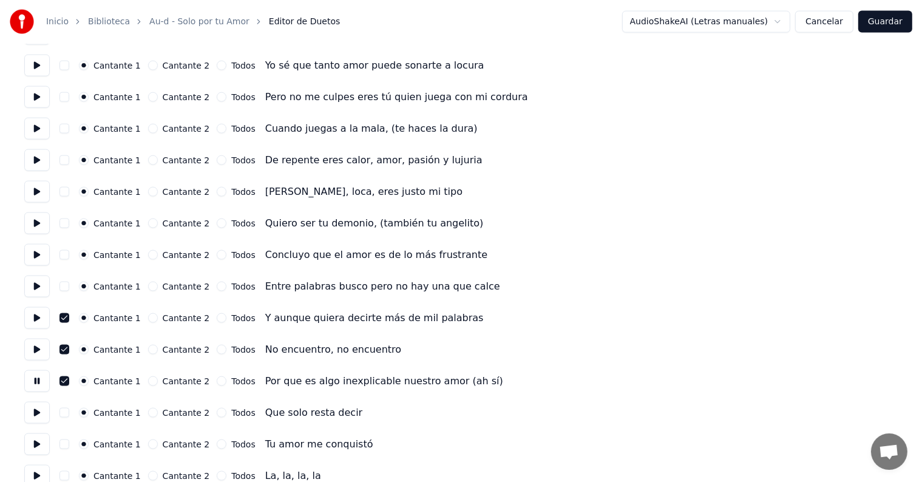
scroll to position [1770, 0]
click at [41, 413] on button at bounding box center [36, 412] width 25 height 22
click at [69, 410] on button "button" at bounding box center [64, 412] width 10 height 10
click at [68, 446] on button "button" at bounding box center [64, 443] width 10 height 10
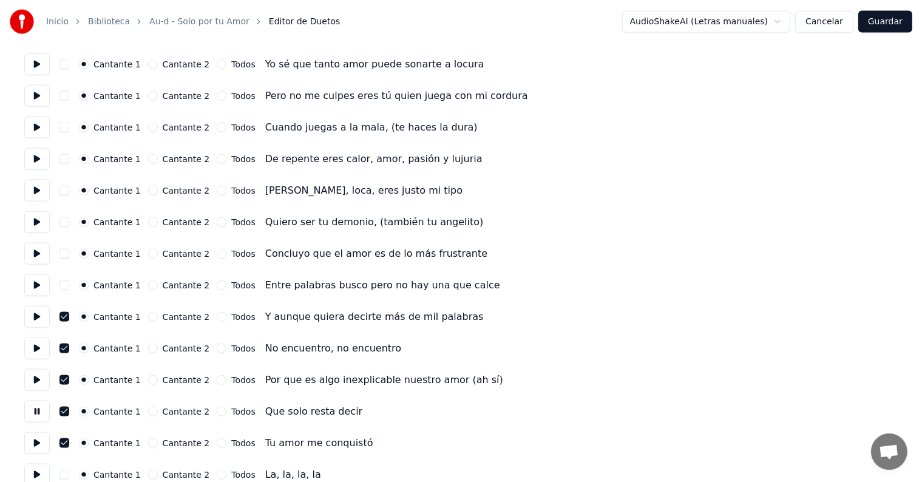
click at [32, 445] on button at bounding box center [36, 443] width 25 height 22
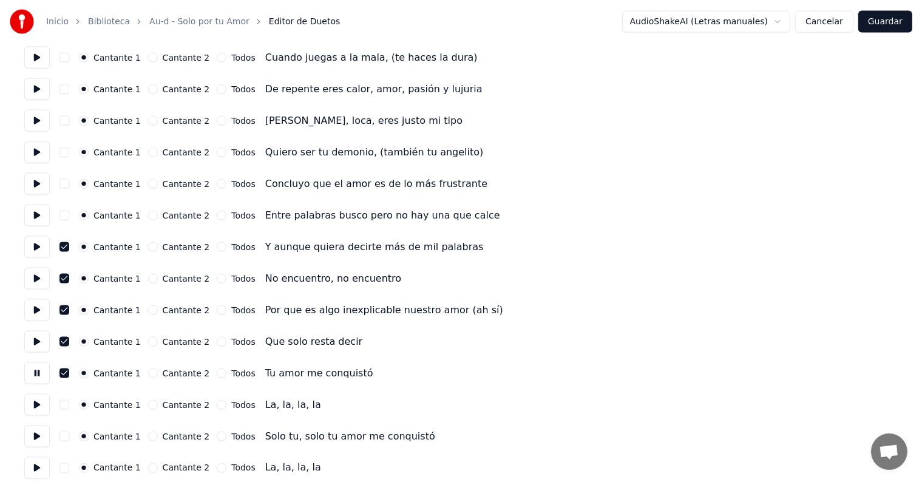
scroll to position [1842, 0]
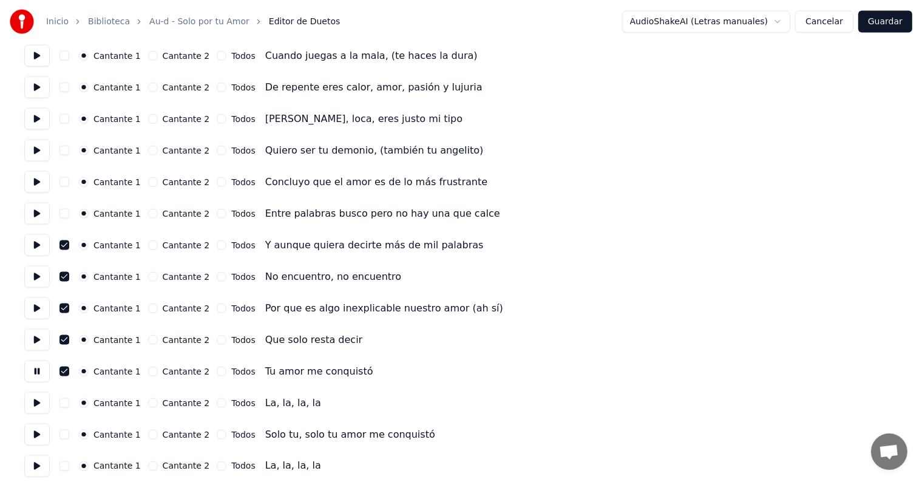
click at [68, 434] on button "button" at bounding box center [64, 435] width 10 height 10
click at [37, 436] on button at bounding box center [36, 435] width 25 height 22
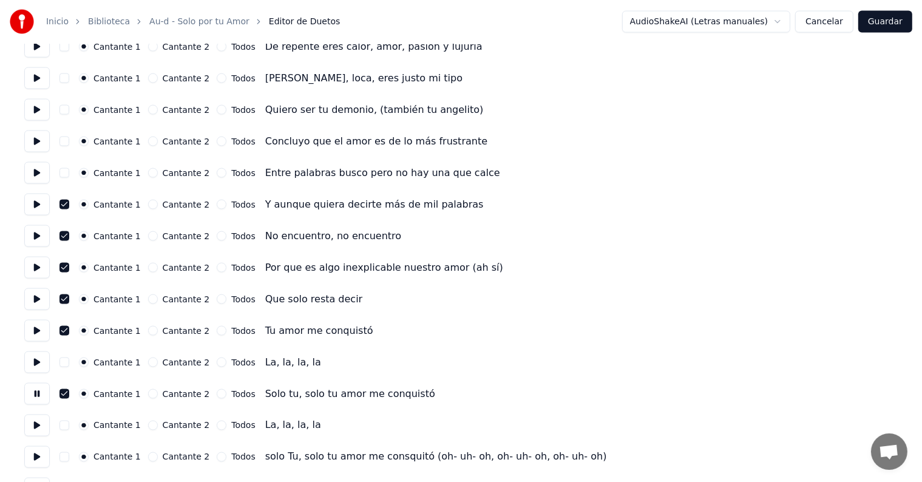
scroll to position [1883, 0]
click at [69, 454] on button "button" at bounding box center [64, 457] width 10 height 10
click at [38, 455] on button at bounding box center [36, 457] width 25 height 22
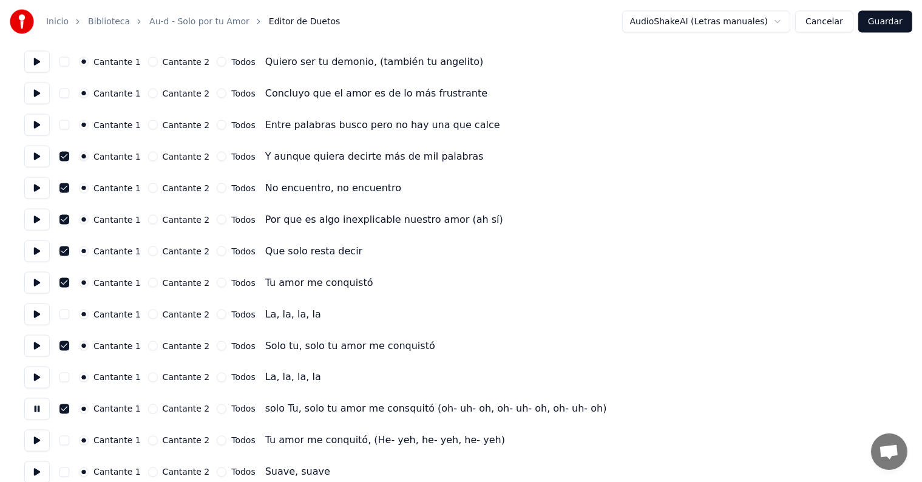
scroll to position [1944, 0]
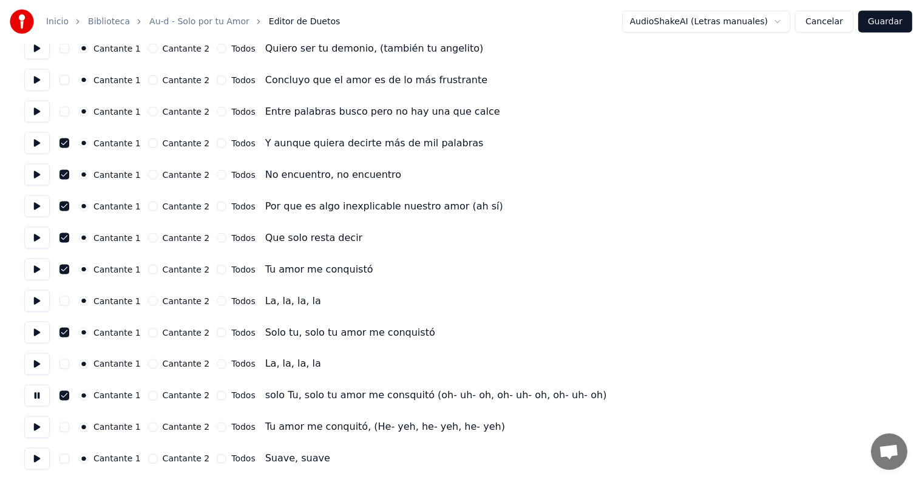
click at [40, 426] on button at bounding box center [36, 427] width 25 height 22
click at [40, 457] on button at bounding box center [36, 459] width 25 height 22
click at [42, 459] on button at bounding box center [36, 459] width 25 height 22
click at [39, 460] on button at bounding box center [36, 459] width 25 height 22
click at [42, 433] on button at bounding box center [36, 427] width 25 height 22
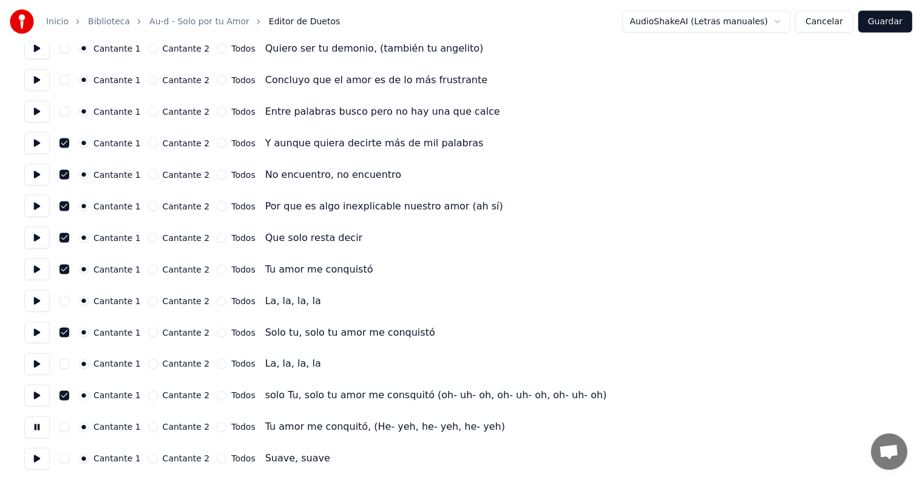
click at [68, 430] on button "button" at bounding box center [64, 428] width 10 height 10
click at [153, 424] on button "Cantante 2" at bounding box center [153, 428] width 10 height 10
click at [155, 393] on button "Cantante 2" at bounding box center [153, 396] width 10 height 10
click at [69, 392] on button "button" at bounding box center [64, 396] width 10 height 10
click at [42, 399] on button at bounding box center [36, 396] width 25 height 22
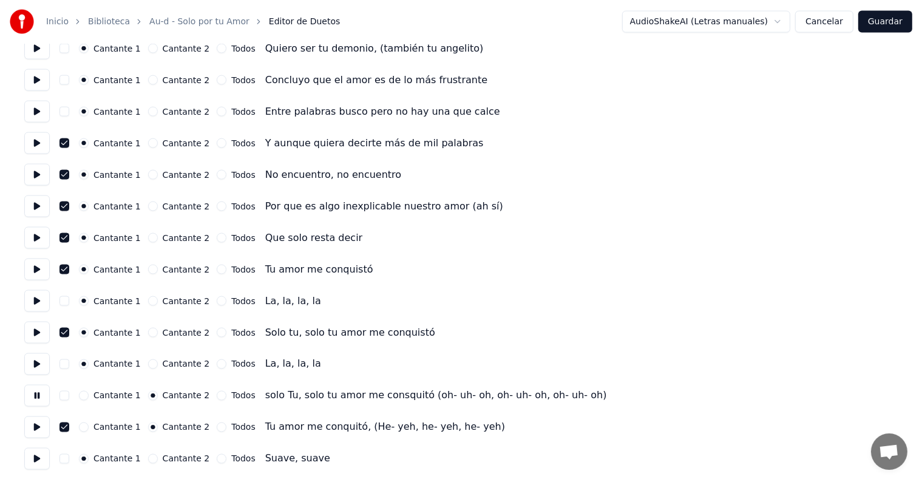
click at [69, 398] on button "button" at bounding box center [64, 396] width 10 height 10
click at [151, 364] on button "Cantante 2" at bounding box center [153, 364] width 10 height 10
click at [152, 330] on button "Cantante 2" at bounding box center [153, 333] width 10 height 10
click at [154, 296] on div "Cantante 2" at bounding box center [179, 301] width 62 height 10
click at [151, 267] on button "Cantante 2" at bounding box center [153, 270] width 10 height 10
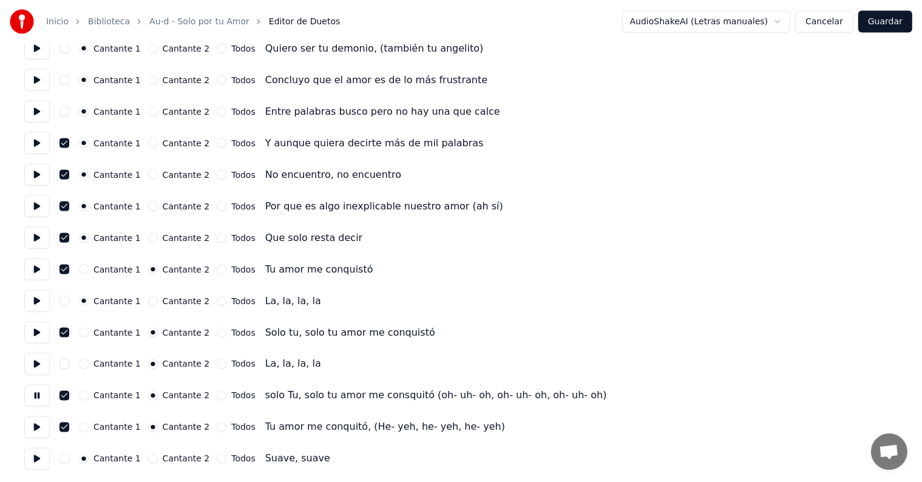
click at [149, 239] on button "Cantante 2" at bounding box center [153, 238] width 10 height 10
click at [149, 205] on button "Cantante 2" at bounding box center [153, 207] width 10 height 10
click at [151, 175] on button "Cantante 2" at bounding box center [153, 175] width 10 height 10
click at [148, 143] on button "Cantante 2" at bounding box center [153, 143] width 10 height 10
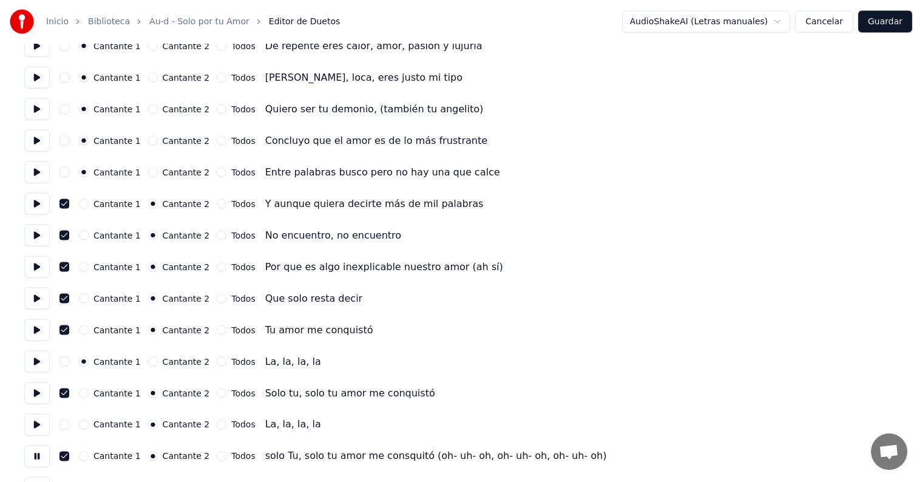
scroll to position [1883, 0]
click at [151, 365] on button "Cantante 2" at bounding box center [153, 363] width 10 height 10
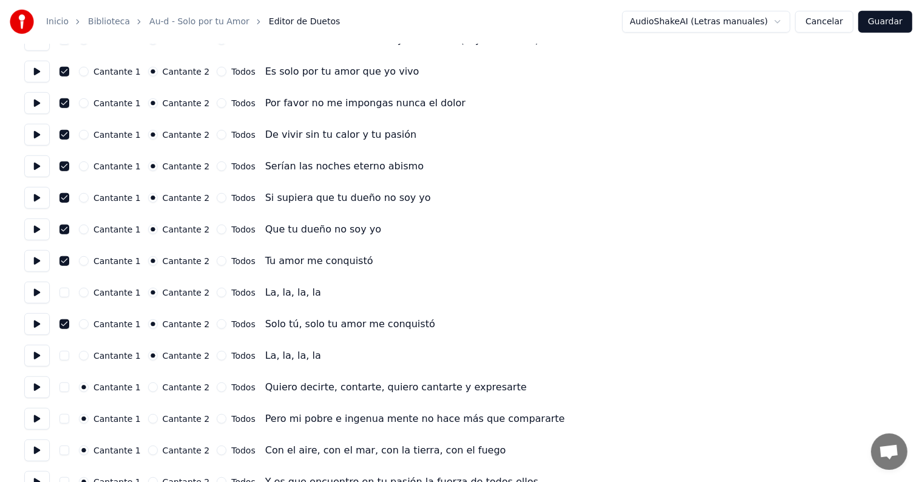
scroll to position [942, 0]
click at [885, 23] on button "Guardar" at bounding box center [885, 22] width 54 height 22
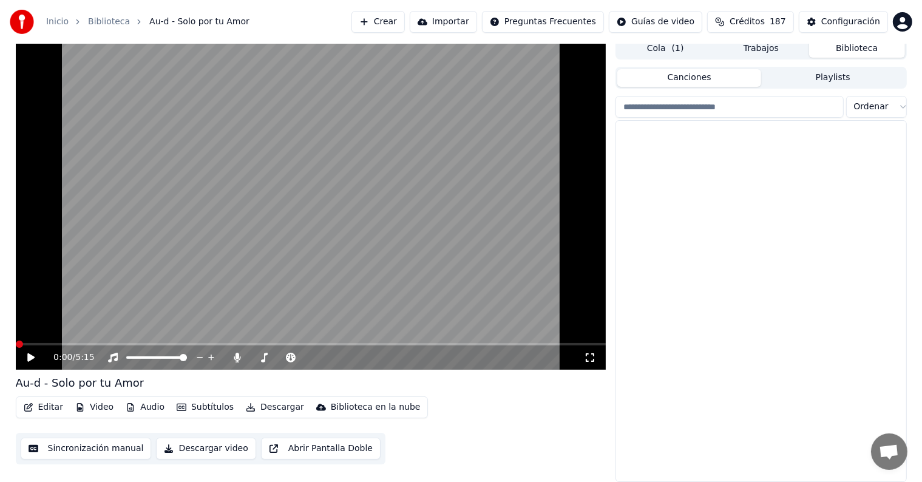
scroll to position [5, 0]
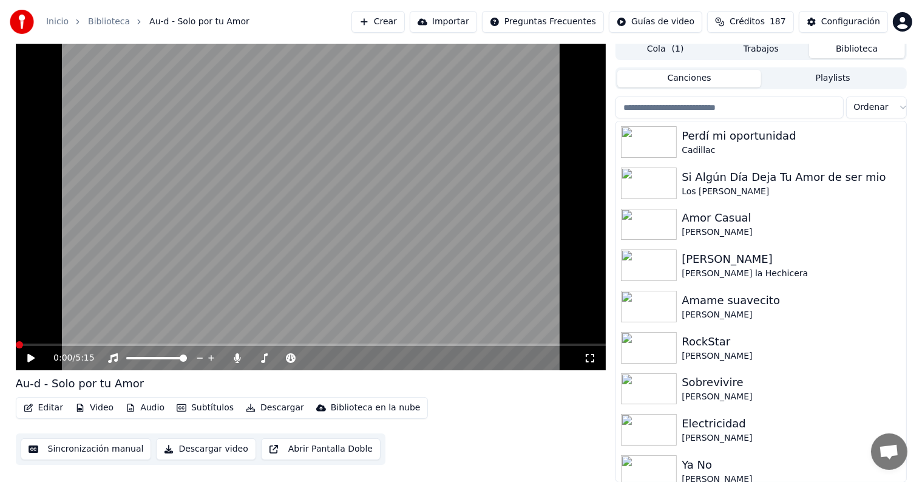
click at [29, 361] on icon at bounding box center [30, 358] width 7 height 8
click at [236, 355] on icon at bounding box center [237, 358] width 12 height 10
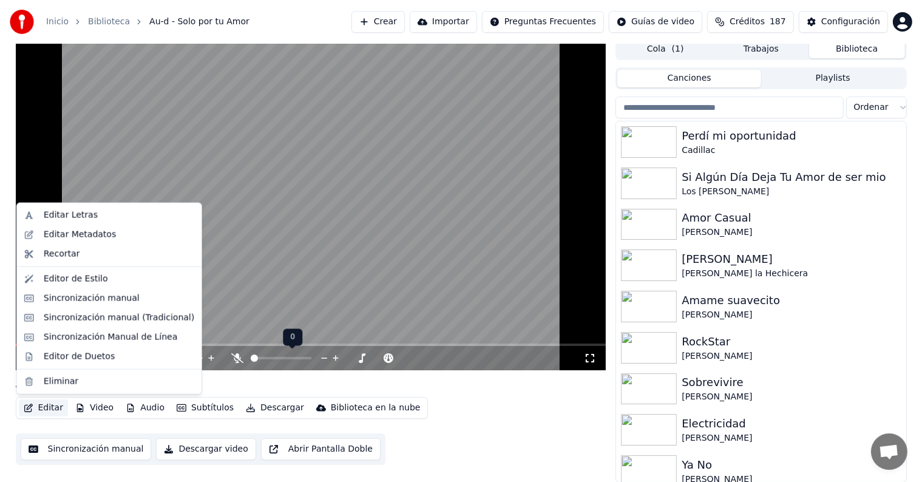
click at [40, 412] on button "Editar" at bounding box center [43, 407] width 49 height 17
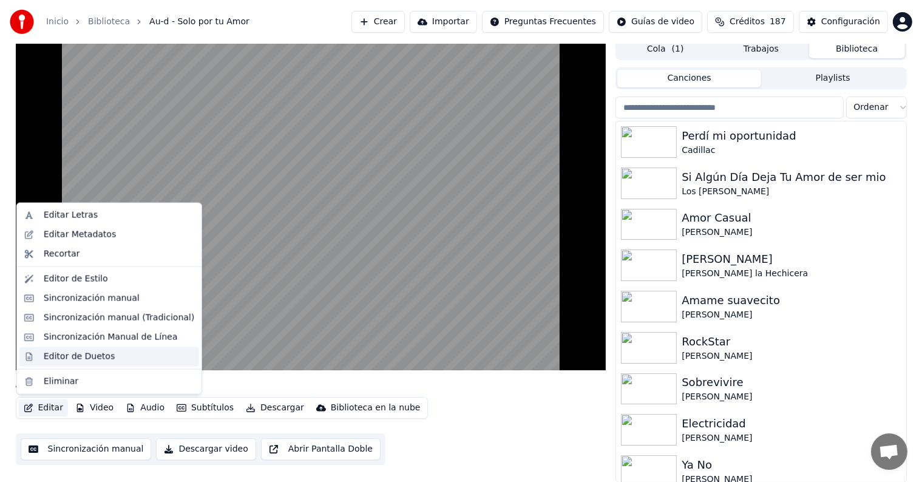
click at [50, 358] on div "Editor de Duetos" at bounding box center [79, 356] width 71 height 12
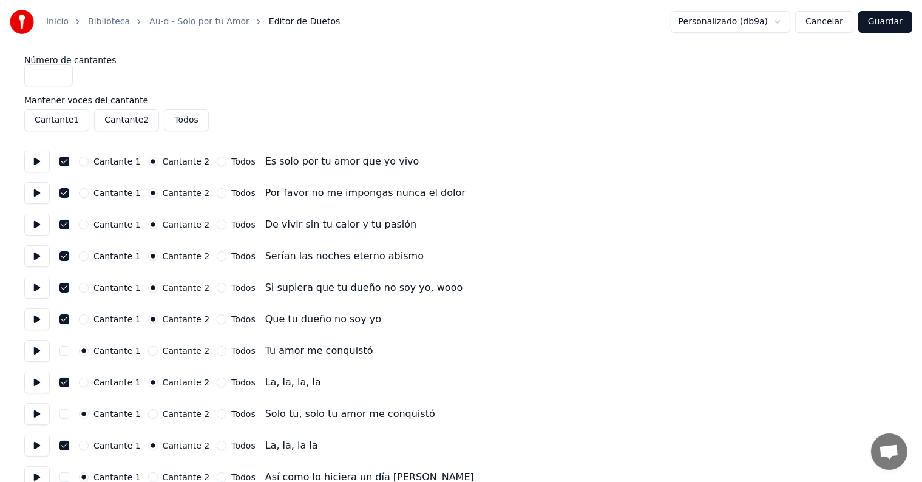
click at [148, 347] on div "Cantante 2" at bounding box center [179, 351] width 62 height 10
click at [148, 411] on button "Cantante 2" at bounding box center [153, 414] width 10 height 10
click at [151, 350] on button "Cantante 2" at bounding box center [153, 351] width 10 height 10
click at [886, 19] on button "Guardar" at bounding box center [885, 22] width 54 height 22
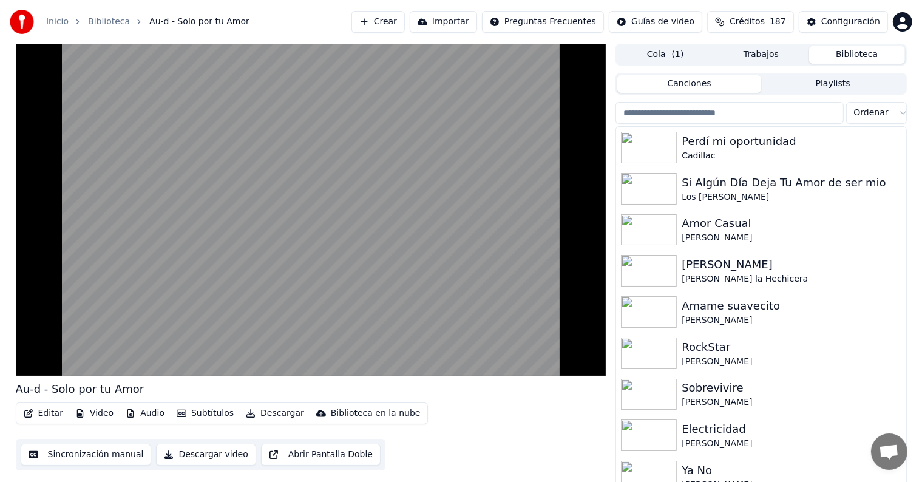
click at [257, 419] on button "Descargar" at bounding box center [275, 413] width 68 height 17
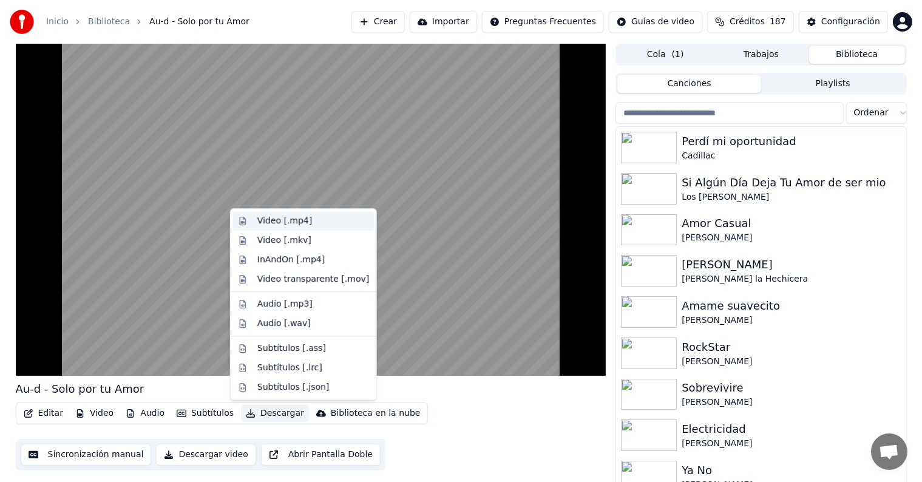
click at [267, 219] on div "Video [.mp4]" at bounding box center [284, 221] width 55 height 12
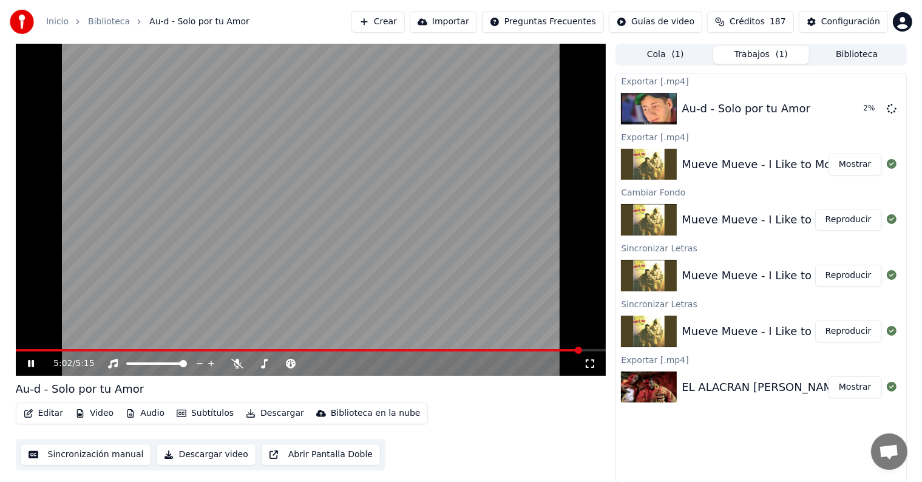
click at [482, 194] on video at bounding box center [311, 210] width 591 height 332
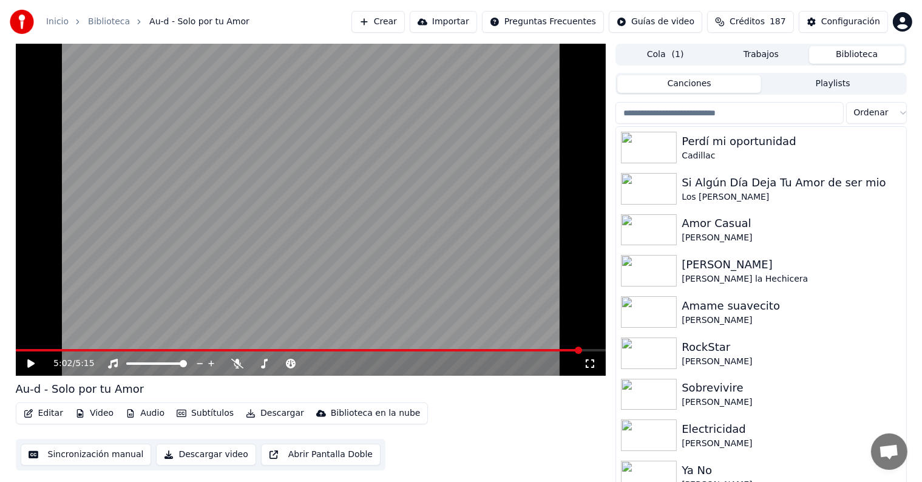
click at [865, 52] on button "Biblioteca" at bounding box center [857, 55] width 96 height 18
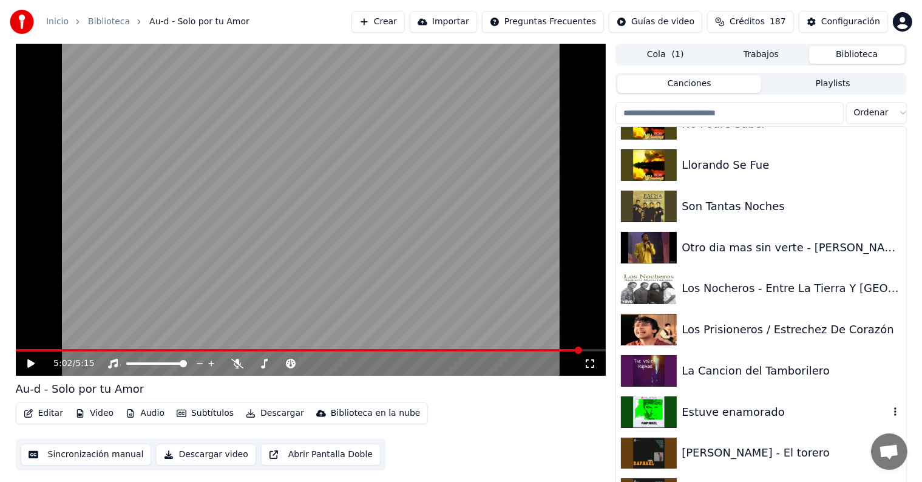
scroll to position [22767, 0]
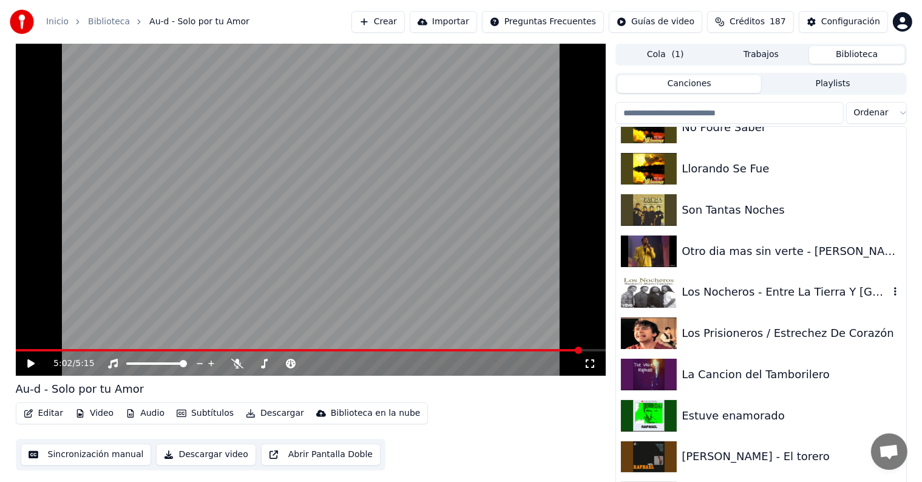
click at [758, 297] on div "Los Nocheros - Entre La Tierra Y [GEOGRAPHIC_DATA]" at bounding box center [785, 292] width 207 height 17
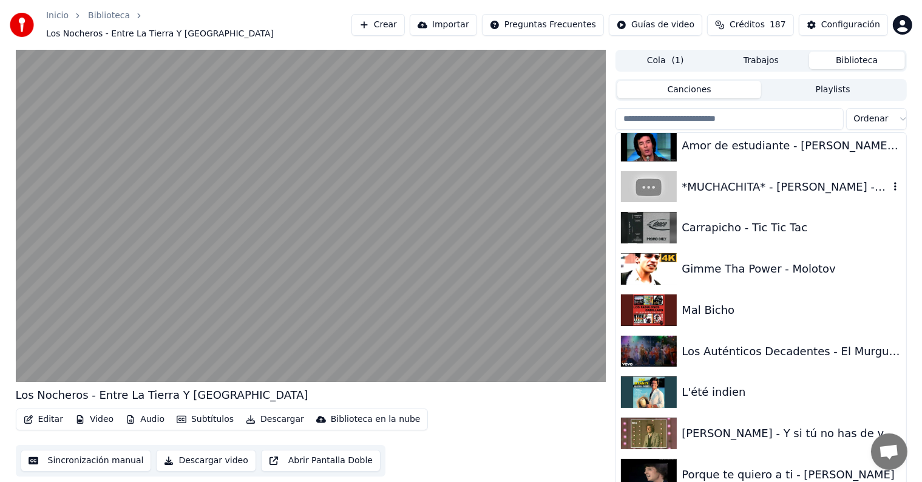
scroll to position [23807, 0]
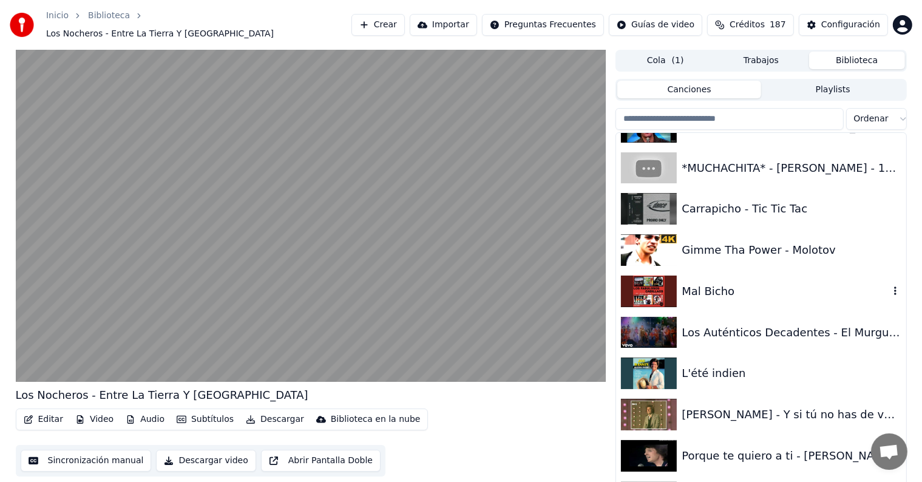
click at [736, 288] on div "Mal Bicho" at bounding box center [785, 291] width 207 height 17
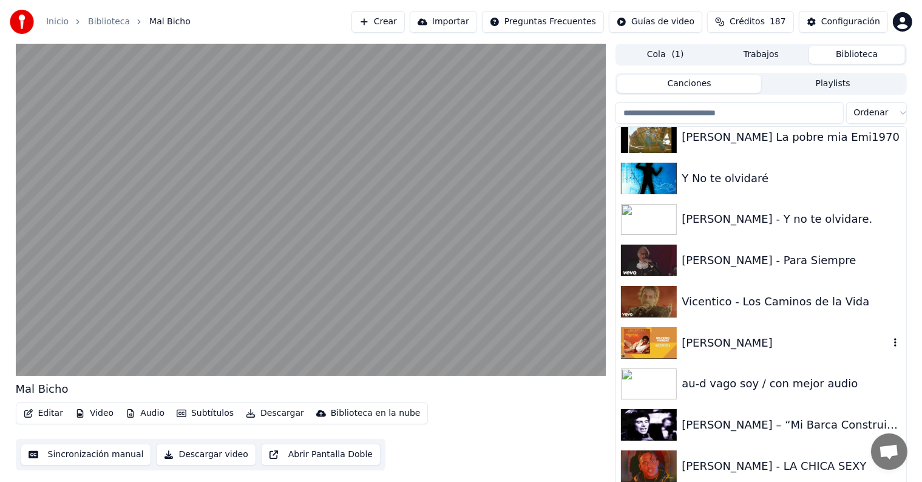
scroll to position [24252, 0]
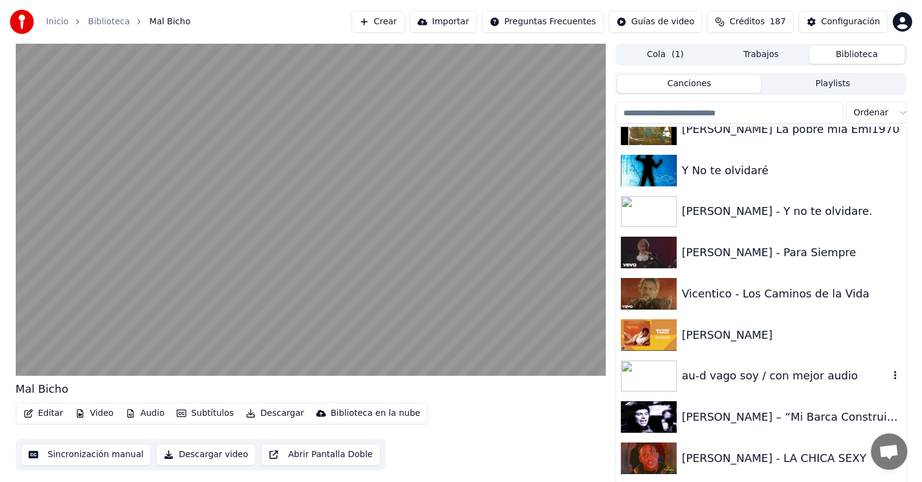
click at [736, 368] on div "au-d vago soy / con mejor audio" at bounding box center [785, 375] width 207 height 17
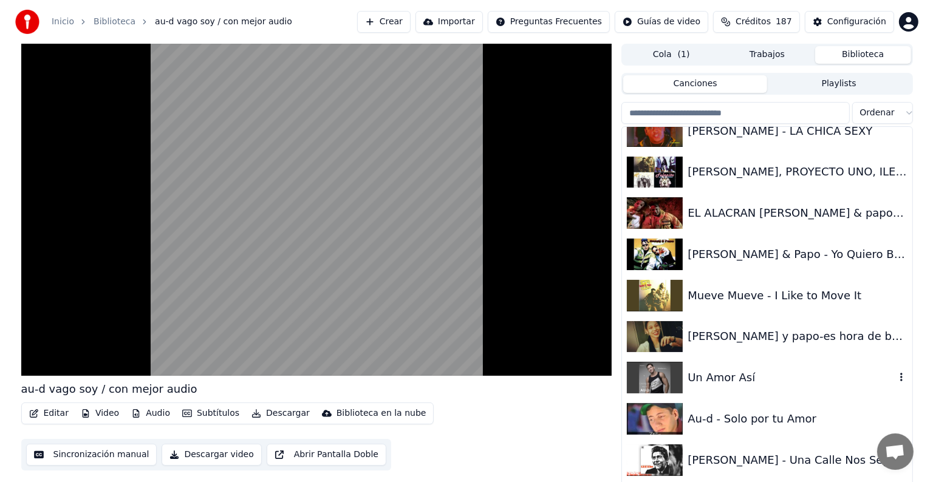
scroll to position [24583, 0]
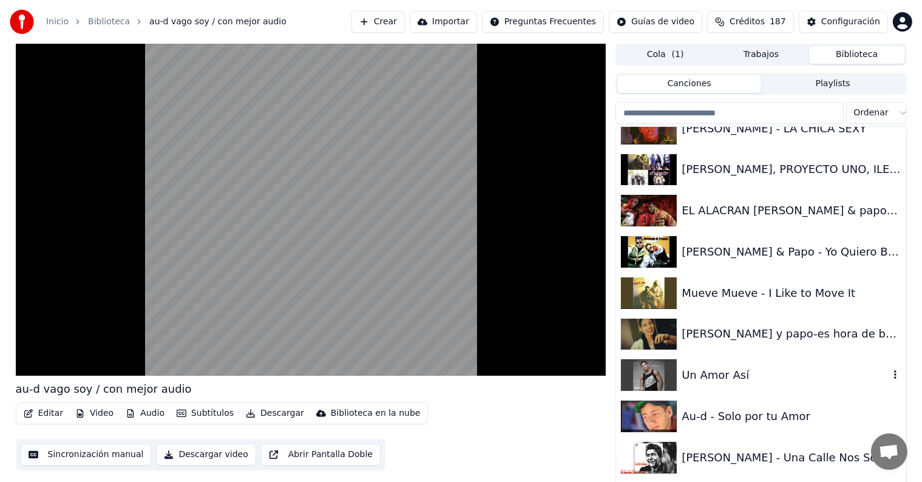
click at [732, 372] on div "Un Amor Así" at bounding box center [785, 375] width 207 height 17
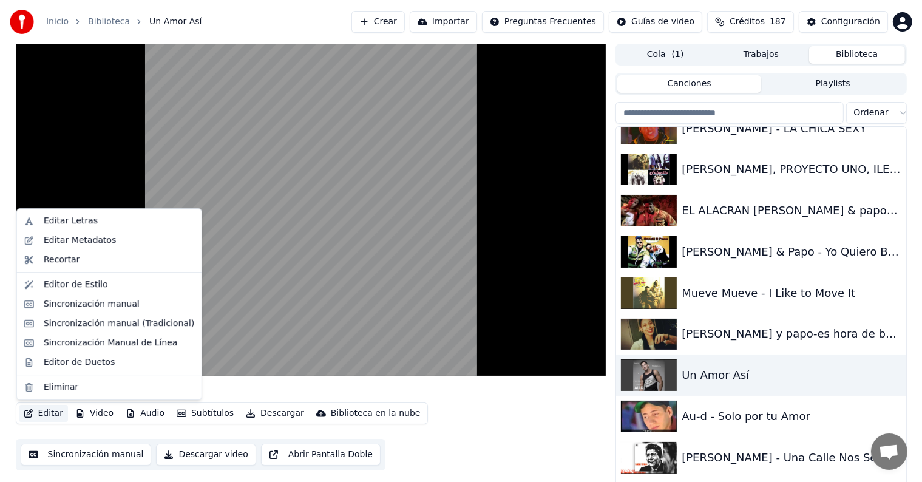
click at [44, 412] on button "Editar" at bounding box center [43, 413] width 49 height 17
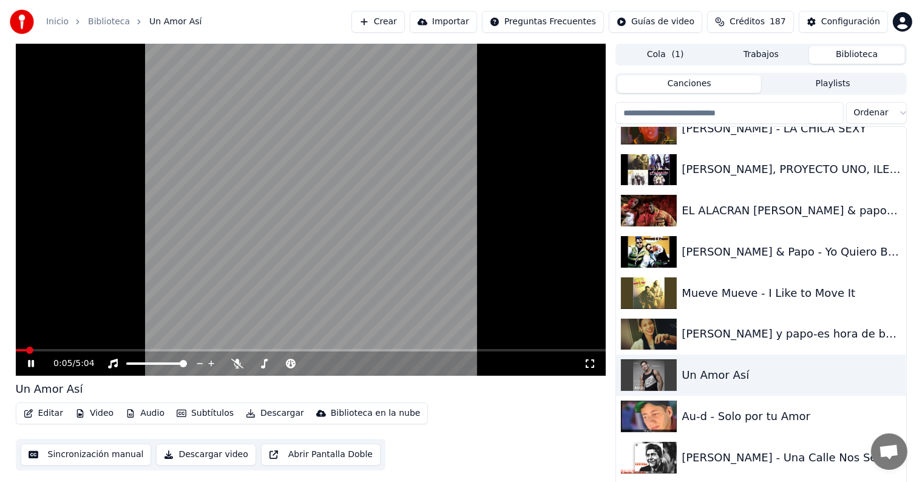
click at [302, 156] on video at bounding box center [311, 210] width 591 height 332
click at [246, 188] on video at bounding box center [311, 210] width 591 height 332
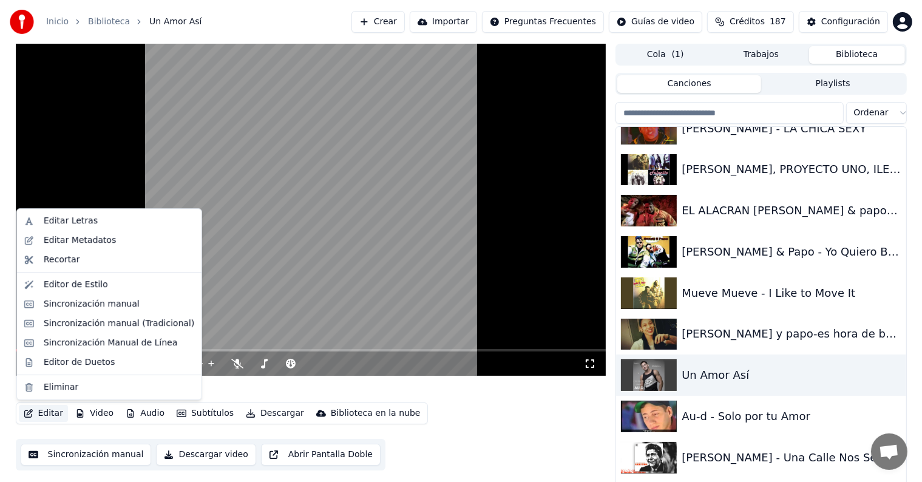
click at [55, 415] on button "Editar" at bounding box center [43, 413] width 49 height 17
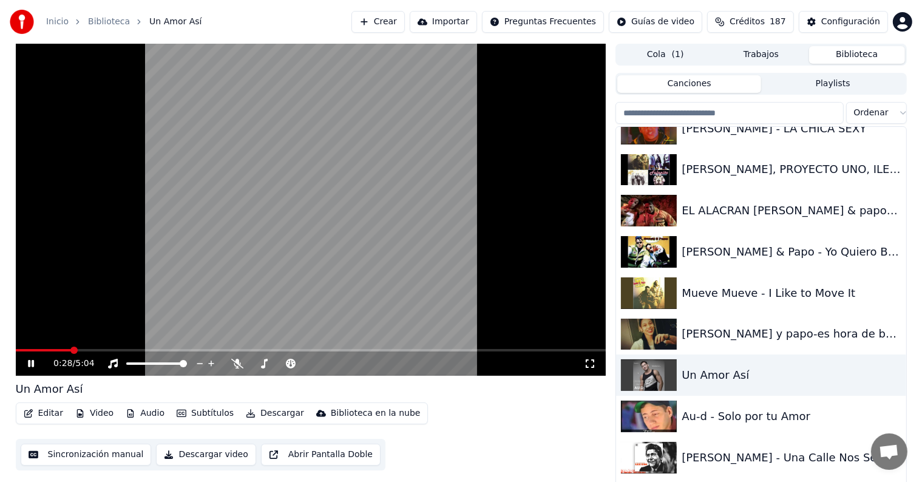
click at [242, 232] on video at bounding box center [311, 210] width 591 height 332
click at [30, 362] on icon at bounding box center [30, 363] width 7 height 8
click at [237, 364] on icon at bounding box center [237, 364] width 12 height 10
click at [131, 352] on div "1:18 / 5:04" at bounding box center [311, 364] width 591 height 24
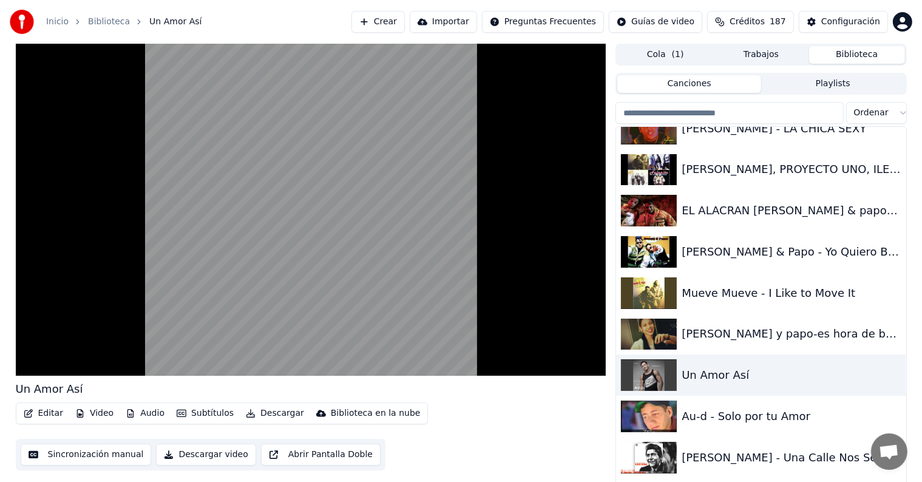
click at [42, 413] on button "Editar" at bounding box center [43, 413] width 49 height 17
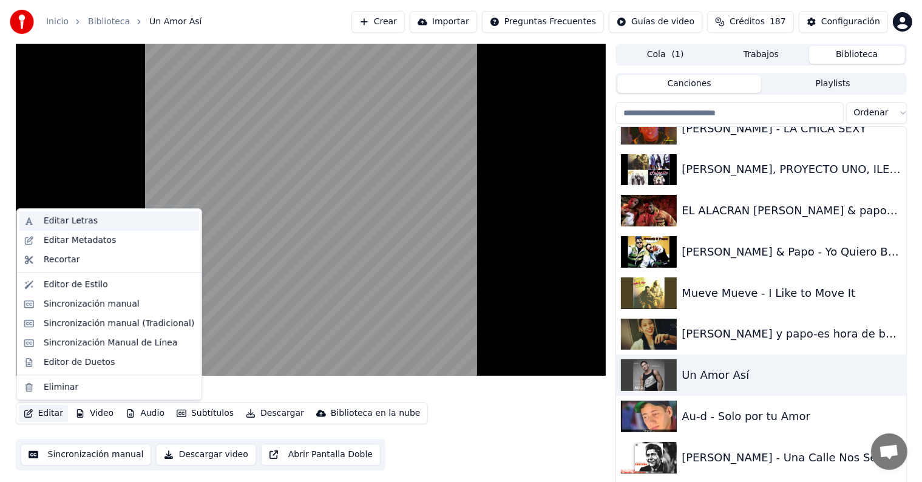
click at [52, 222] on div "Editar Letras" at bounding box center [71, 221] width 54 height 12
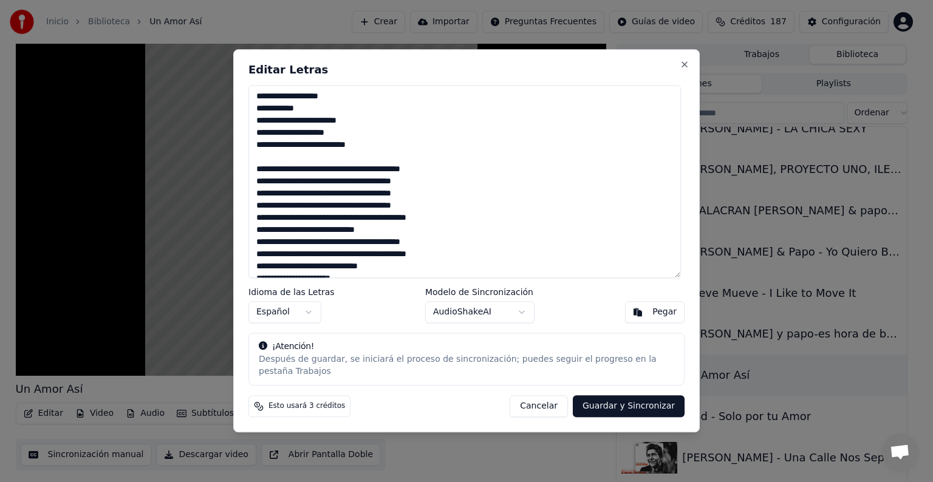
click at [549, 402] on button "Cancelar" at bounding box center [538, 407] width 58 height 22
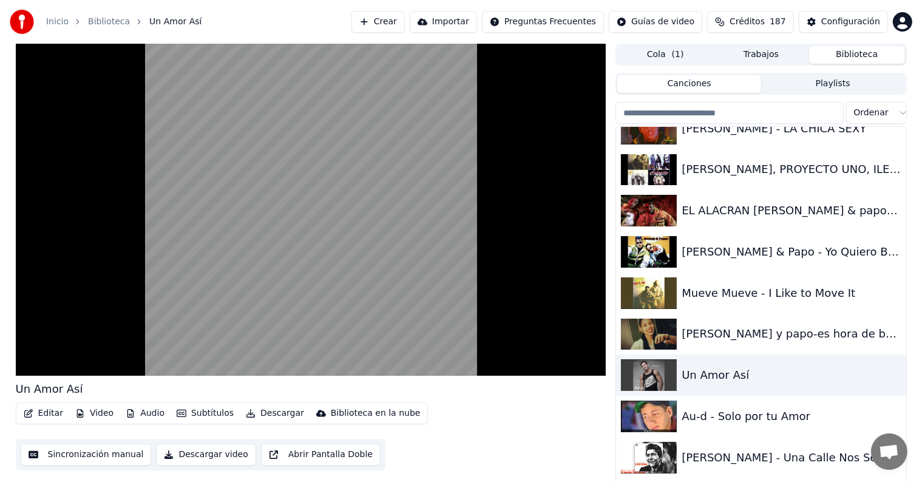
click at [67, 328] on video at bounding box center [311, 210] width 591 height 332
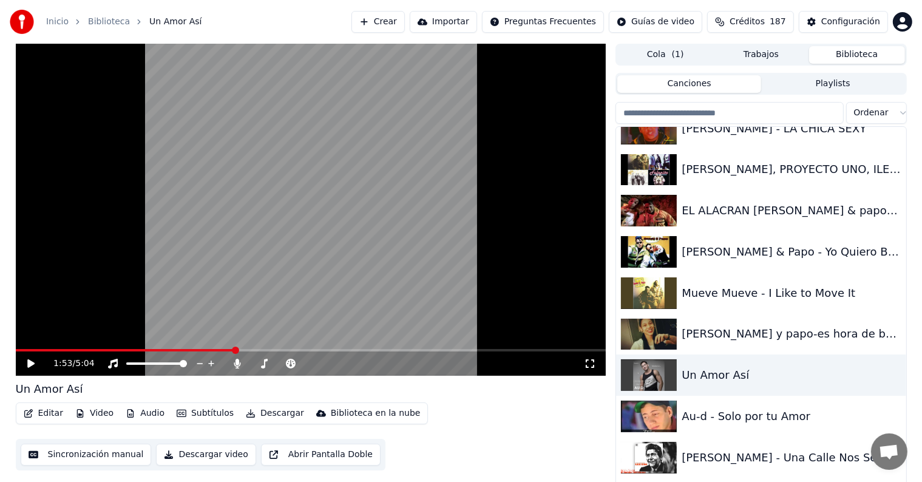
click at [235, 351] on span at bounding box center [235, 350] width 7 height 7
click at [25, 364] on icon at bounding box center [39, 364] width 29 height 10
click at [41, 414] on button "Editar" at bounding box center [43, 413] width 49 height 17
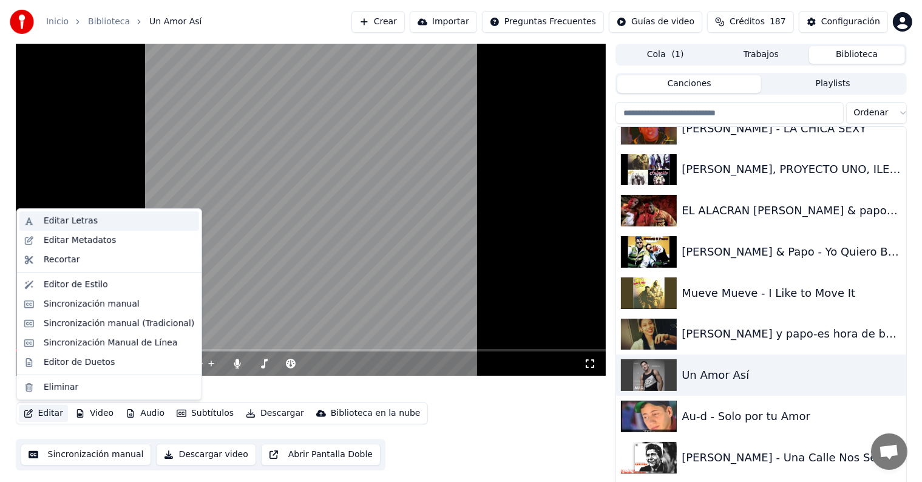
click at [53, 217] on div "Editar Letras" at bounding box center [71, 221] width 54 height 12
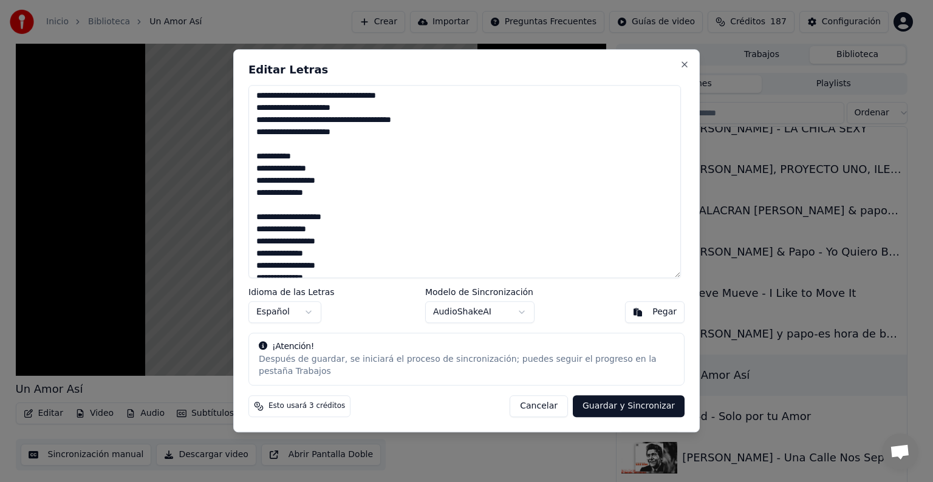
scroll to position [995, 0]
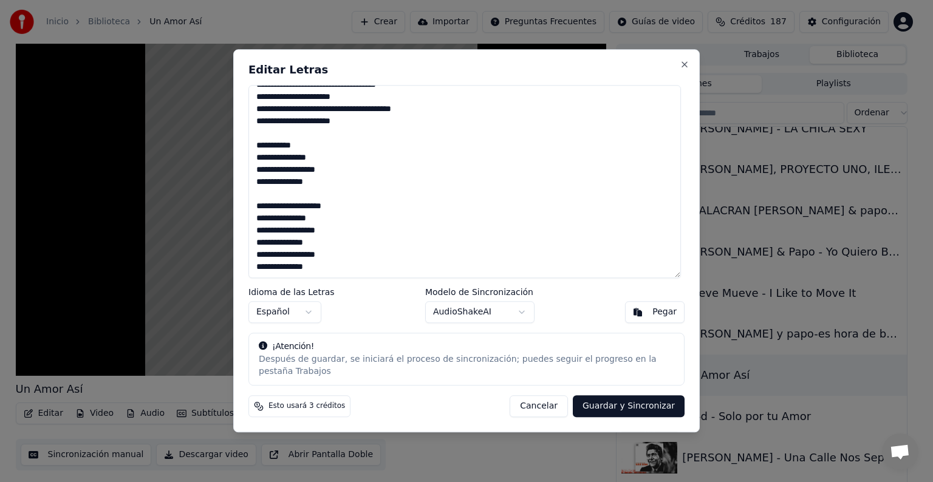
type textarea "**********"
click at [613, 396] on button "Guardar y Sincronizar" at bounding box center [629, 407] width 112 height 22
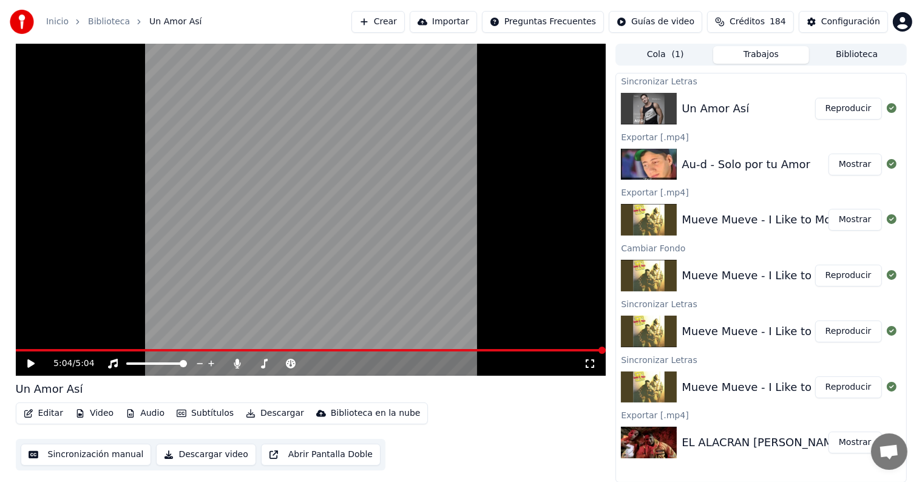
click at [46, 413] on button "Editar" at bounding box center [43, 413] width 49 height 17
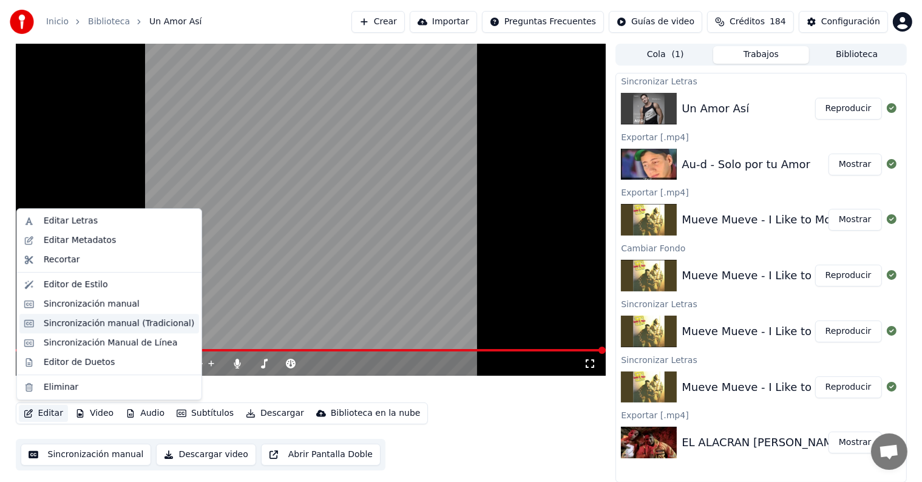
click at [82, 327] on div "Sincronización manual (Tradicional)" at bounding box center [119, 324] width 151 height 12
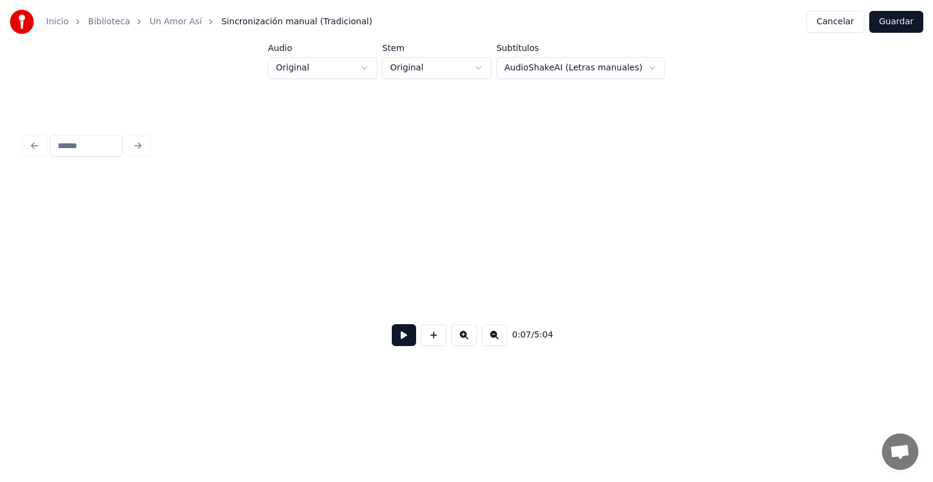
scroll to position [0, 2120]
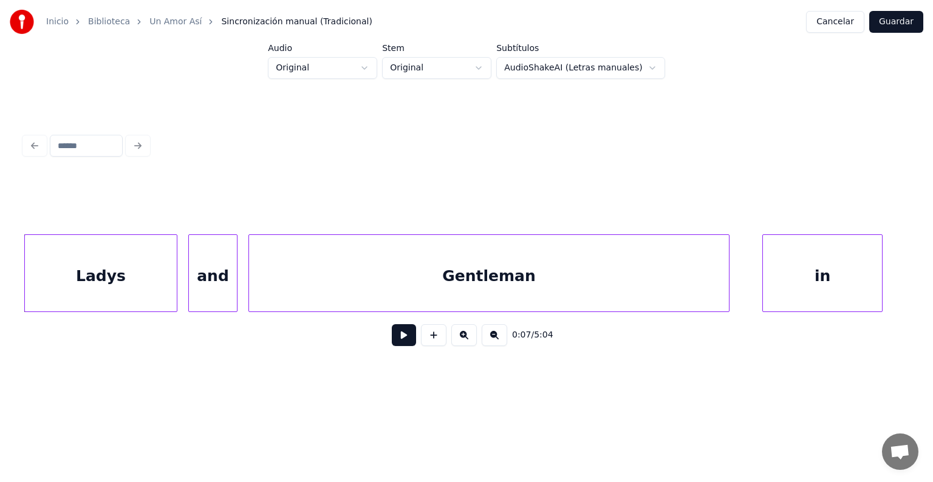
click at [392, 339] on button at bounding box center [404, 335] width 24 height 22
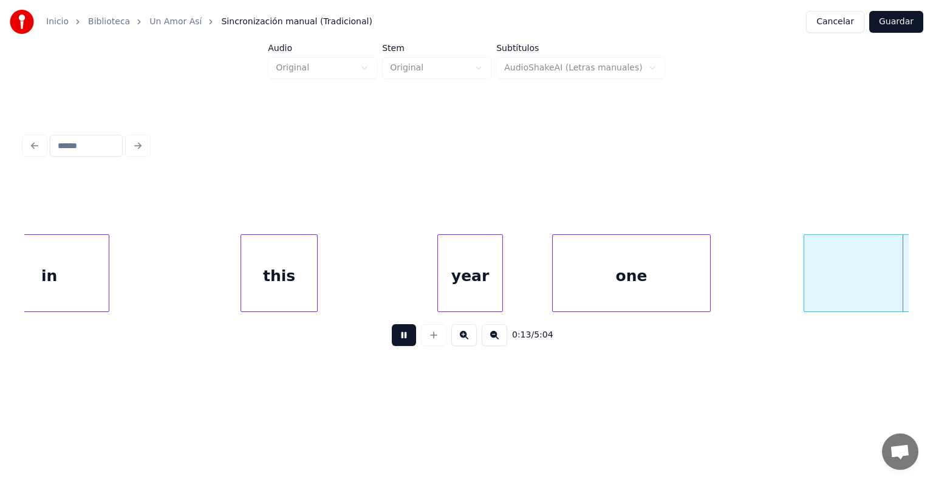
scroll to position [0, 3781]
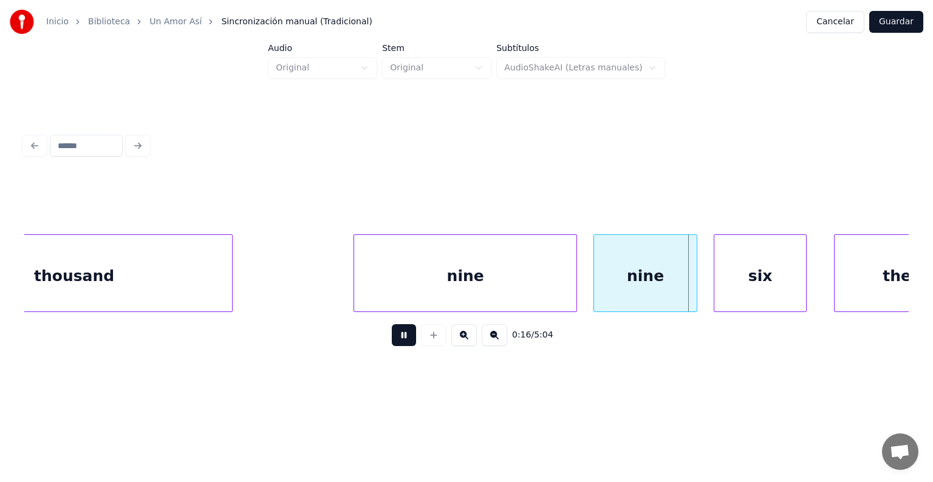
click at [596, 266] on div "nine" at bounding box center [645, 276] width 103 height 83
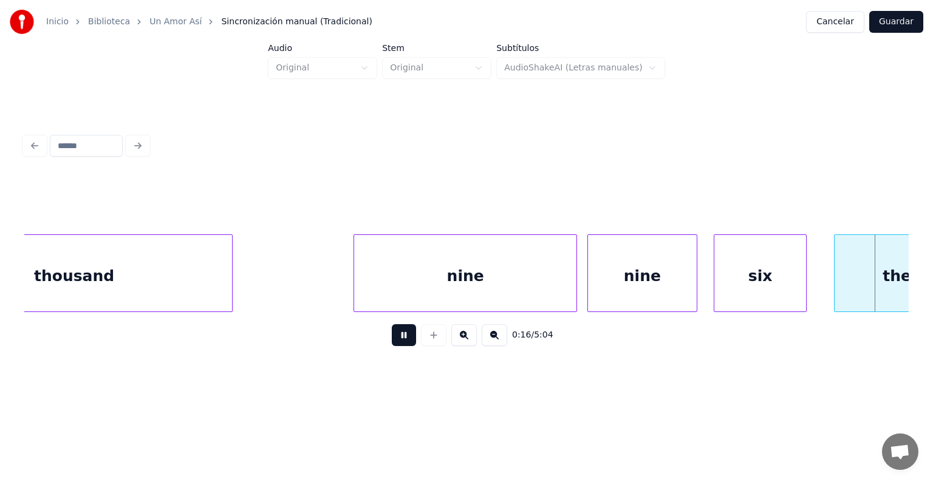
click at [465, 271] on div "nine" at bounding box center [465, 276] width 222 height 83
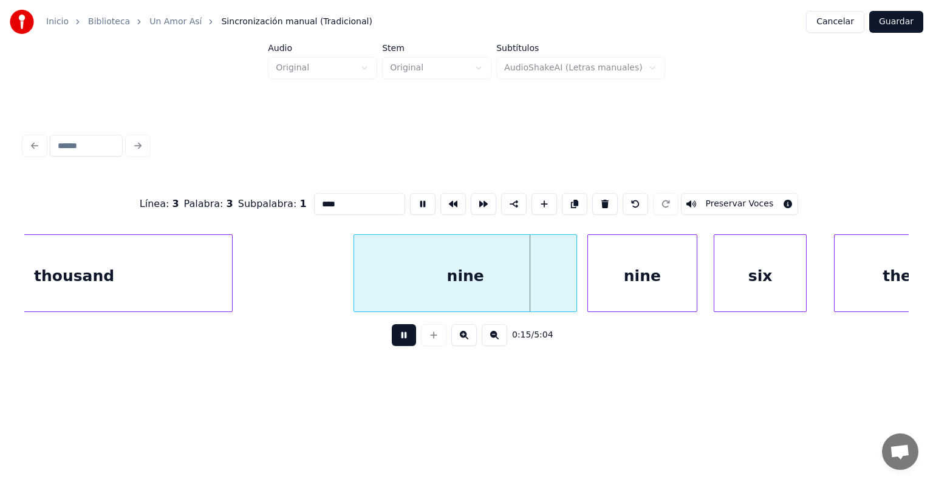
click at [328, 202] on input "****" at bounding box center [359, 204] width 91 height 22
type input "********"
click at [392, 333] on button at bounding box center [404, 335] width 24 height 22
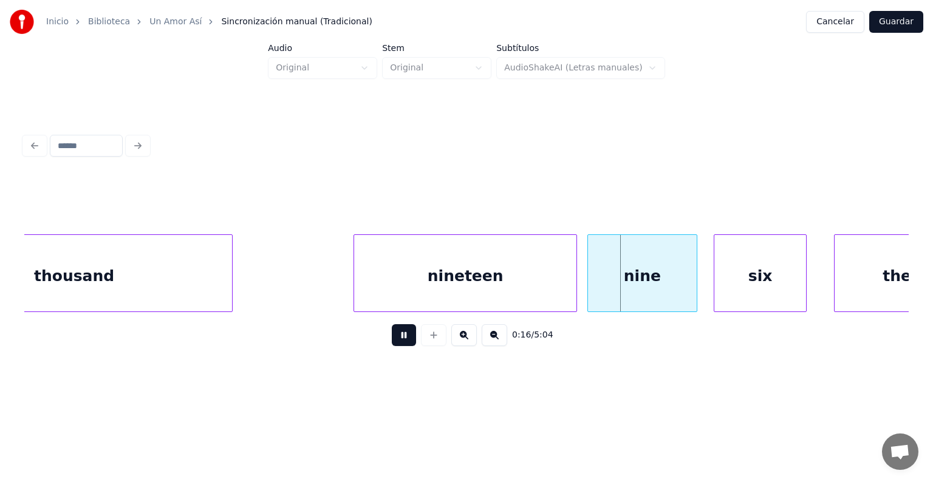
click at [588, 271] on div at bounding box center [590, 273] width 4 height 76
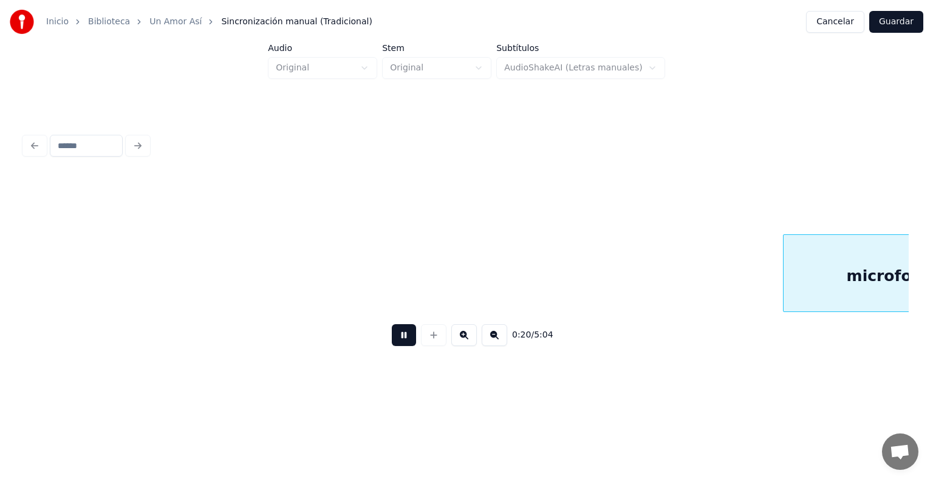
scroll to position [0, 5552]
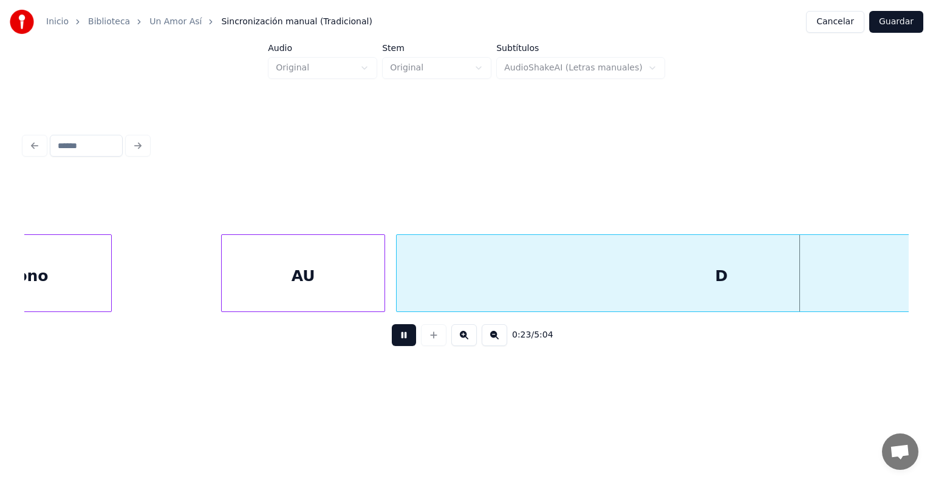
click at [400, 336] on button at bounding box center [404, 335] width 24 height 22
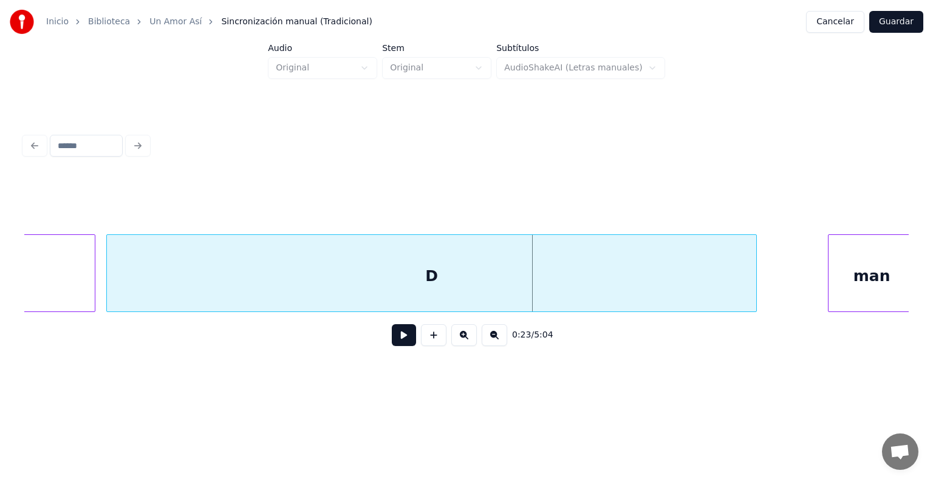
scroll to position [0, 5847]
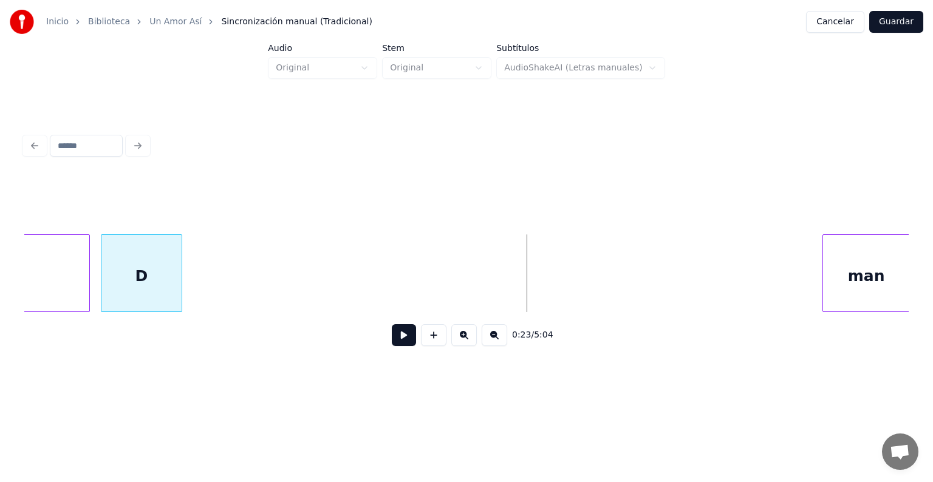
click at [178, 286] on div at bounding box center [180, 273] width 4 height 76
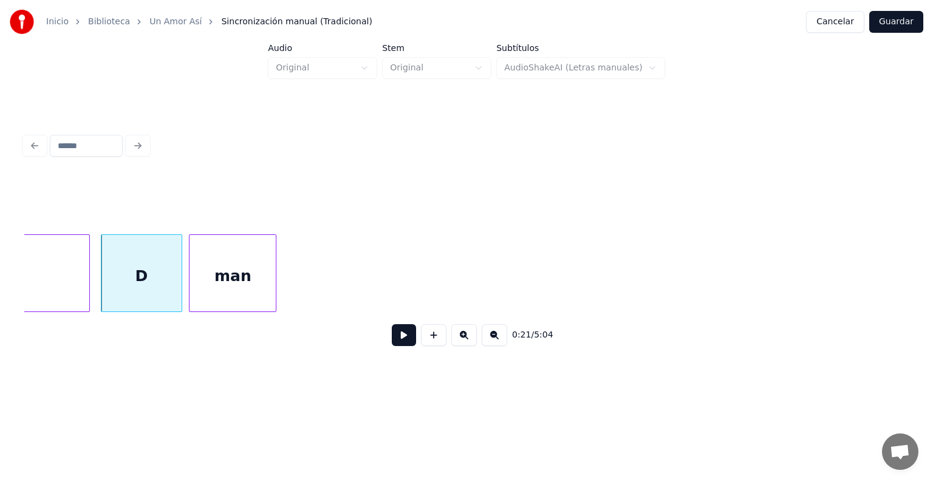
click at [220, 307] on div "man" at bounding box center [232, 276] width 86 height 83
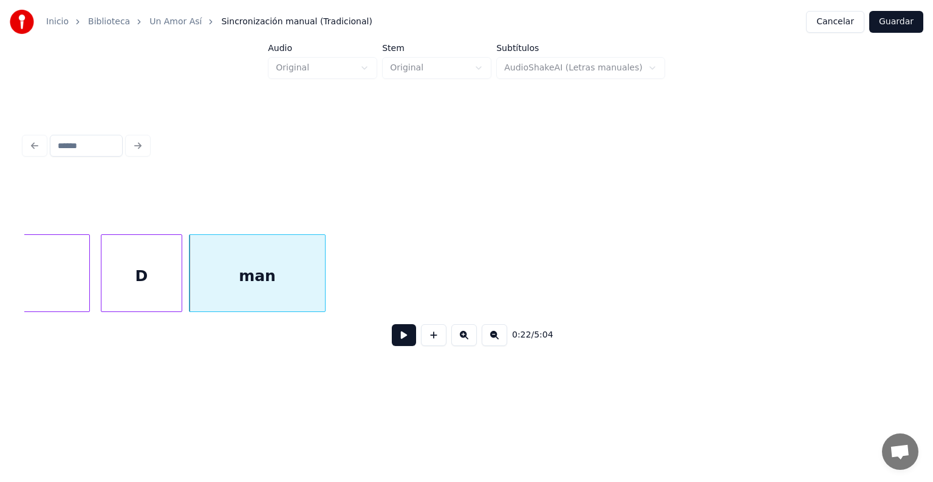
click at [322, 299] on div at bounding box center [323, 273] width 4 height 76
click at [392, 332] on button at bounding box center [404, 335] width 24 height 22
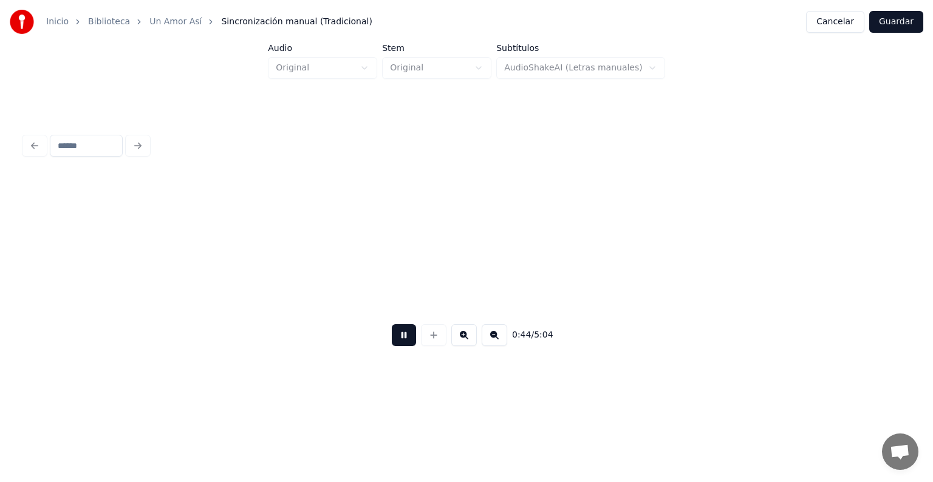
scroll to position [0, 12050]
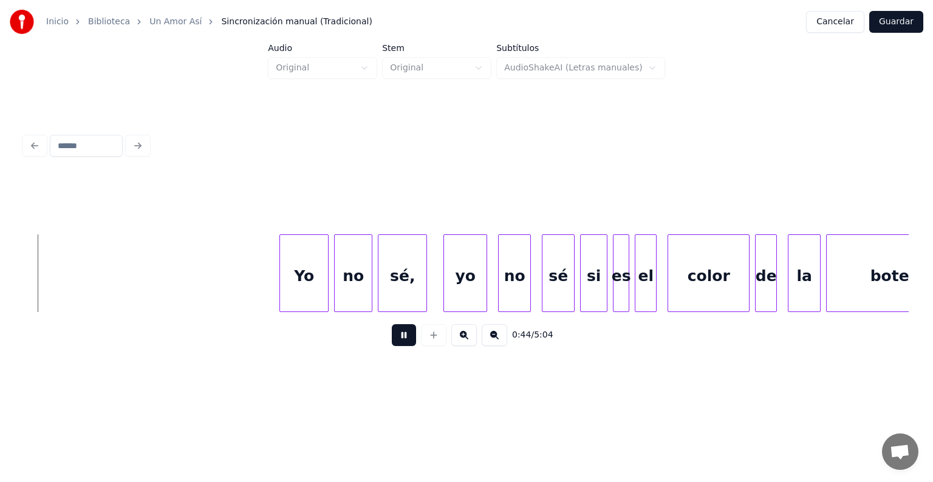
click at [790, 271] on div at bounding box center [790, 273] width 4 height 76
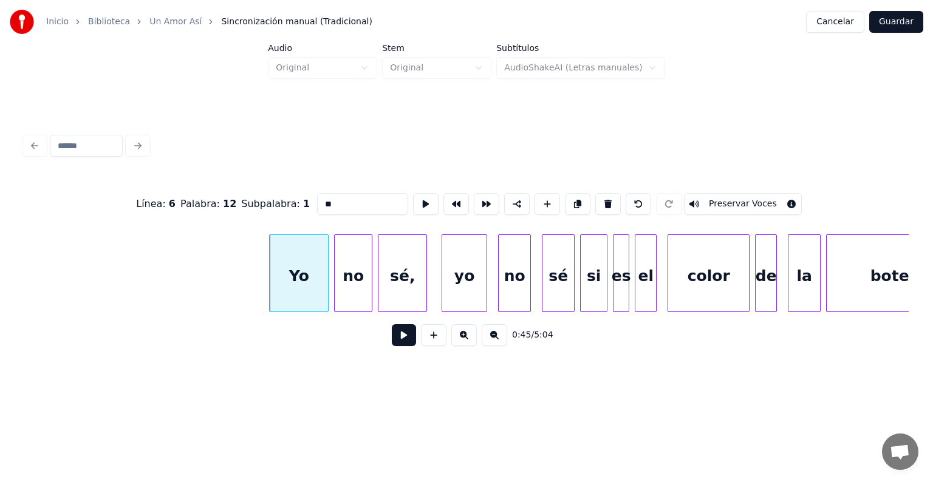
click at [444, 282] on div "yo" at bounding box center [464, 276] width 44 height 83
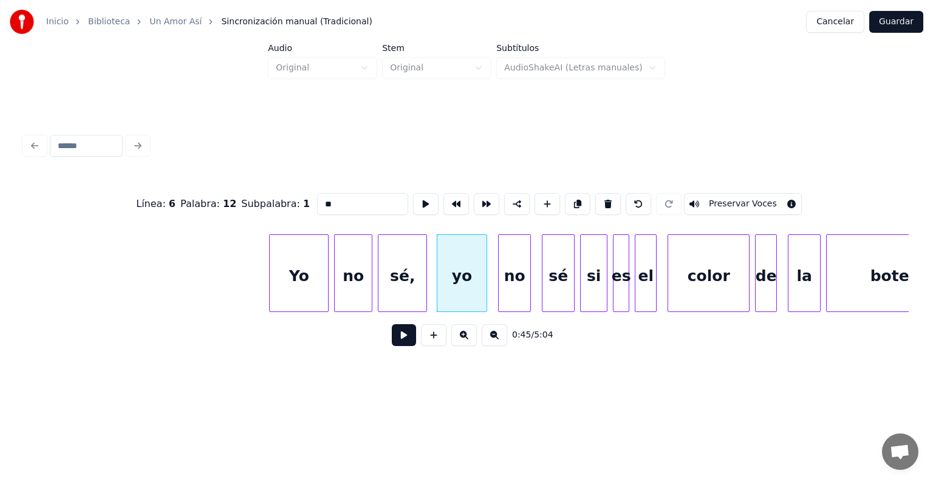
click at [392, 342] on button at bounding box center [404, 335] width 24 height 22
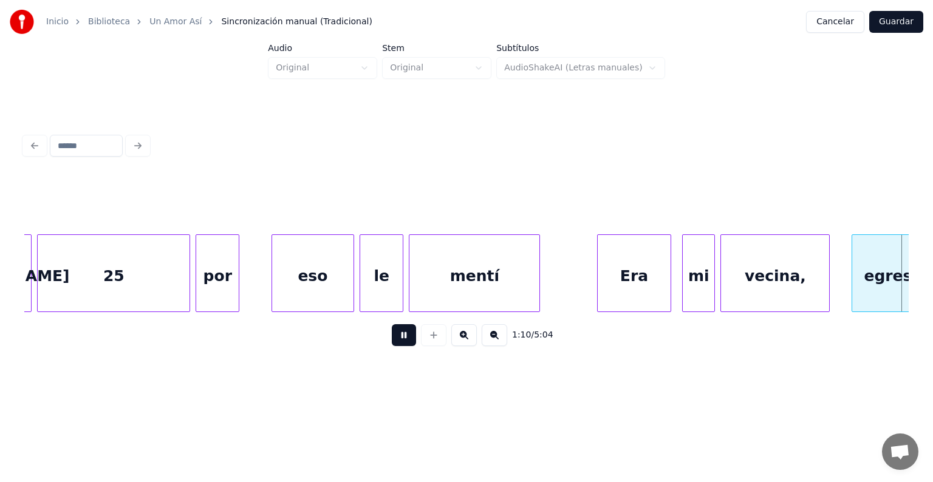
scroll to position [0, 19150]
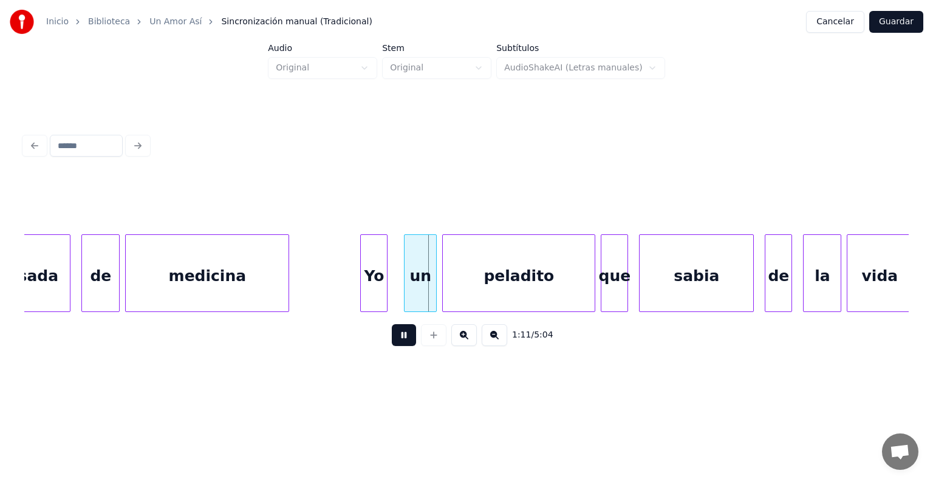
click at [186, 276] on div "medicina" at bounding box center [207, 276] width 163 height 83
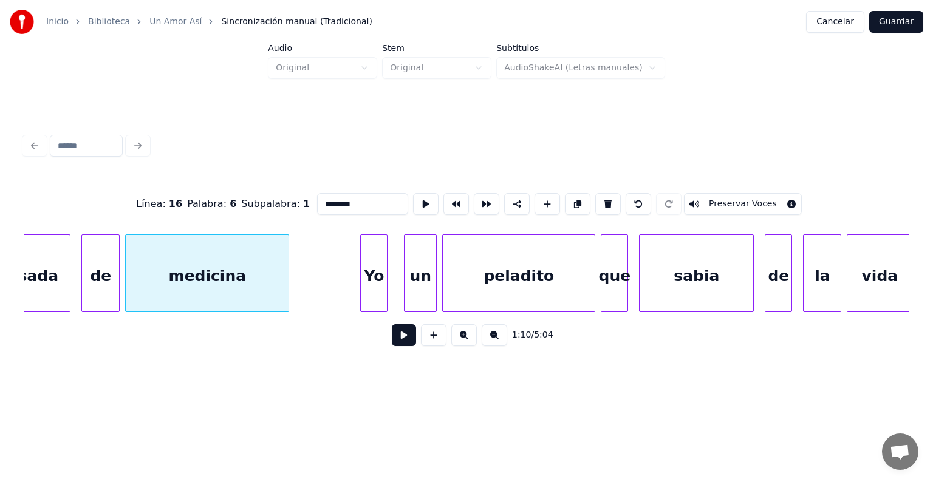
click at [98, 281] on div "de" at bounding box center [100, 276] width 37 height 83
type input "**"
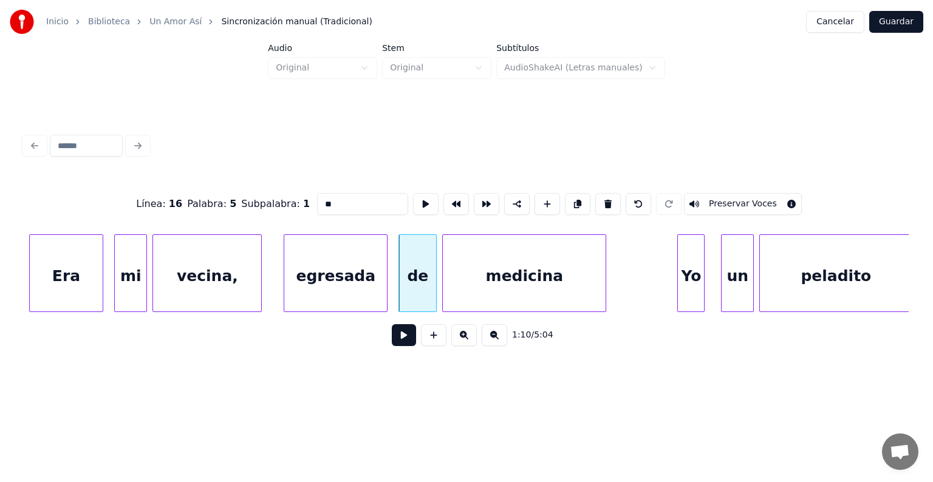
scroll to position [0, 18831]
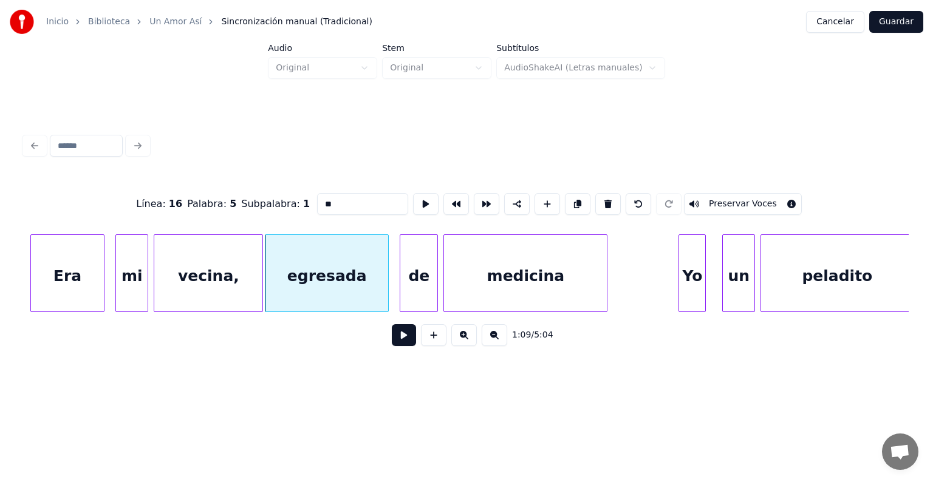
click at [392, 341] on button at bounding box center [404, 335] width 24 height 22
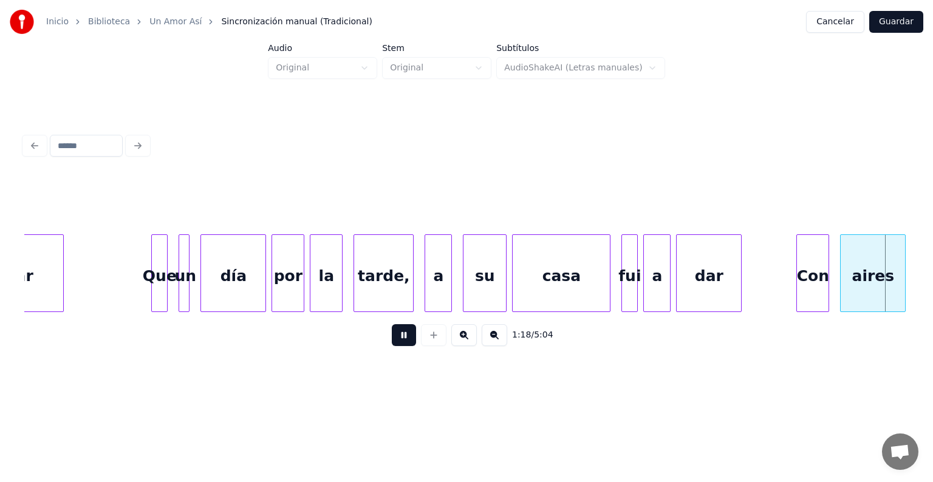
scroll to position [0, 21492]
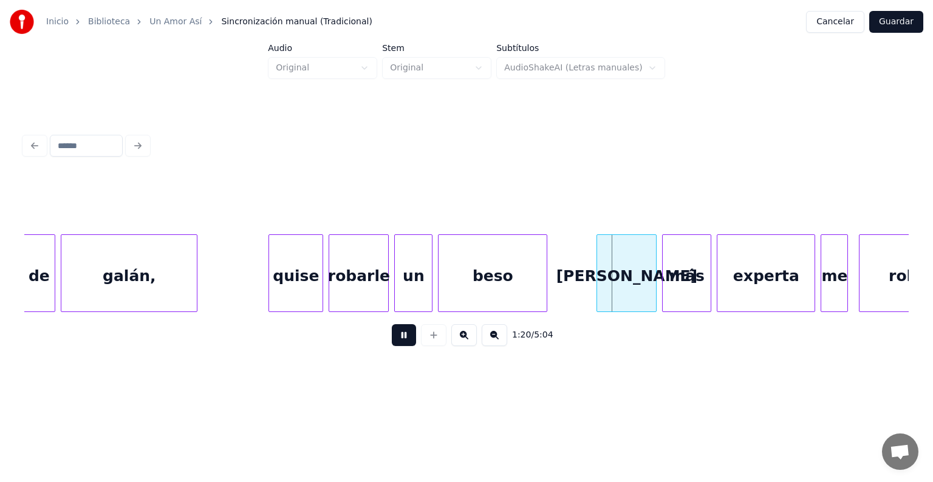
click at [604, 268] on div "[PERSON_NAME]" at bounding box center [626, 276] width 59 height 83
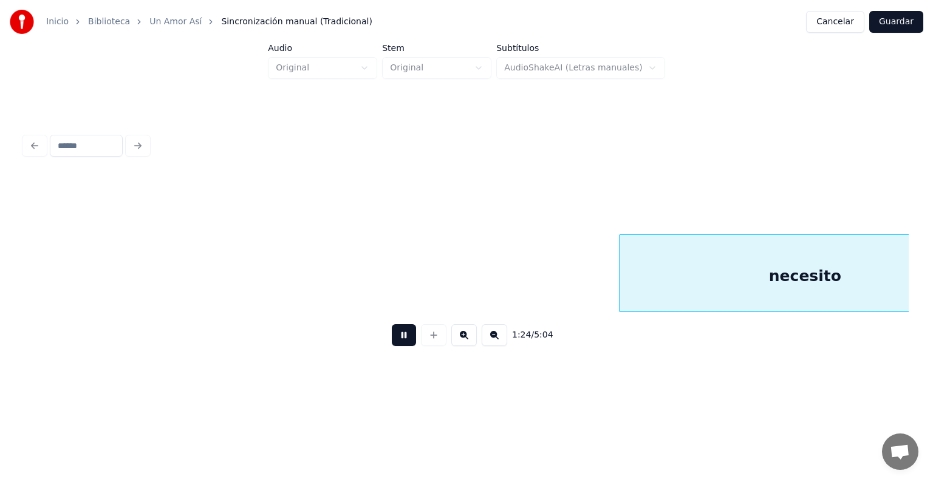
scroll to position [0, 22943]
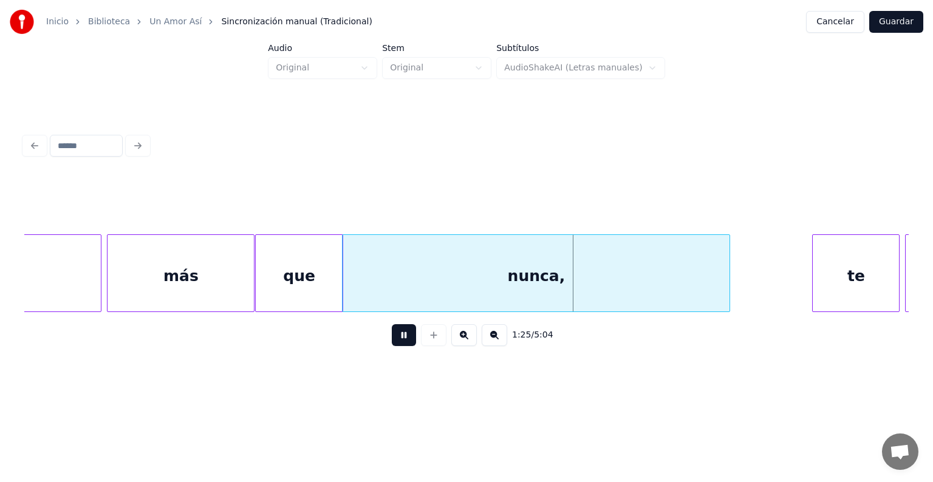
click at [261, 292] on div "que" at bounding box center [299, 276] width 87 height 83
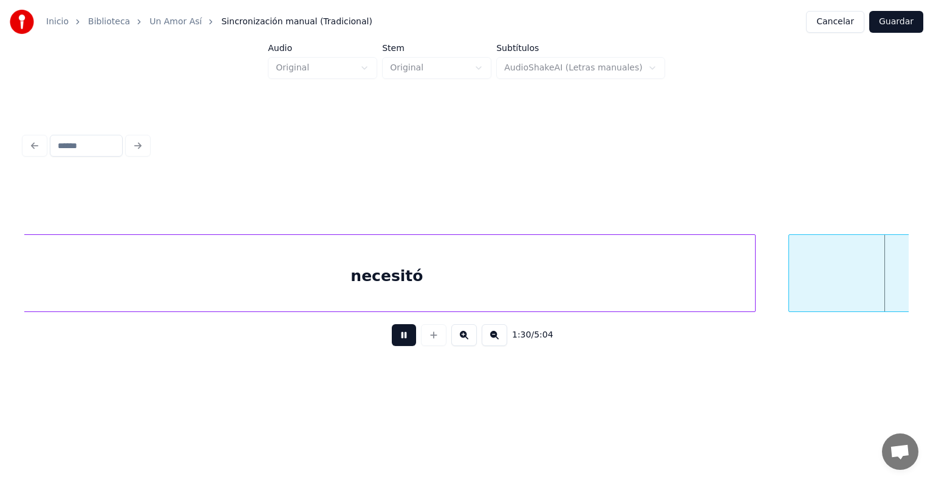
scroll to position [0, 24719]
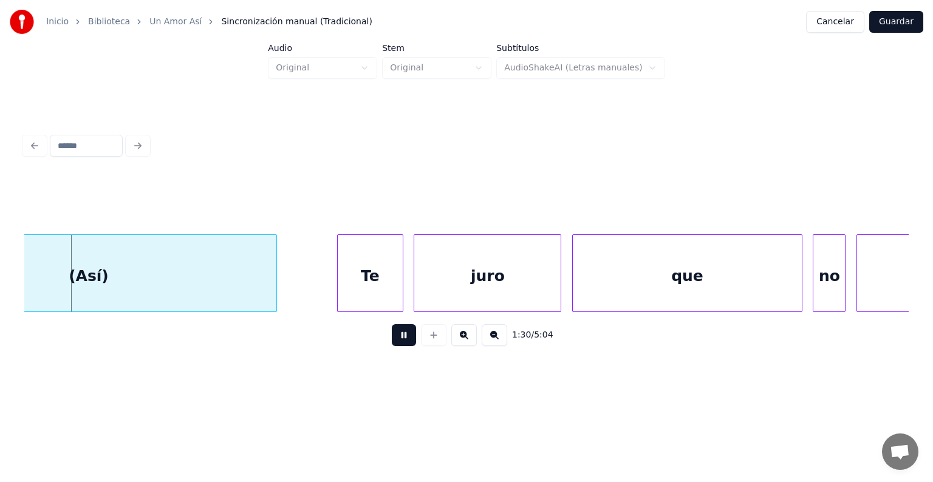
click at [393, 348] on div "1:30 / 5:04" at bounding box center [466, 335] width 865 height 27
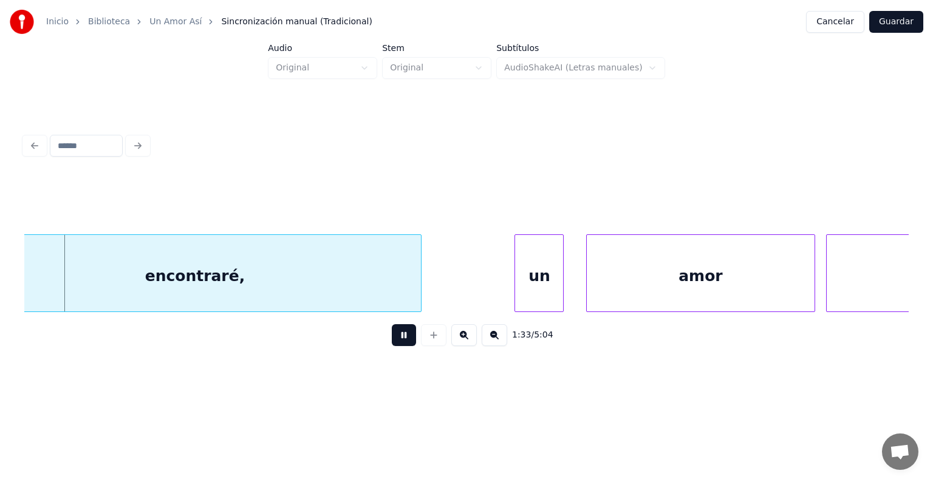
click at [412, 272] on div "encontraré," at bounding box center [194, 276] width 452 height 83
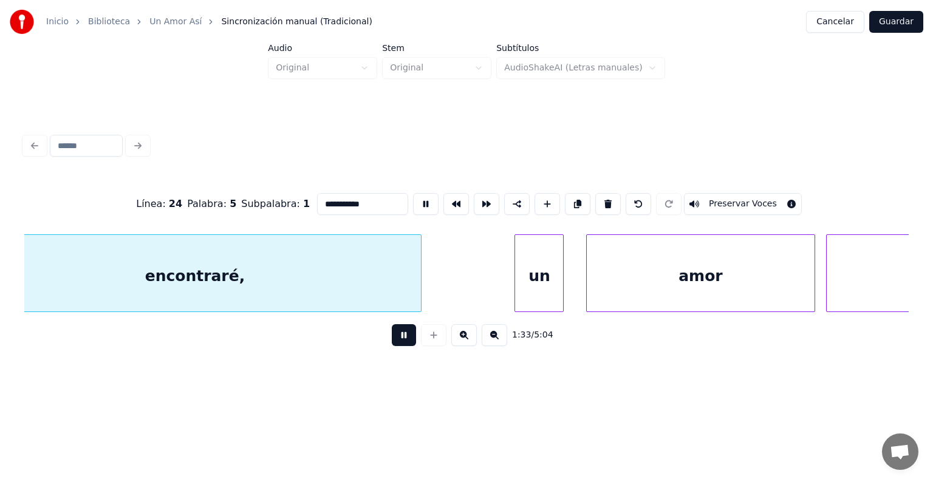
scroll to position [0, 25551]
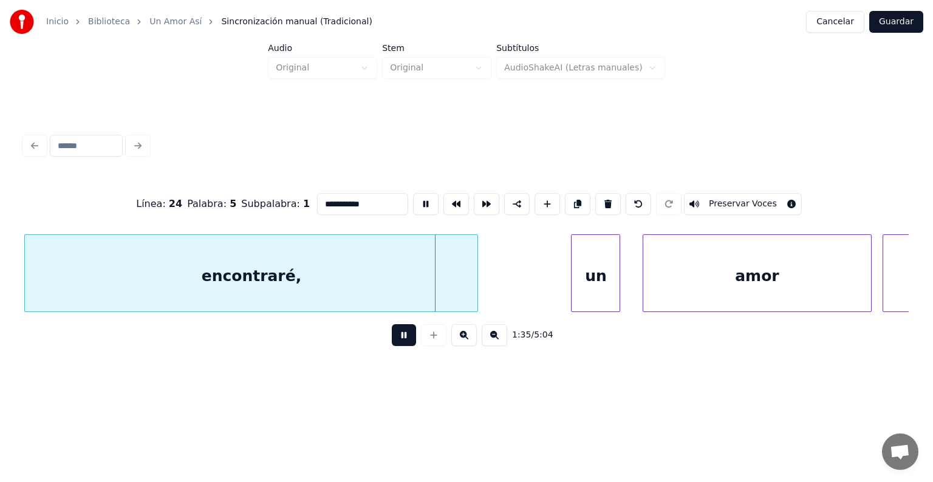
click at [394, 346] on button at bounding box center [404, 335] width 24 height 22
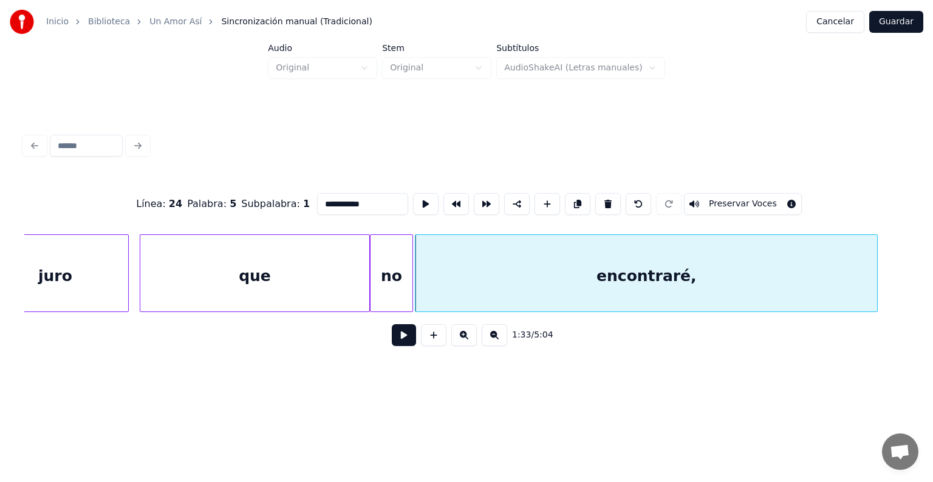
scroll to position [0, 25102]
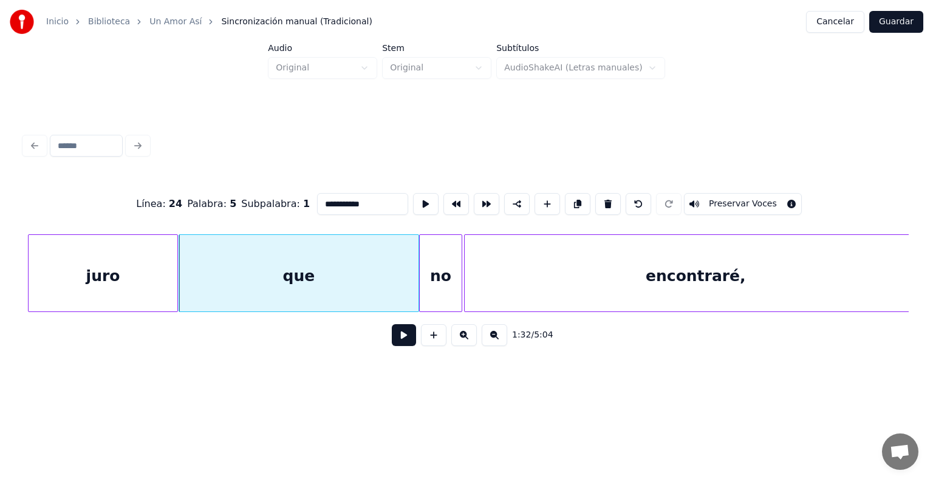
click at [33, 285] on div "juro" at bounding box center [103, 276] width 149 height 83
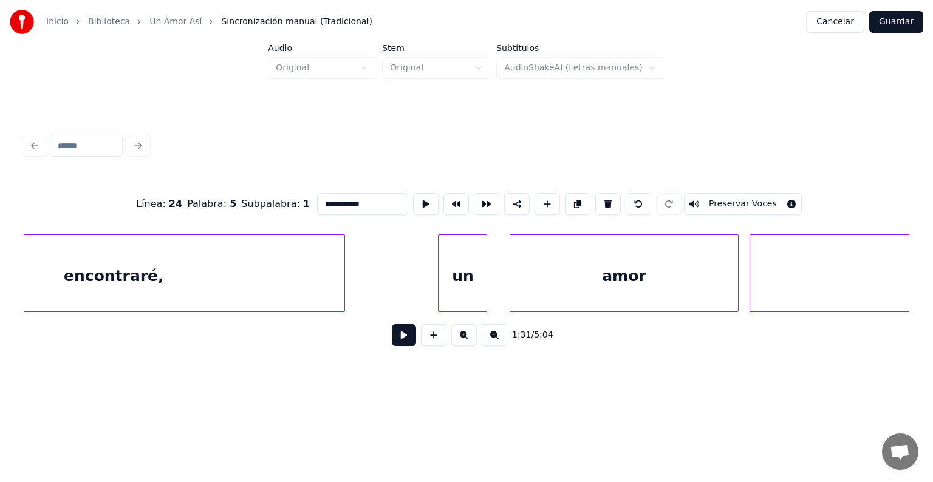
scroll to position [0, 25684]
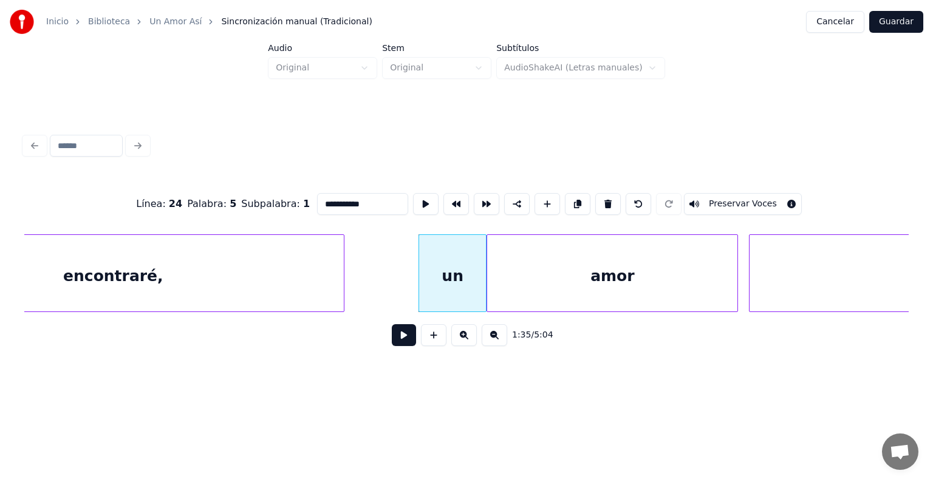
click at [398, 344] on button at bounding box center [404, 335] width 24 height 22
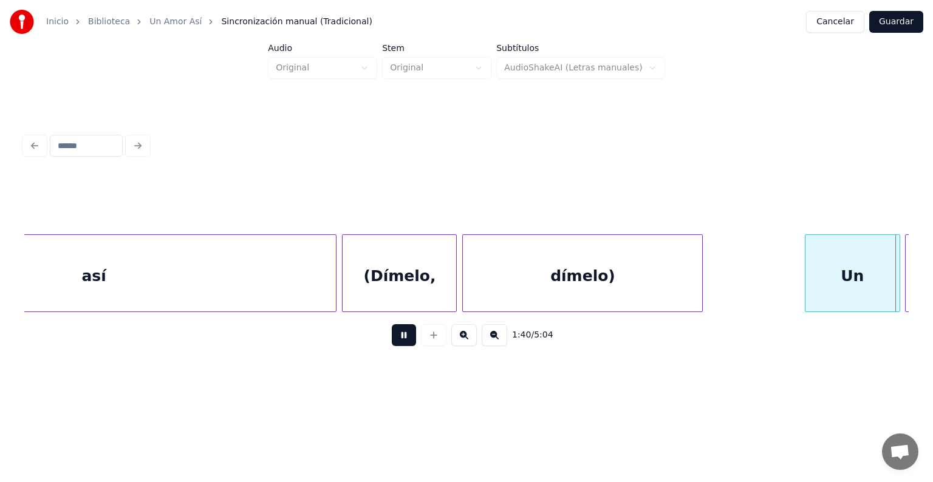
scroll to position [0, 27460]
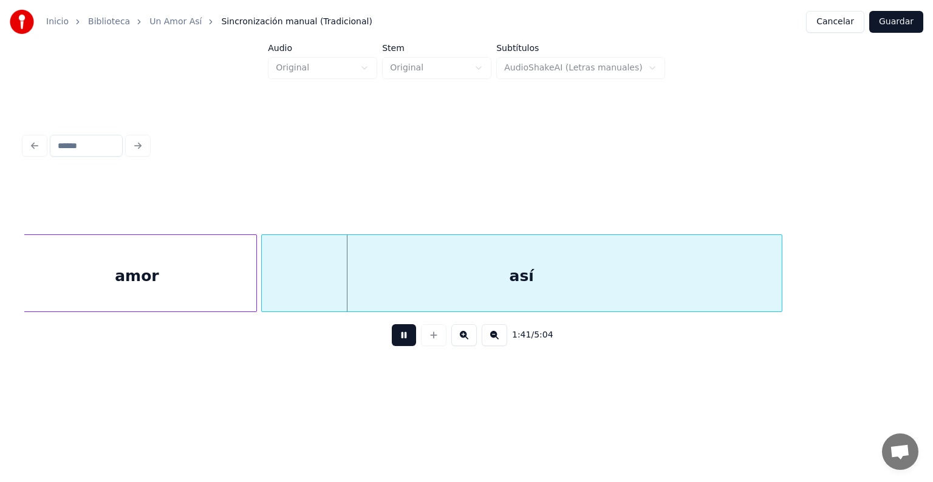
click at [270, 284] on div "así" at bounding box center [522, 276] width 520 height 83
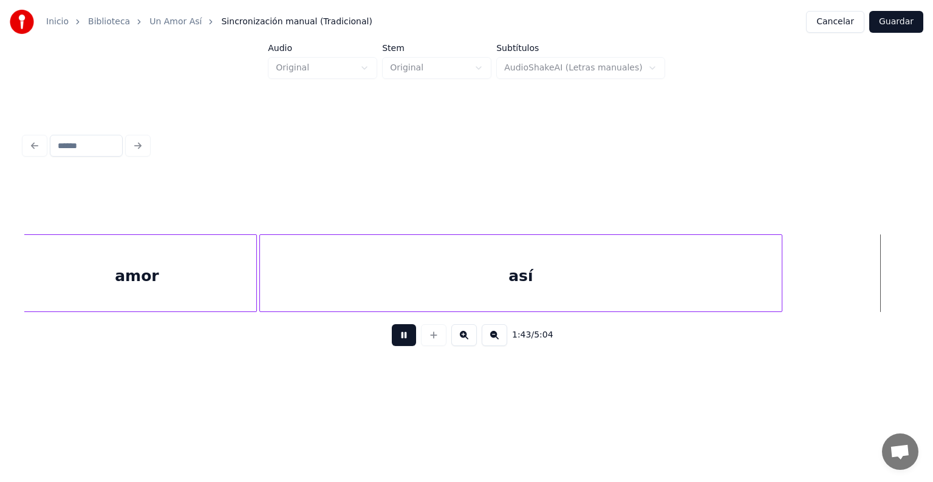
scroll to position [0, 28348]
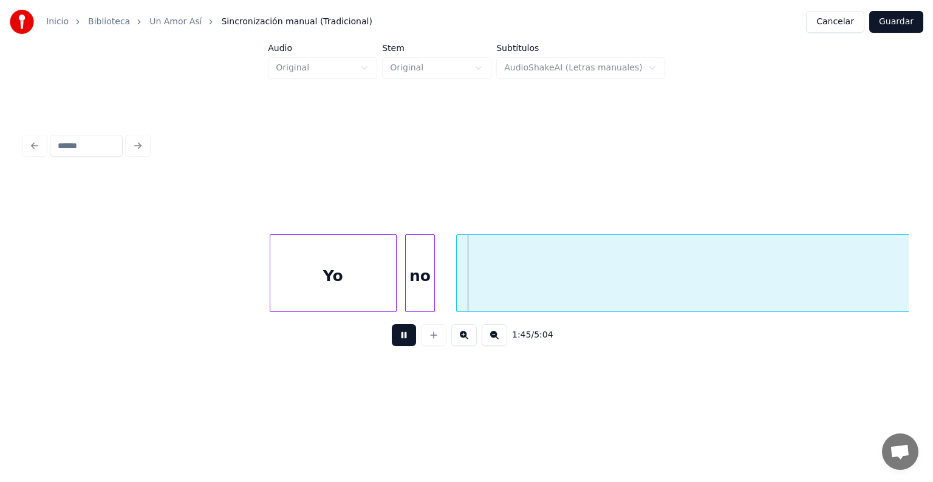
click at [407, 290] on div "no" at bounding box center [420, 276] width 28 height 83
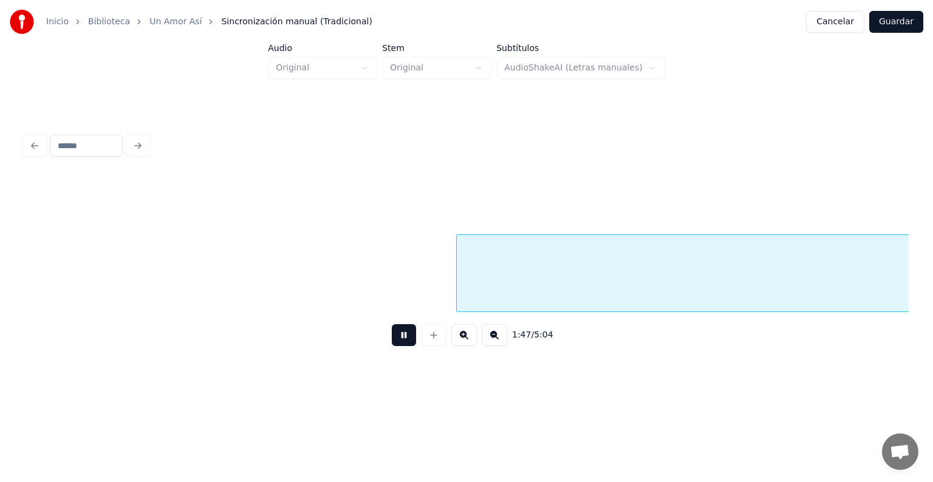
scroll to position [0, 29237]
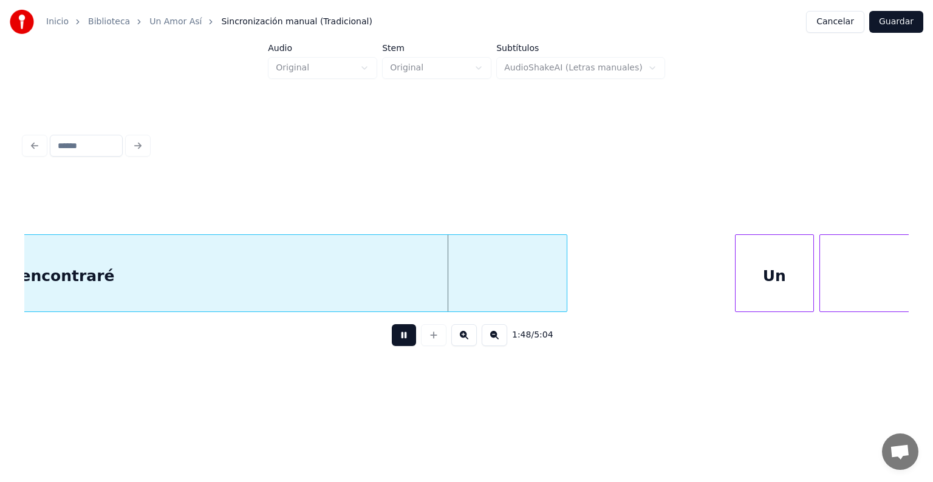
click at [744, 258] on div "Un" at bounding box center [773, 276] width 77 height 83
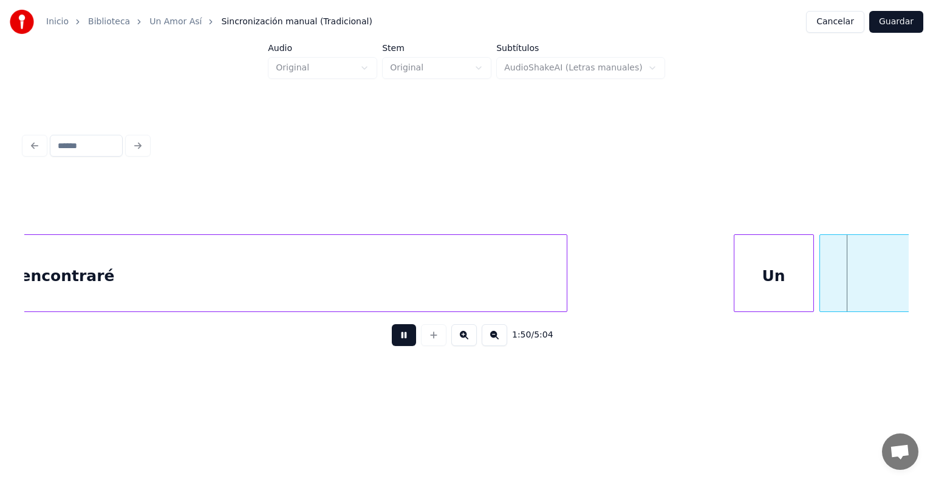
click at [820, 259] on div at bounding box center [822, 273] width 4 height 76
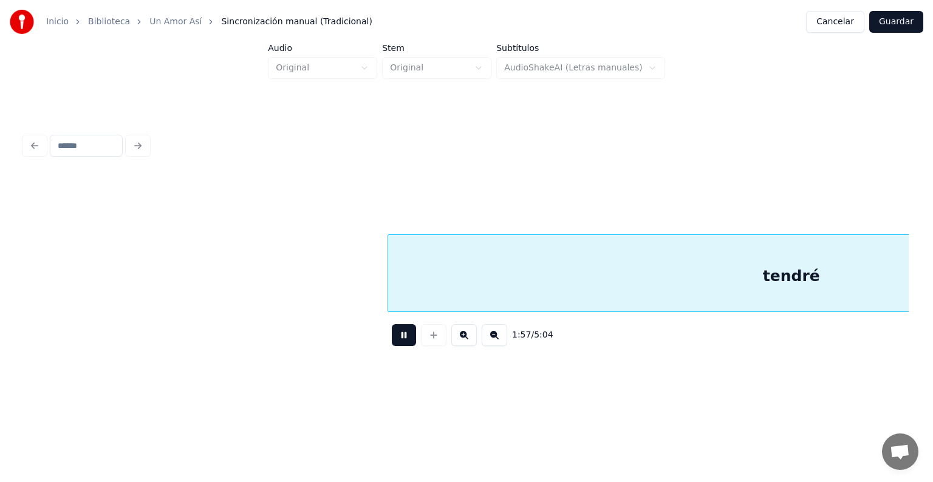
scroll to position [0, 32052]
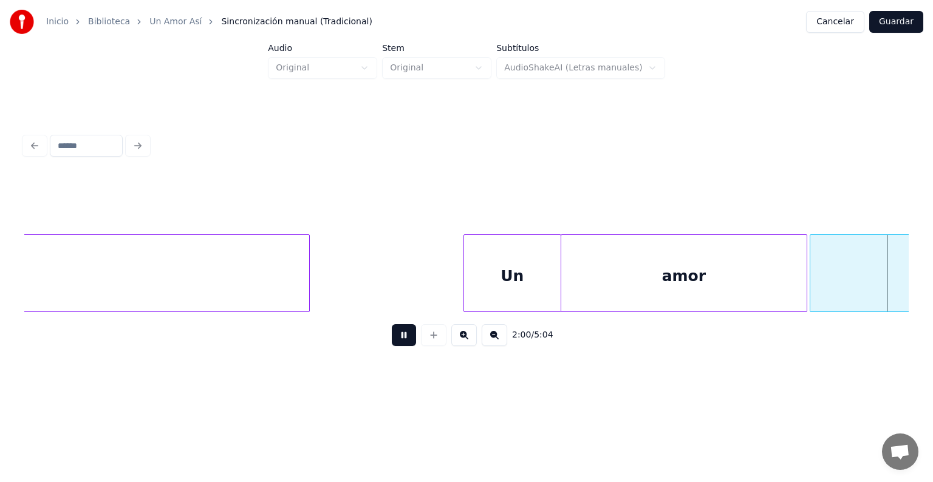
scroll to position [0, 32937]
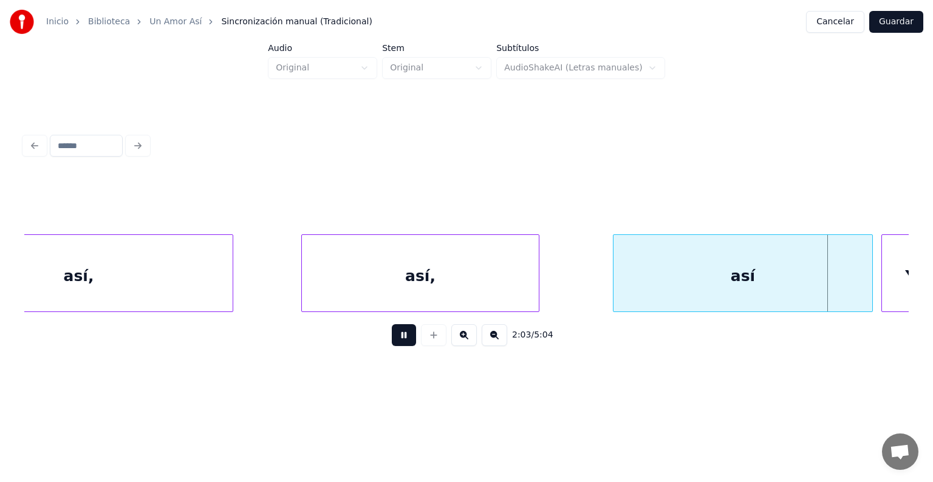
click at [885, 257] on div "Yo" at bounding box center [915, 276] width 67 height 83
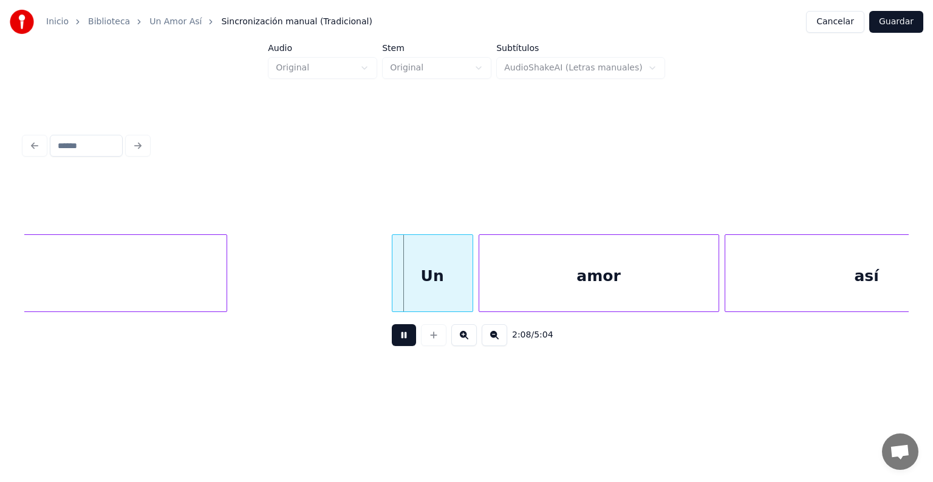
scroll to position [0, 34723]
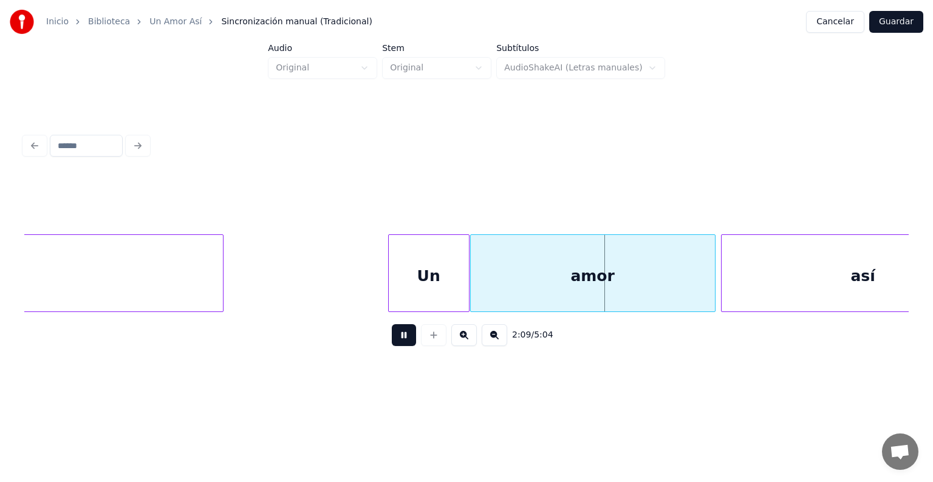
click at [475, 272] on div "amor" at bounding box center [593, 276] width 244 height 83
click at [390, 277] on div "Un" at bounding box center [429, 276] width 80 height 83
click at [722, 271] on div "así" at bounding box center [862, 276] width 283 height 83
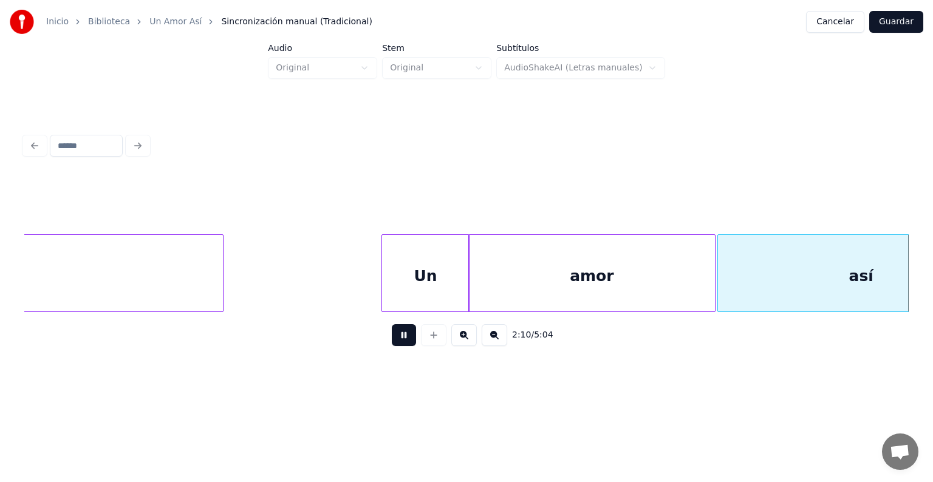
scroll to position [0, 35608]
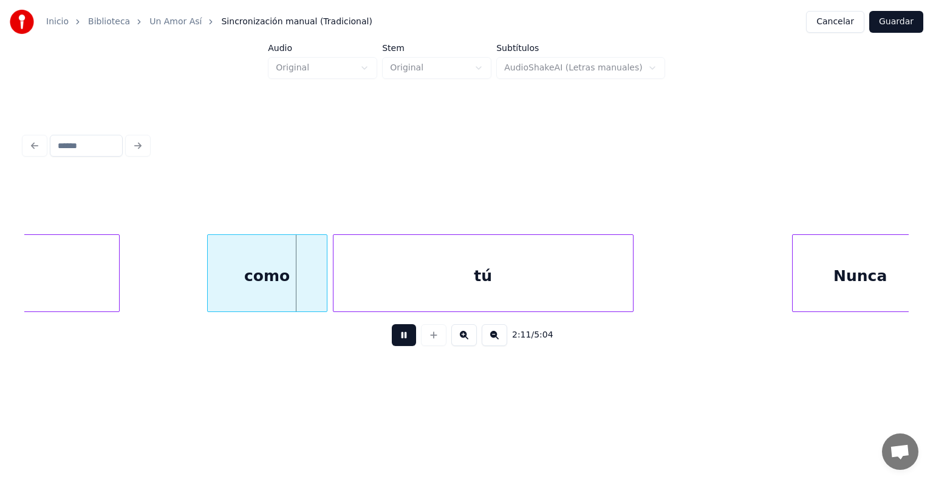
click at [209, 272] on div "como" at bounding box center [267, 276] width 119 height 83
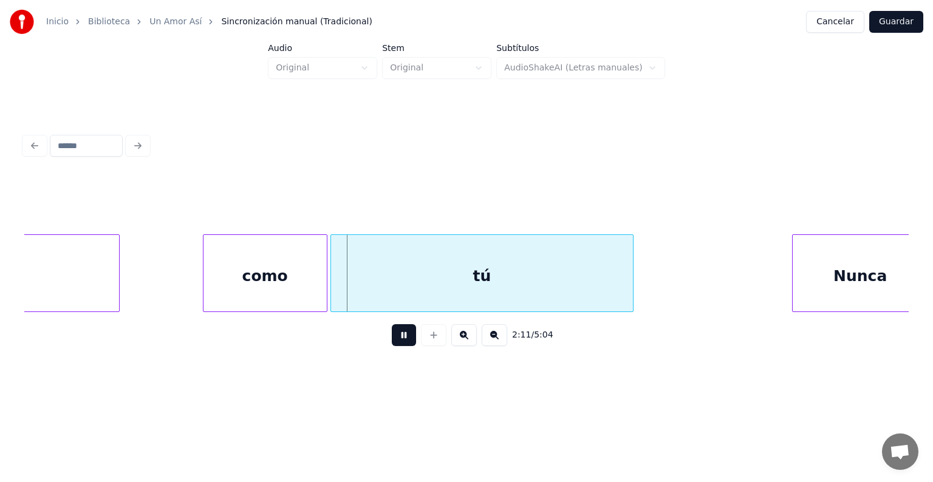
click at [334, 279] on div "tú" at bounding box center [482, 276] width 302 height 83
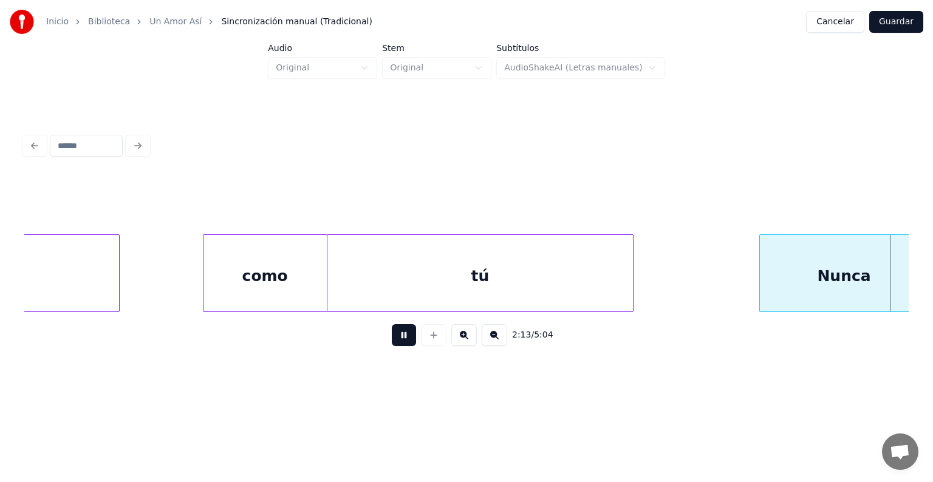
scroll to position [0, 36494]
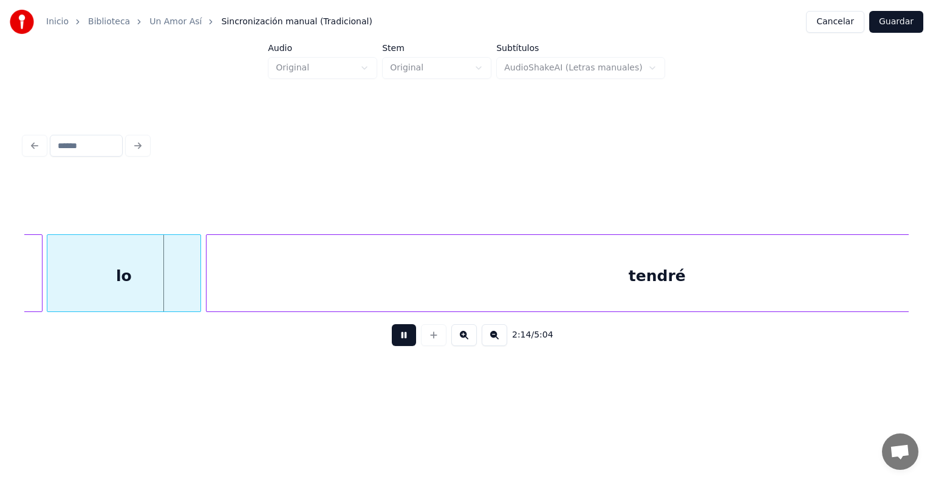
click at [50, 295] on div "lo" at bounding box center [123, 276] width 153 height 83
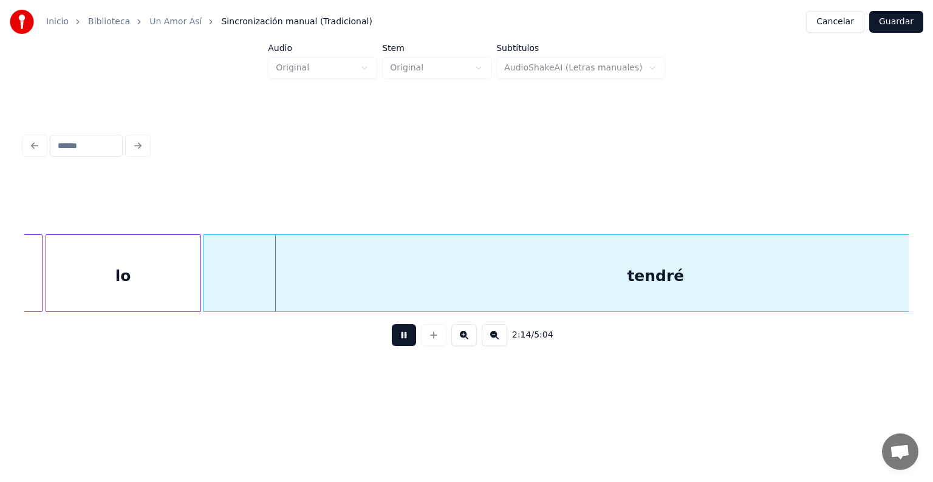
click at [208, 282] on div "tendré" at bounding box center [655, 276] width 904 height 83
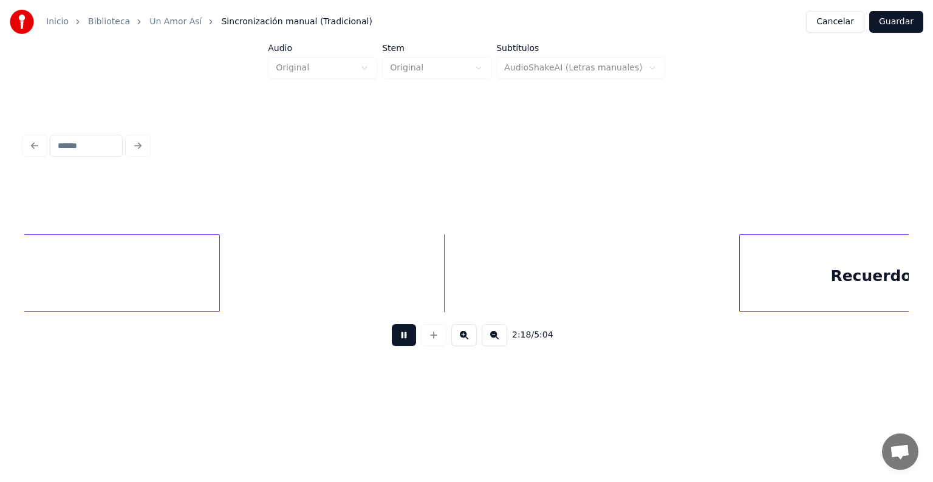
click at [803, 267] on div "Recuerdos," at bounding box center [877, 276] width 277 height 83
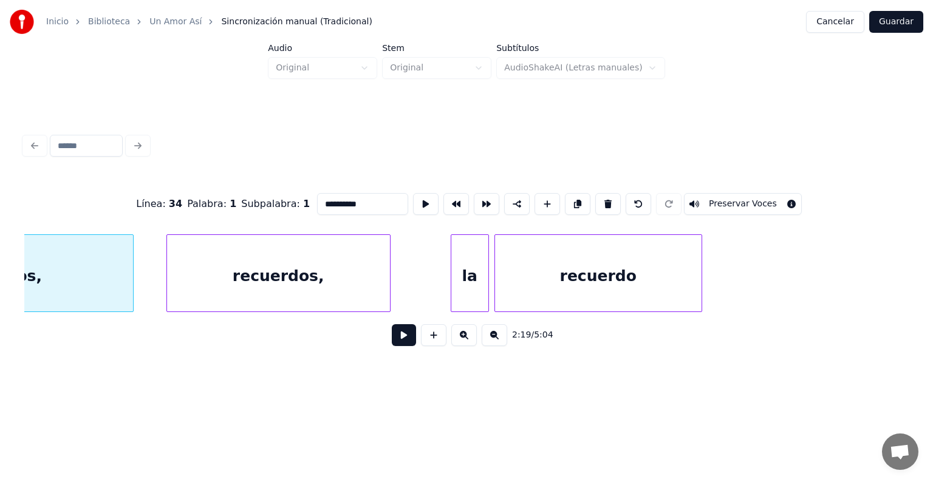
scroll to position [0, 38096]
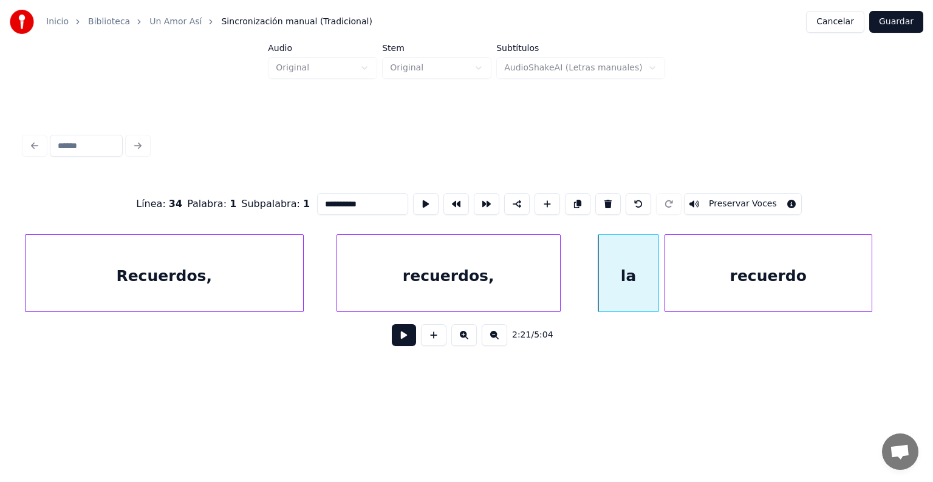
click at [392, 346] on button at bounding box center [404, 335] width 24 height 22
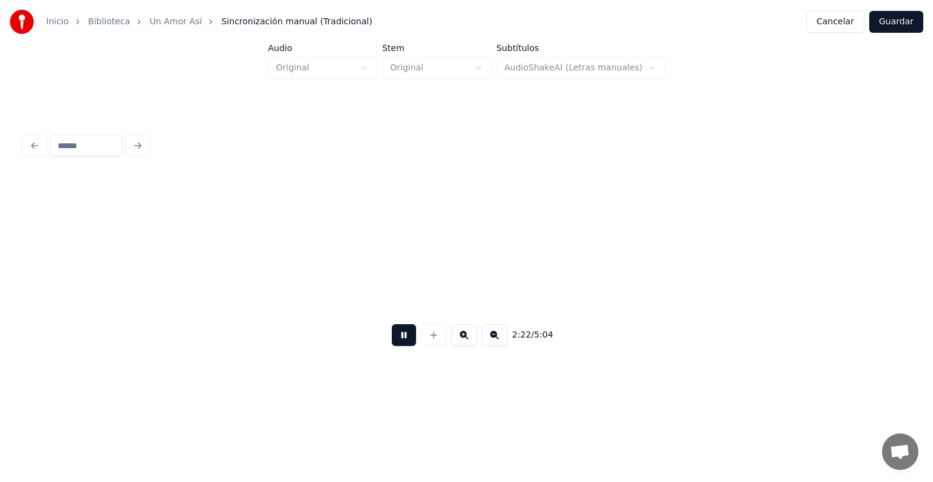
scroll to position [0, 38983]
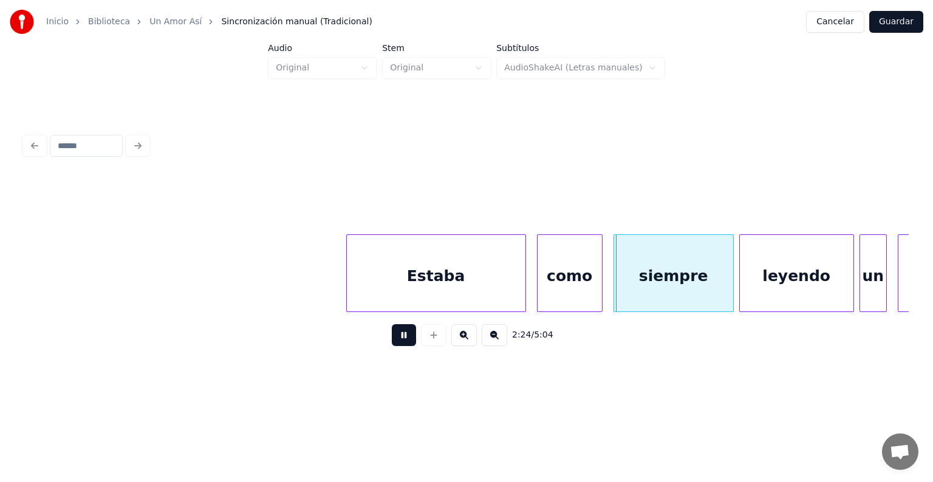
click at [539, 294] on div "como" at bounding box center [569, 276] width 64 height 83
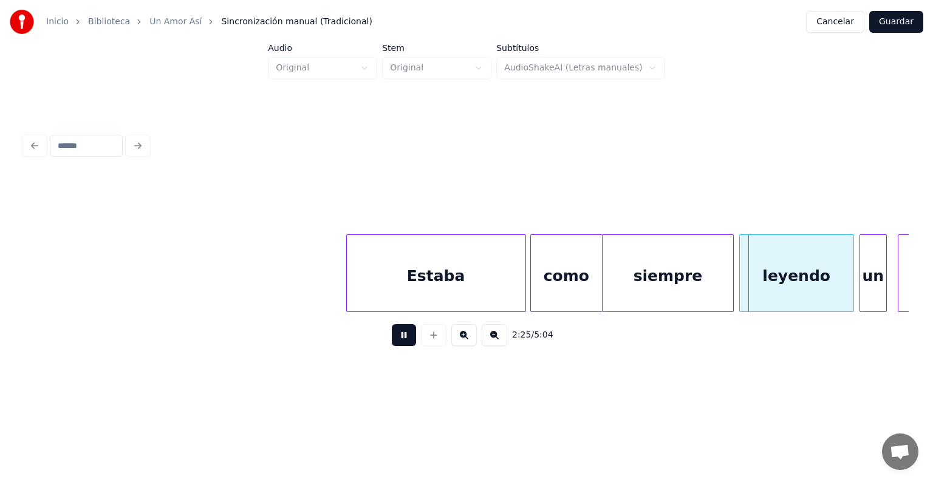
click at [739, 276] on div "leyendo" at bounding box center [796, 276] width 114 height 83
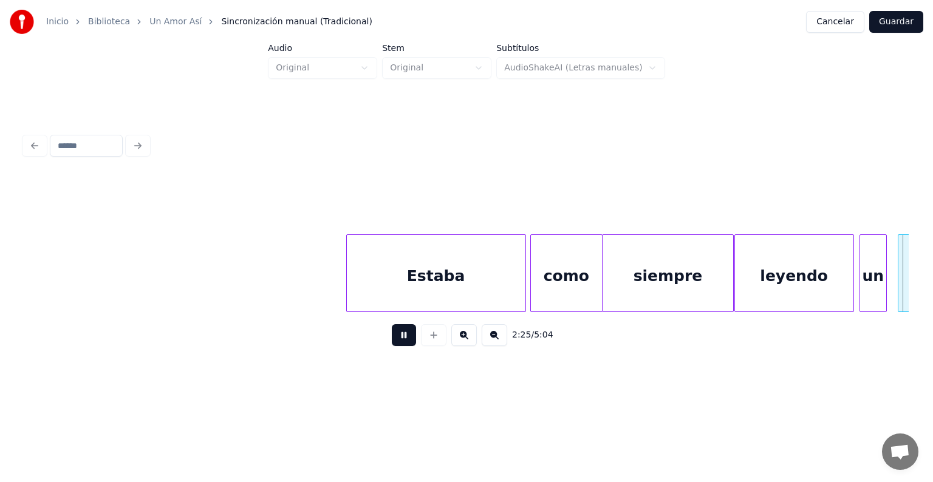
scroll to position [0, 39872]
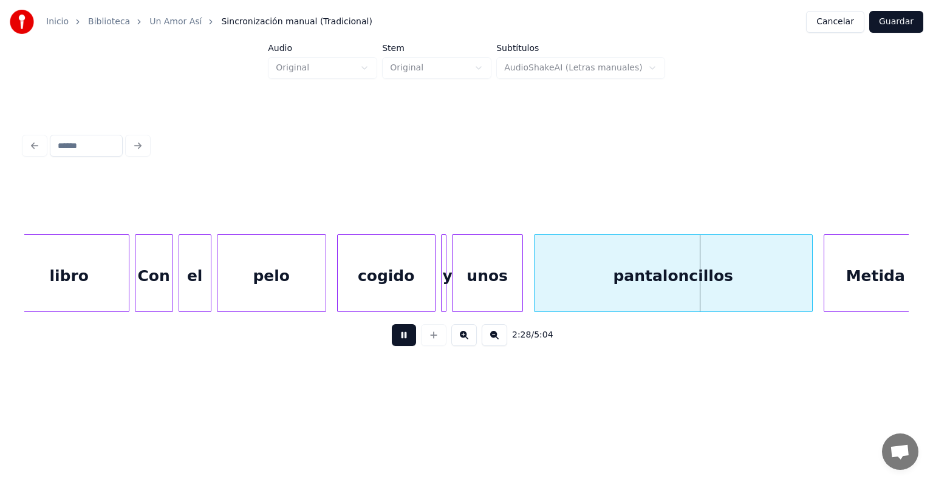
click at [825, 271] on div "Metida" at bounding box center [875, 276] width 103 height 83
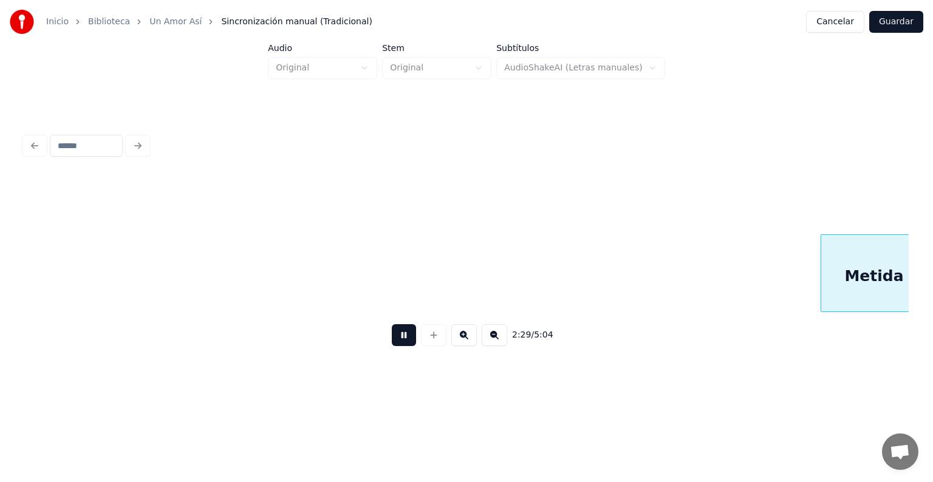
scroll to position [0, 40757]
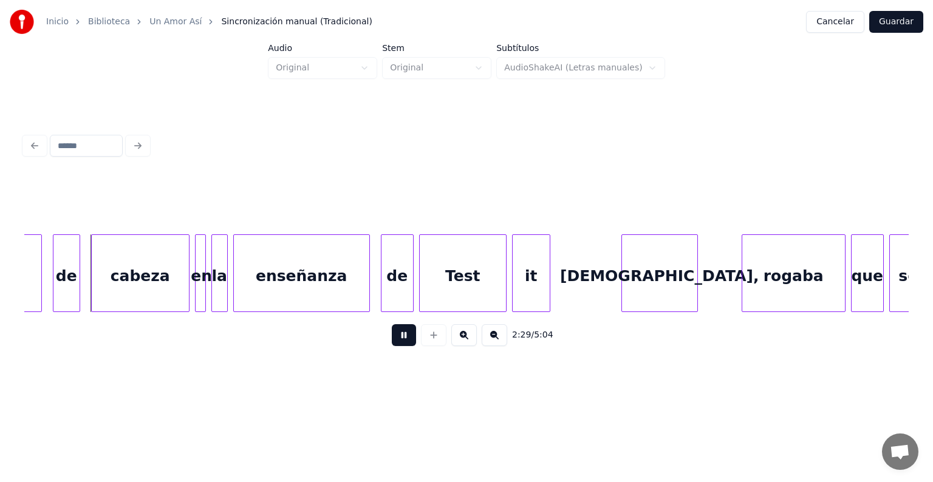
click at [523, 280] on div "it" at bounding box center [530, 276] width 37 height 83
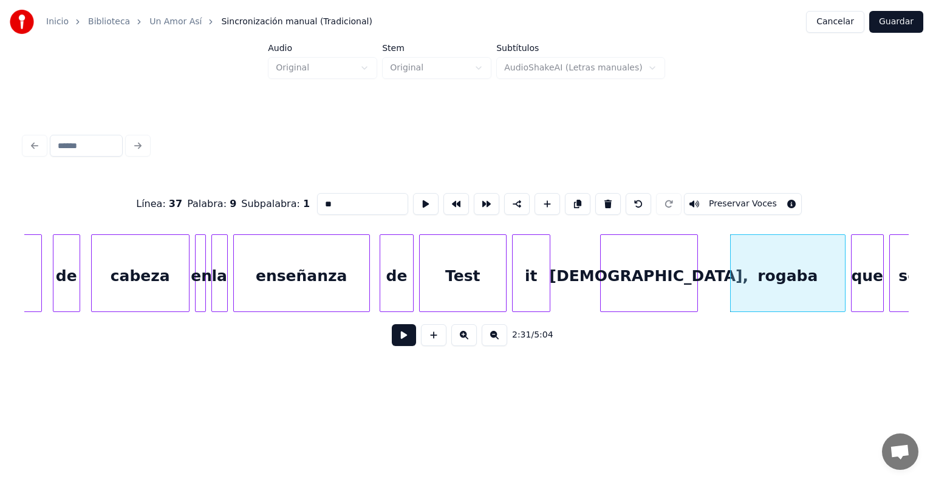
click at [384, 293] on div "de" at bounding box center [396, 276] width 33 height 83
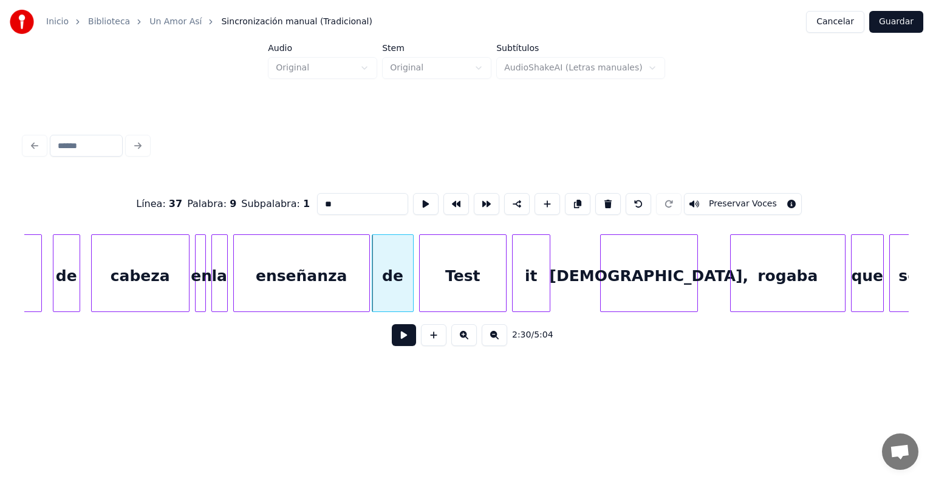
click at [395, 346] on button at bounding box center [404, 335] width 24 height 22
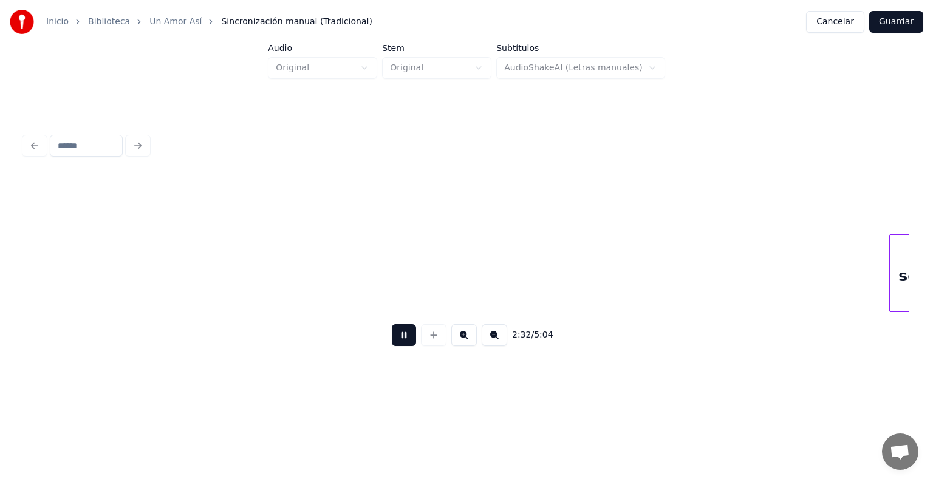
scroll to position [0, 41643]
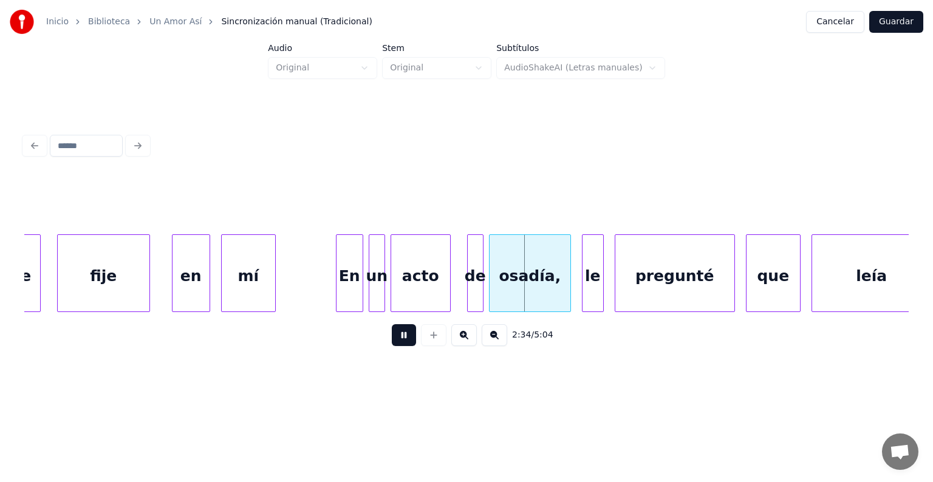
click at [174, 299] on div "en" at bounding box center [190, 276] width 37 height 83
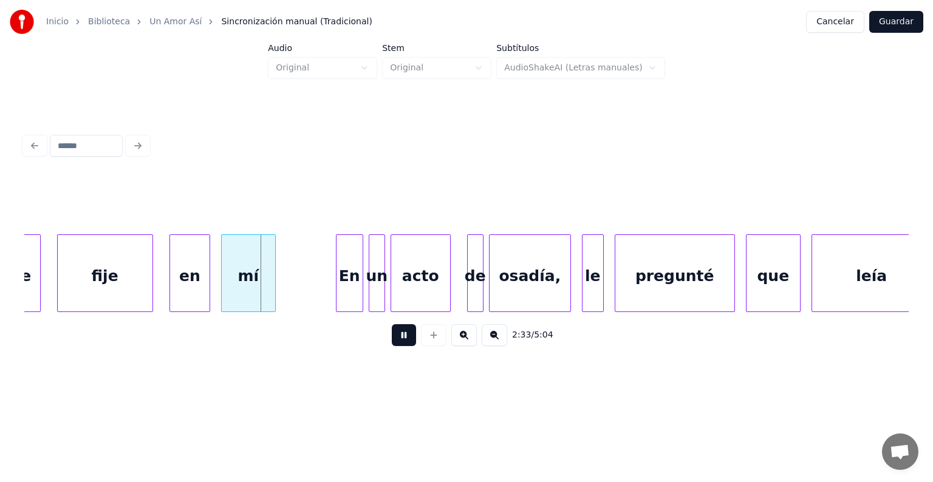
click at [147, 290] on div "fije" at bounding box center [105, 276] width 95 height 83
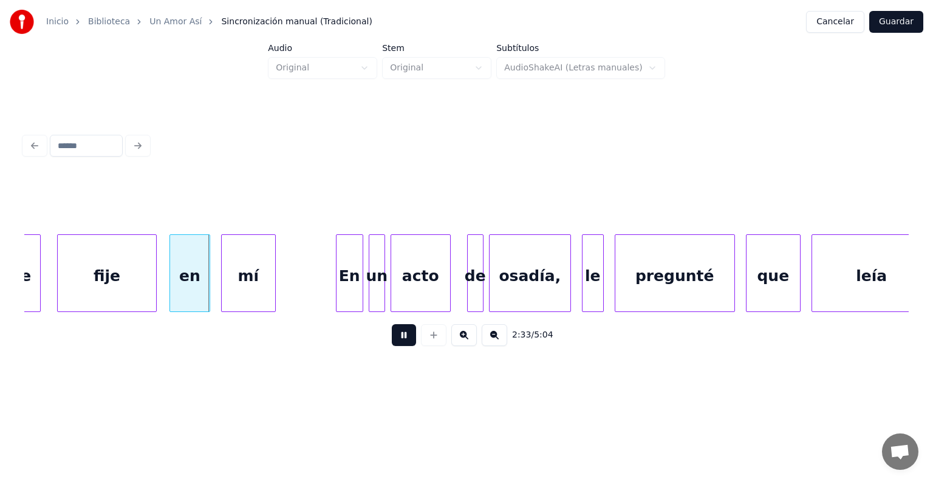
click at [65, 291] on div "fije" at bounding box center [107, 276] width 99 height 83
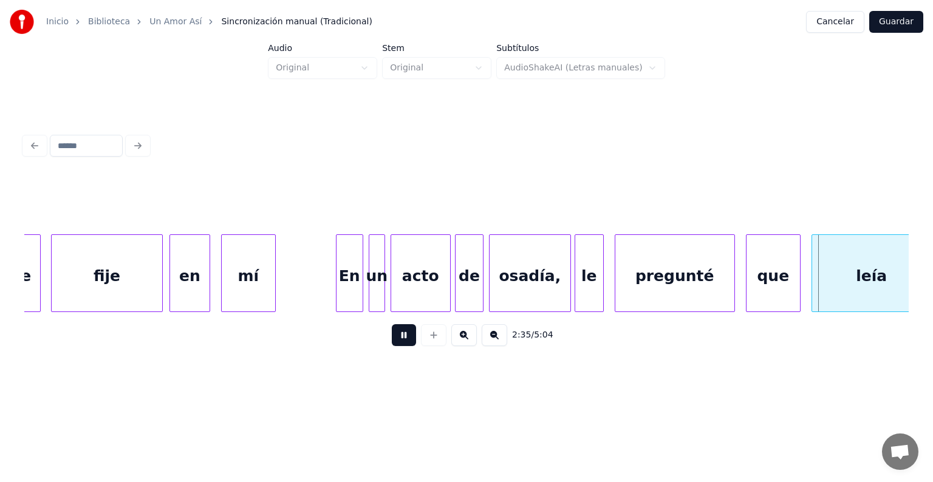
click at [583, 287] on div "le" at bounding box center [589, 276] width 28 height 83
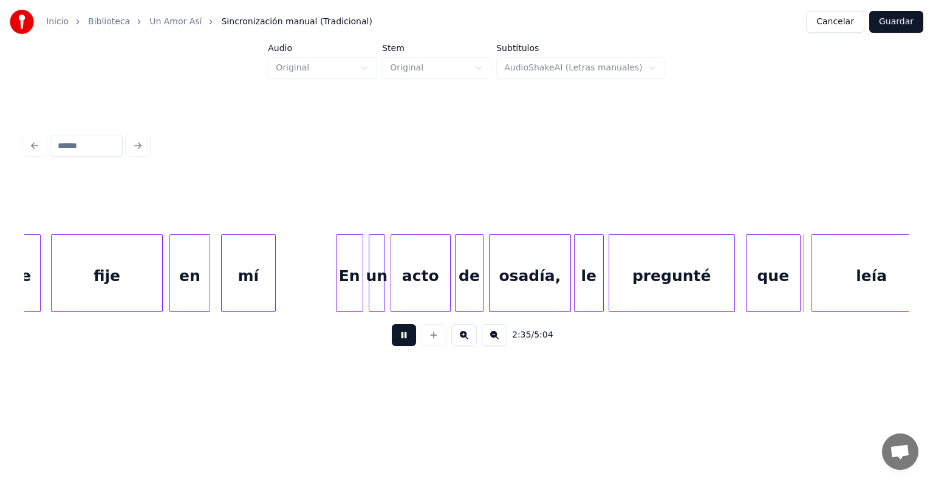
click at [616, 290] on div "pregunté" at bounding box center [671, 276] width 125 height 83
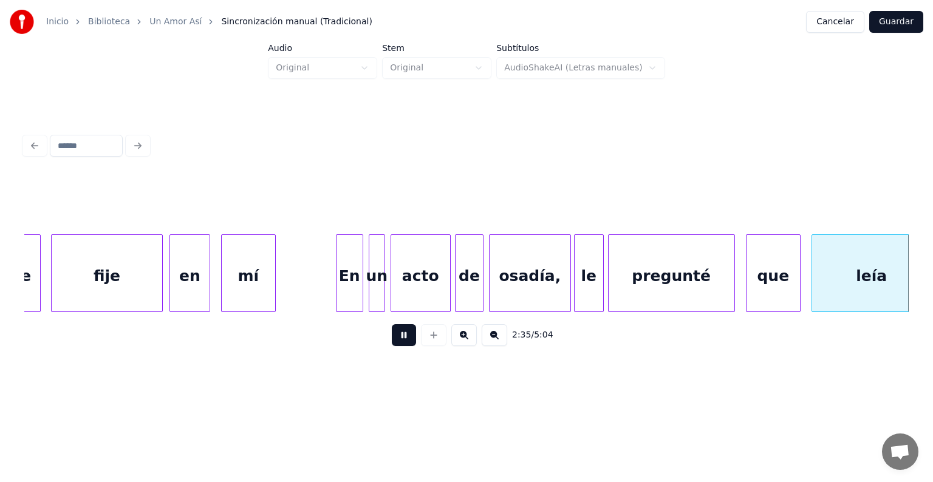
scroll to position [0, 42531]
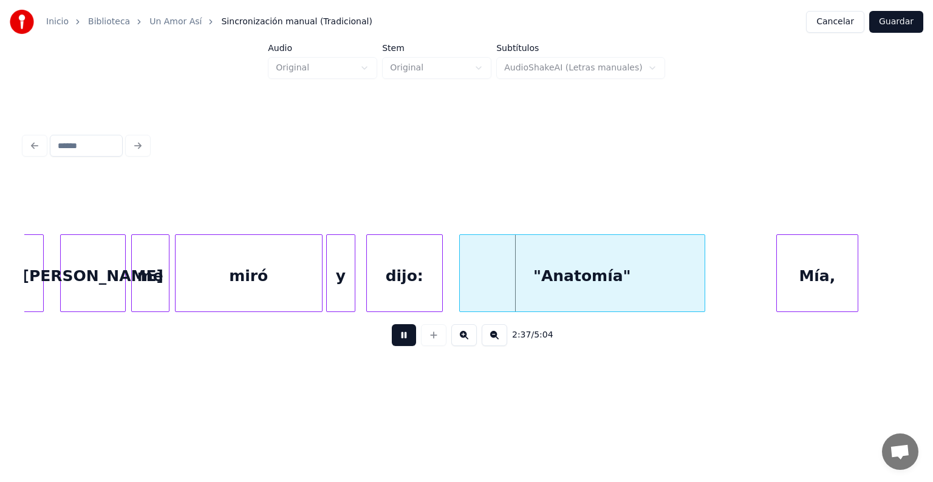
click at [368, 292] on div "dijo:" at bounding box center [404, 276] width 75 height 83
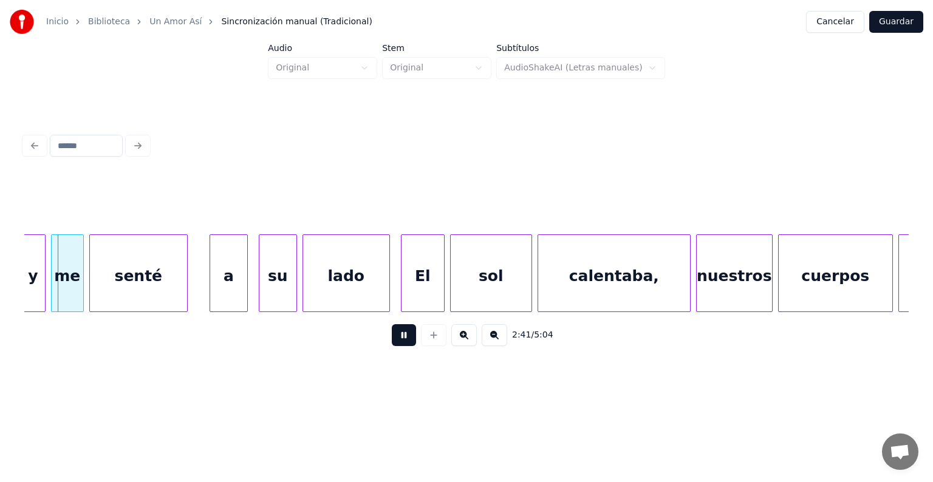
scroll to position [0, 44132]
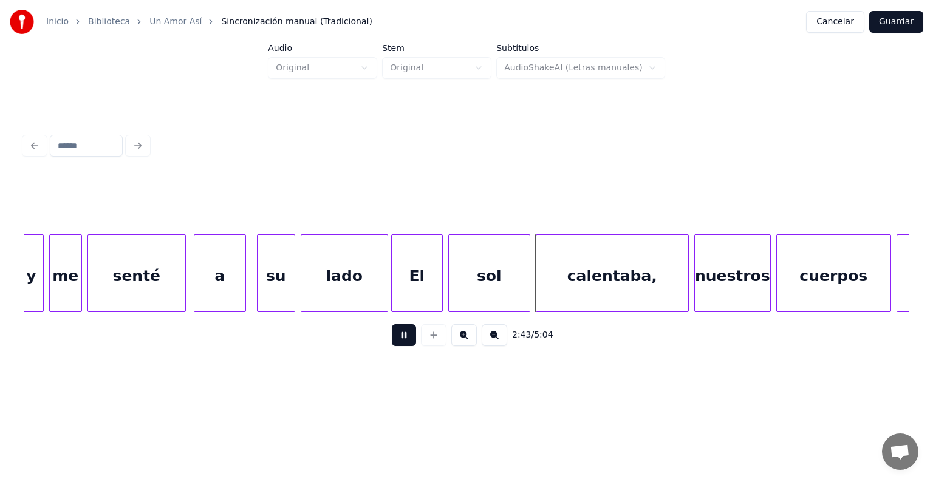
click at [450, 285] on div "sol" at bounding box center [489, 276] width 81 height 83
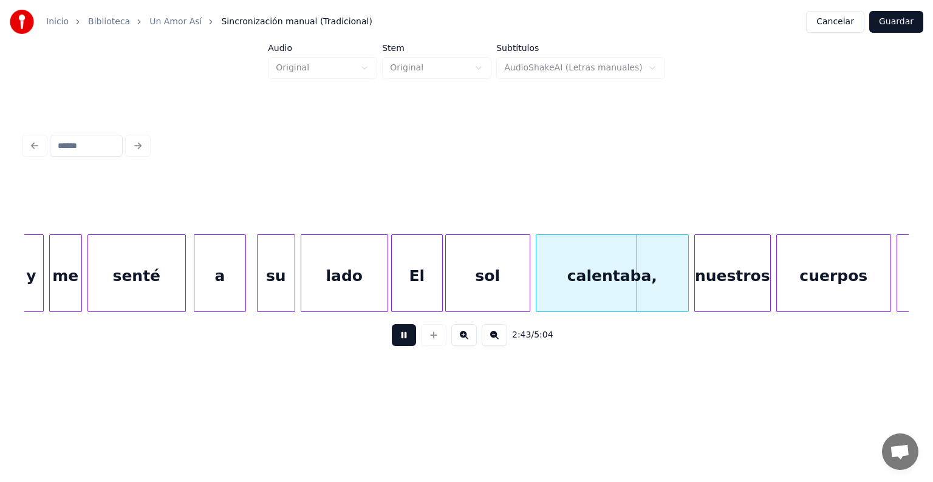
click at [259, 282] on div "su" at bounding box center [275, 276] width 37 height 83
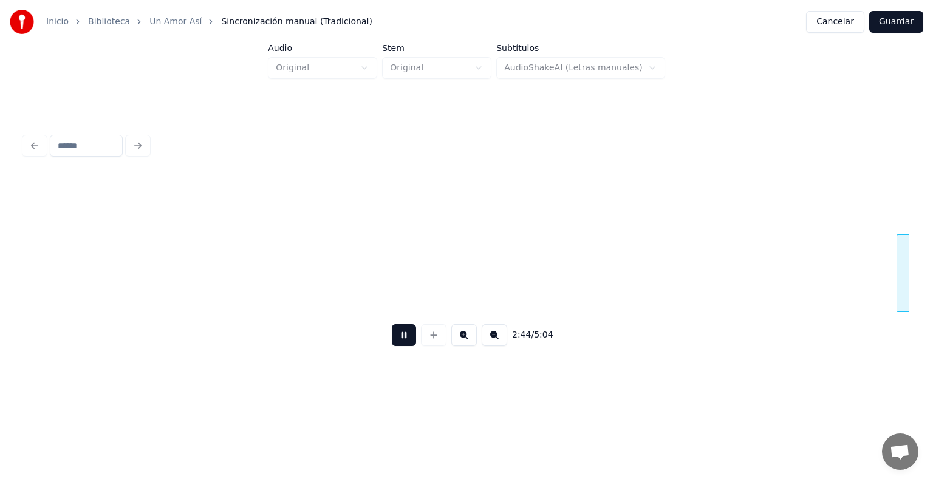
scroll to position [0, 45019]
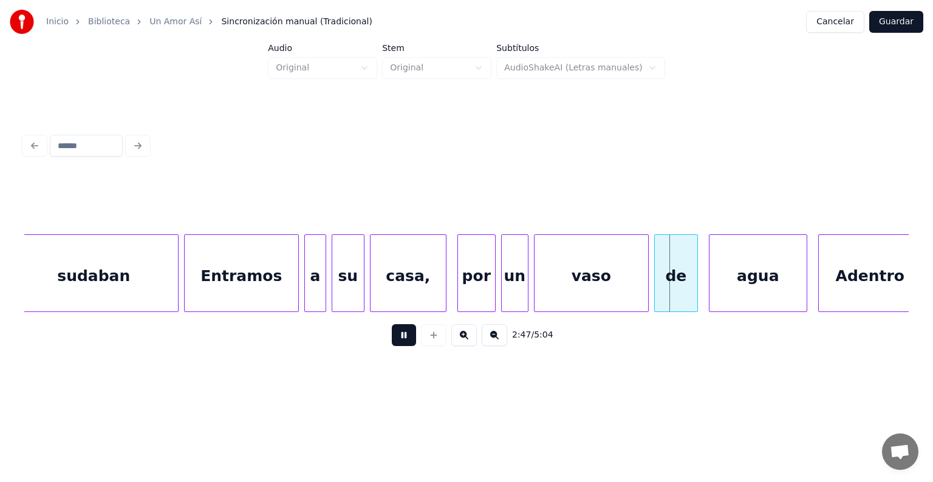
click at [458, 274] on div "por" at bounding box center [476, 276] width 37 height 83
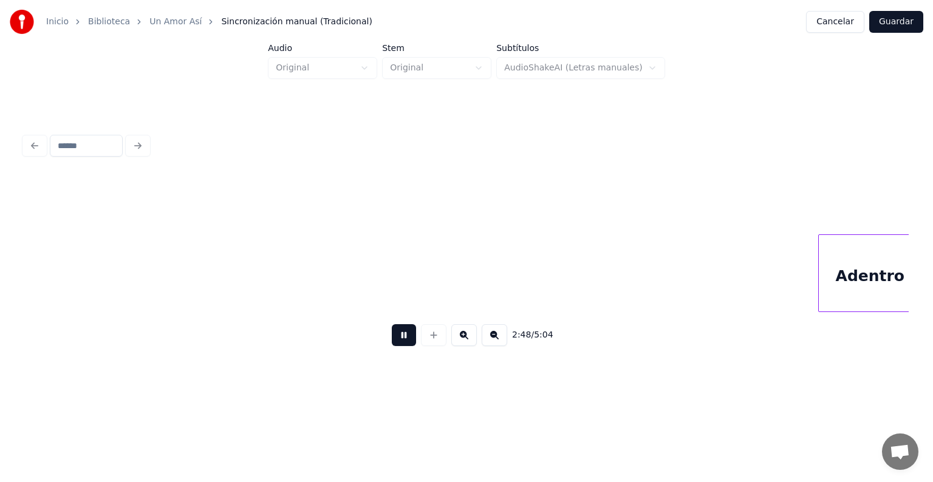
scroll to position [0, 45906]
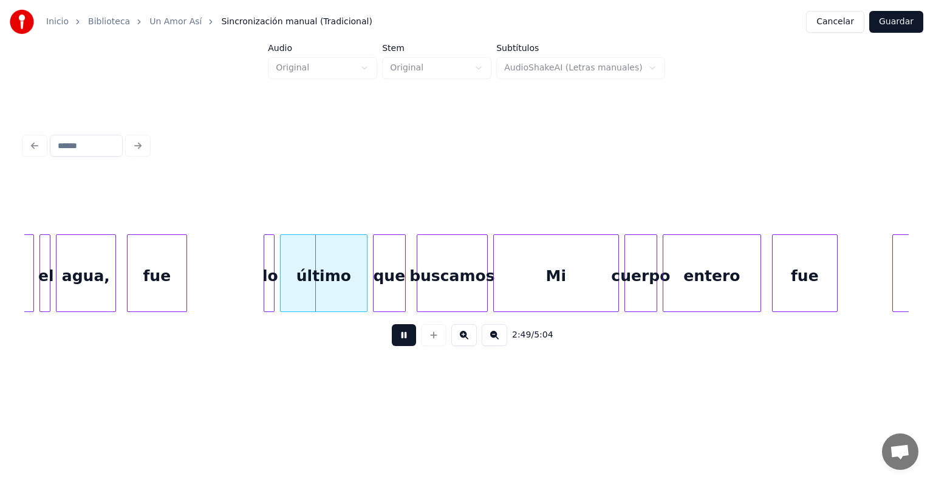
click at [264, 284] on div at bounding box center [266, 273] width 4 height 76
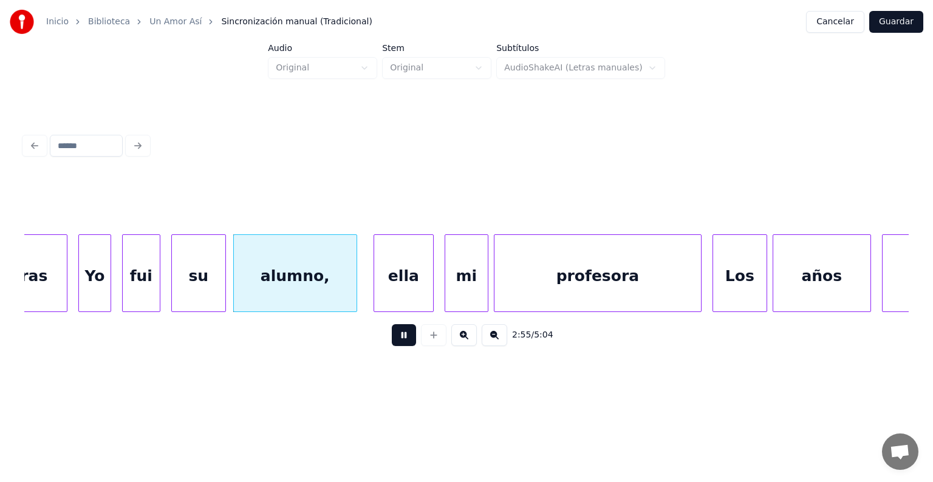
scroll to position [0, 47690]
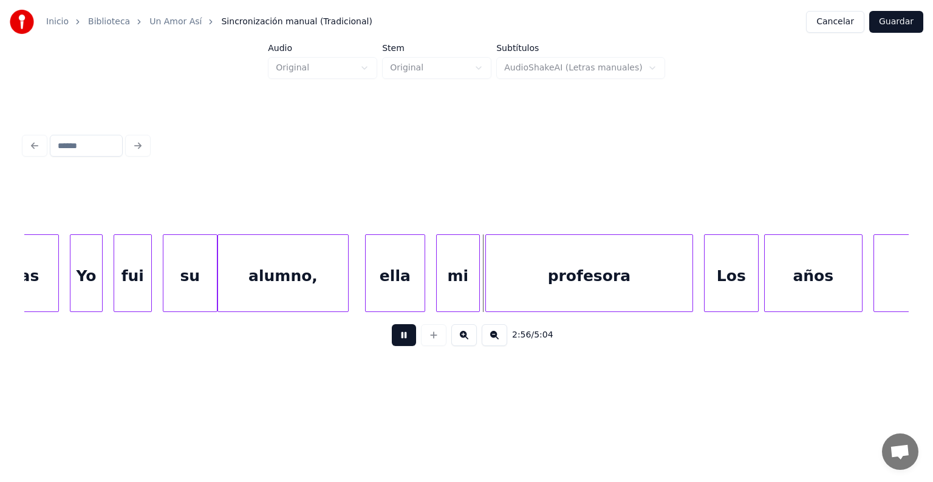
click at [227, 286] on div "alumno," at bounding box center [283, 276] width 130 height 83
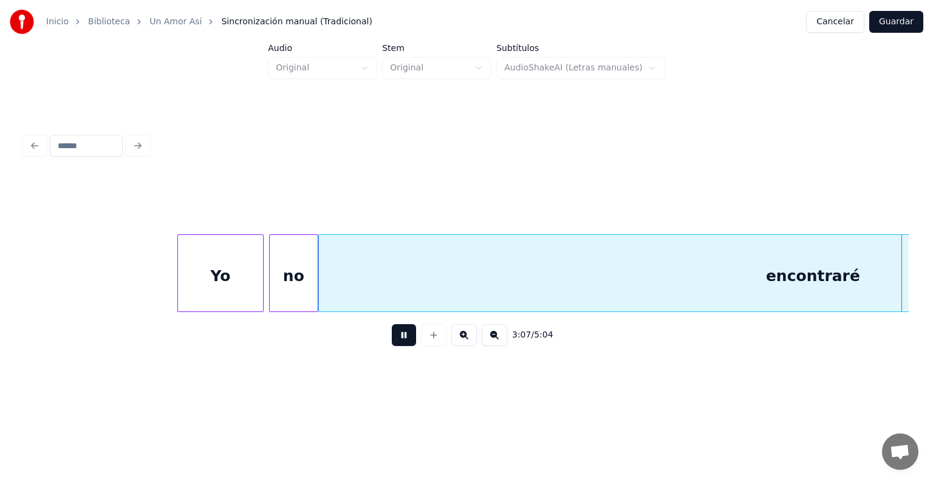
scroll to position [0, 51230]
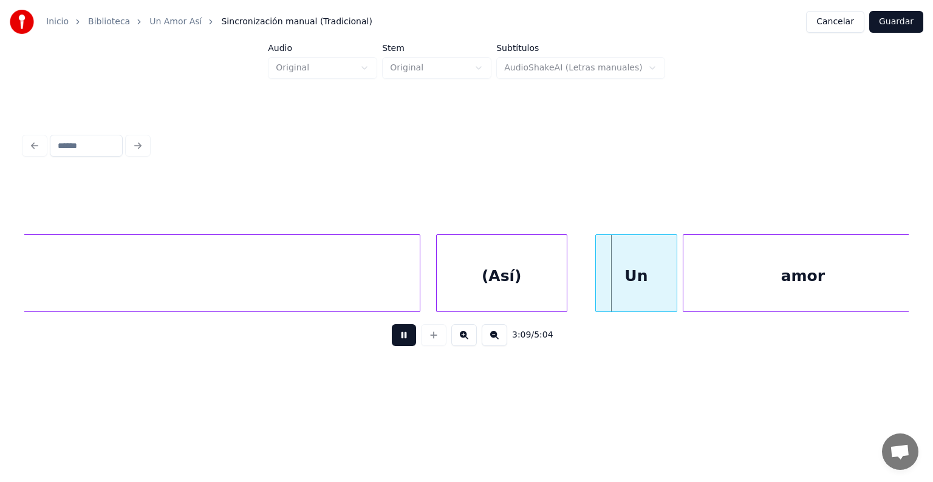
click at [597, 281] on div at bounding box center [598, 273] width 4 height 76
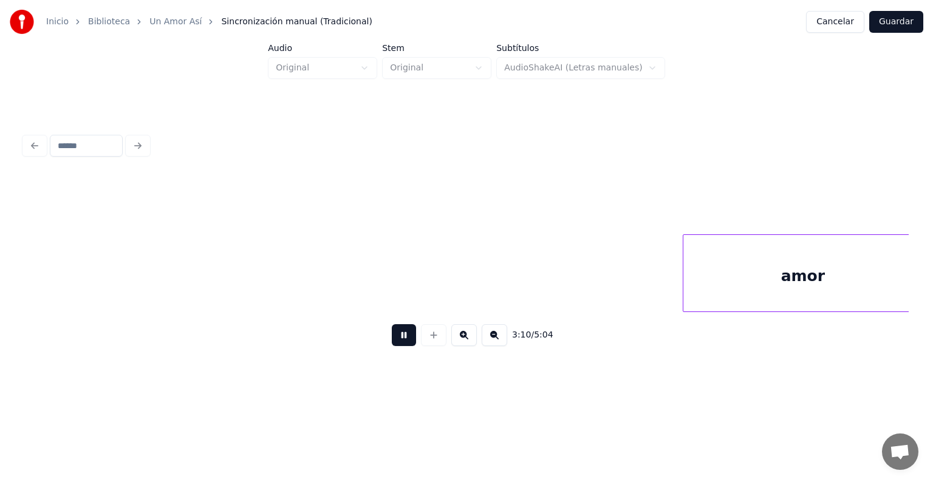
scroll to position [0, 52117]
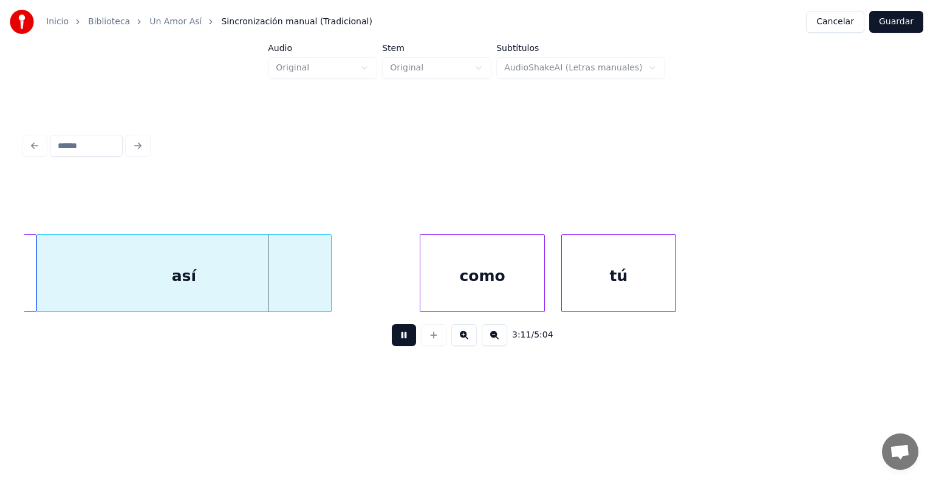
click at [426, 270] on div "como" at bounding box center [482, 276] width 124 height 83
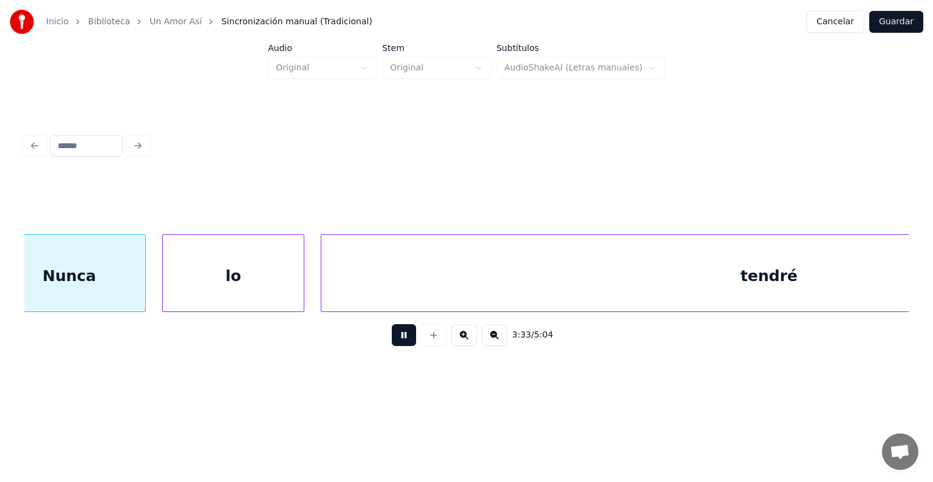
scroll to position [0, 58221]
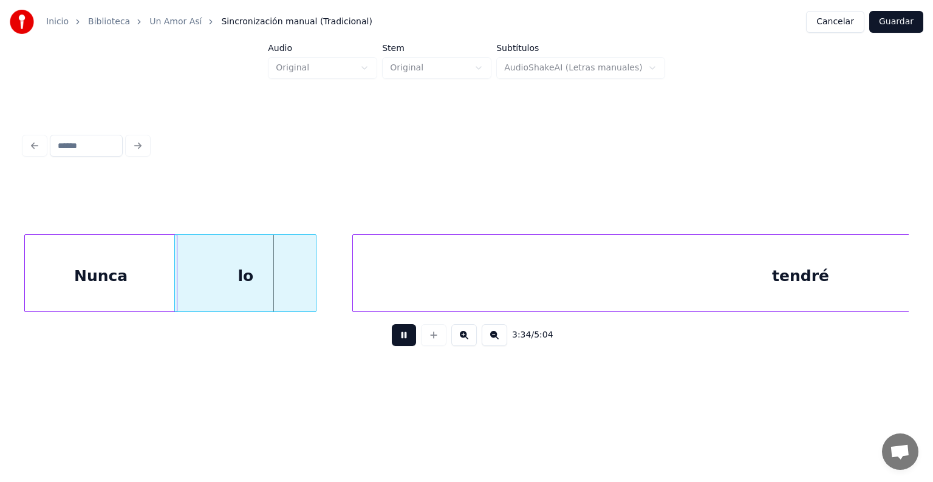
click at [216, 284] on div "lo" at bounding box center [245, 276] width 141 height 83
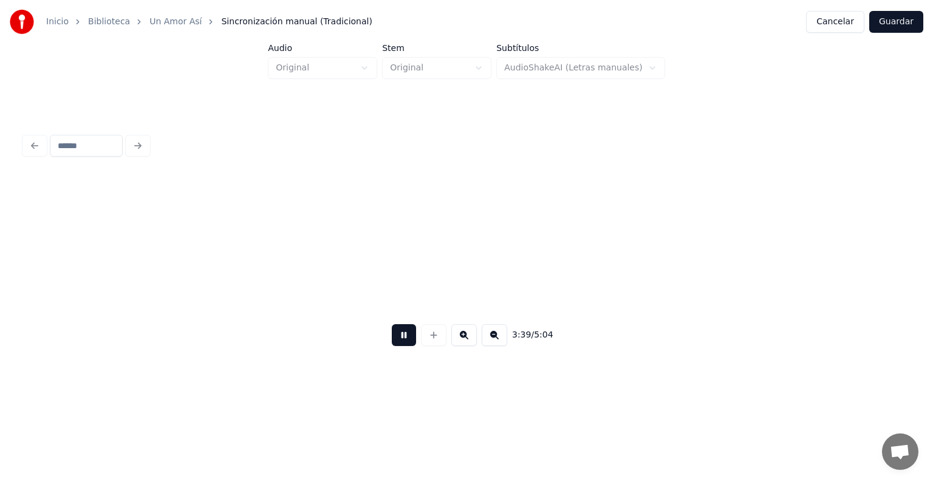
scroll to position [0, 59992]
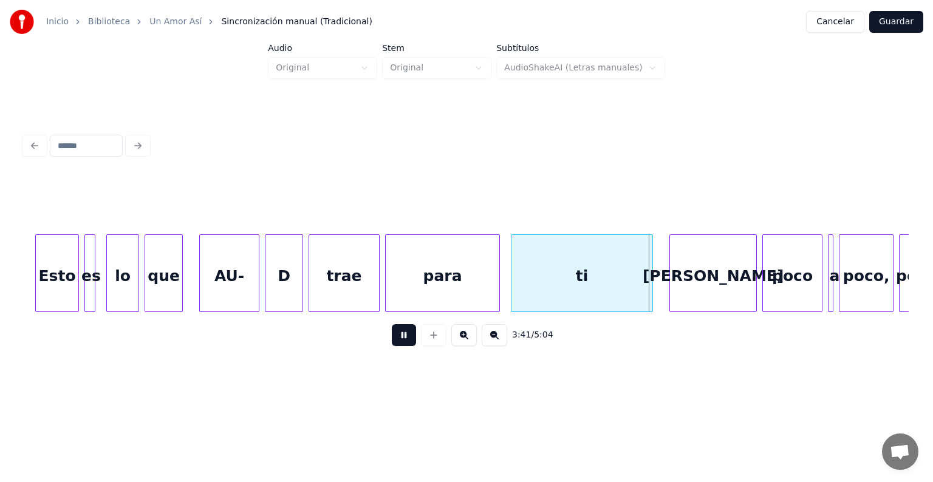
click at [36, 259] on div "Esto" at bounding box center [57, 276] width 42 height 83
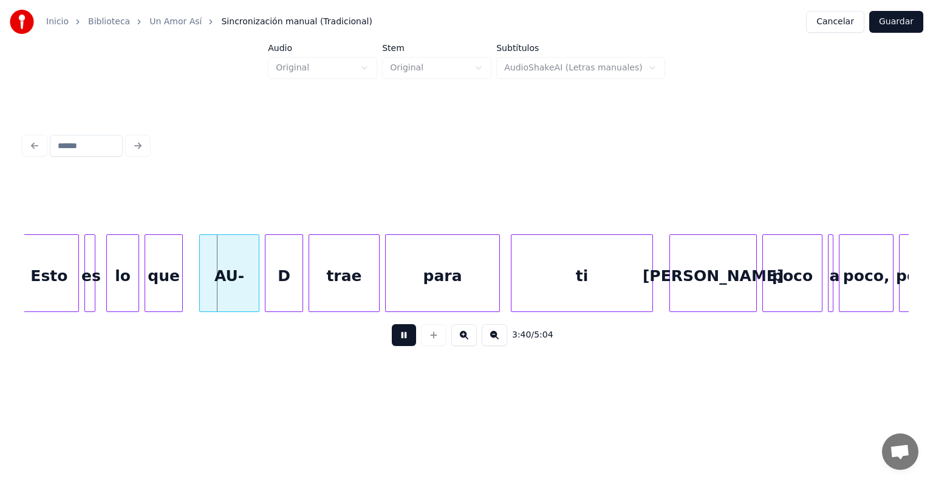
click at [24, 270] on div at bounding box center [22, 273] width 4 height 76
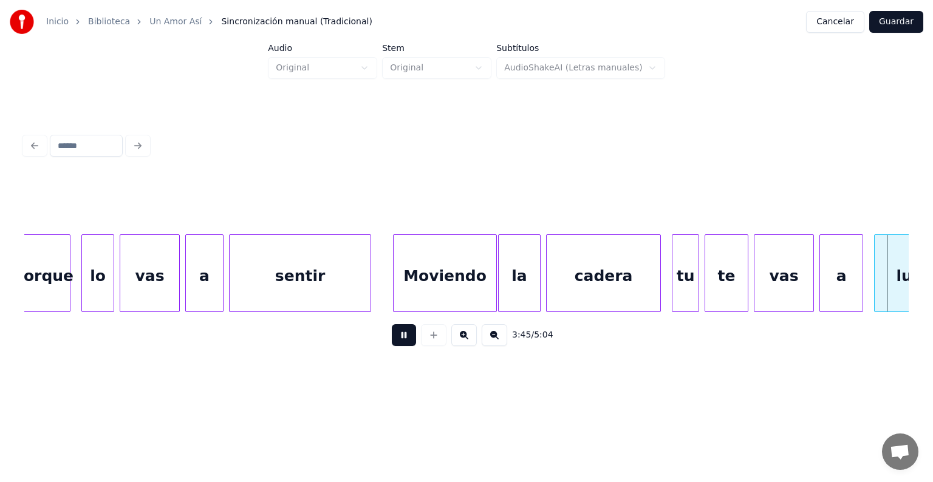
scroll to position [0, 61760]
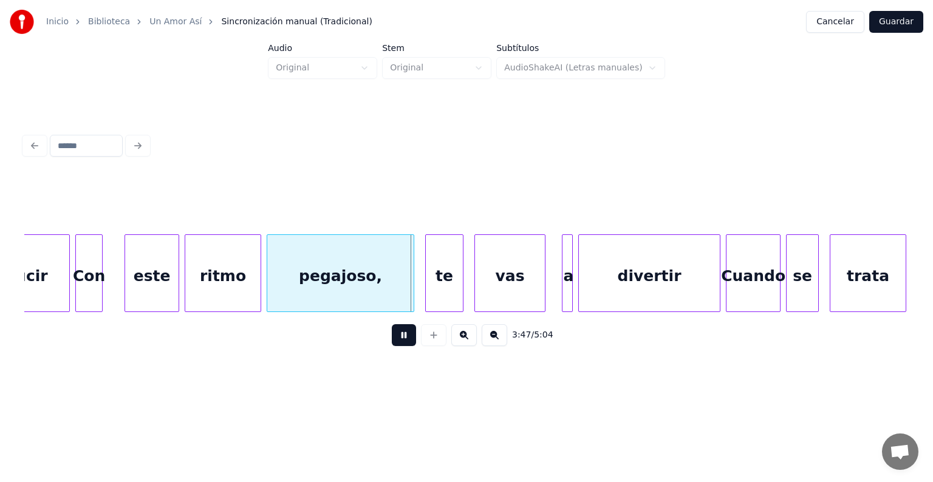
click at [427, 292] on div "te" at bounding box center [444, 276] width 37 height 83
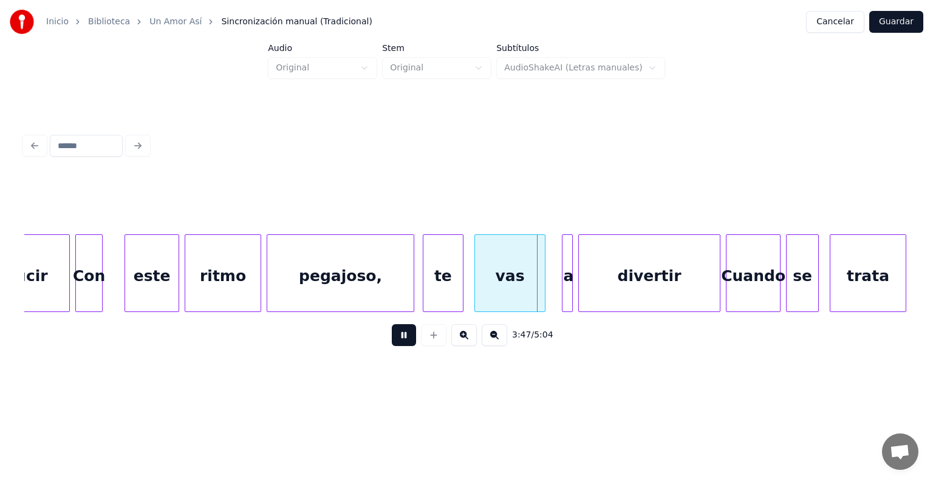
click at [424, 293] on div at bounding box center [425, 273] width 4 height 76
click at [476, 289] on div "vas" at bounding box center [510, 276] width 70 height 83
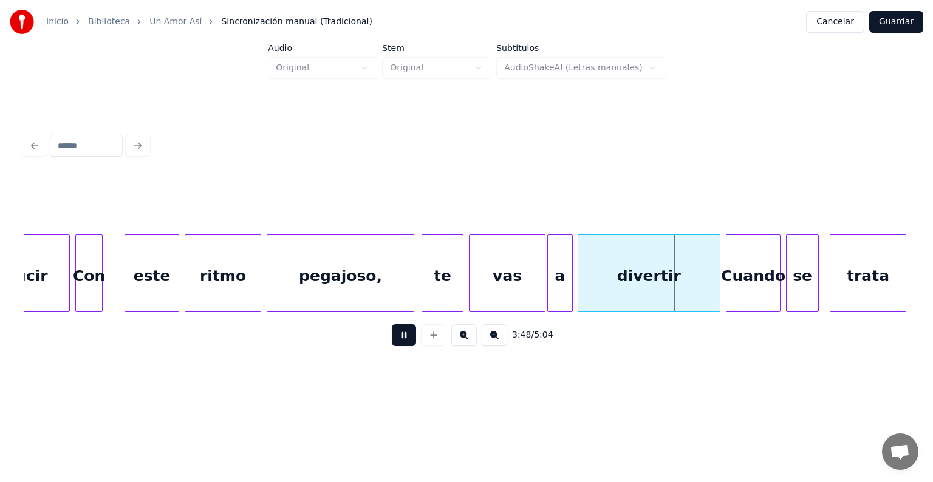
click at [580, 288] on div "divertir" at bounding box center [649, 276] width 142 height 83
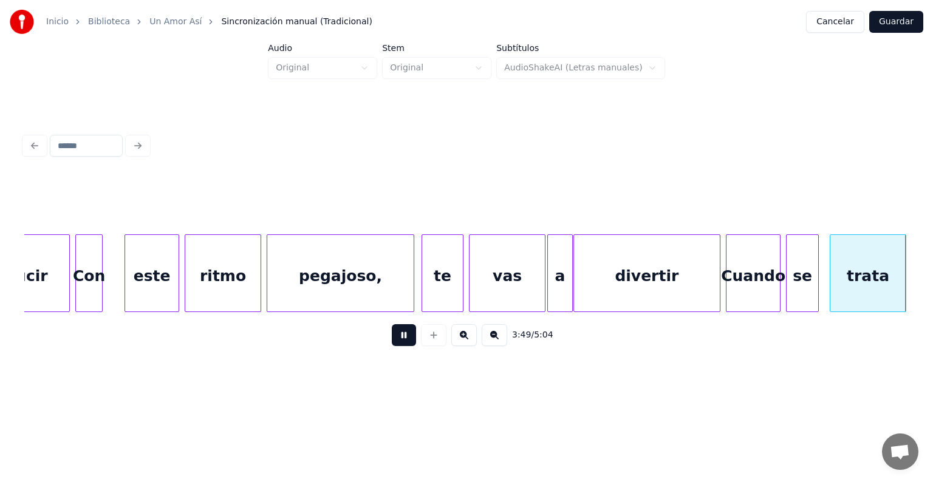
scroll to position [0, 62645]
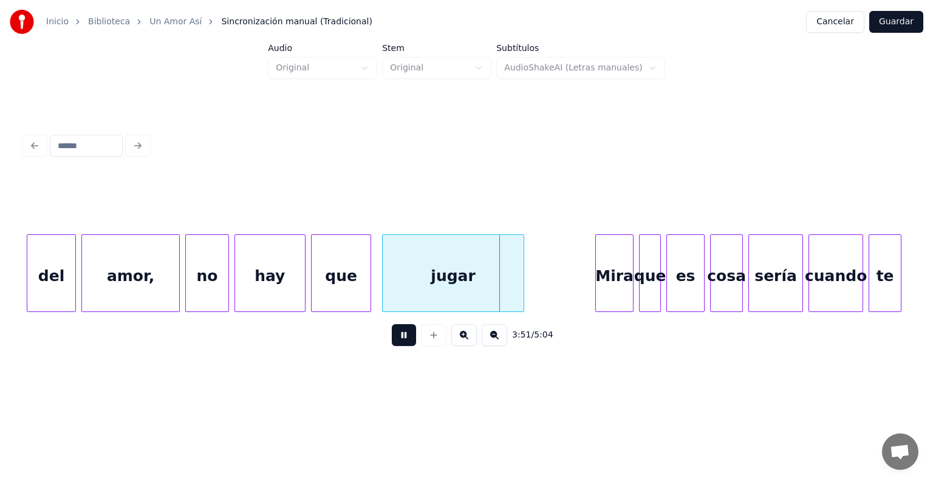
click at [242, 284] on div "hay" at bounding box center [270, 276] width 70 height 83
click at [392, 342] on button at bounding box center [404, 335] width 24 height 22
click at [596, 271] on div "Mira" at bounding box center [611, 276] width 41 height 83
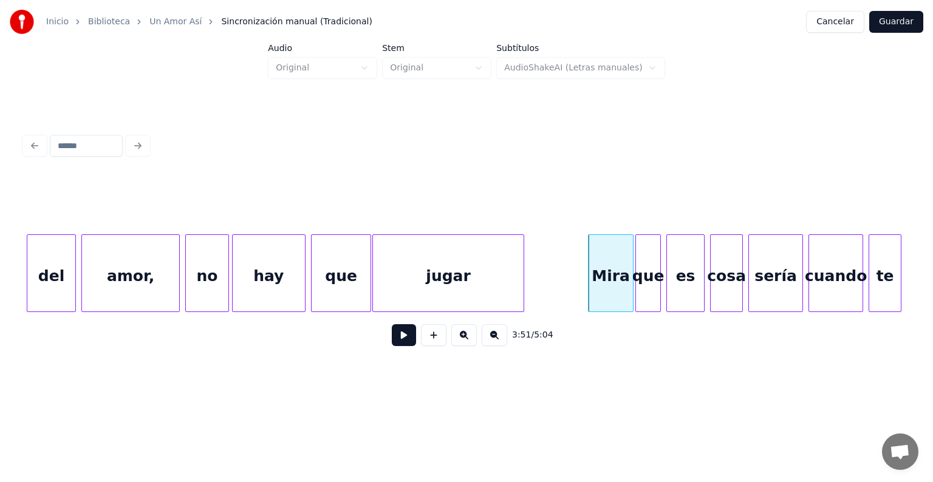
click at [641, 268] on div "que" at bounding box center [648, 276] width 24 height 83
click at [668, 271] on div "es" at bounding box center [684, 276] width 38 height 83
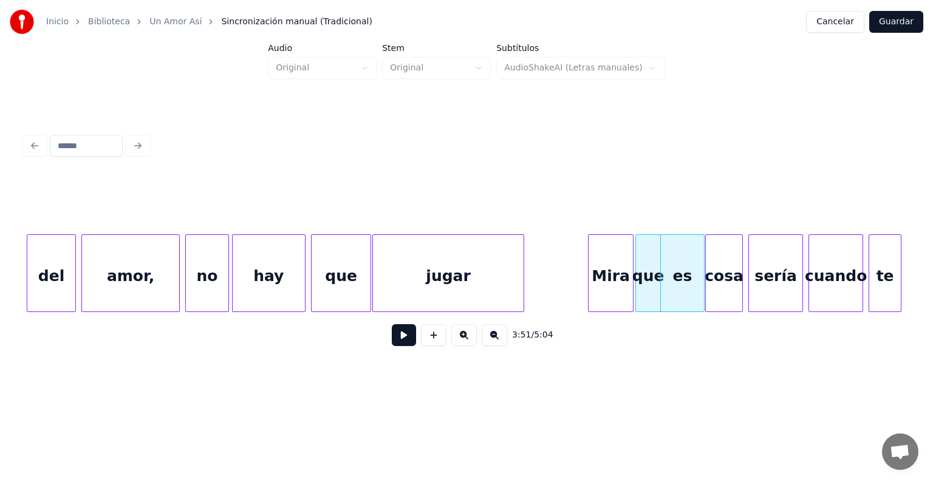
click at [712, 276] on div "cosa" at bounding box center [723, 276] width 36 height 83
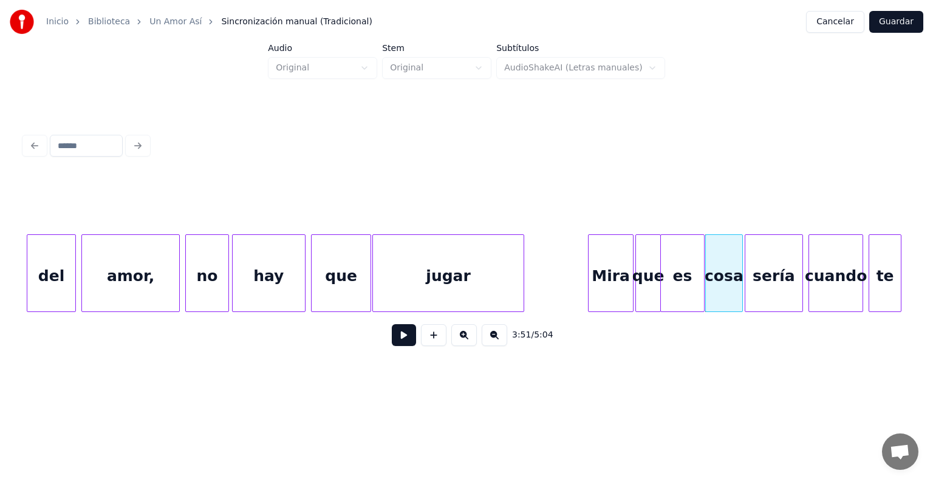
click at [750, 281] on div "sería" at bounding box center [773, 276] width 57 height 83
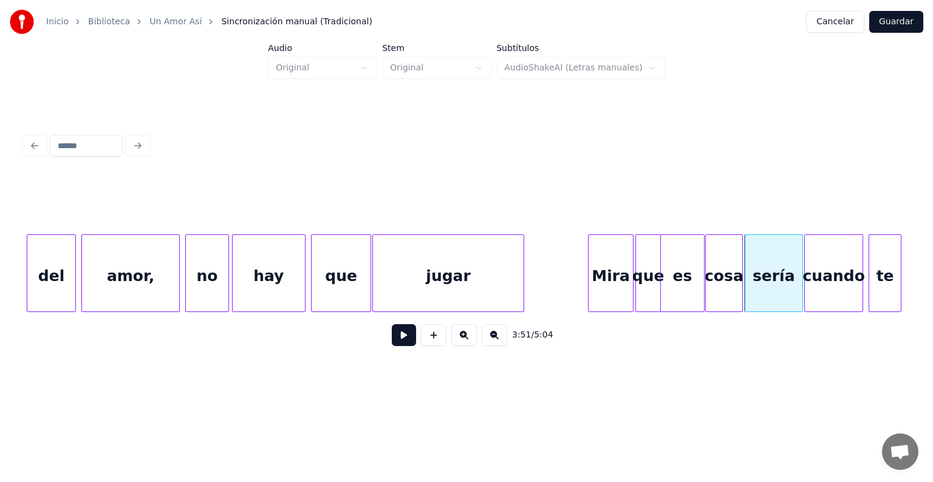
click at [809, 271] on div "cuando" at bounding box center [833, 276] width 58 height 83
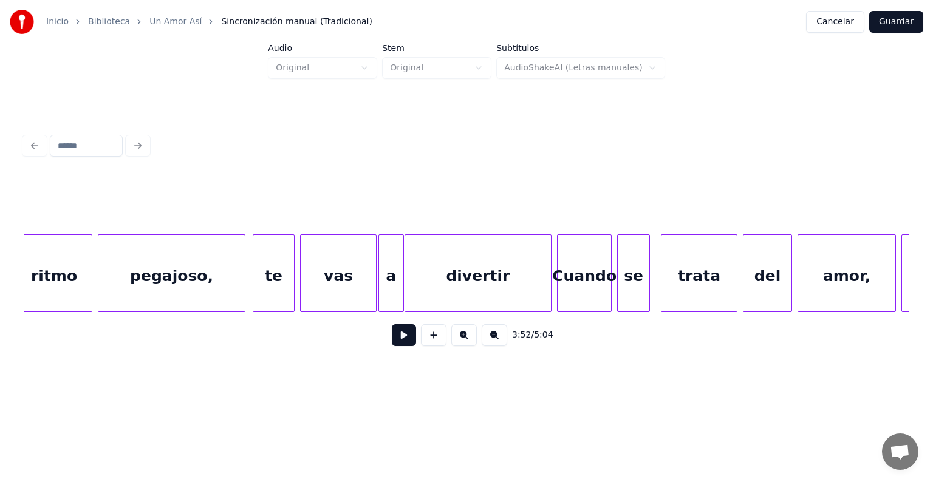
scroll to position [0, 61929]
click at [255, 296] on div "te" at bounding box center [273, 276] width 44 height 83
click at [100, 293] on div "pegajoso," at bounding box center [170, 276] width 151 height 83
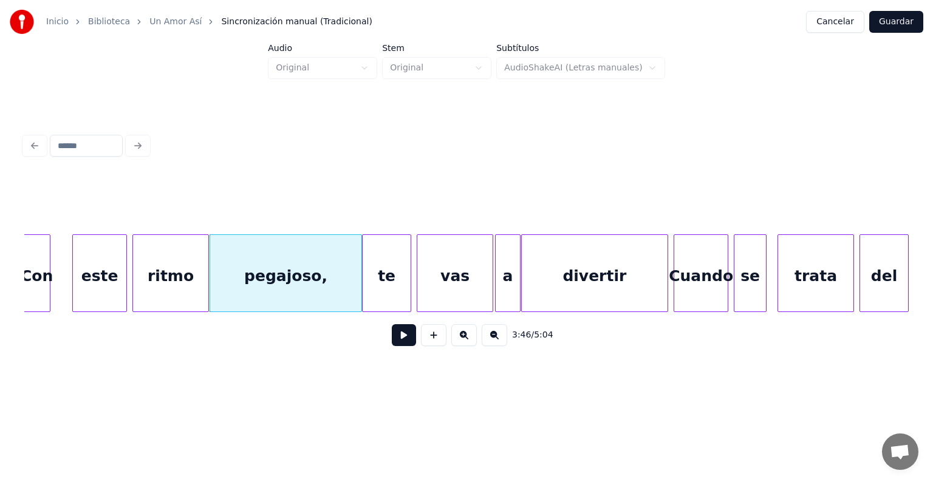
scroll to position [0, 61805]
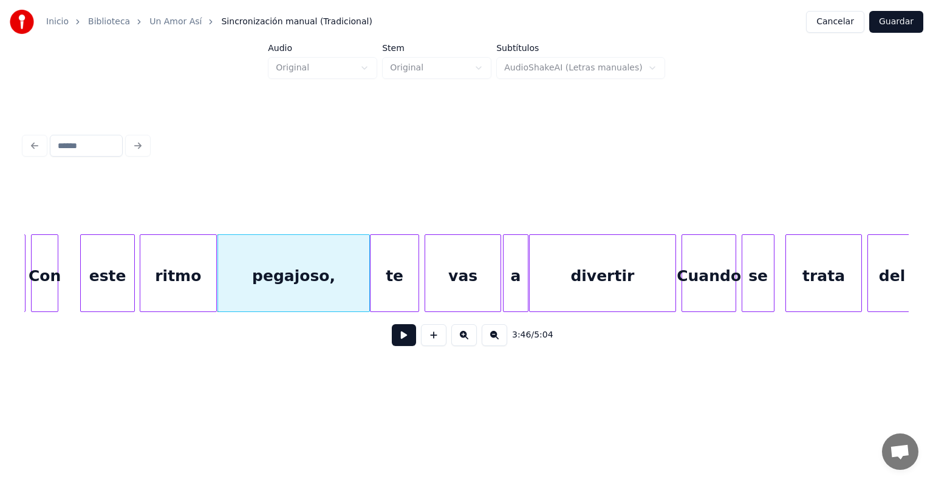
click at [142, 295] on div "ritmo" at bounding box center [178, 276] width 76 height 83
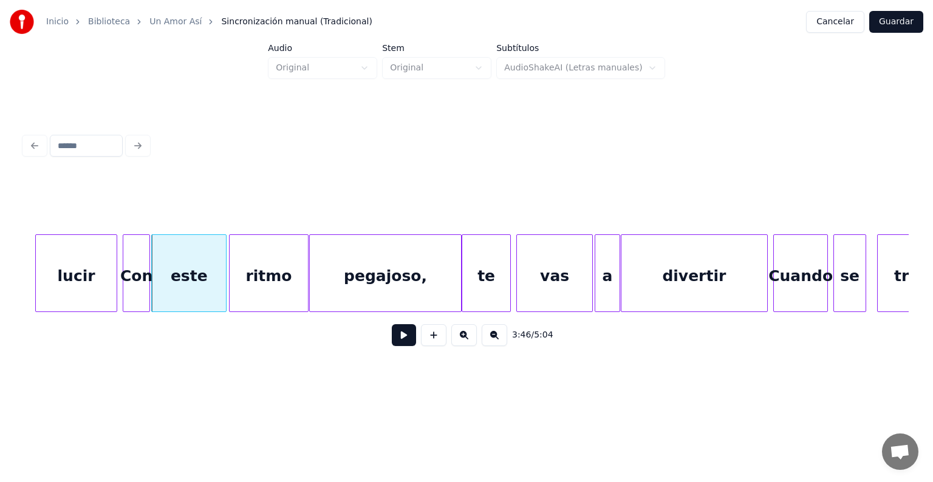
scroll to position [0, 61712]
click at [125, 293] on div "Con" at bounding box center [135, 276] width 29 height 83
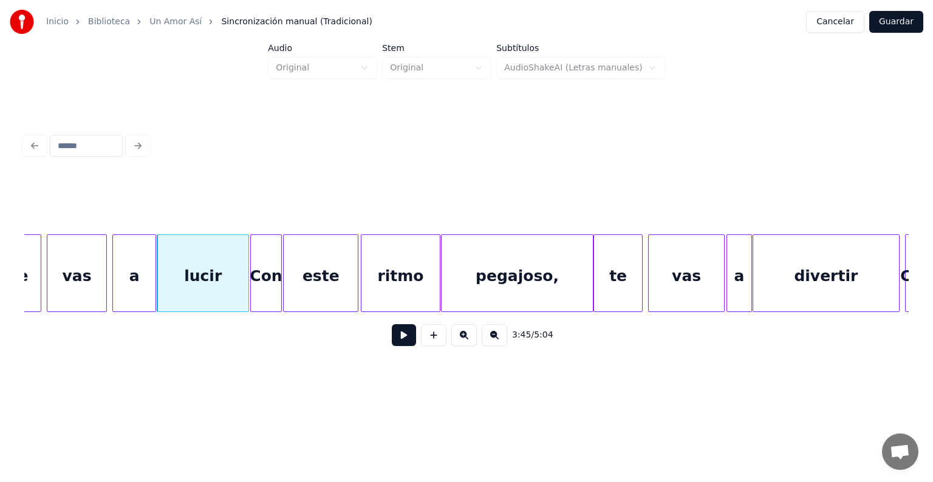
scroll to position [0, 61581]
click at [115, 295] on div "a" at bounding box center [132, 276] width 47 height 83
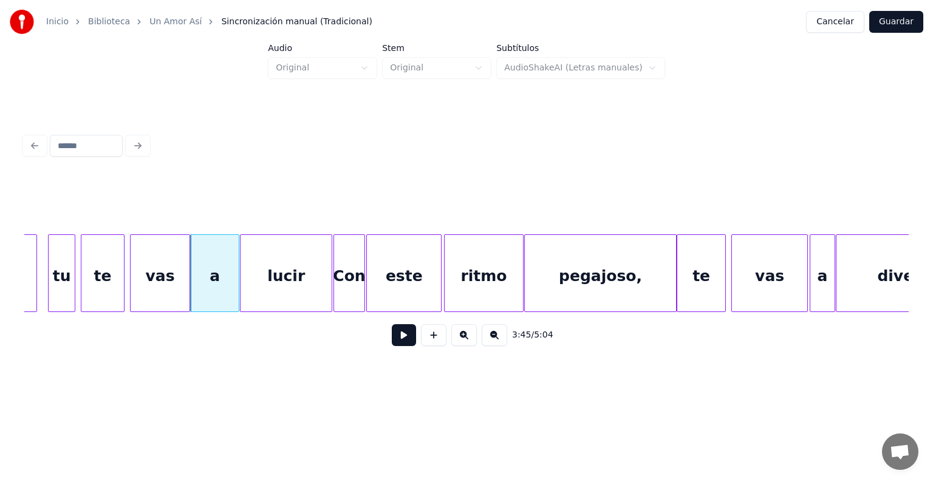
scroll to position [0, 61496]
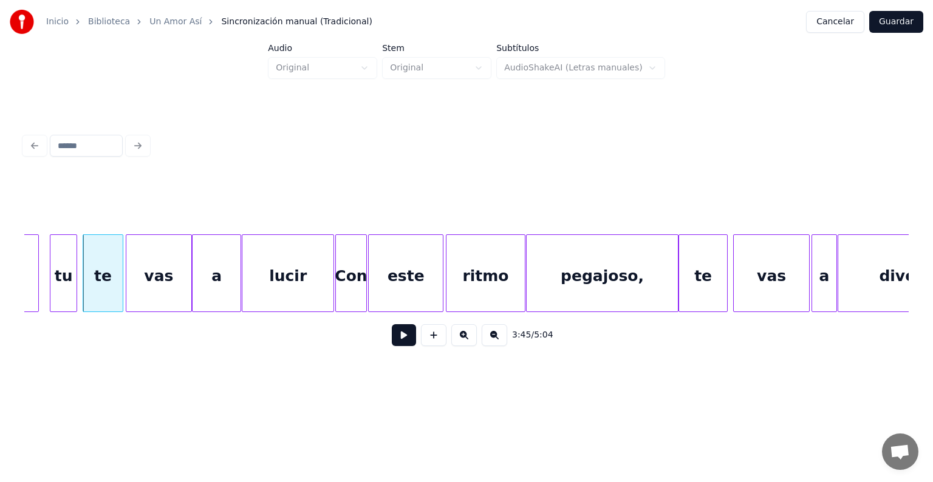
click at [134, 293] on div "vas" at bounding box center [158, 276] width 65 height 83
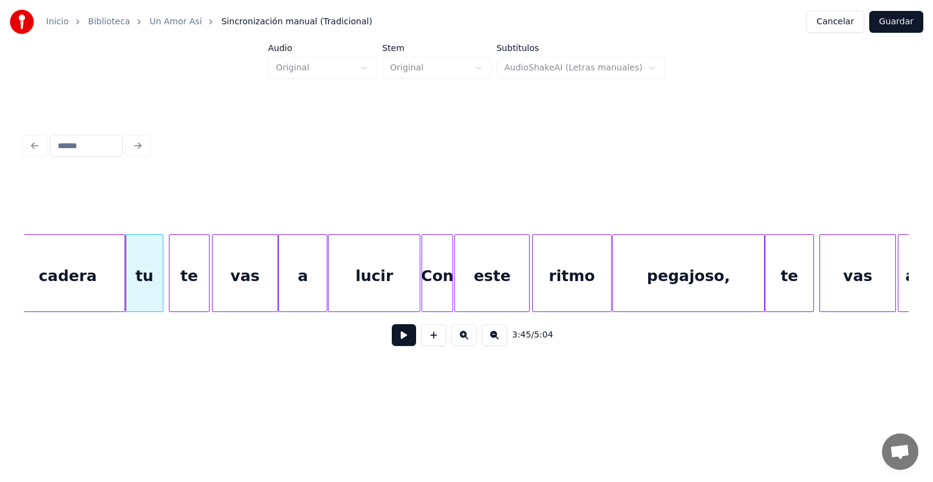
scroll to position [0, 61409]
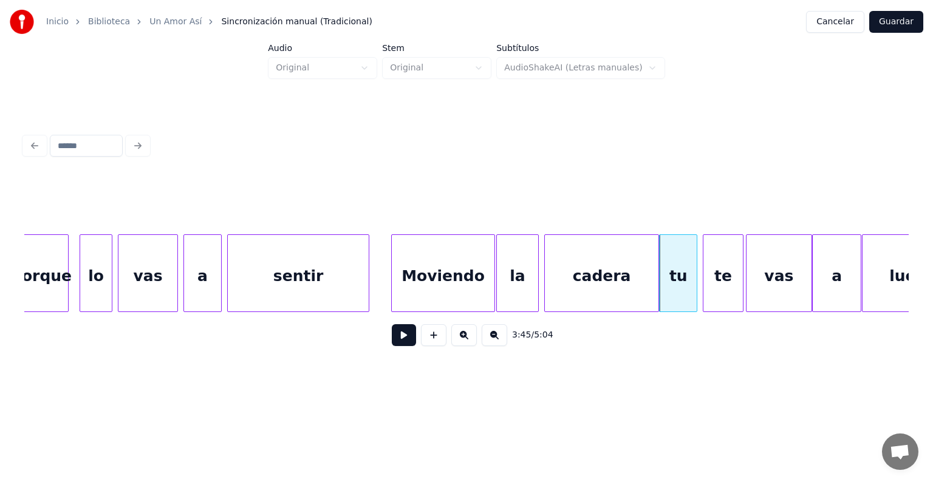
click at [42, 280] on div "porque" at bounding box center [41, 276] width 53 height 83
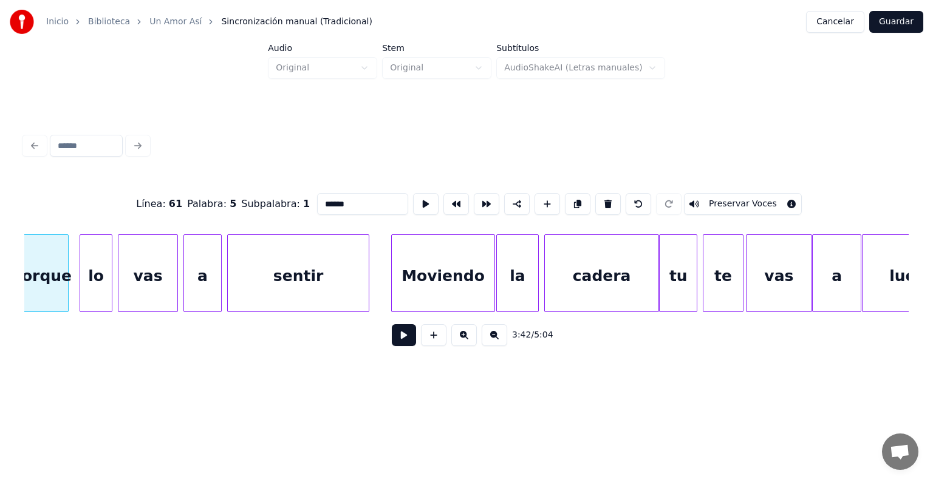
scroll to position [0, 60866]
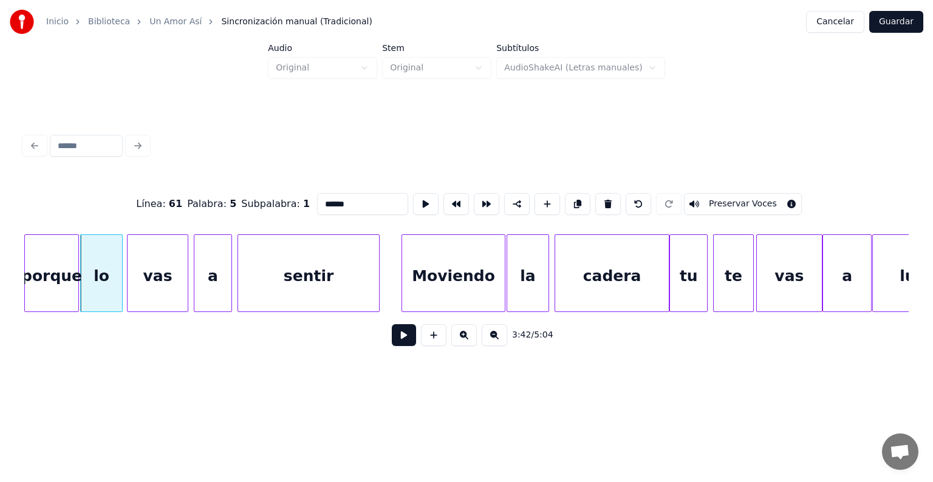
click at [130, 290] on div "vas" at bounding box center [157, 276] width 60 height 83
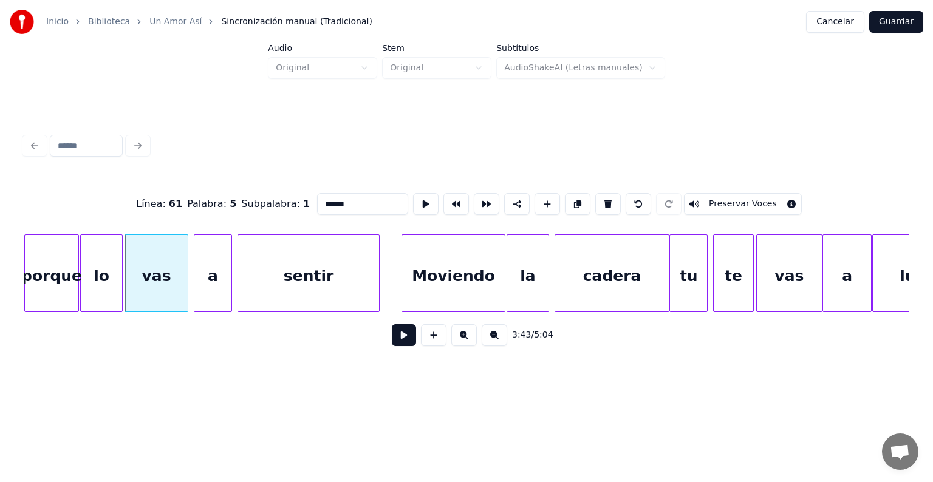
click at [195, 288] on div "a" at bounding box center [212, 276] width 37 height 83
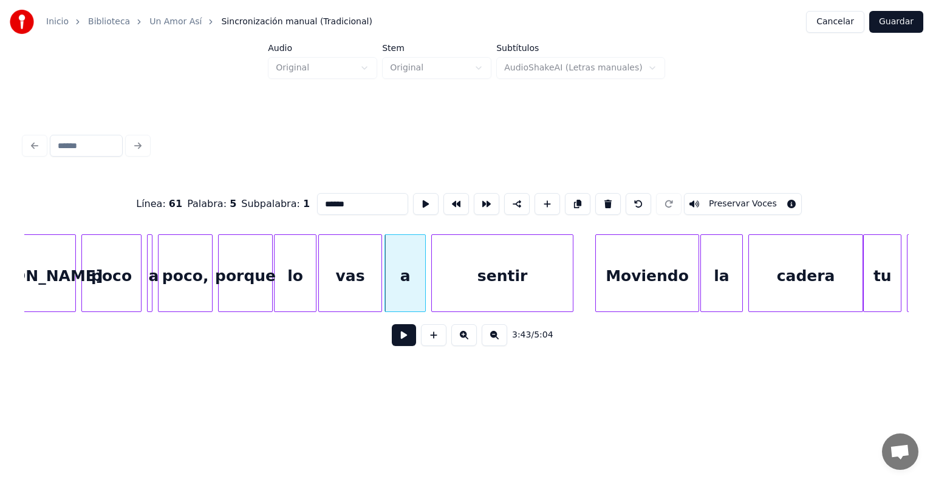
scroll to position [0, 60671]
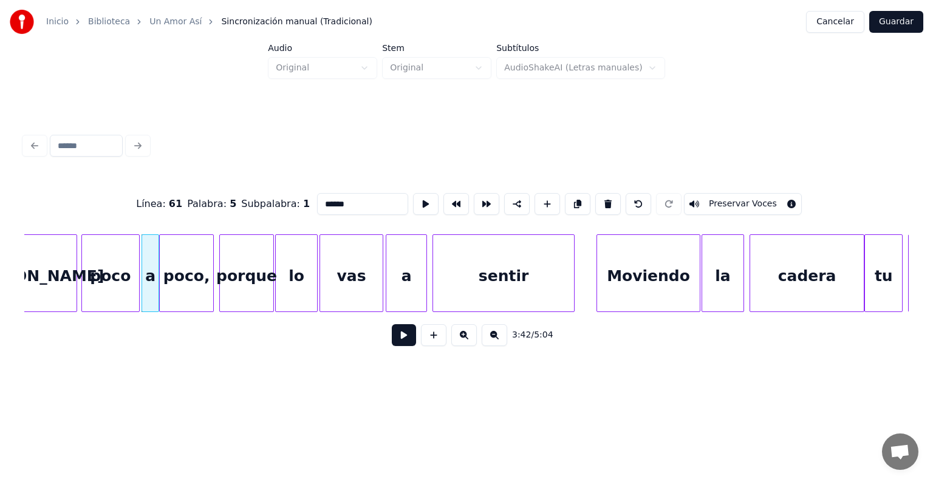
click at [84, 291] on div "poco" at bounding box center [110, 276] width 57 height 83
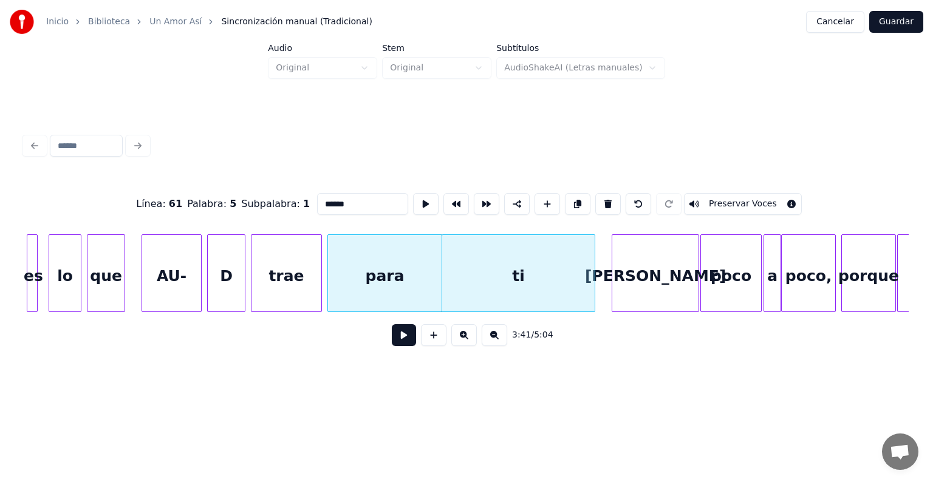
scroll to position [0, 60050]
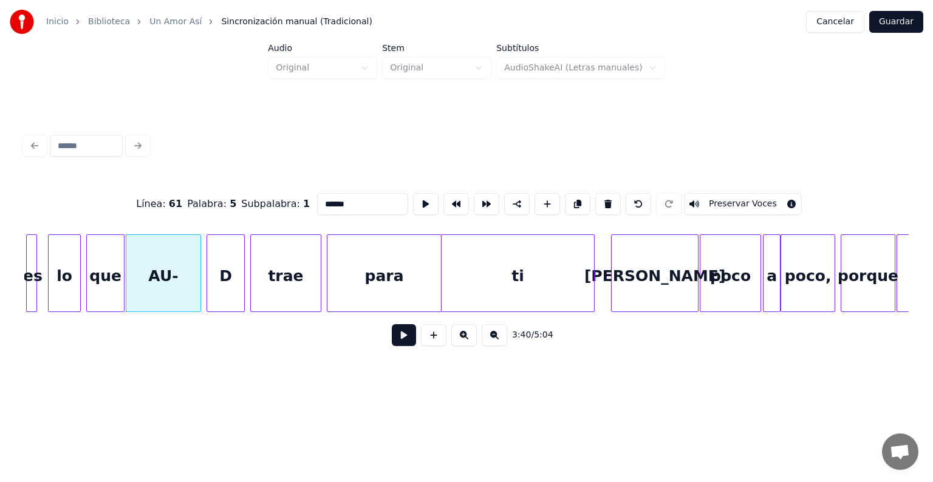
click at [252, 296] on div at bounding box center [253, 273] width 4 height 76
type input "****"
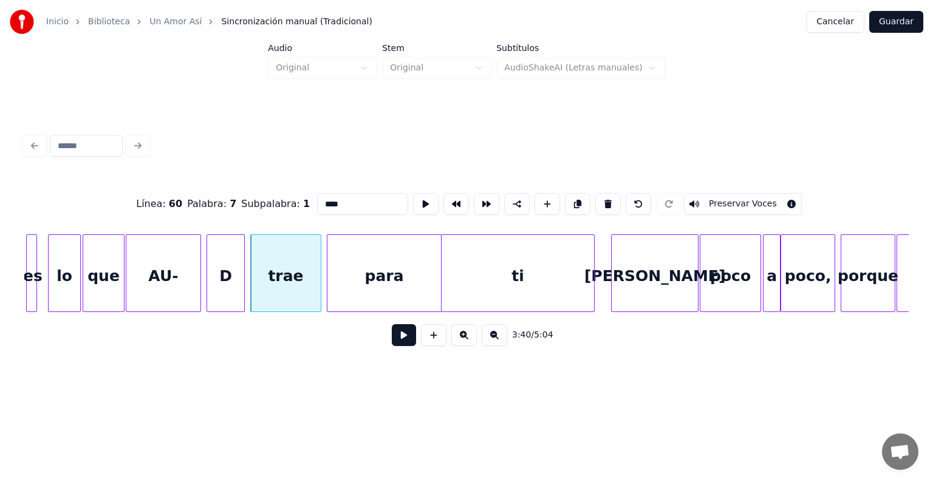
click at [86, 288] on div "que" at bounding box center [103, 276] width 41 height 83
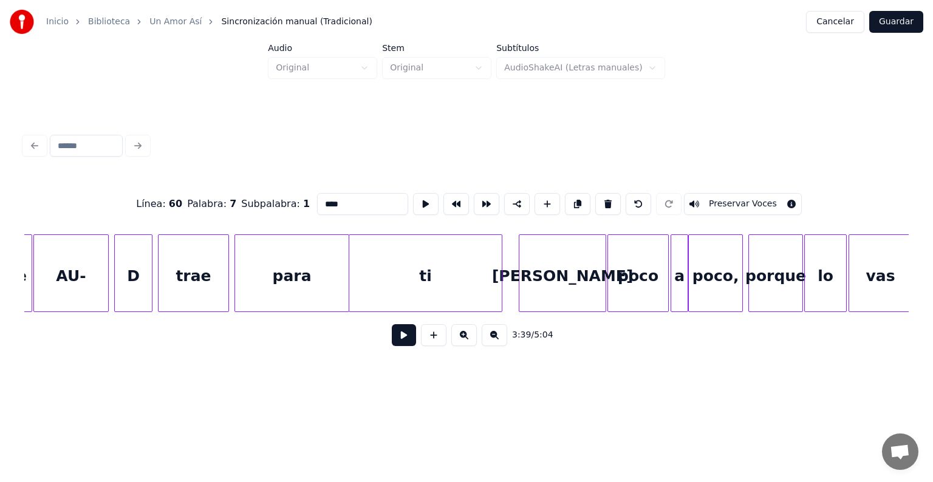
scroll to position [0, 60145]
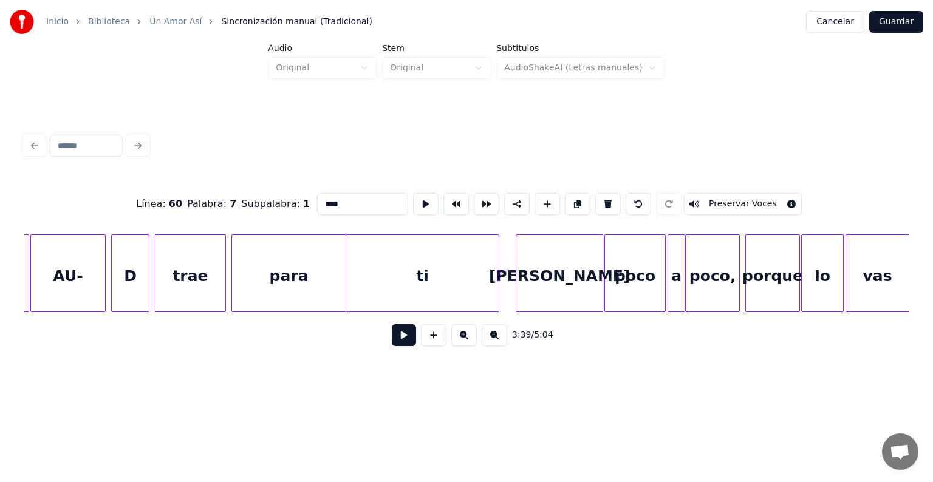
click at [393, 336] on button at bounding box center [404, 335] width 24 height 22
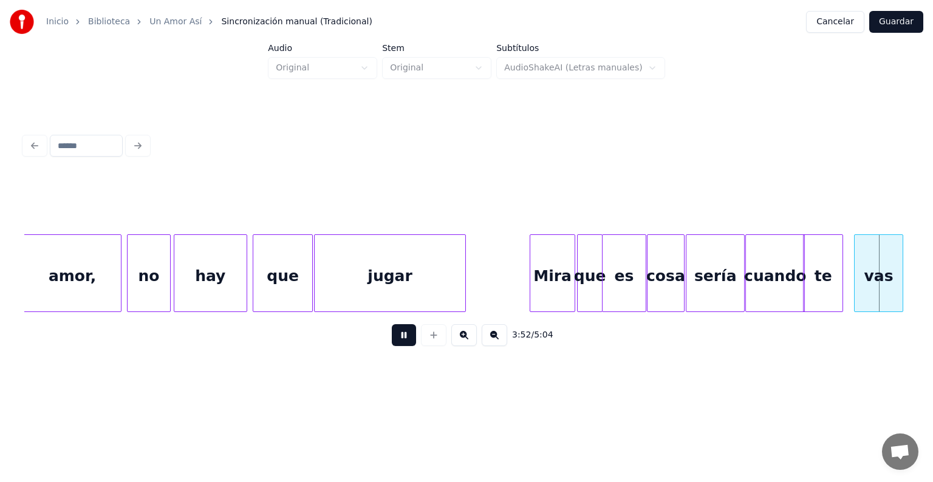
scroll to position [0, 63590]
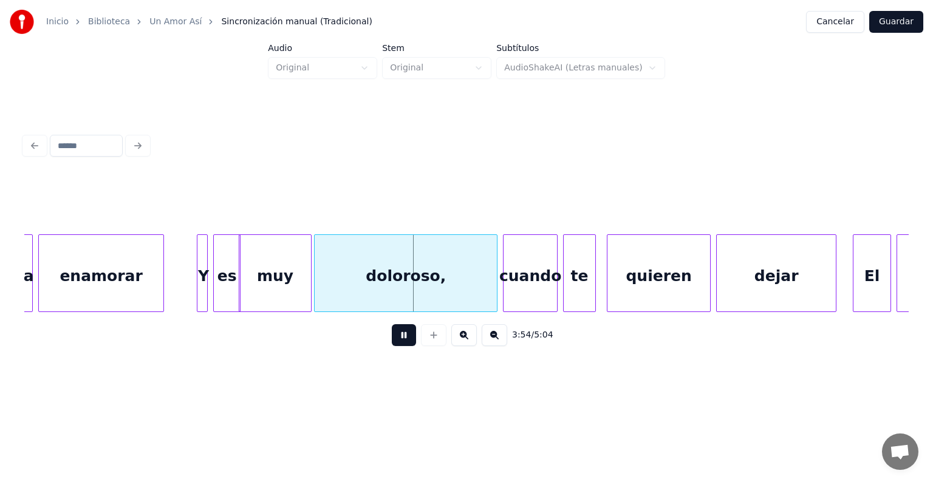
click at [324, 284] on div "doloroso," at bounding box center [405, 276] width 182 height 83
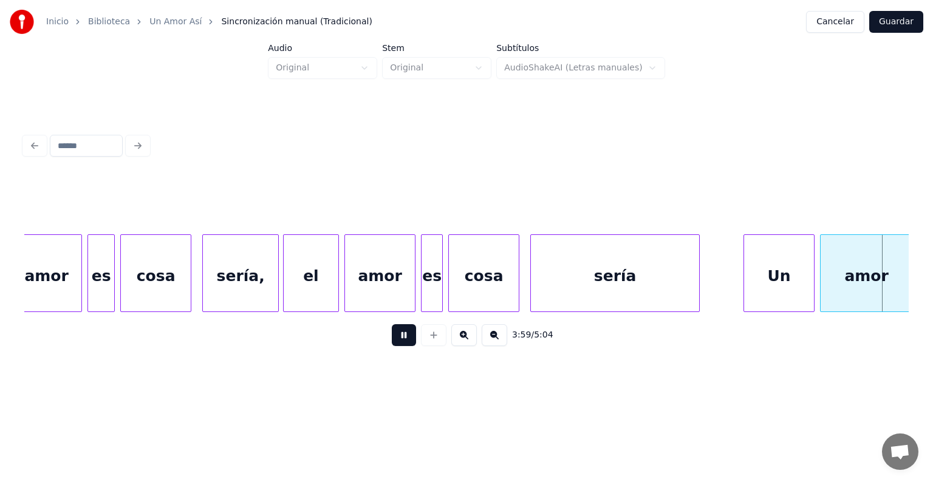
scroll to position [0, 65360]
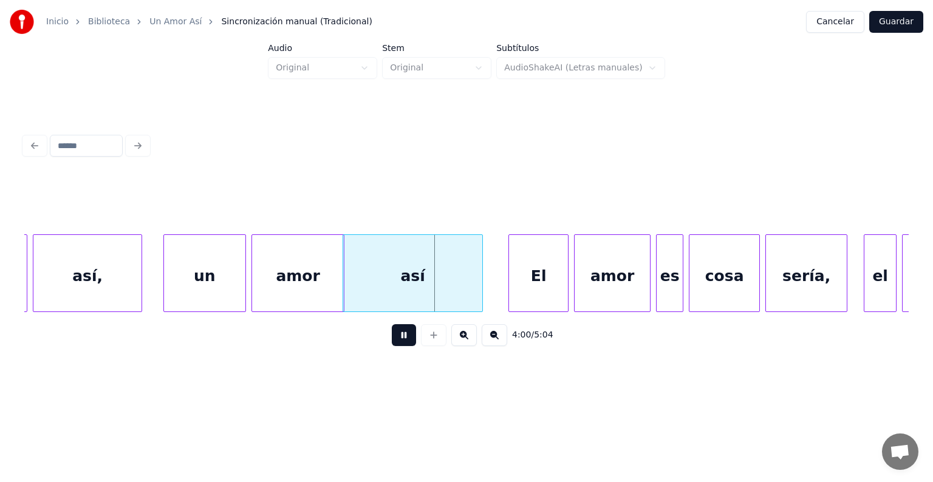
click at [396, 338] on button at bounding box center [404, 335] width 24 height 22
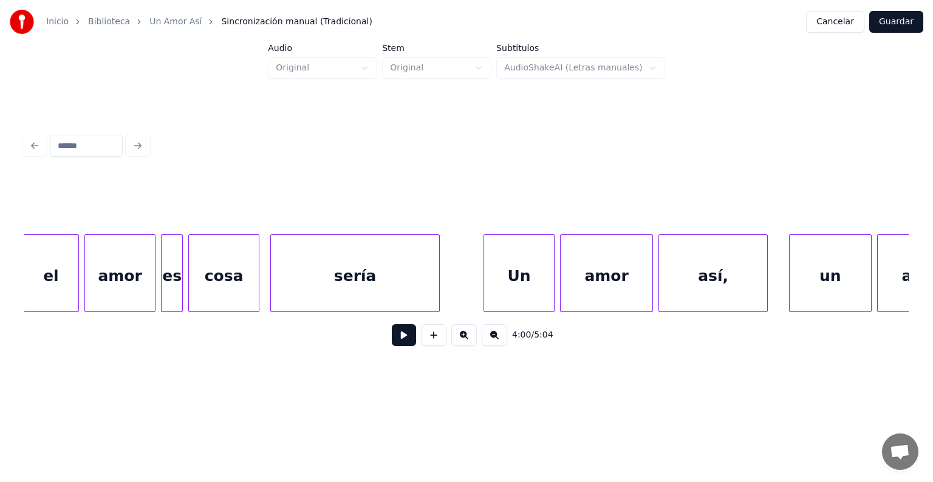
scroll to position [0, 64726]
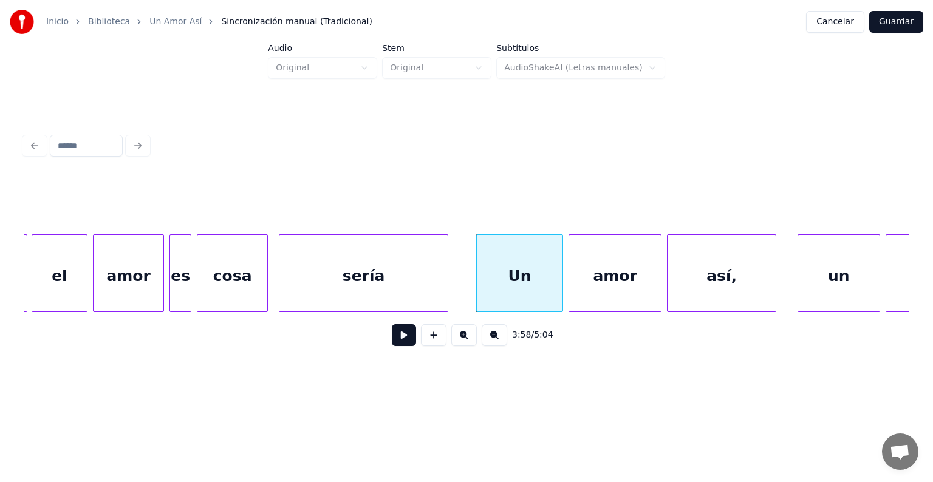
click at [402, 342] on button at bounding box center [404, 335] width 24 height 22
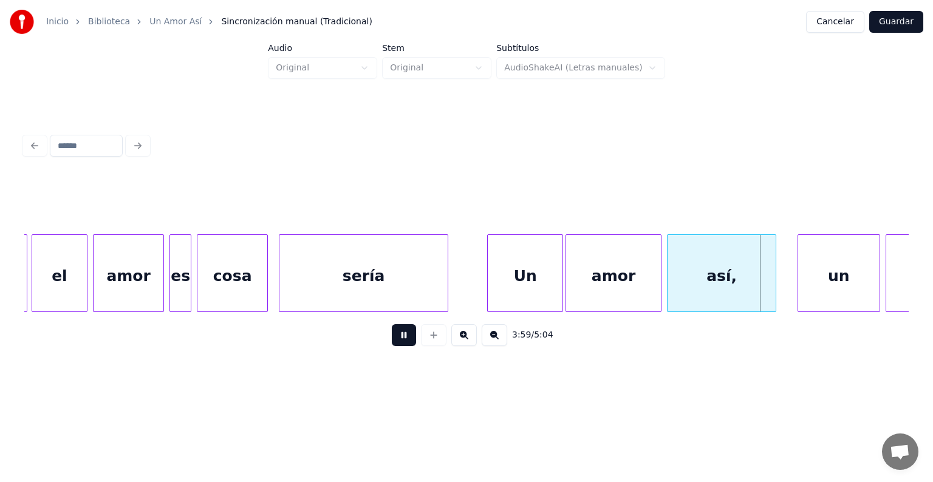
click at [570, 278] on div "amor" at bounding box center [613, 276] width 95 height 83
click at [668, 284] on div at bounding box center [669, 273] width 4 height 76
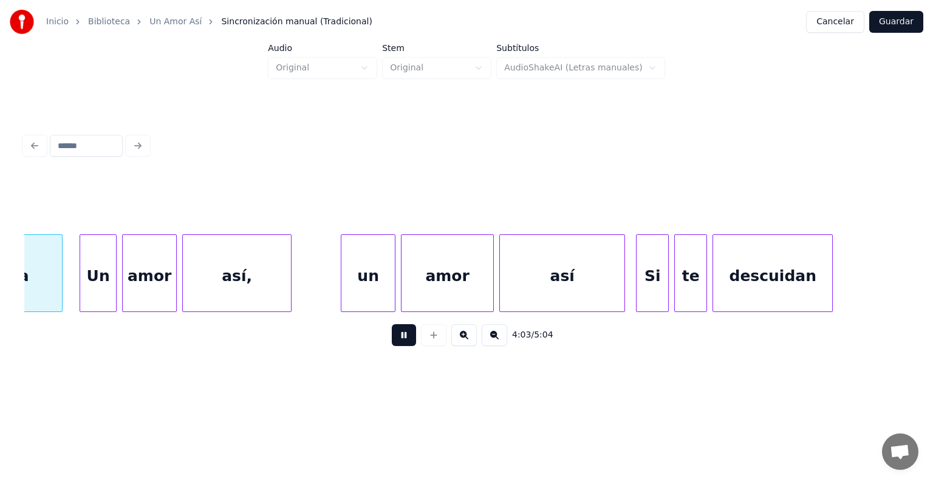
scroll to position [0, 66423]
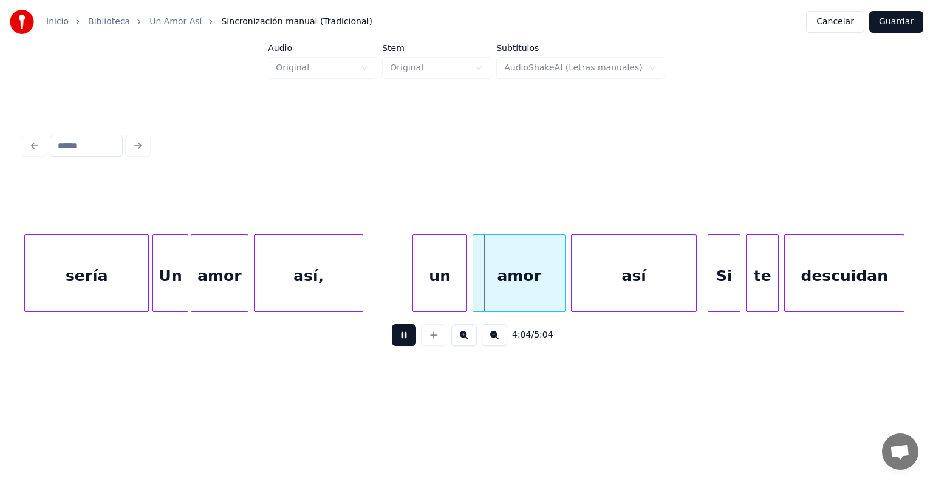
click at [195, 291] on div "amor" at bounding box center [219, 276] width 57 height 83
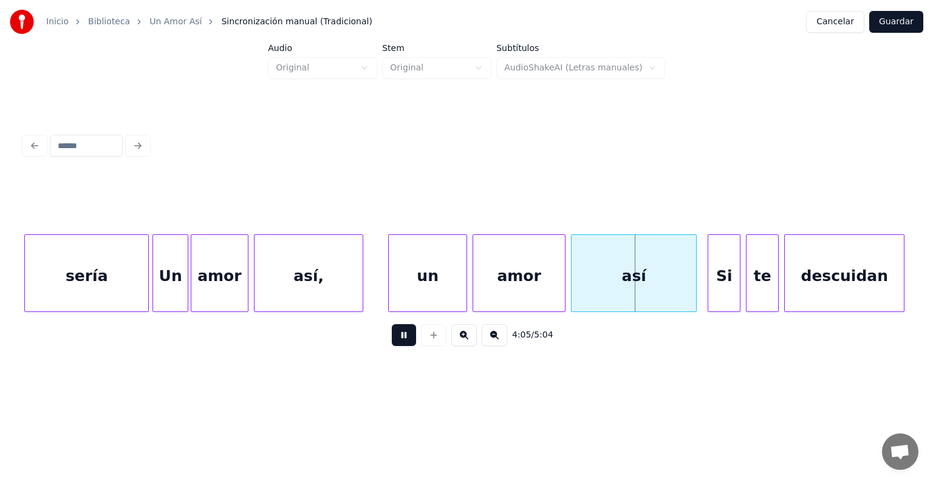
click at [463, 292] on div at bounding box center [465, 273] width 4 height 76
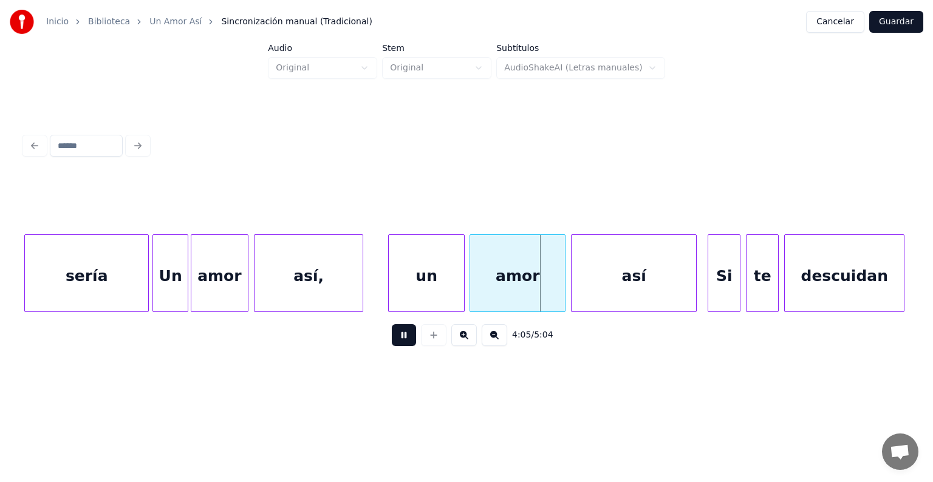
click at [474, 288] on div "amor" at bounding box center [517, 276] width 95 height 83
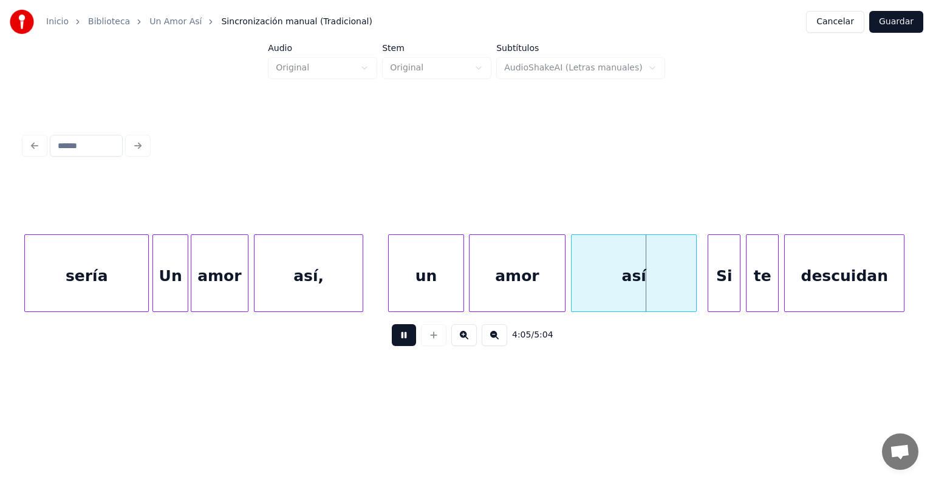
click at [461, 285] on div at bounding box center [462, 273] width 4 height 76
click at [448, 279] on div "un" at bounding box center [433, 276] width 75 height 83
click at [431, 283] on div "un" at bounding box center [430, 276] width 75 height 83
click at [573, 274] on div "así" at bounding box center [633, 276] width 124 height 83
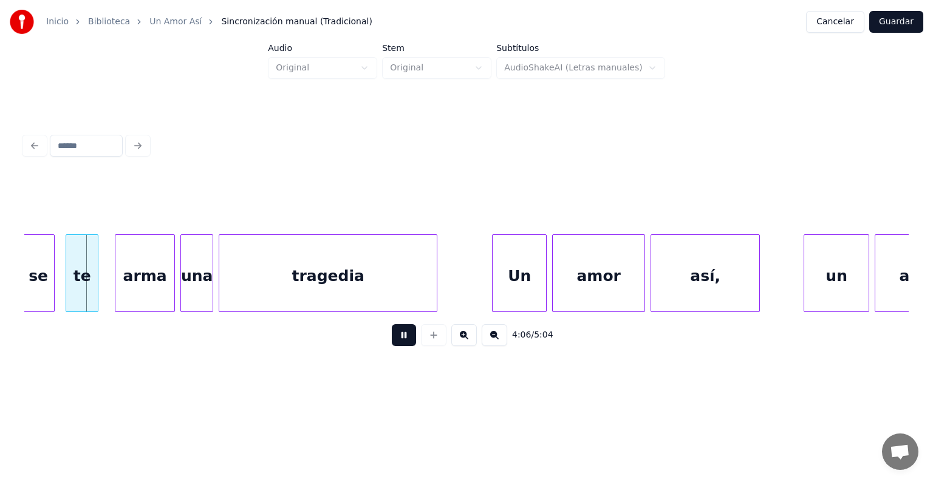
click at [546, 280] on div "Un" at bounding box center [518, 276] width 53 height 83
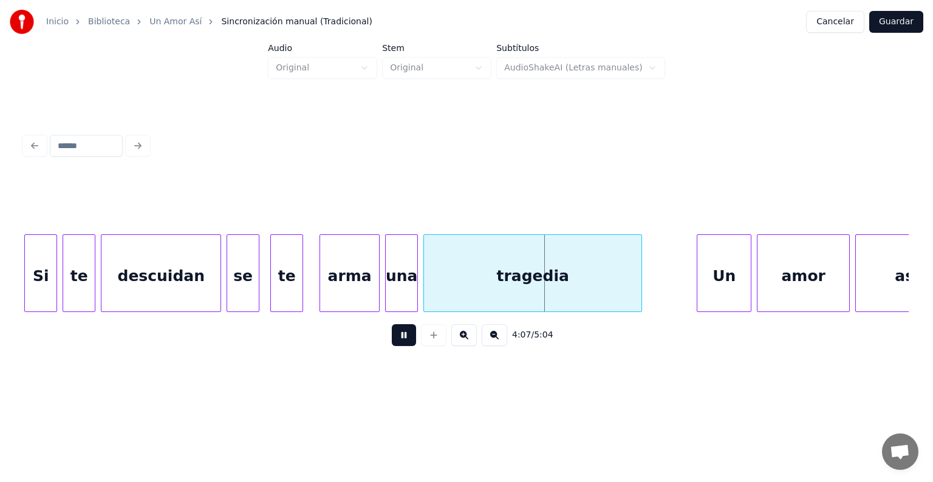
click at [321, 294] on div "arma" at bounding box center [349, 276] width 59 height 83
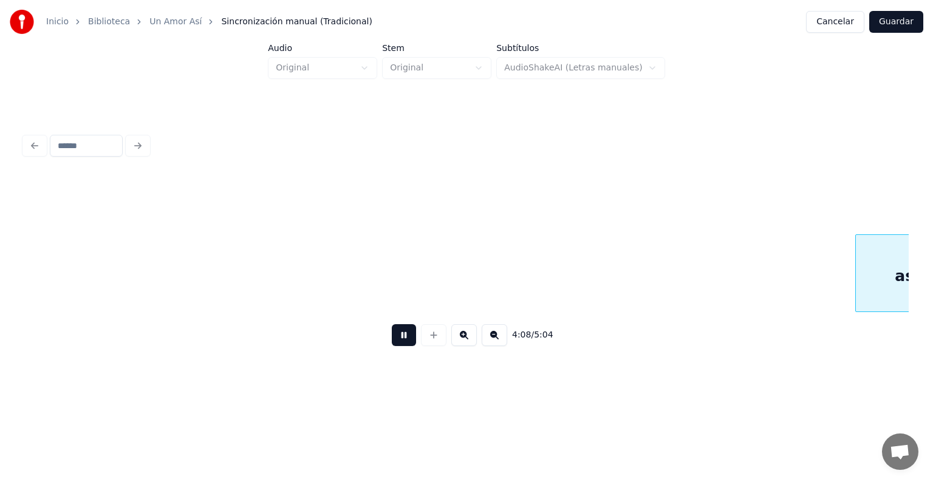
scroll to position [0, 67993]
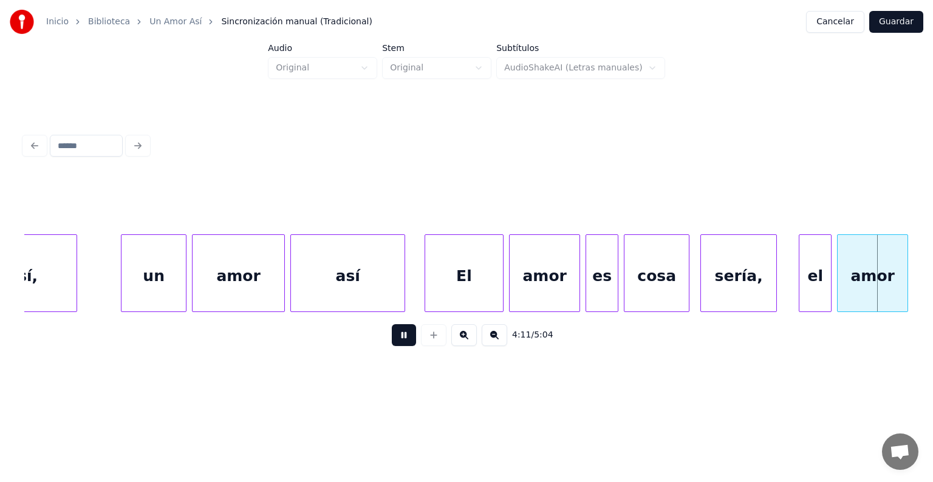
click at [799, 273] on div "el" at bounding box center [815, 276] width 32 height 83
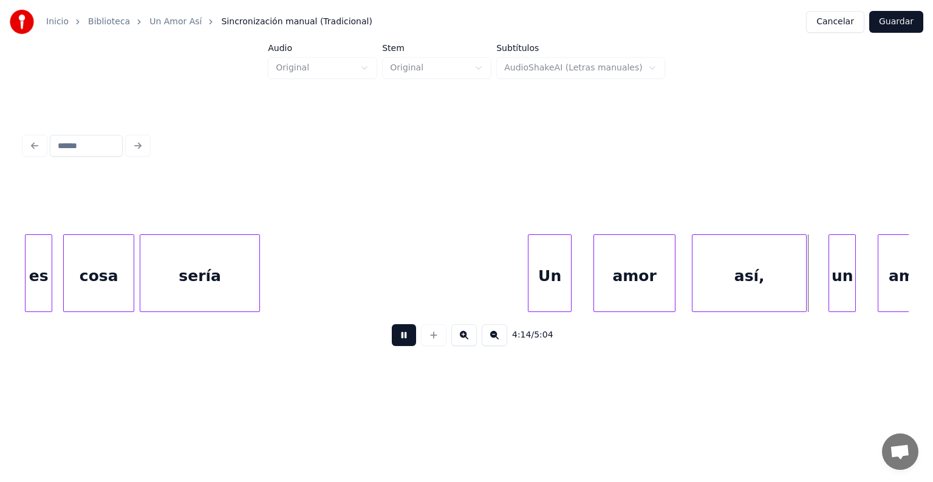
click at [392, 342] on button at bounding box center [404, 335] width 24 height 22
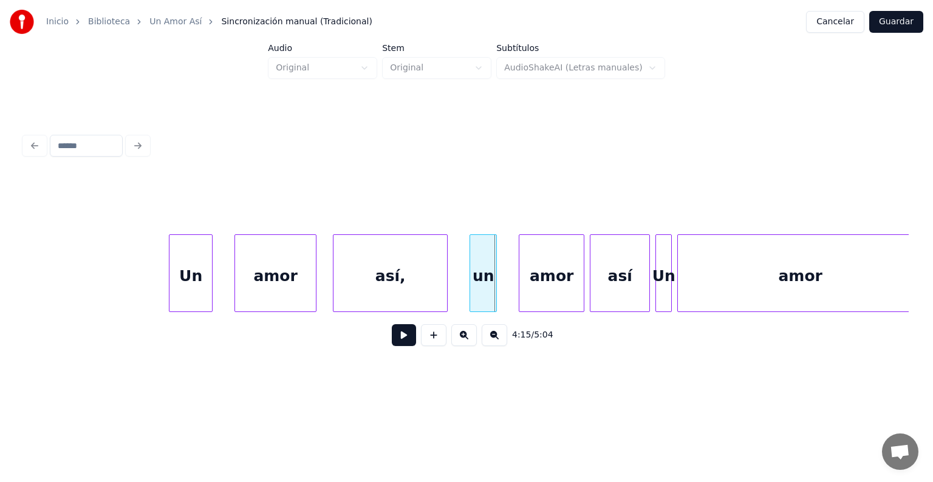
scroll to position [0, 69223]
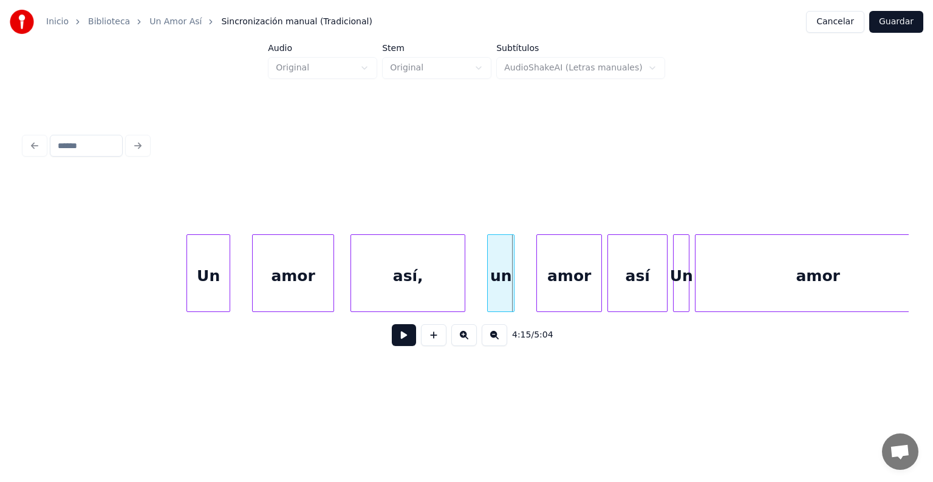
click at [196, 287] on div "Un" at bounding box center [208, 276] width 42 height 83
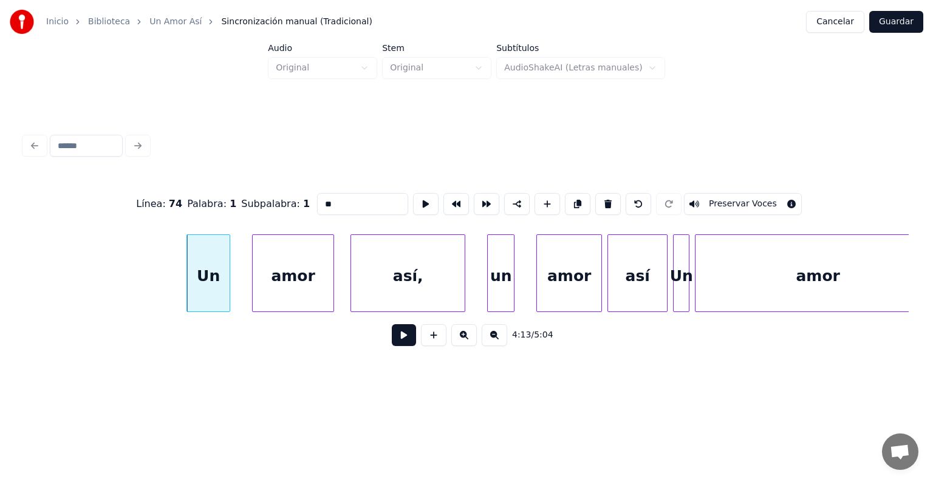
click at [401, 337] on button at bounding box center [404, 335] width 24 height 22
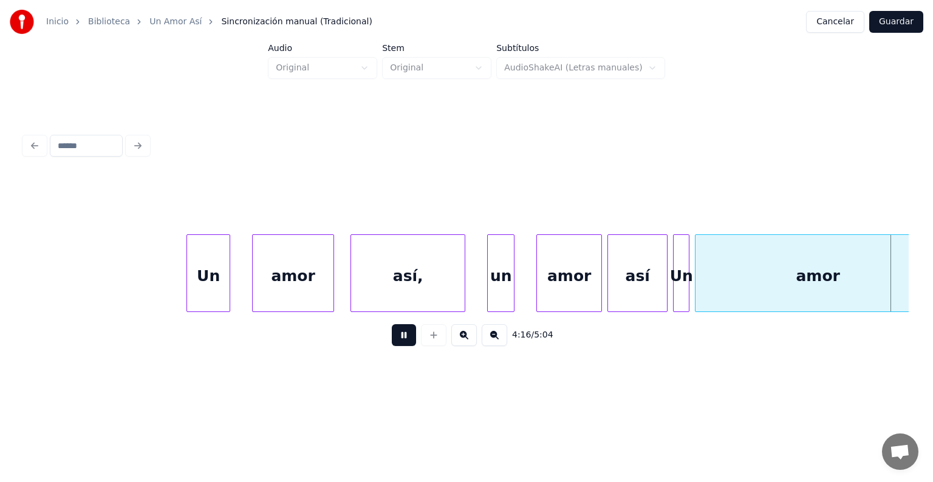
scroll to position [0, 70111]
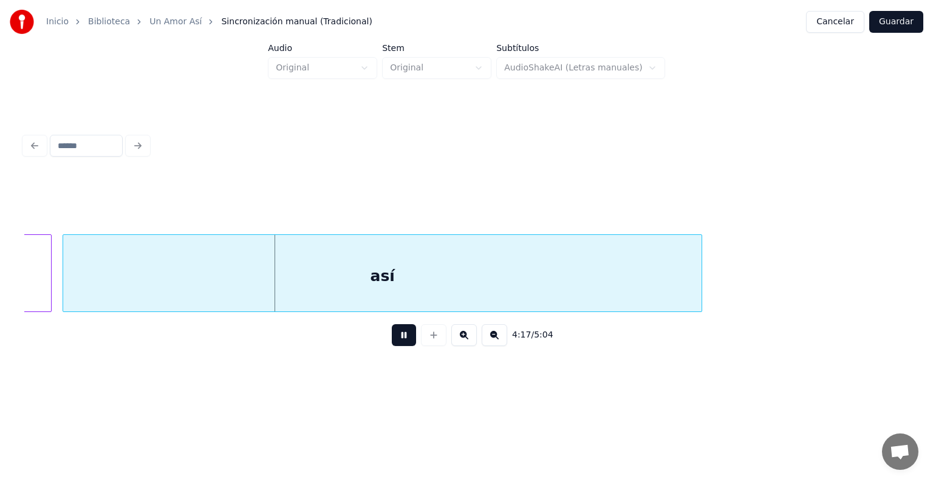
click at [392, 344] on button at bounding box center [404, 335] width 24 height 22
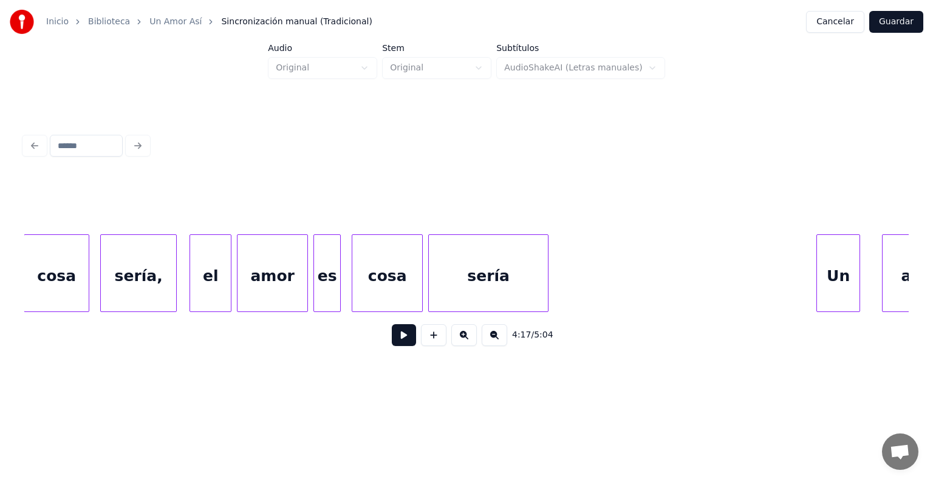
scroll to position [0, 68595]
click at [458, 268] on div "sería" at bounding box center [485, 276] width 119 height 83
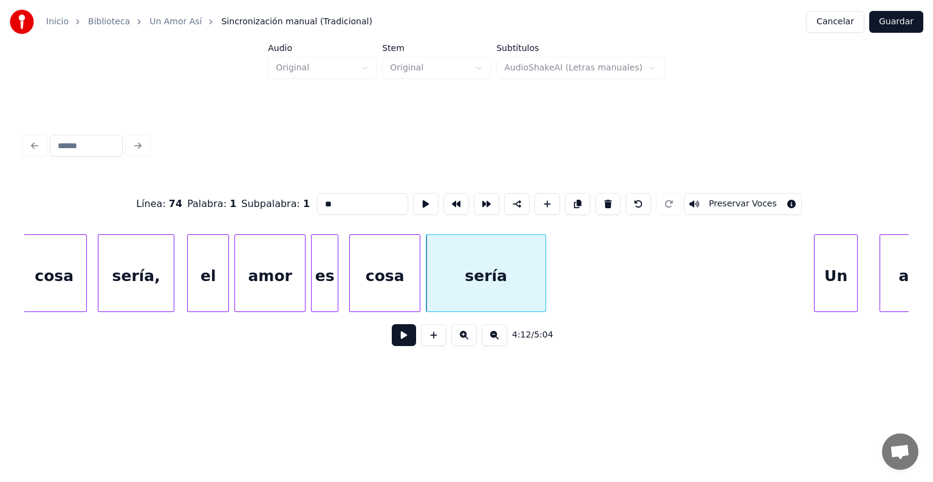
type input "*****"
click at [392, 339] on button at bounding box center [404, 335] width 24 height 22
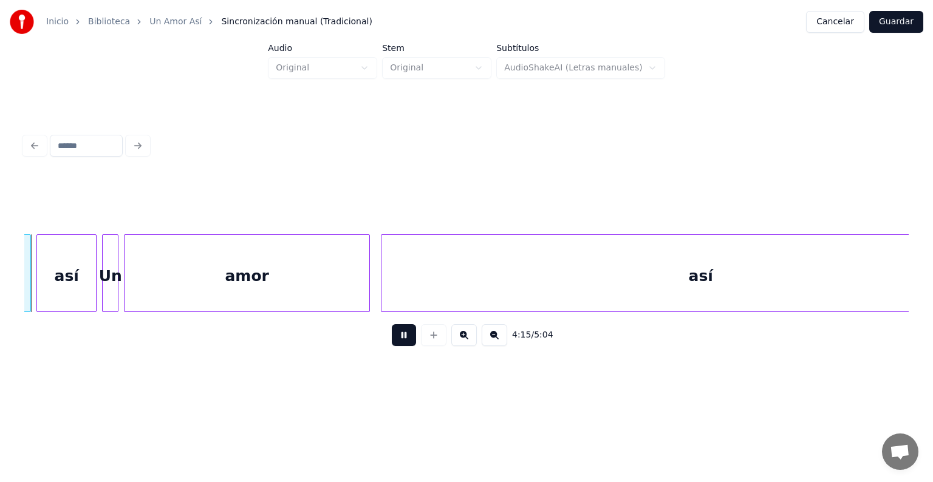
scroll to position [0, 69813]
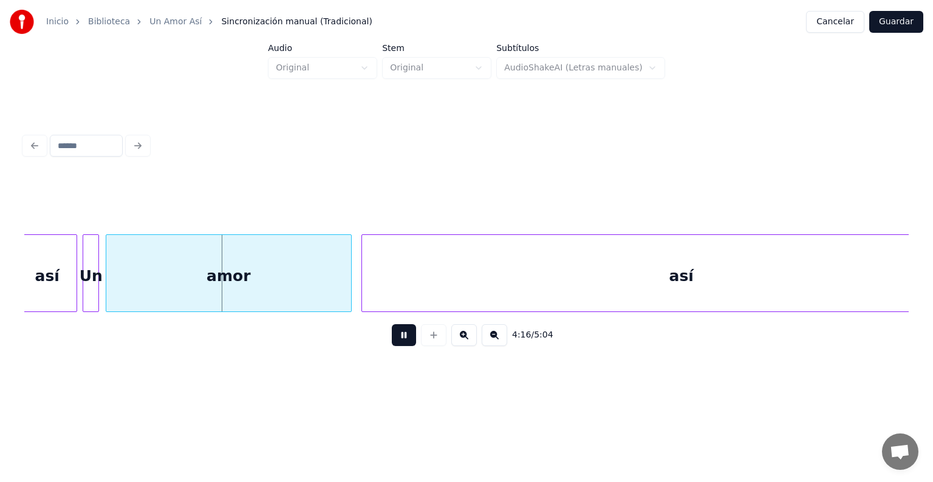
click at [392, 339] on button at bounding box center [404, 335] width 24 height 22
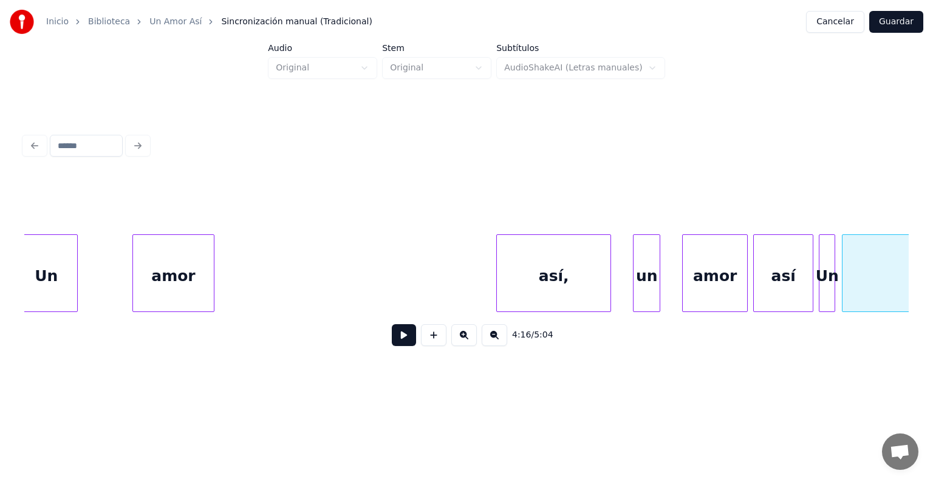
scroll to position [0, 69076]
click at [100, 271] on div "amor" at bounding box center [121, 276] width 81 height 83
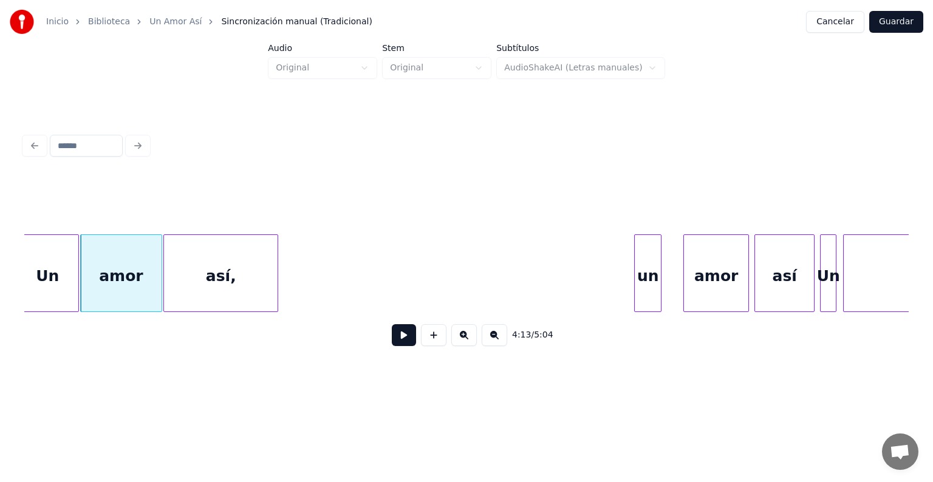
click at [228, 297] on div "así," at bounding box center [221, 276] width 114 height 83
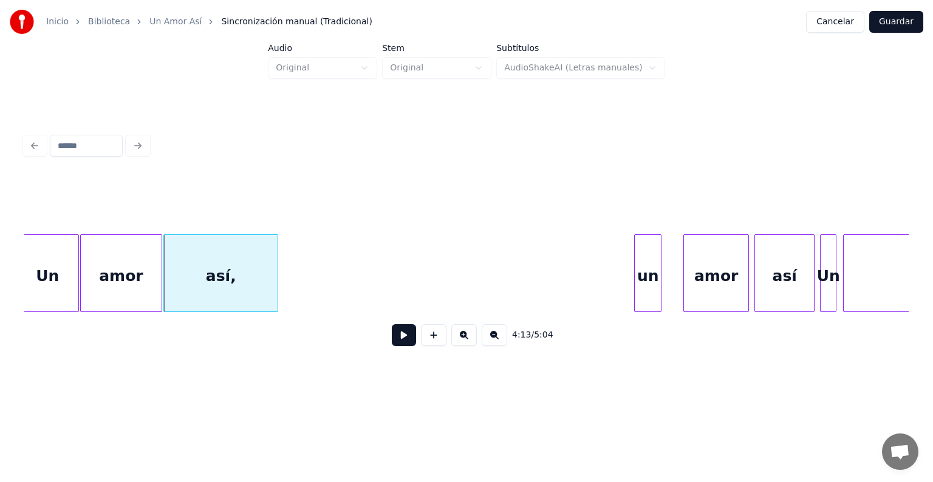
click at [60, 274] on div "Un" at bounding box center [47, 276] width 61 height 83
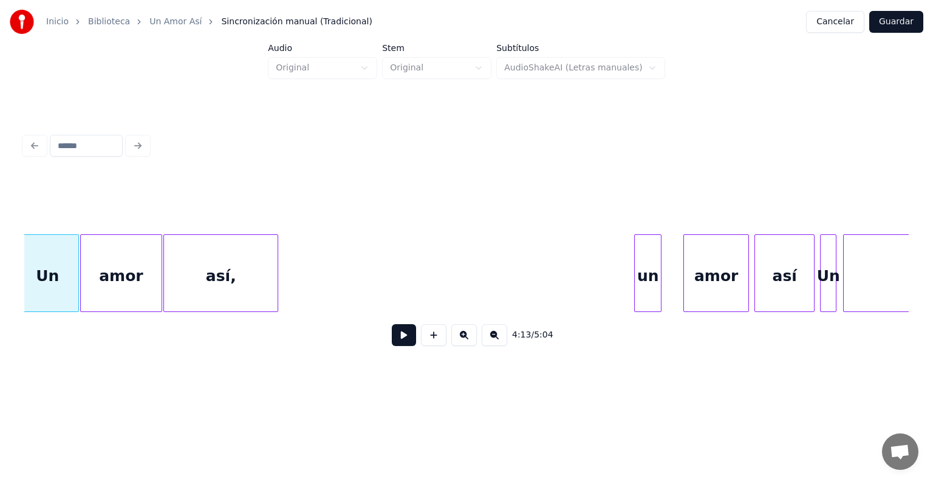
scroll to position [0, 69068]
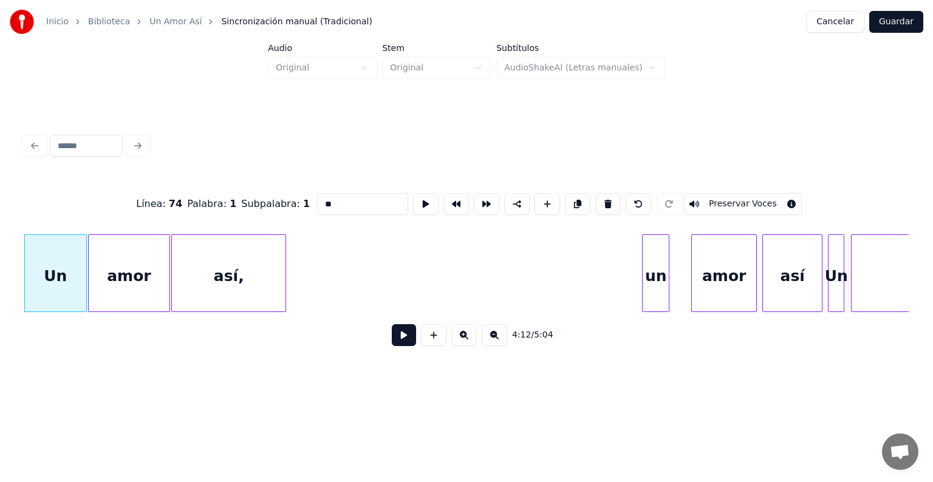
click at [392, 346] on button at bounding box center [404, 335] width 24 height 22
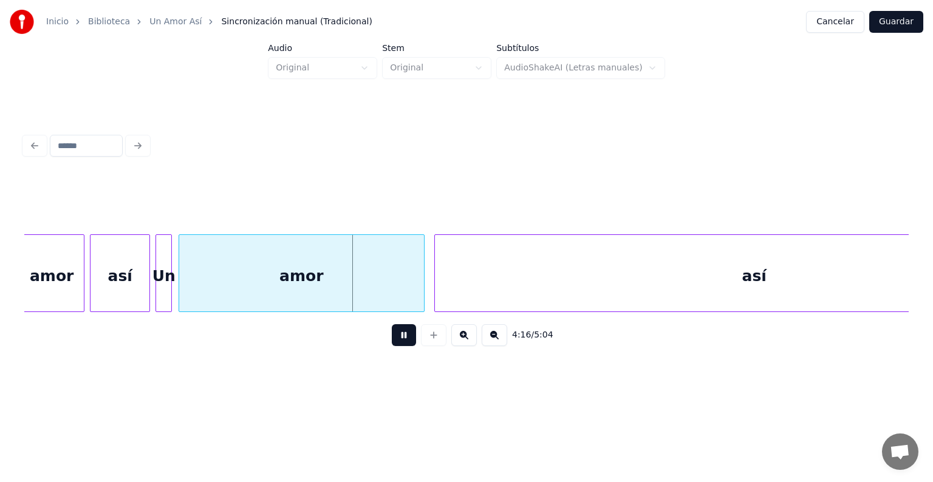
scroll to position [0, 69762]
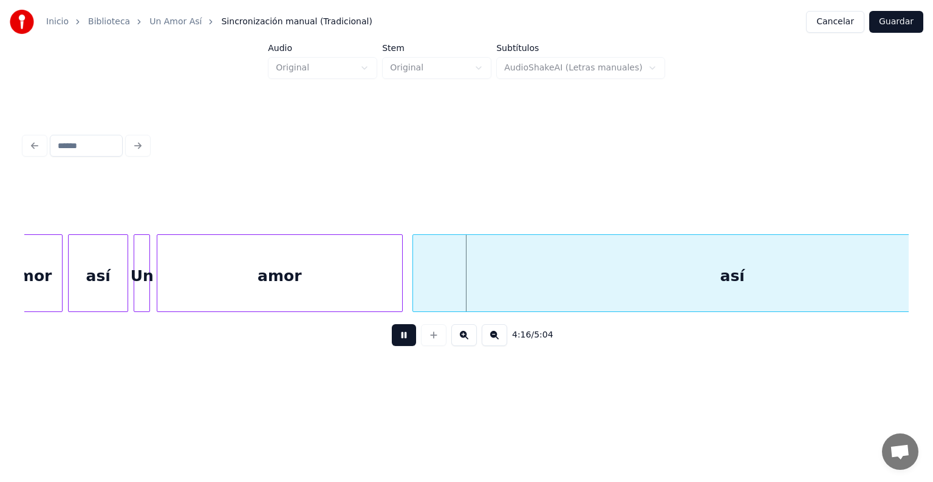
click at [393, 346] on button at bounding box center [404, 335] width 24 height 22
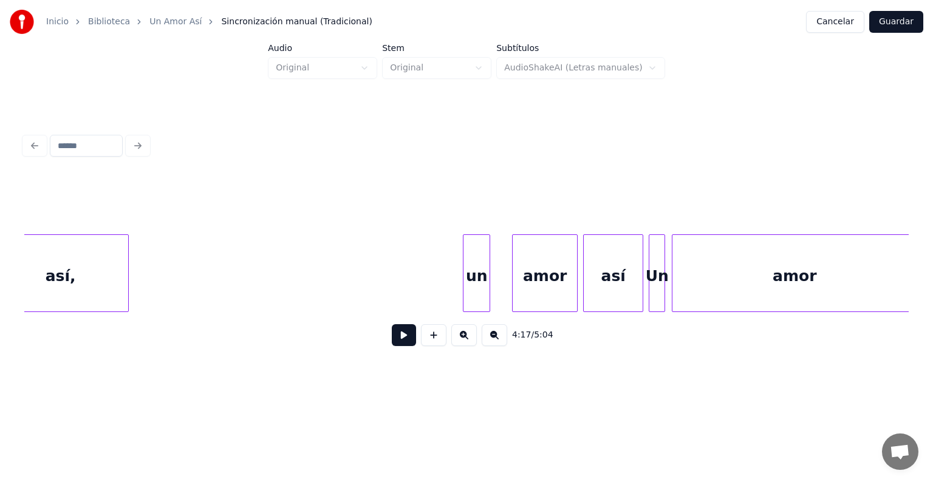
scroll to position [0, 69248]
click at [162, 326] on div "4:17 / 5:04" at bounding box center [466, 266] width 884 height 185
click at [392, 345] on button at bounding box center [404, 335] width 24 height 22
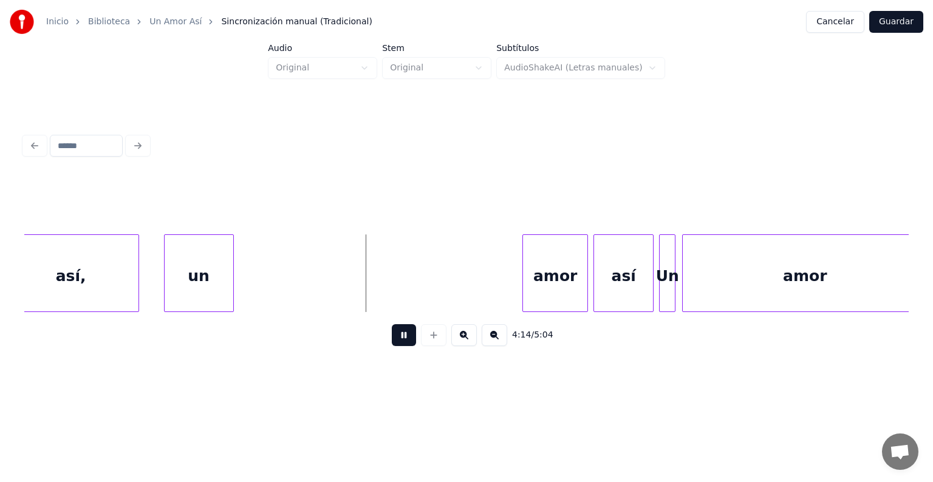
click at [392, 338] on button at bounding box center [404, 335] width 24 height 22
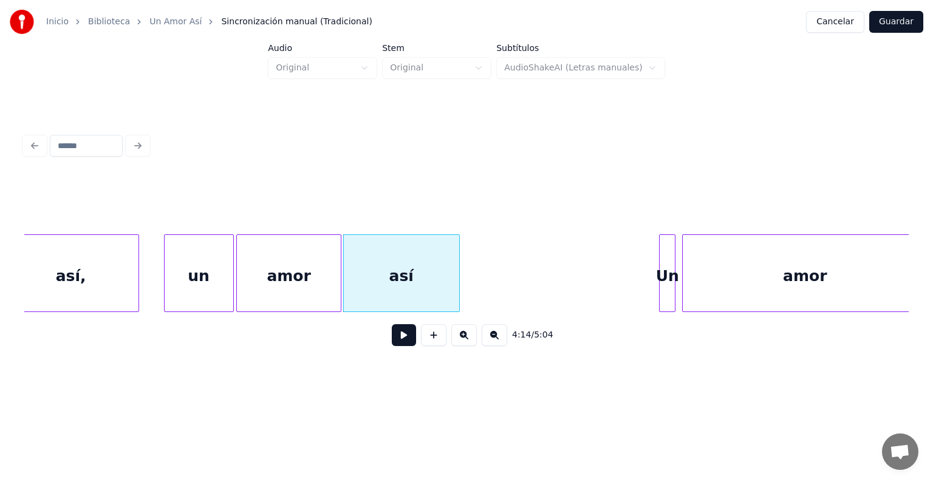
click at [403, 346] on button at bounding box center [404, 335] width 24 height 22
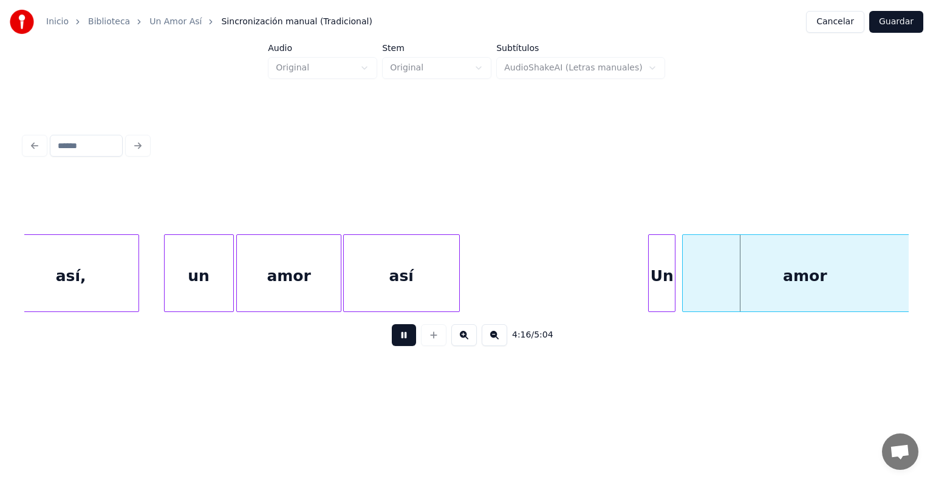
click at [672, 274] on div "Un" at bounding box center [661, 276] width 26 height 83
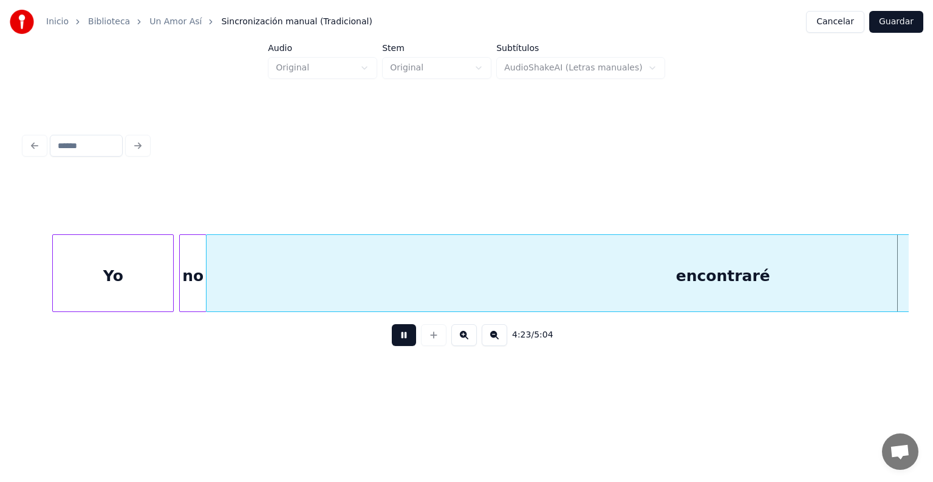
scroll to position [0, 71896]
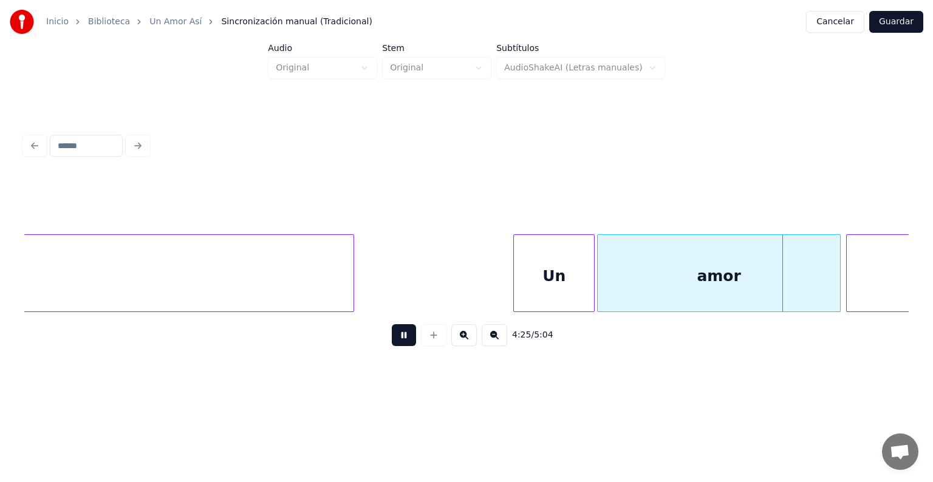
click at [603, 291] on div "amor" at bounding box center [718, 276] width 242 height 83
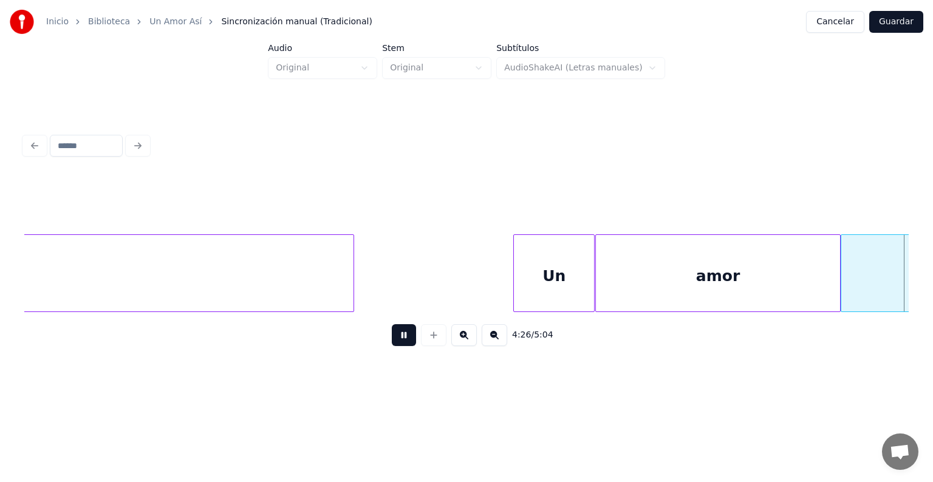
scroll to position [0, 72780]
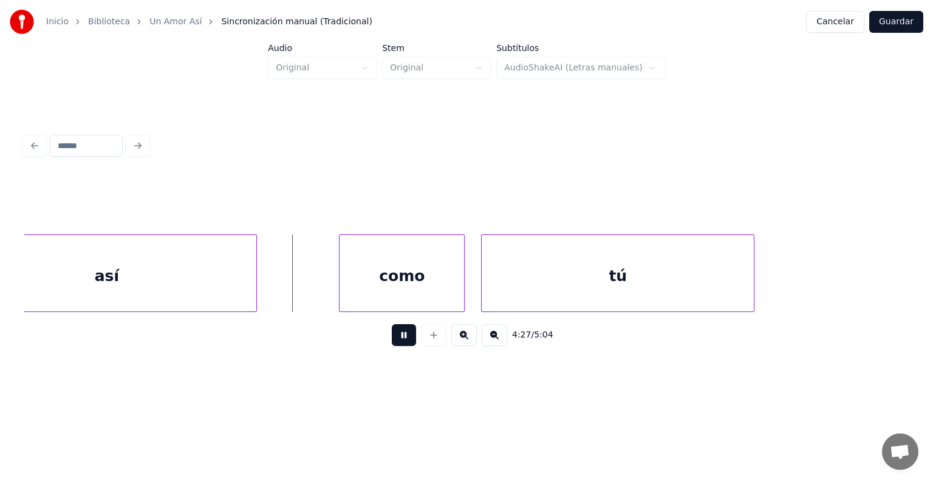
click at [339, 283] on div "como" at bounding box center [401, 276] width 124 height 83
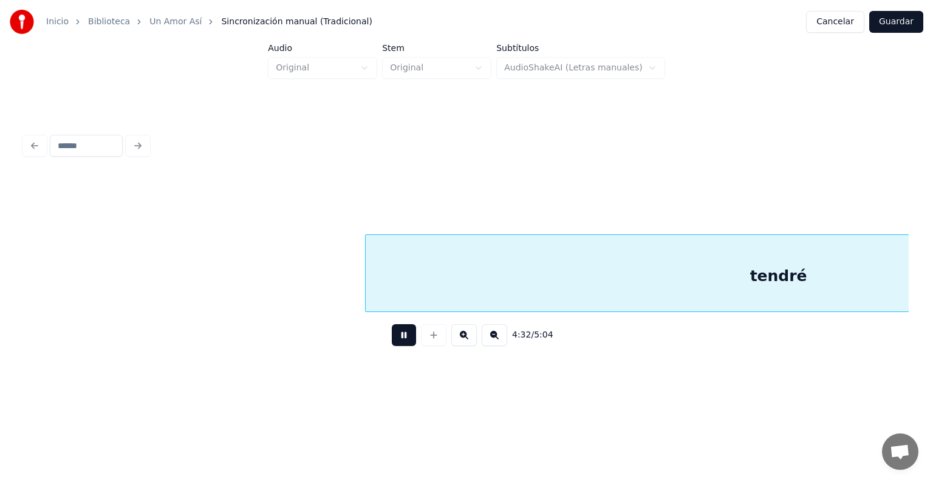
scroll to position [0, 74518]
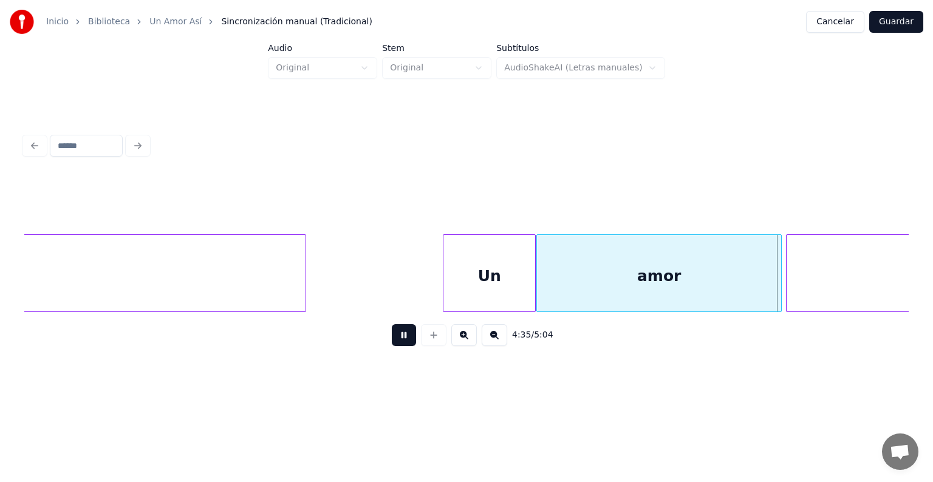
click at [790, 268] on div "así," at bounding box center [941, 276] width 311 height 83
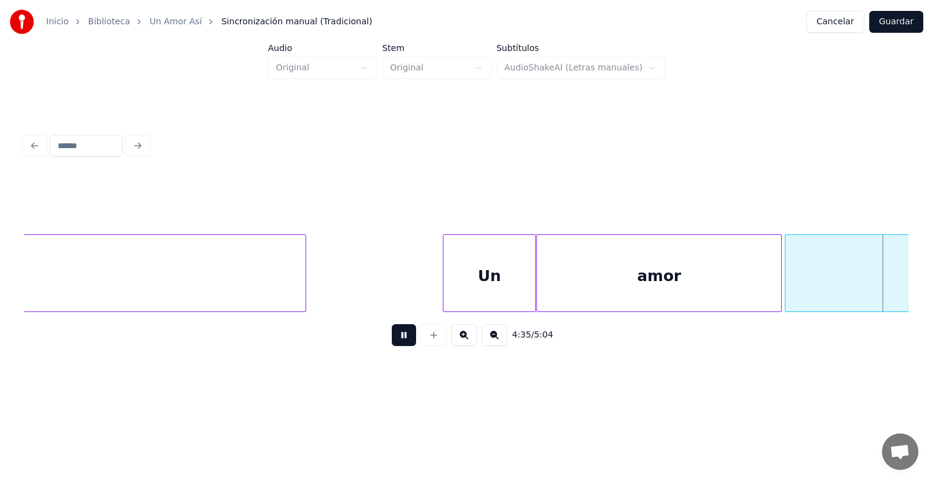
scroll to position [0, 75404]
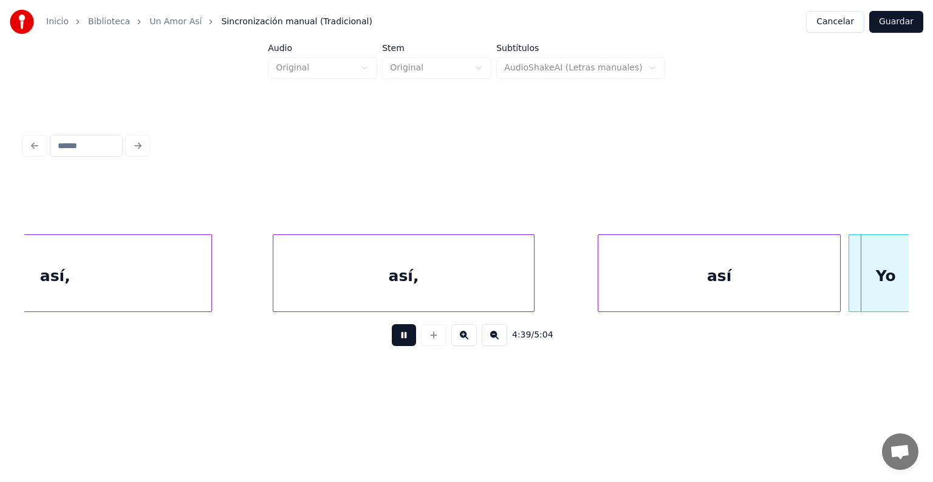
click at [854, 277] on div "Yo" at bounding box center [885, 276] width 73 height 83
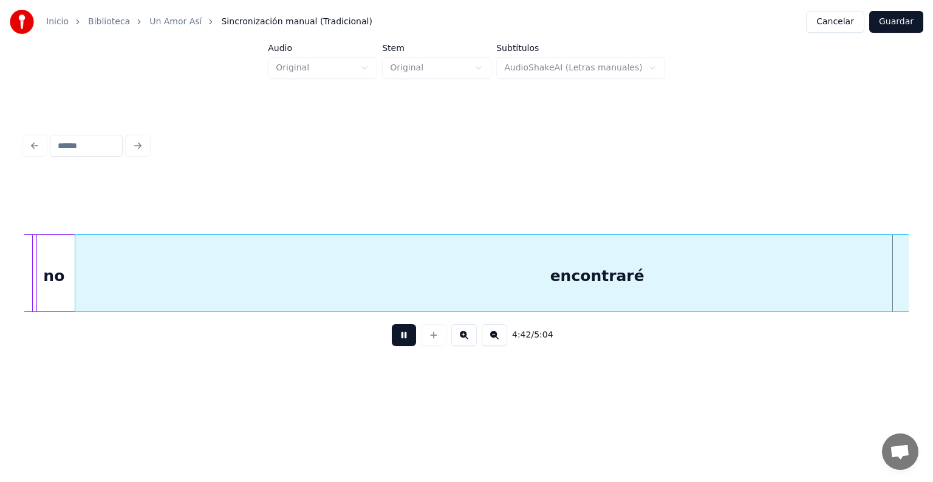
scroll to position [0, 77178]
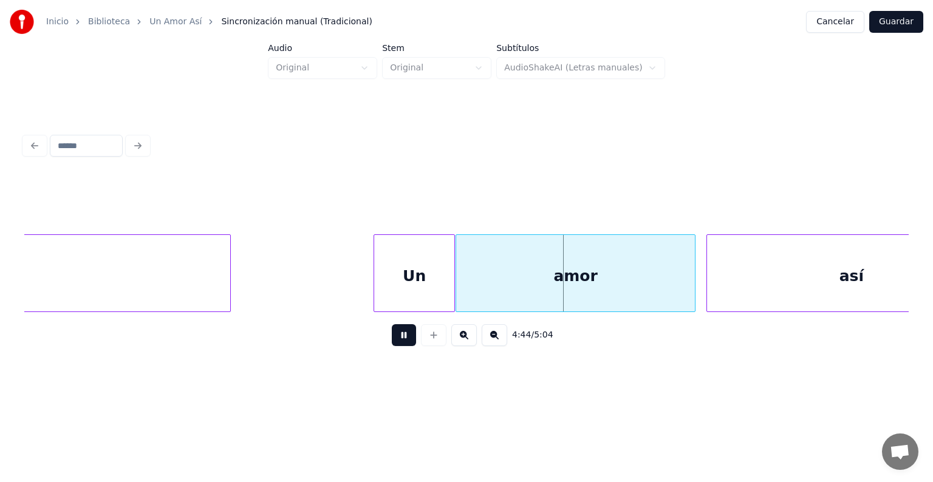
click at [462, 285] on div "amor" at bounding box center [575, 276] width 239 height 83
click at [707, 274] on div "así" at bounding box center [849, 276] width 294 height 83
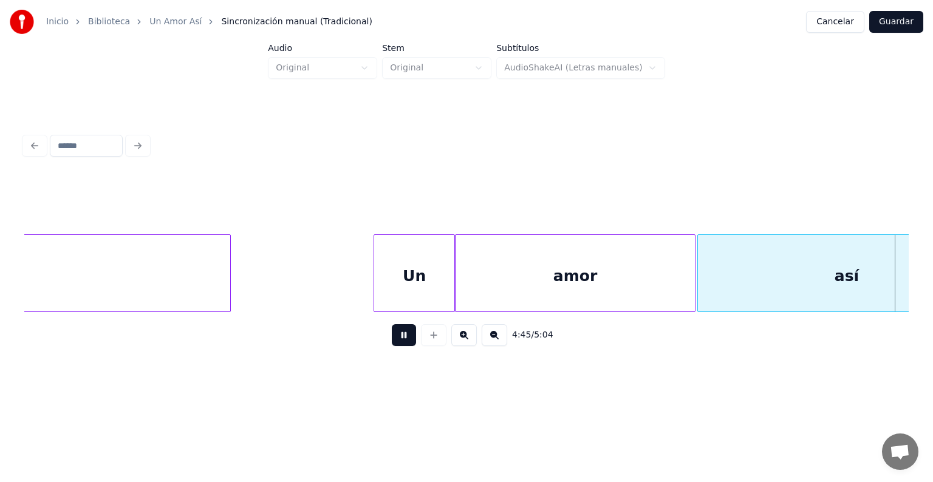
click at [700, 274] on div at bounding box center [700, 273] width 4 height 76
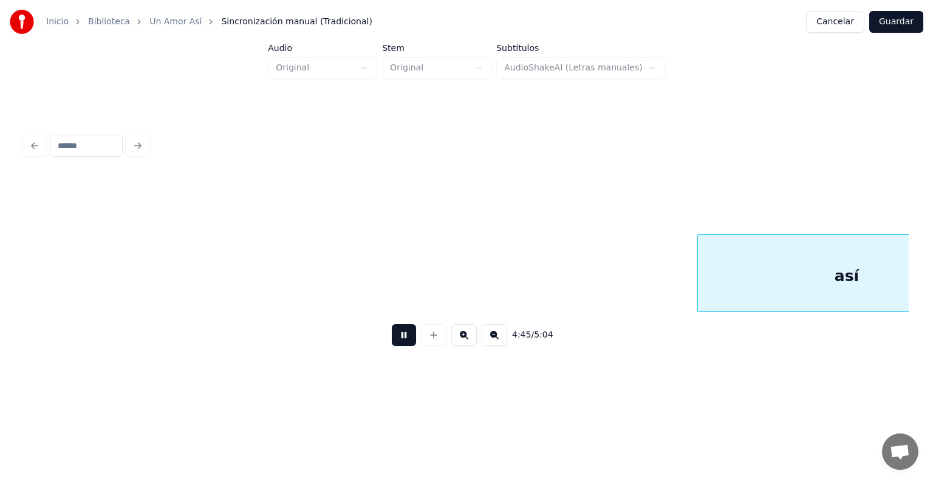
scroll to position [0, 78062]
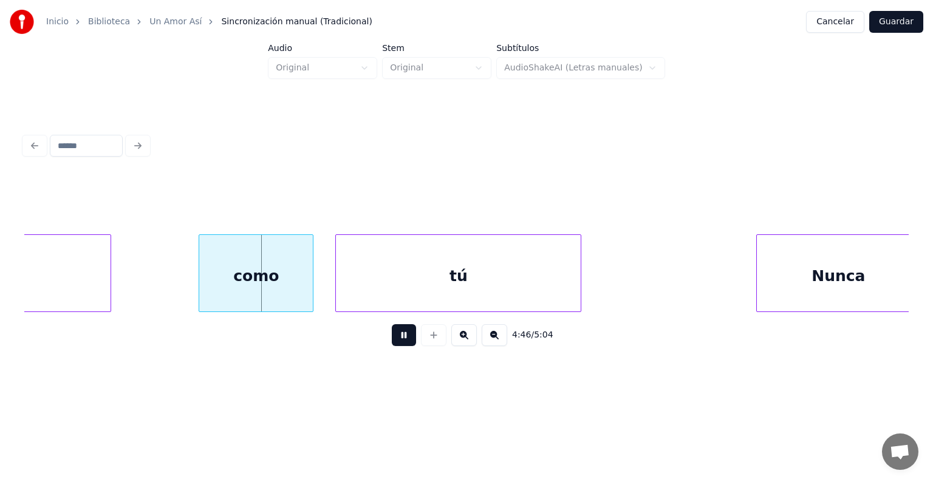
click at [200, 285] on div at bounding box center [201, 273] width 4 height 76
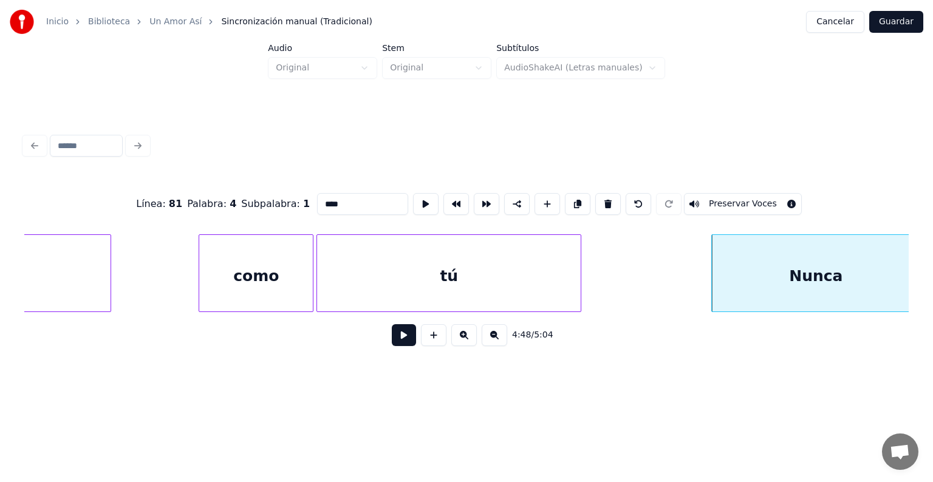
click at [392, 342] on button at bounding box center [404, 335] width 24 height 22
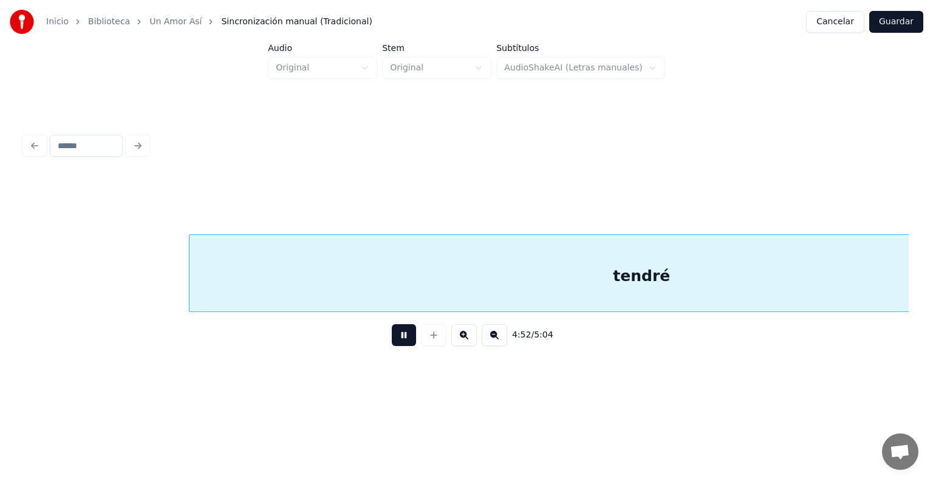
scroll to position [0, 79833]
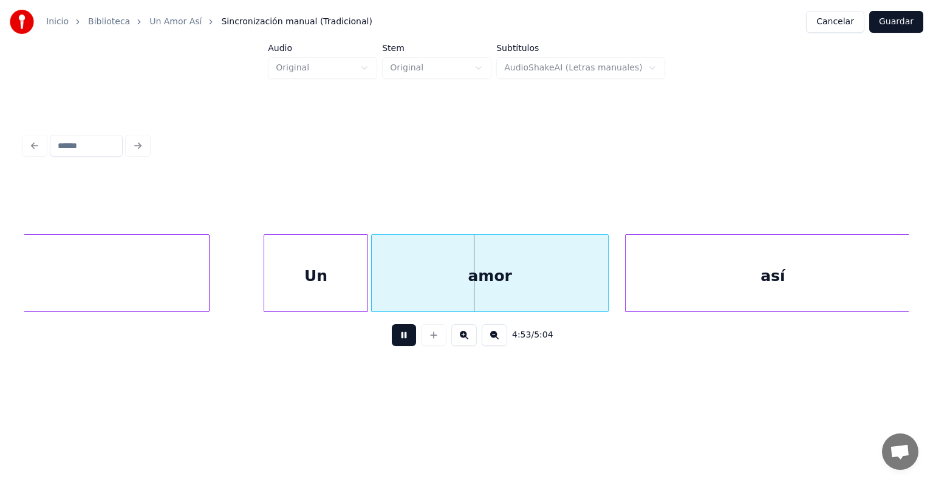
click at [374, 281] on div "amor" at bounding box center [490, 276] width 236 height 83
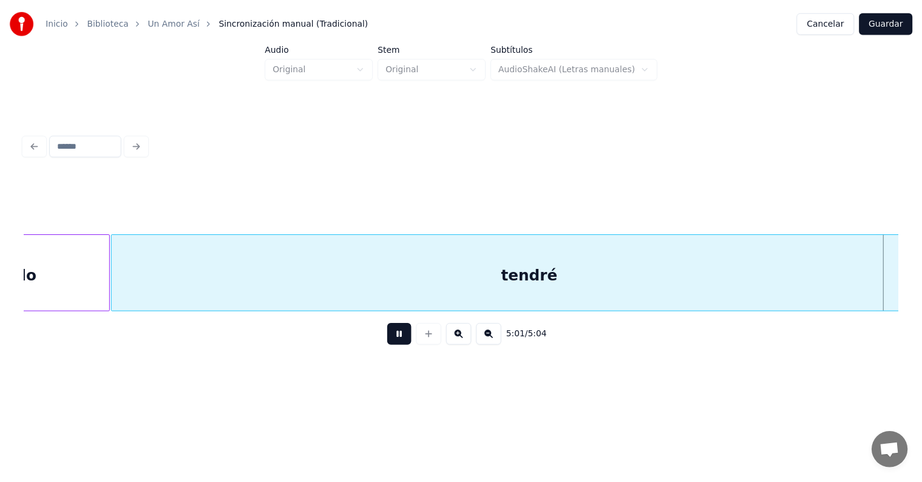
scroll to position [0, 82306]
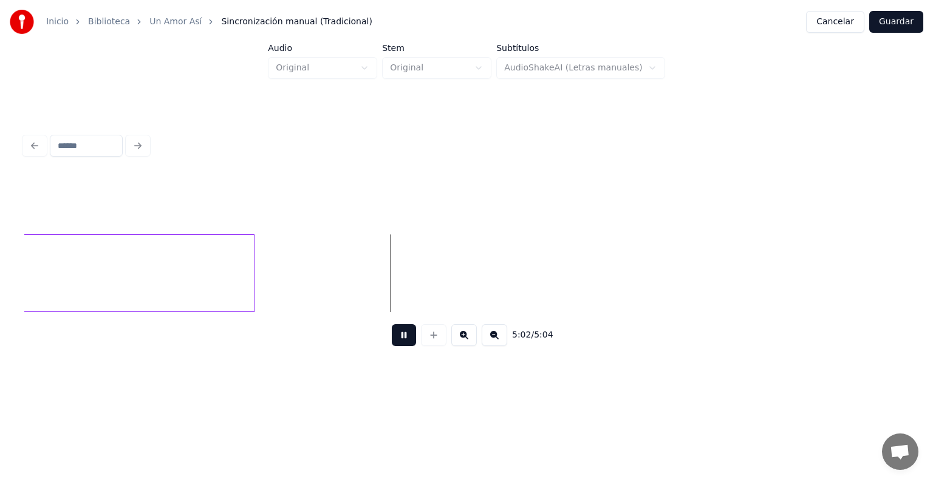
click at [892, 19] on button "Guardar" at bounding box center [896, 22] width 54 height 22
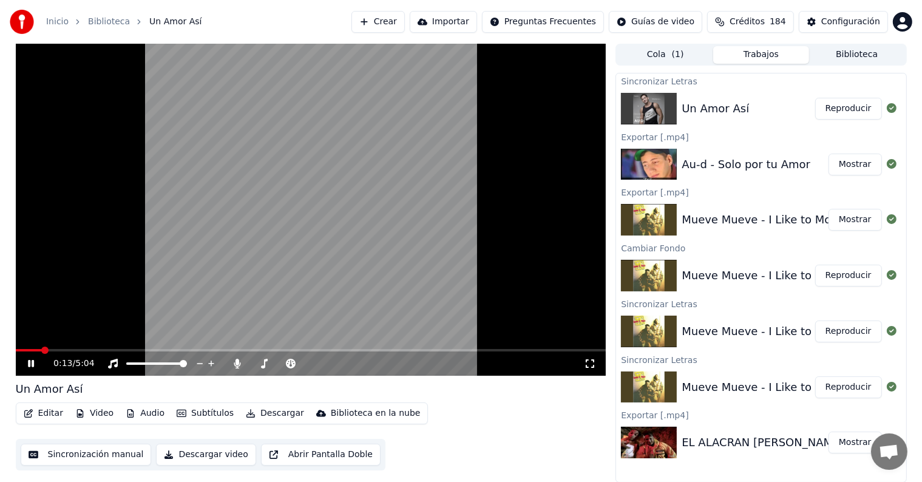
click at [33, 364] on icon at bounding box center [31, 363] width 6 height 7
click at [32, 364] on icon at bounding box center [30, 363] width 7 height 8
click at [237, 353] on div "0:17 / 5:04" at bounding box center [311, 364] width 591 height 24
click at [234, 360] on icon at bounding box center [237, 364] width 12 height 10
click at [29, 367] on icon at bounding box center [39, 364] width 29 height 10
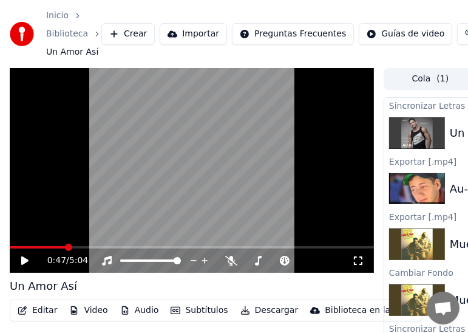
click at [35, 315] on button "Editar" at bounding box center [37, 310] width 49 height 17
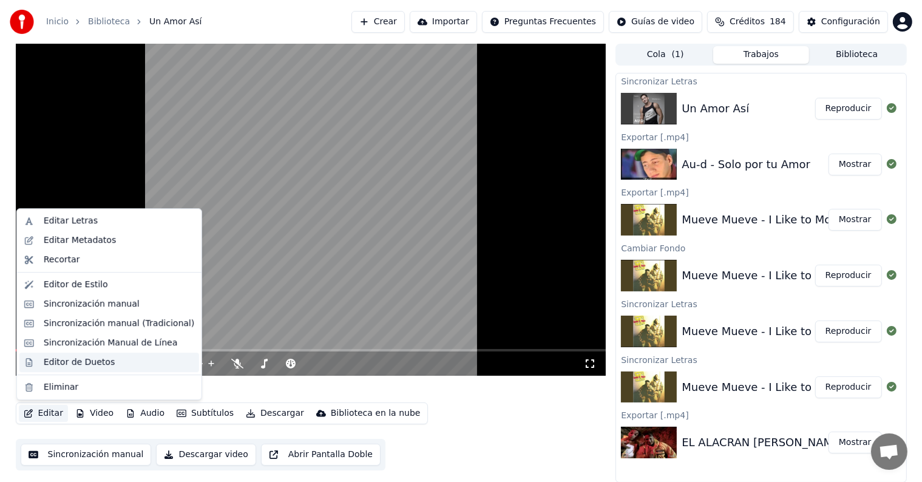
click at [101, 357] on div "Editor de Duetos" at bounding box center [79, 362] width 71 height 12
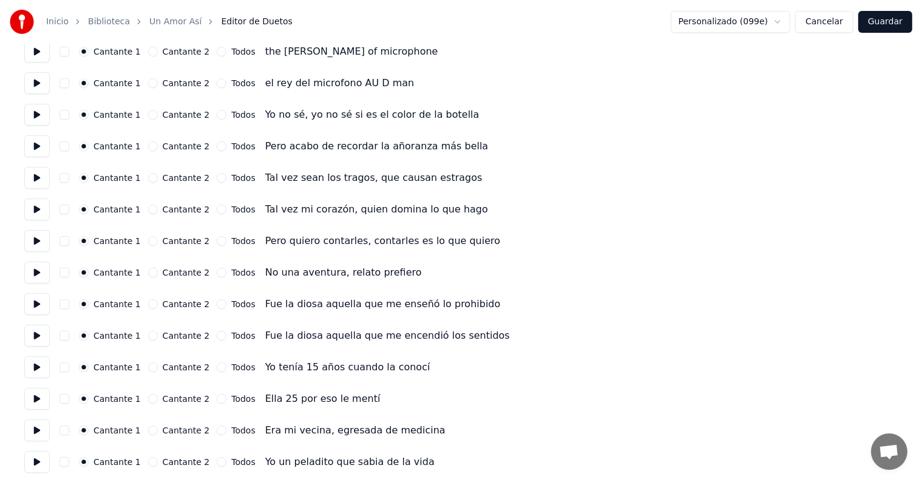
scroll to position [205, 0]
click at [35, 304] on button at bounding box center [36, 304] width 25 height 22
click at [33, 329] on button at bounding box center [36, 336] width 25 height 22
click at [36, 373] on button at bounding box center [36, 367] width 25 height 22
click at [39, 403] on button at bounding box center [36, 399] width 25 height 22
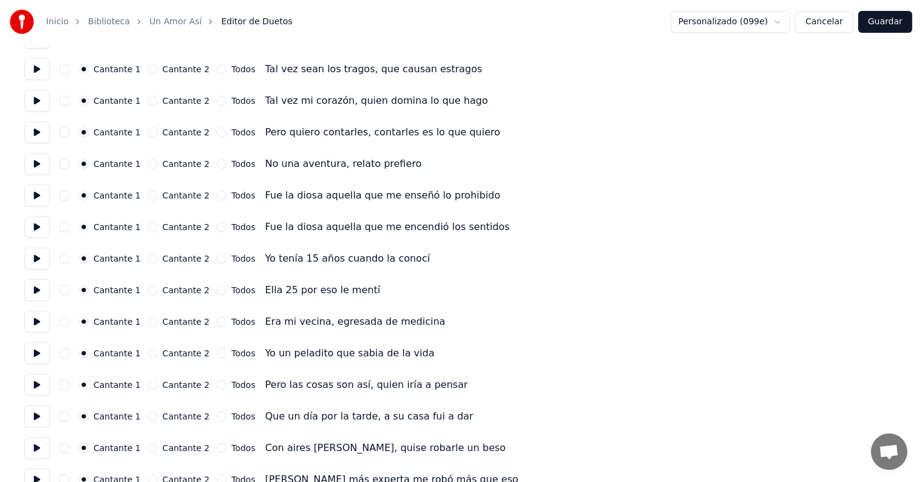
scroll to position [314, 0]
click at [35, 316] on button at bounding box center [36, 321] width 25 height 22
click at [41, 356] on button at bounding box center [36, 353] width 25 height 22
click at [42, 387] on button at bounding box center [36, 384] width 25 height 22
click at [45, 409] on button at bounding box center [36, 416] width 25 height 22
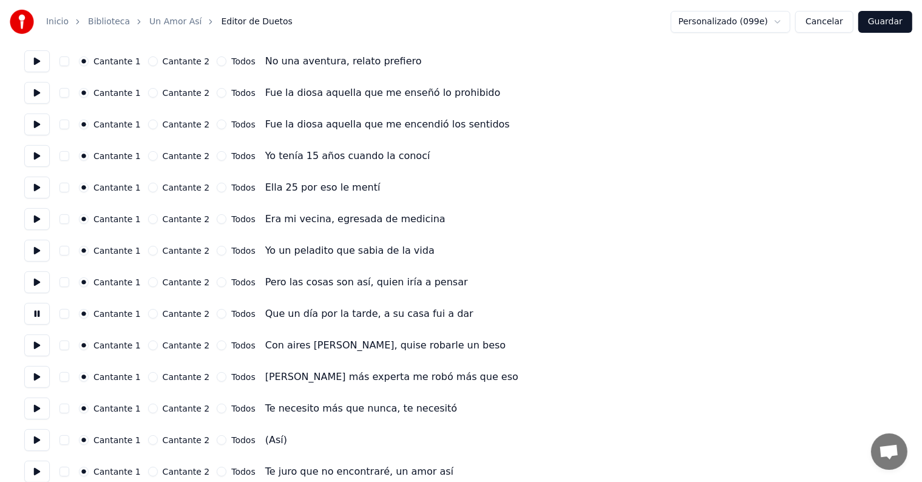
scroll to position [417, 0]
click at [30, 378] on button at bounding box center [36, 376] width 25 height 22
click at [33, 339] on button at bounding box center [36, 344] width 25 height 22
click at [41, 409] on button at bounding box center [36, 407] width 25 height 22
click at [67, 409] on button "button" at bounding box center [64, 408] width 10 height 10
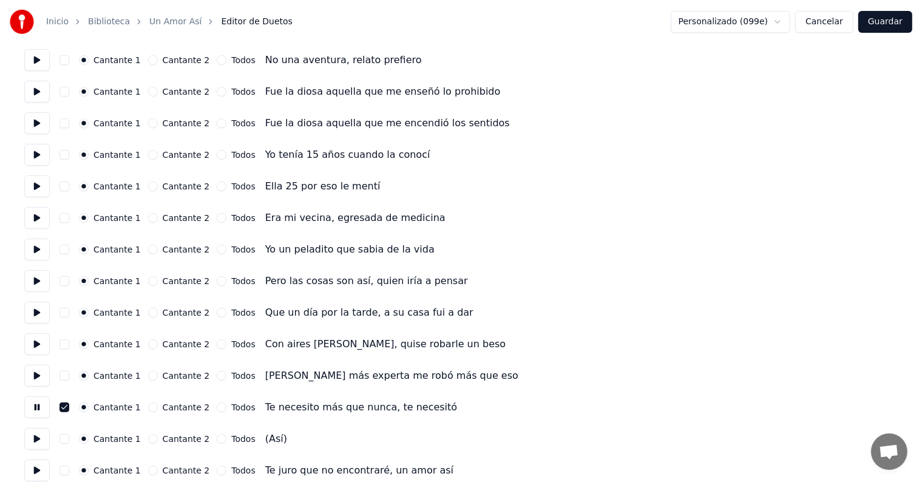
click at [148, 407] on button "Cantante 2" at bounding box center [153, 408] width 10 height 10
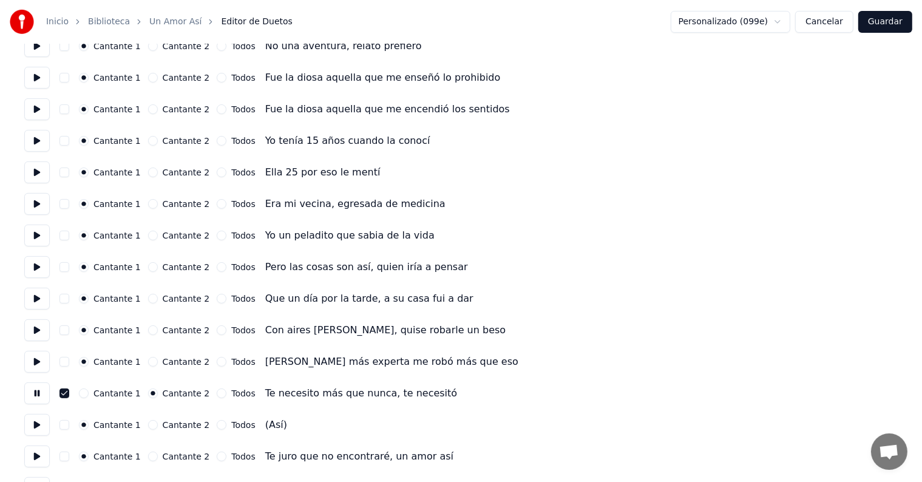
scroll to position [494, 0]
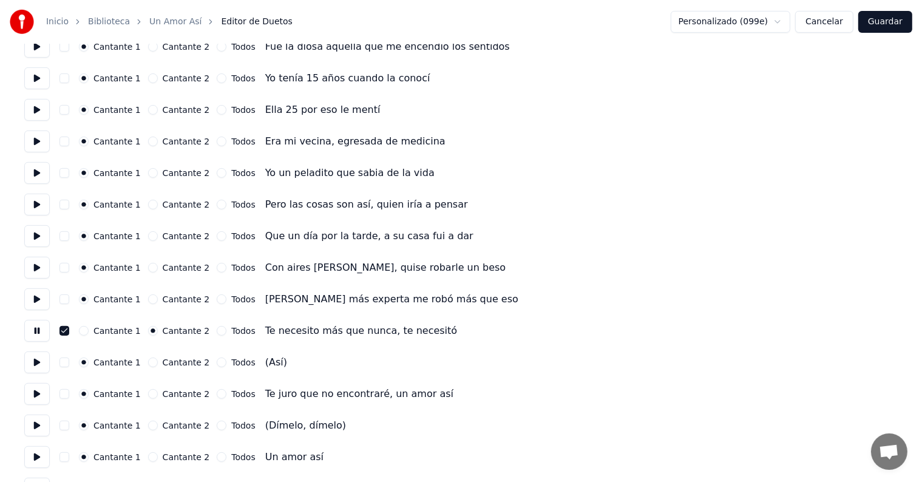
click at [151, 392] on button "Cantante 2" at bounding box center [153, 394] width 10 height 10
click at [69, 393] on button "button" at bounding box center [64, 394] width 10 height 10
click at [40, 432] on button at bounding box center [36, 426] width 25 height 22
click at [150, 457] on button "Cantante 2" at bounding box center [153, 457] width 10 height 10
click at [69, 457] on button "button" at bounding box center [64, 457] width 10 height 10
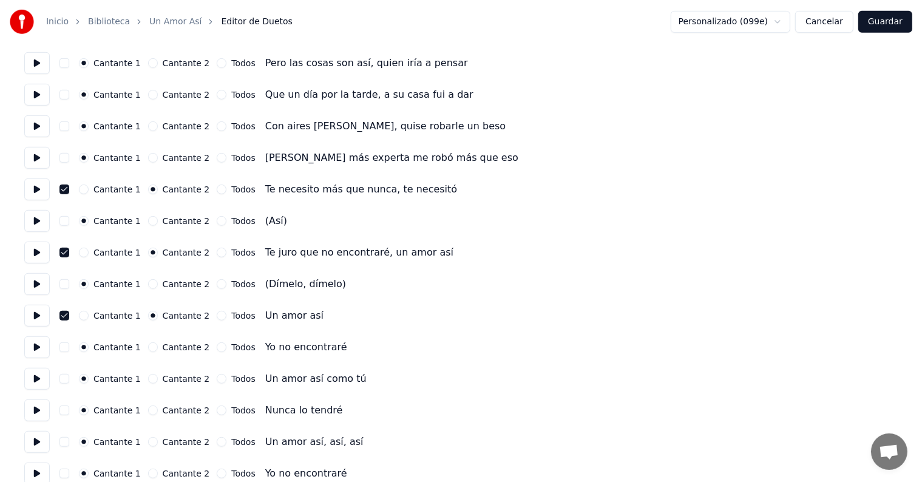
scroll to position [636, 0]
click at [65, 344] on button "button" at bounding box center [64, 347] width 10 height 10
click at [64, 379] on button "button" at bounding box center [64, 378] width 10 height 10
click at [66, 409] on button "button" at bounding box center [64, 410] width 10 height 10
click at [69, 440] on button "button" at bounding box center [64, 442] width 10 height 10
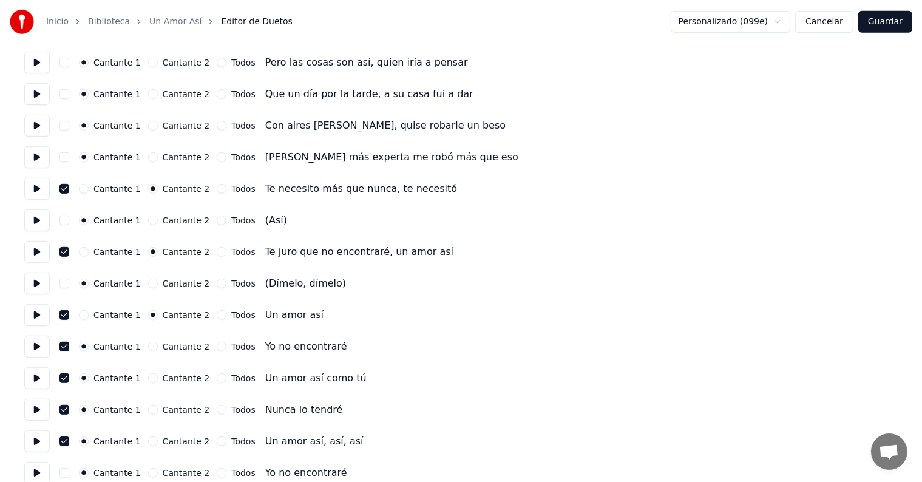
click at [151, 346] on button "Cantante 2" at bounding box center [153, 347] width 10 height 10
click at [151, 375] on button "Cantante 2" at bounding box center [153, 378] width 10 height 10
click at [134, 382] on label "Cantante 1" at bounding box center [116, 378] width 47 height 8
click at [89, 382] on button "Cantante 1" at bounding box center [84, 378] width 10 height 10
click at [150, 413] on button "Cantante 2" at bounding box center [153, 410] width 10 height 10
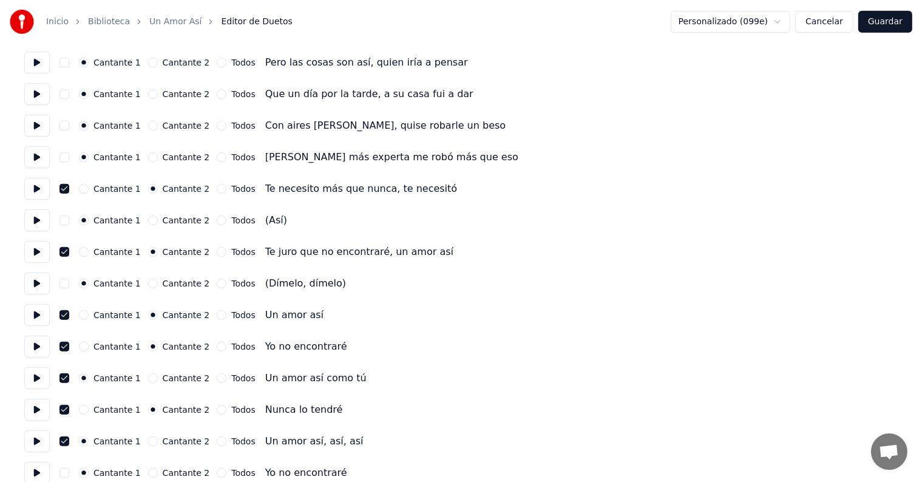
click at [149, 378] on button "Cantante 2" at bounding box center [153, 378] width 10 height 10
click at [148, 437] on div "Cantante 2" at bounding box center [179, 442] width 62 height 10
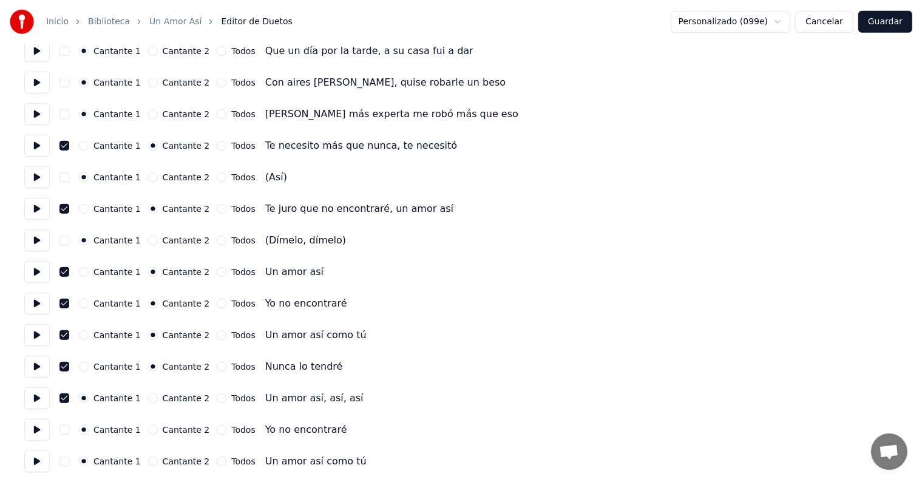
scroll to position [691, 0]
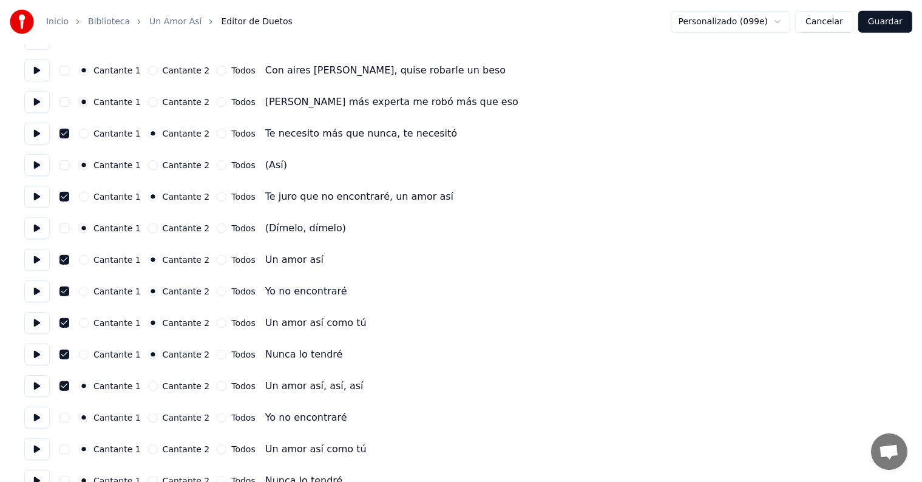
click at [151, 386] on button "Cantante 2" at bounding box center [153, 386] width 10 height 10
click at [66, 419] on button "button" at bounding box center [64, 418] width 10 height 10
click at [154, 416] on button "Cantante 2" at bounding box center [153, 418] width 10 height 10
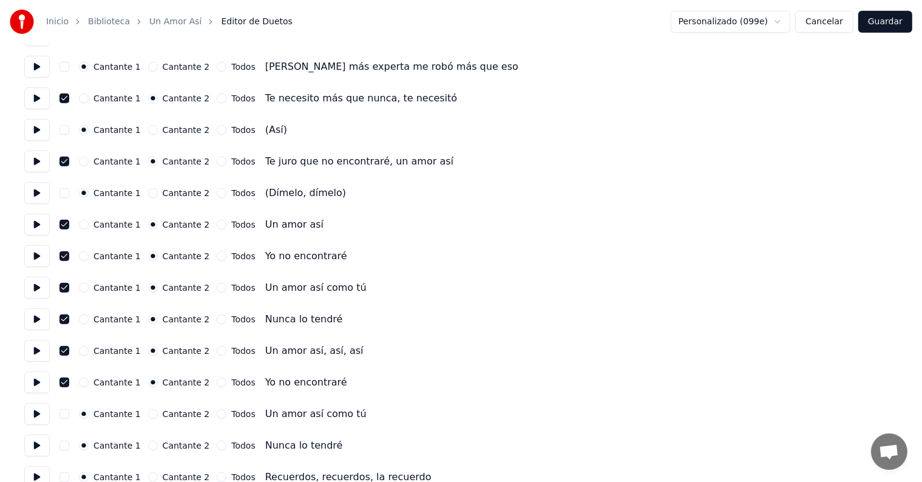
scroll to position [729, 0]
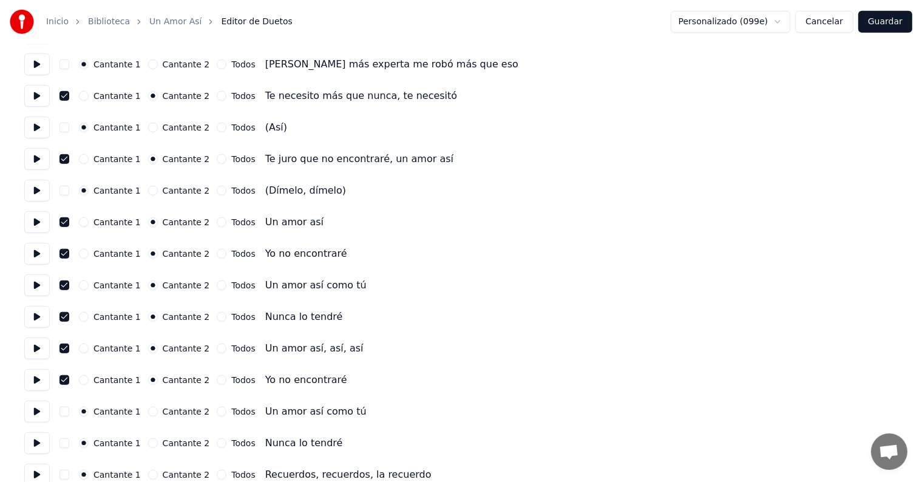
click at [64, 413] on button "button" at bounding box center [64, 412] width 10 height 10
click at [150, 412] on button "Cantante 2" at bounding box center [153, 412] width 10 height 10
click at [69, 443] on button "button" at bounding box center [64, 443] width 10 height 10
click at [149, 446] on button "Cantante 2" at bounding box center [153, 443] width 10 height 10
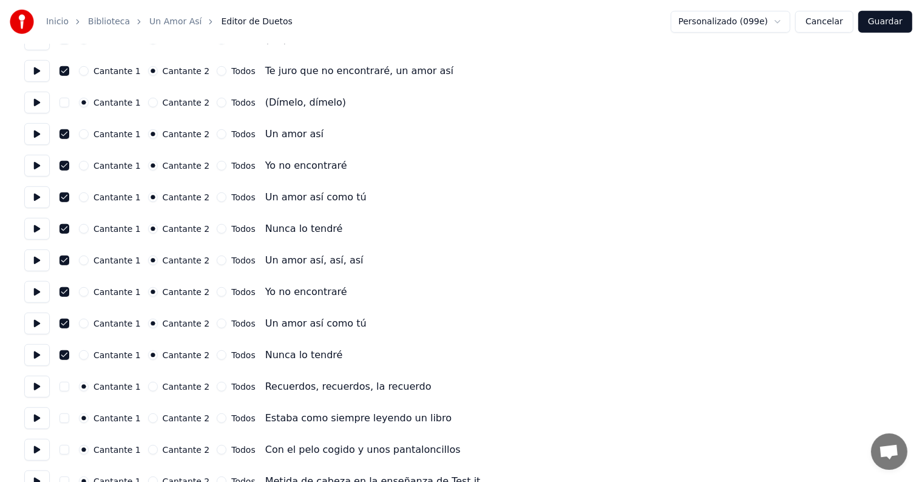
scroll to position [818, 0]
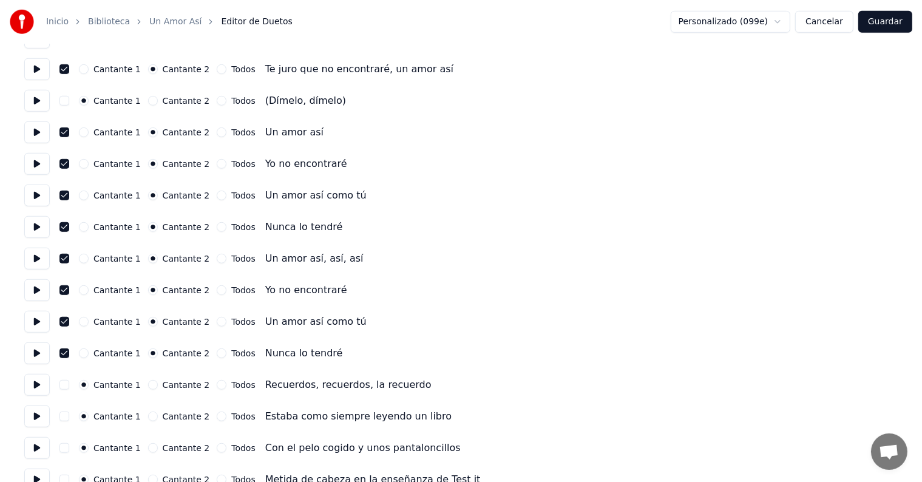
click at [41, 389] on button at bounding box center [36, 385] width 25 height 22
click at [38, 425] on button at bounding box center [36, 417] width 25 height 22
click at [40, 453] on button at bounding box center [36, 448] width 25 height 22
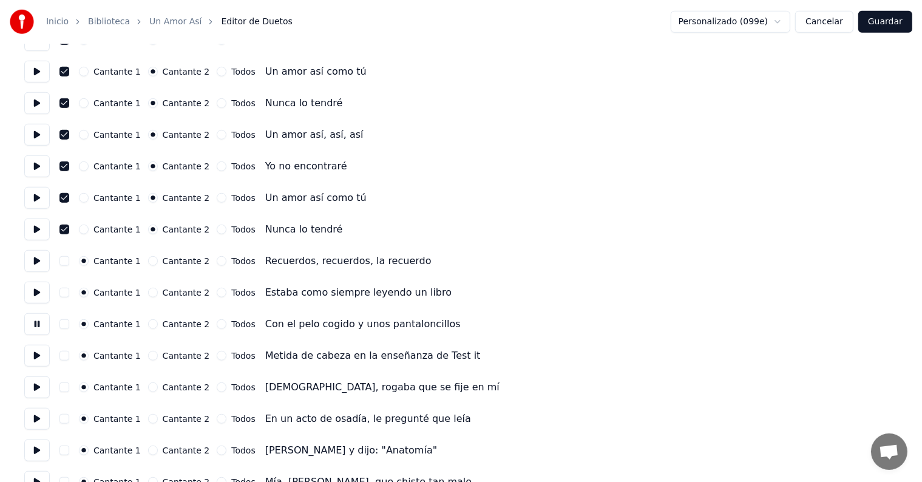
scroll to position [943, 0]
click at [38, 353] on button at bounding box center [36, 355] width 25 height 22
click at [41, 390] on button at bounding box center [36, 387] width 25 height 22
click at [43, 418] on button at bounding box center [36, 418] width 25 height 22
click at [50, 443] on button at bounding box center [36, 450] width 25 height 22
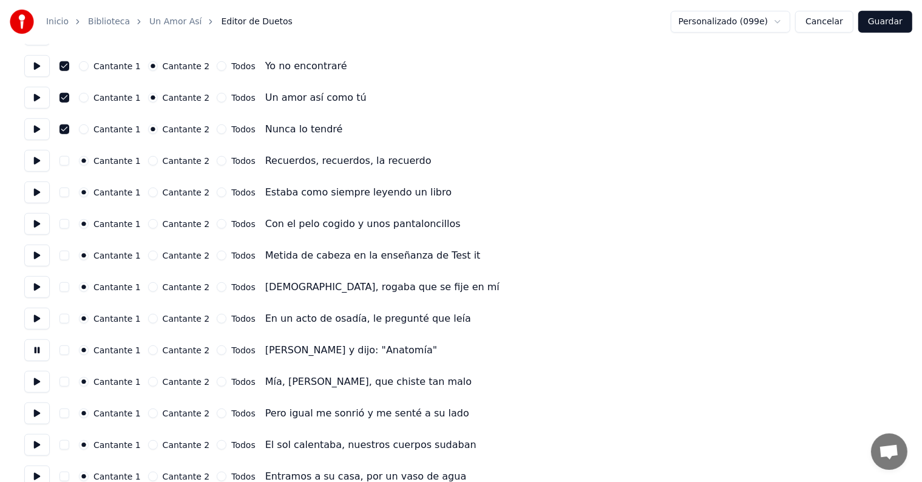
scroll to position [1046, 0]
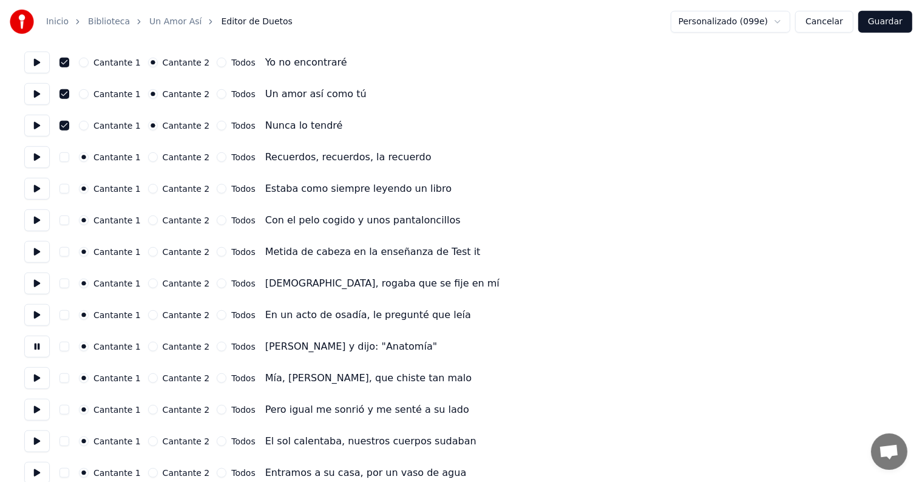
click at [46, 379] on button at bounding box center [36, 378] width 25 height 22
click at [45, 406] on button at bounding box center [36, 410] width 25 height 22
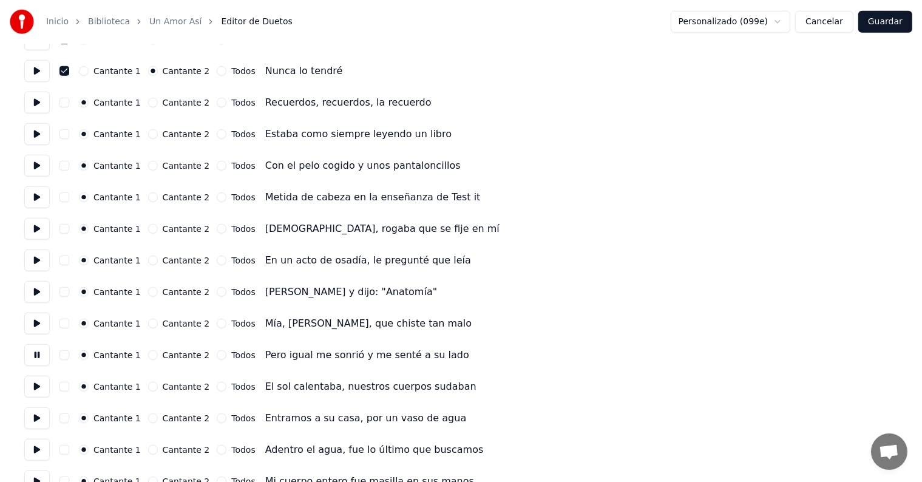
scroll to position [1110, 0]
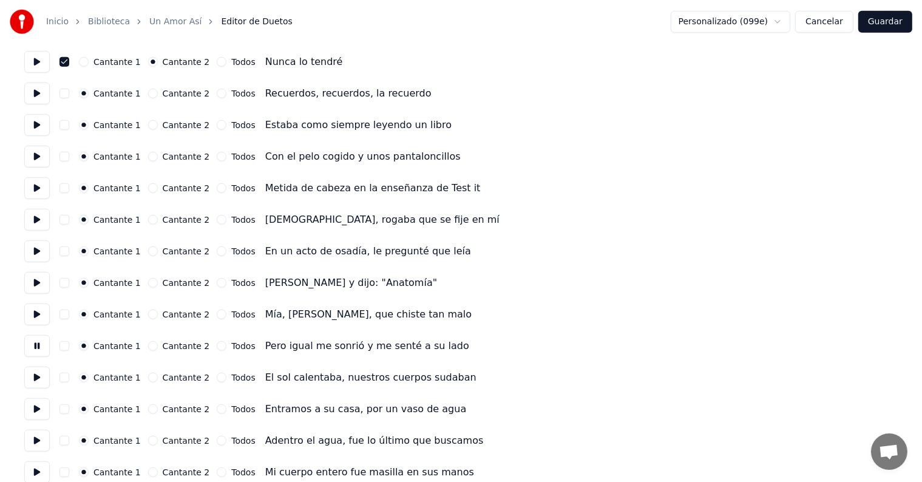
click at [36, 379] on button at bounding box center [36, 378] width 25 height 22
click at [37, 409] on button at bounding box center [36, 409] width 25 height 22
click at [36, 441] on button at bounding box center [36, 441] width 25 height 22
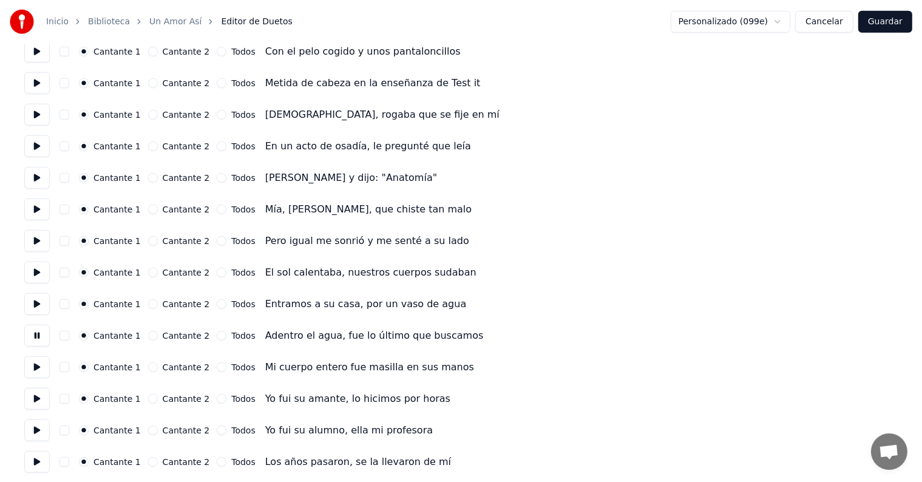
scroll to position [1215, 0]
click at [40, 365] on button at bounding box center [36, 367] width 25 height 22
click at [41, 401] on button at bounding box center [36, 398] width 25 height 22
click at [41, 423] on button at bounding box center [36, 430] width 25 height 22
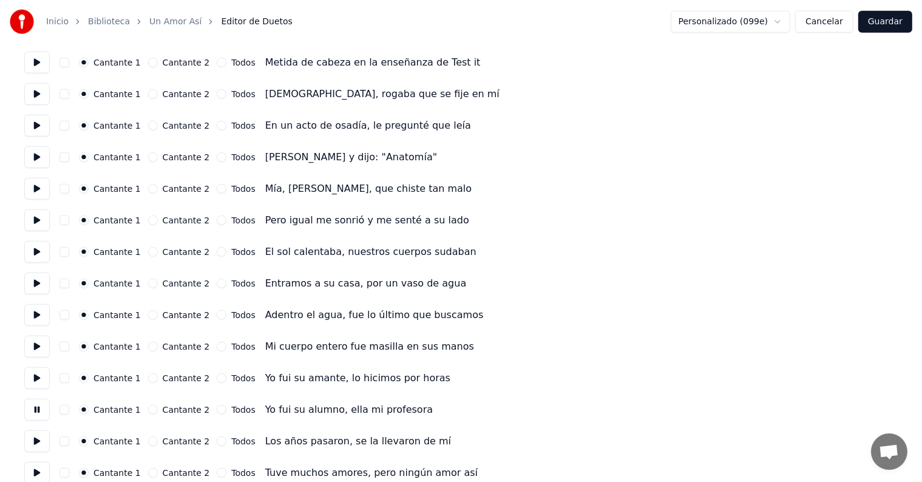
scroll to position [1266, 0]
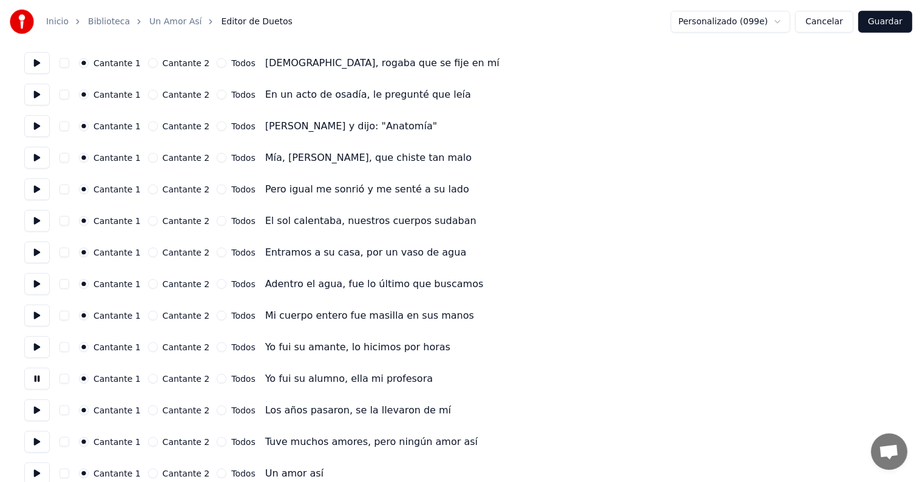
click at [41, 412] on button at bounding box center [36, 410] width 25 height 22
click at [40, 443] on button at bounding box center [36, 442] width 25 height 22
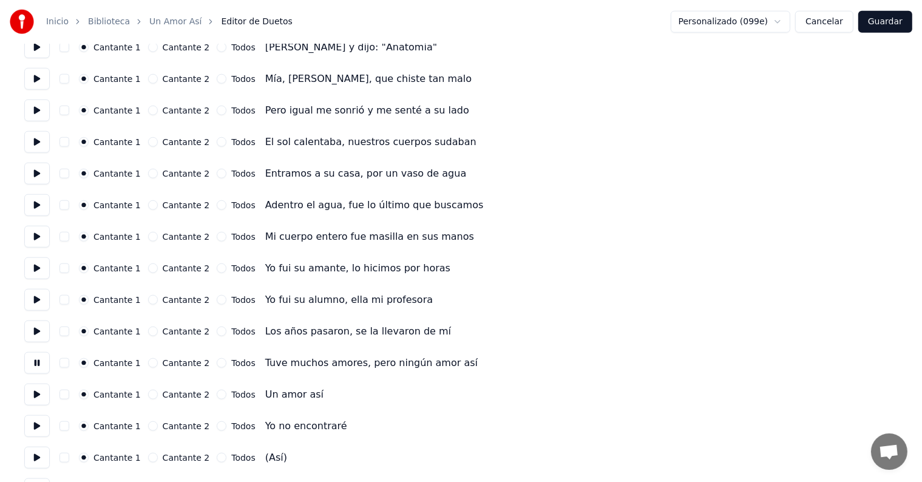
scroll to position [1345, 0]
click at [69, 397] on button "button" at bounding box center [64, 395] width 10 height 10
click at [36, 398] on button at bounding box center [36, 395] width 25 height 22
click at [67, 427] on button "button" at bounding box center [64, 426] width 10 height 10
click at [38, 430] on button at bounding box center [36, 426] width 25 height 22
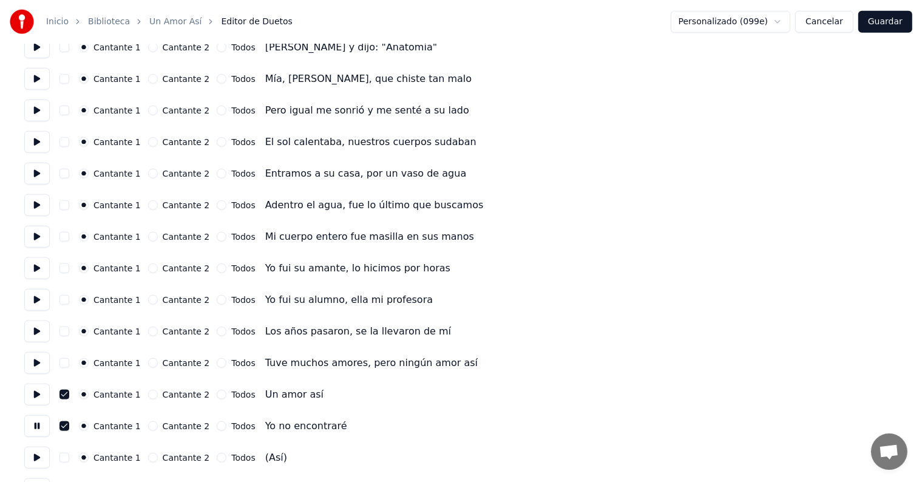
click at [65, 458] on button "button" at bounding box center [64, 458] width 10 height 10
click at [69, 458] on button "button" at bounding box center [64, 458] width 10 height 10
click at [152, 392] on button "Cantante 2" at bounding box center [153, 395] width 10 height 10
click at [151, 424] on button "Cantante 2" at bounding box center [153, 426] width 10 height 10
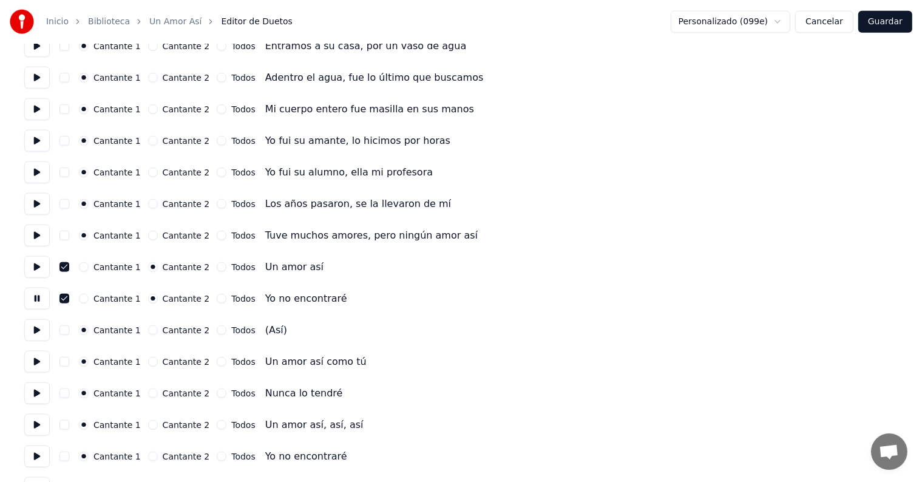
scroll to position [1483, 0]
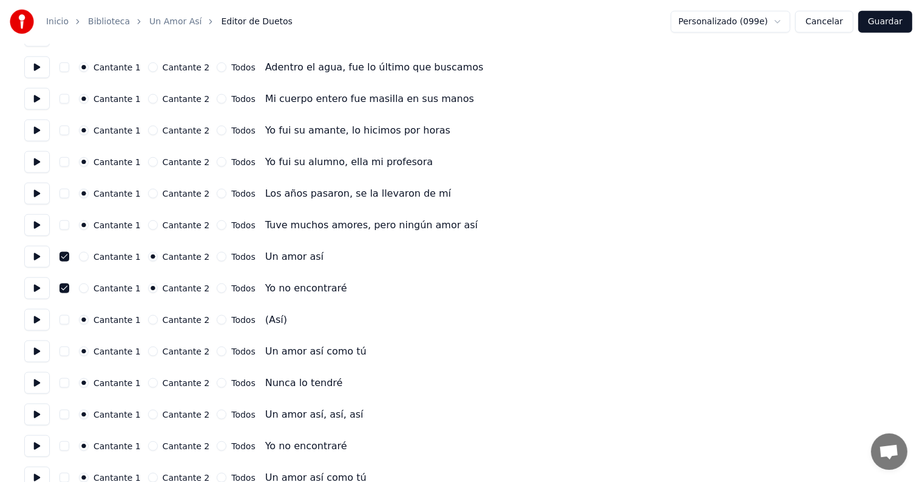
click at [152, 353] on button "Cantante 2" at bounding box center [153, 352] width 10 height 10
click at [148, 380] on button "Cantante 2" at bounding box center [153, 383] width 10 height 10
click at [149, 414] on button "Cantante 2" at bounding box center [153, 415] width 10 height 10
click at [148, 446] on button "Cantante 2" at bounding box center [153, 446] width 10 height 10
click at [67, 447] on button "button" at bounding box center [64, 446] width 10 height 10
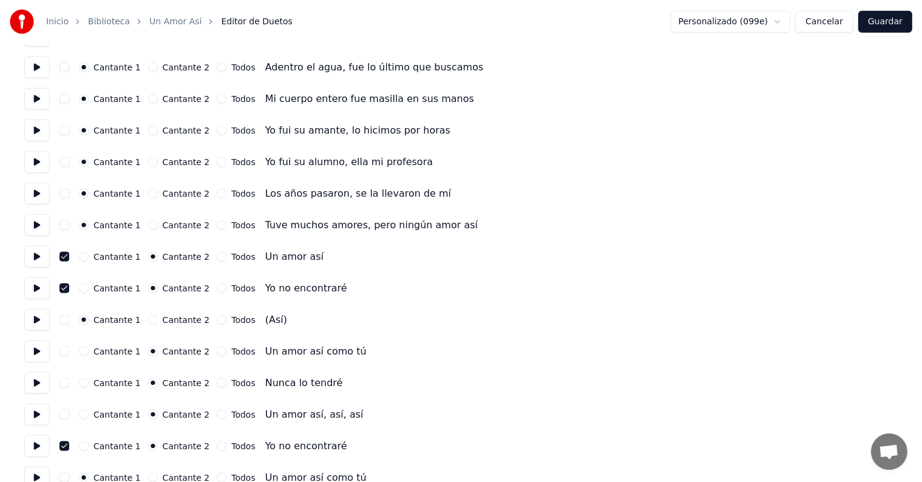
click at [69, 414] on button "button" at bounding box center [64, 415] width 10 height 10
click at [67, 386] on button "button" at bounding box center [64, 383] width 10 height 10
click at [66, 352] on button "button" at bounding box center [64, 352] width 10 height 10
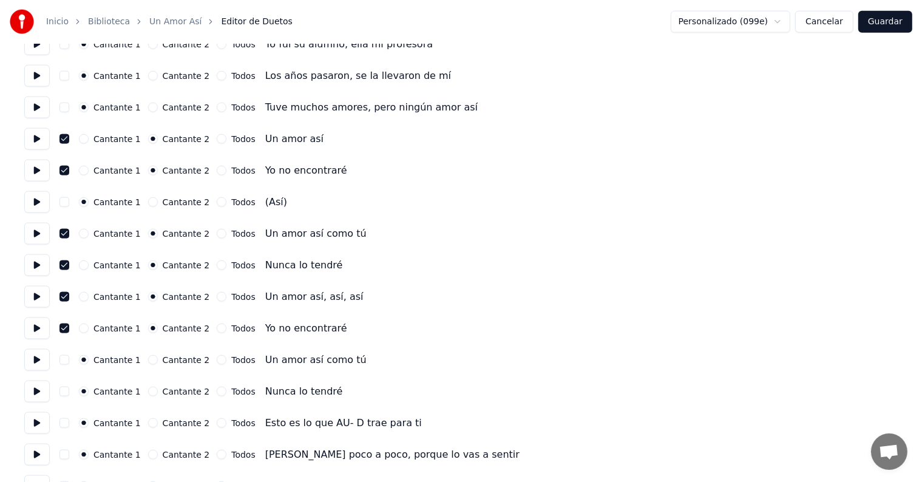
scroll to position [1603, 0]
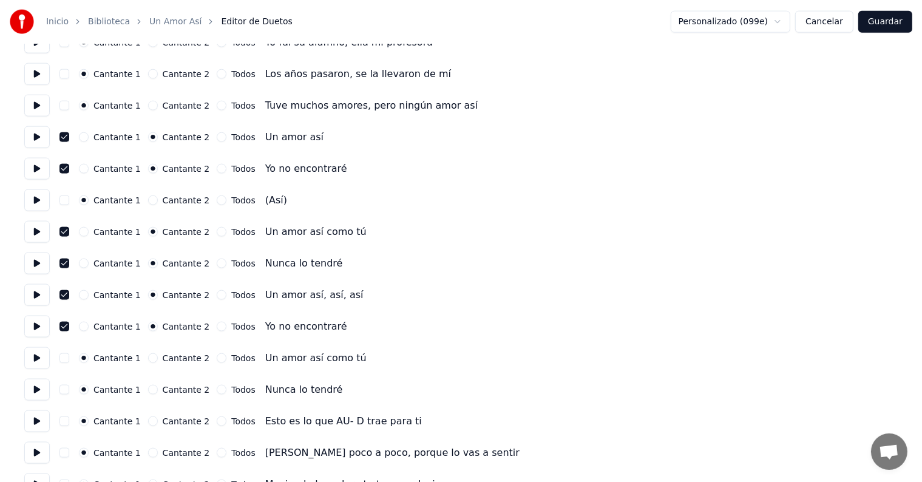
click at [42, 355] on button at bounding box center [36, 358] width 25 height 22
click at [151, 356] on button "Cantante 2" at bounding box center [153, 358] width 10 height 10
click at [149, 391] on button "Cantante 2" at bounding box center [153, 390] width 10 height 10
click at [34, 390] on button at bounding box center [36, 390] width 25 height 22
click at [29, 419] on button at bounding box center [36, 421] width 25 height 22
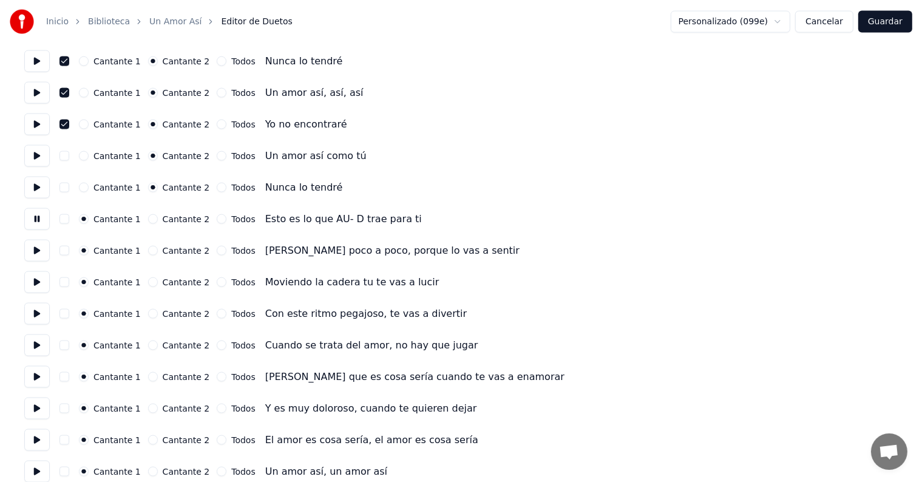
scroll to position [1810, 0]
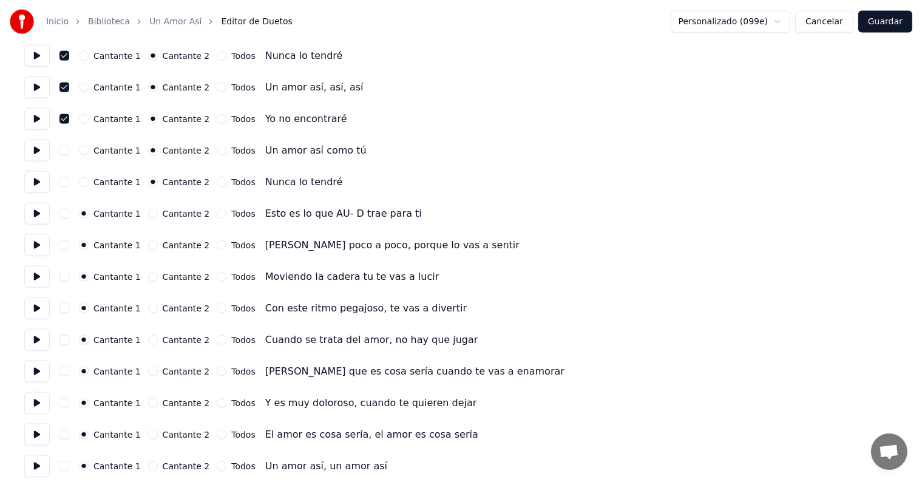
click at [38, 375] on button at bounding box center [36, 372] width 25 height 22
click at [38, 402] on button at bounding box center [36, 403] width 25 height 22
click at [39, 429] on button at bounding box center [36, 435] width 25 height 22
click at [150, 466] on button "Cantante 2" at bounding box center [153, 466] width 10 height 10
click at [44, 459] on button at bounding box center [36, 466] width 25 height 22
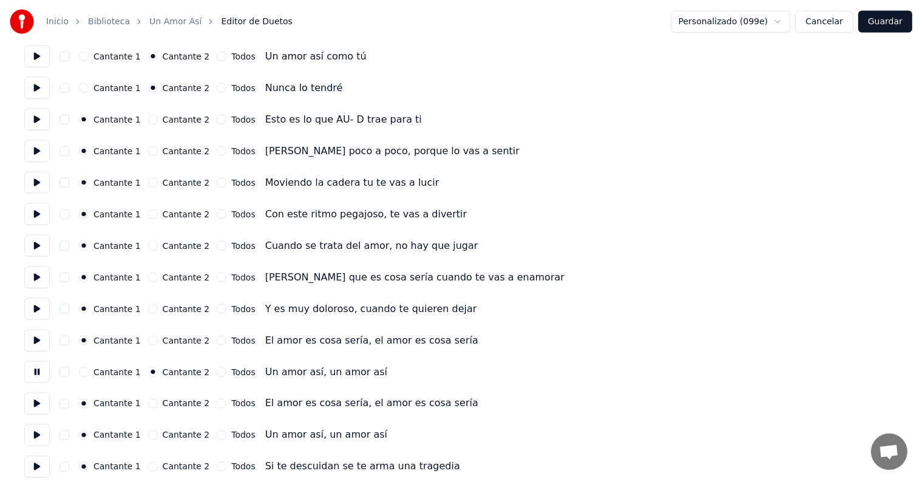
scroll to position [1909, 0]
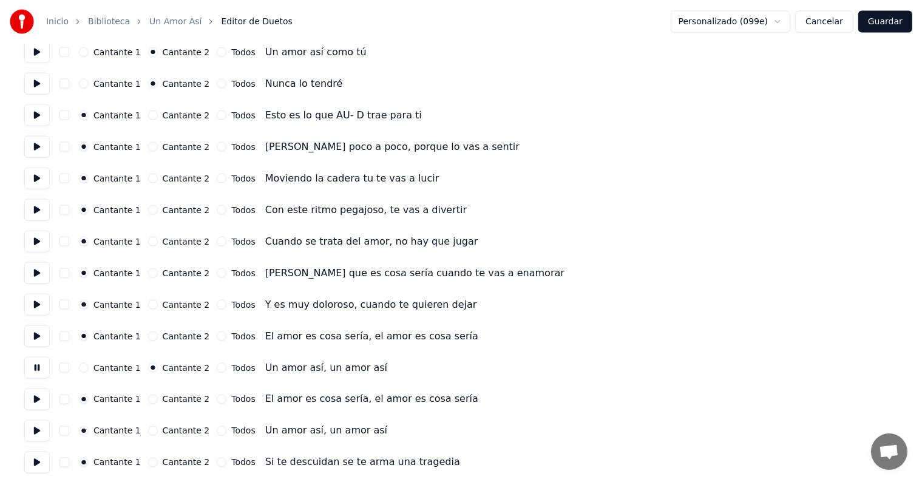
click at [148, 427] on button "Cantante 2" at bounding box center [153, 431] width 10 height 10
click at [48, 424] on button at bounding box center [36, 431] width 25 height 22
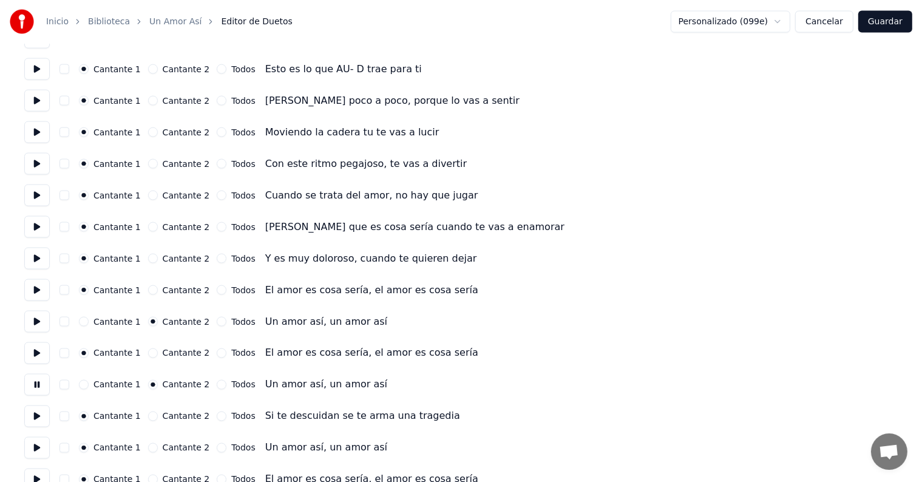
scroll to position [1983, 0]
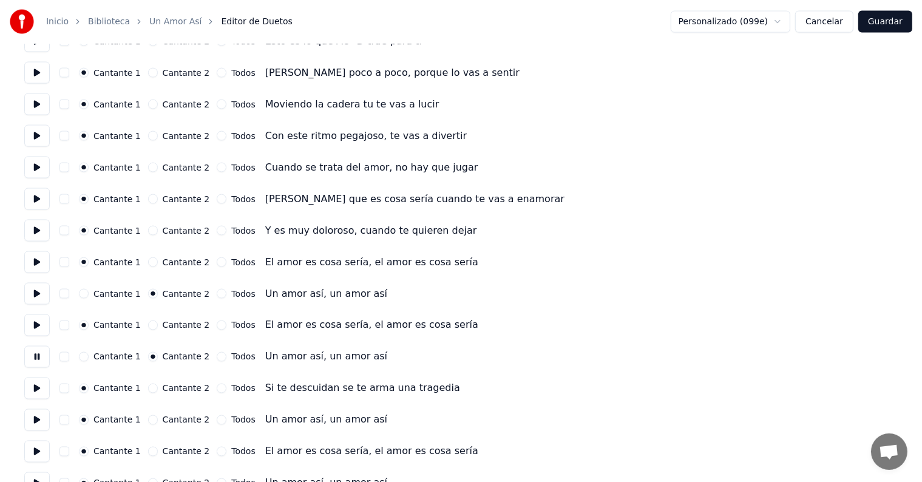
click at [30, 390] on button at bounding box center [36, 389] width 25 height 22
click at [151, 420] on button "Cantante 2" at bounding box center [153, 420] width 10 height 10
click at [47, 413] on button at bounding box center [36, 420] width 25 height 22
click at [89, 421] on button "Cantante 1" at bounding box center [84, 420] width 10 height 10
click at [151, 420] on button "Cantante 2" at bounding box center [153, 420] width 10 height 10
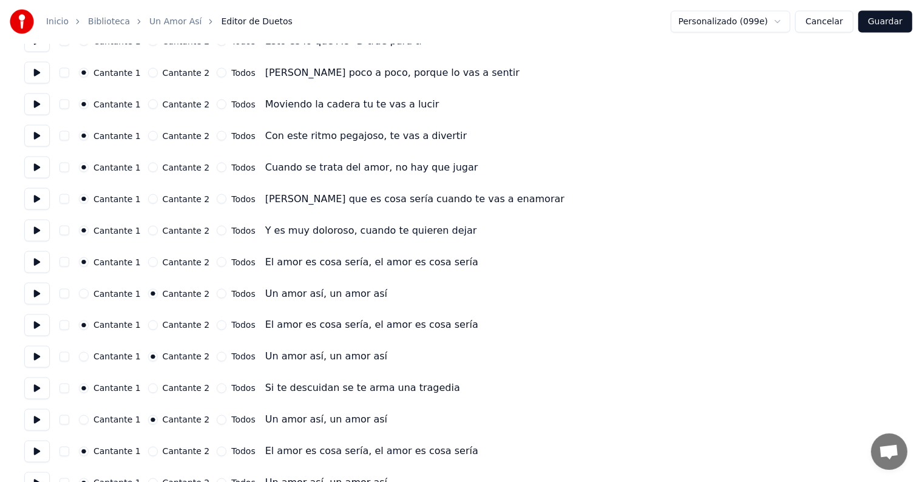
click at [217, 422] on button "Todos" at bounding box center [222, 420] width 10 height 10
click at [151, 419] on button "Cantante 2" at bounding box center [153, 420] width 10 height 10
click at [67, 292] on button "button" at bounding box center [64, 294] width 10 height 10
click at [69, 357] on button "button" at bounding box center [64, 357] width 10 height 10
click at [44, 363] on button at bounding box center [36, 357] width 25 height 22
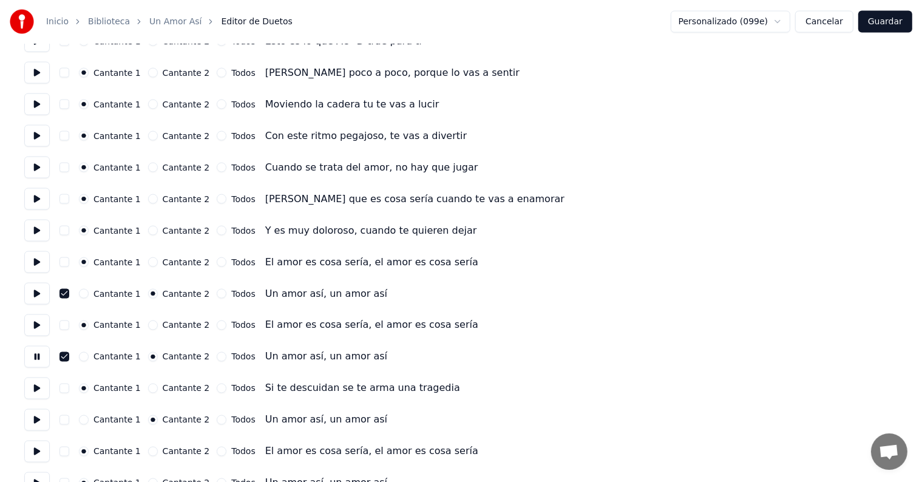
click at [87, 420] on button "Cantante 1" at bounding box center [84, 420] width 10 height 10
click at [40, 423] on button at bounding box center [36, 420] width 25 height 22
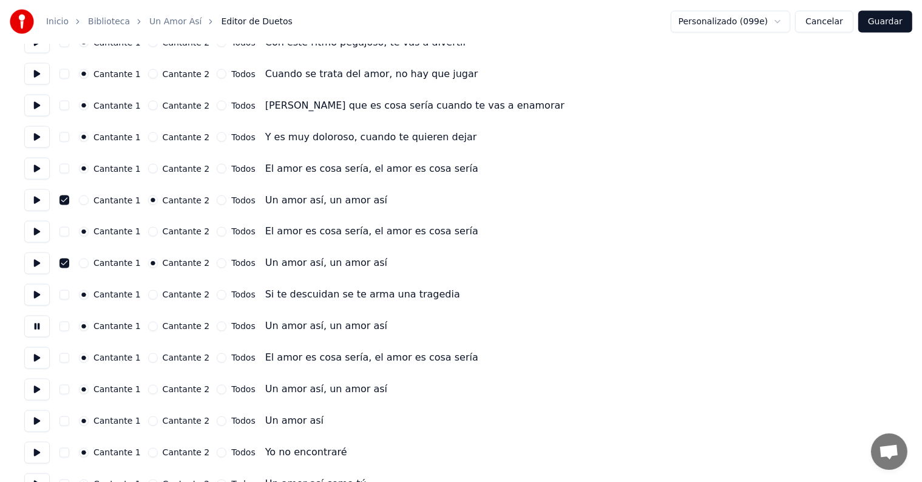
scroll to position [2076, 0]
click at [152, 326] on button "Cantante 2" at bounding box center [153, 327] width 10 height 10
click at [69, 327] on button "button" at bounding box center [64, 327] width 10 height 10
click at [42, 365] on button at bounding box center [36, 358] width 25 height 22
click at [151, 389] on button "Cantante 2" at bounding box center [153, 390] width 10 height 10
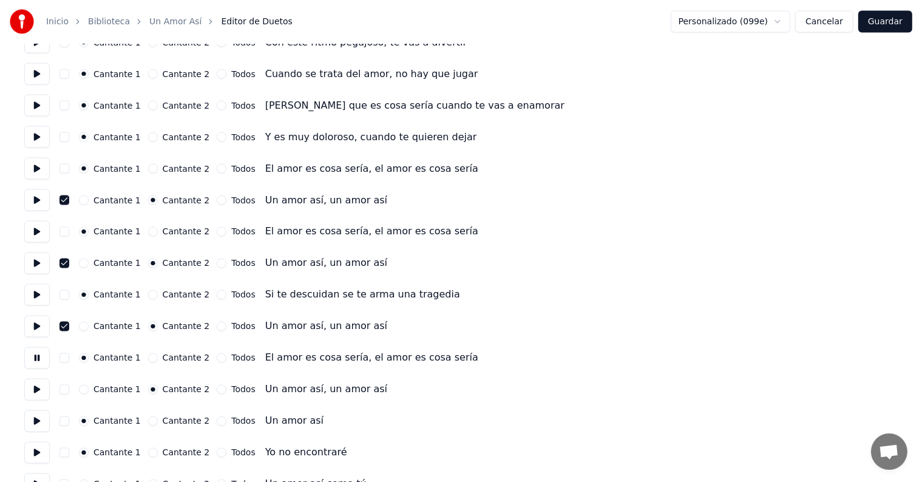
click at [69, 389] on button "button" at bounding box center [64, 390] width 10 height 10
click at [35, 390] on button at bounding box center [36, 390] width 25 height 22
click at [39, 420] on button at bounding box center [36, 421] width 25 height 22
click at [148, 421] on button "Cantante 2" at bounding box center [153, 421] width 10 height 10
click at [44, 449] on button at bounding box center [36, 453] width 25 height 22
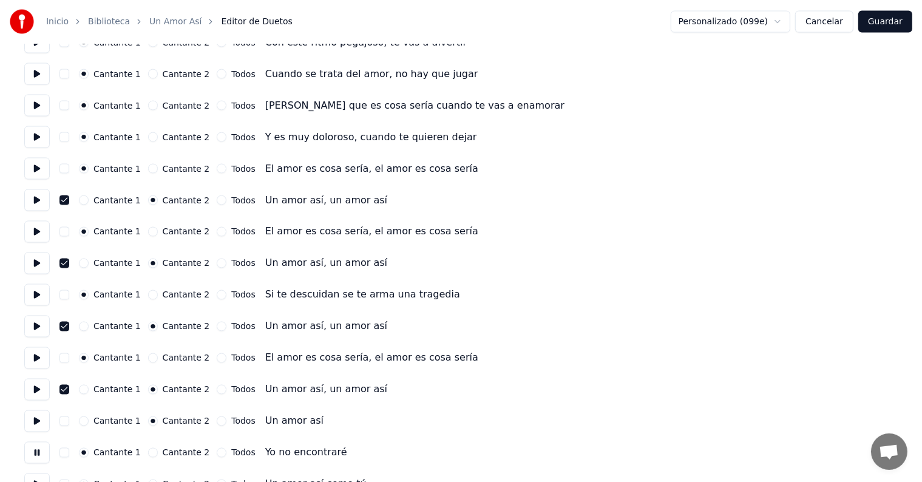
click at [149, 454] on button "Cantante 2" at bounding box center [153, 453] width 10 height 10
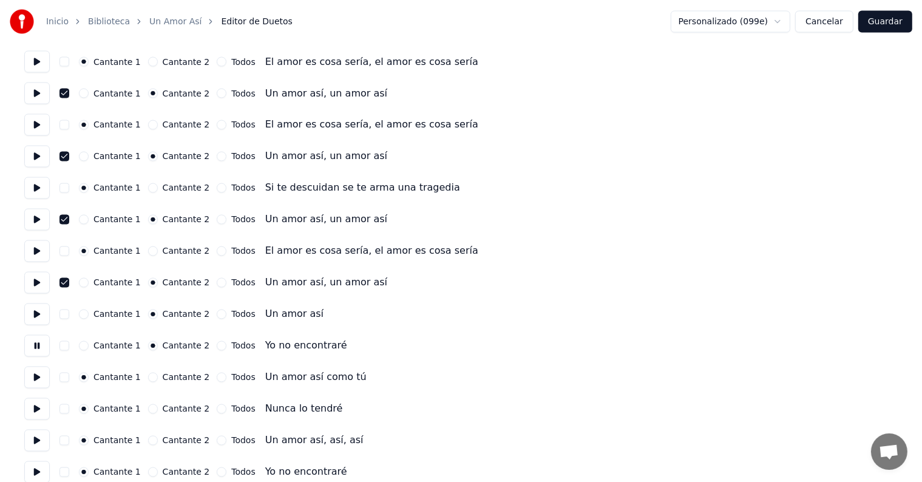
scroll to position [2184, 0]
click at [151, 376] on button "Cantante 2" at bounding box center [153, 377] width 10 height 10
click at [150, 406] on button "Cantante 2" at bounding box center [153, 408] width 10 height 10
click at [66, 376] on button "button" at bounding box center [64, 377] width 10 height 10
click at [67, 410] on button "button" at bounding box center [64, 408] width 10 height 10
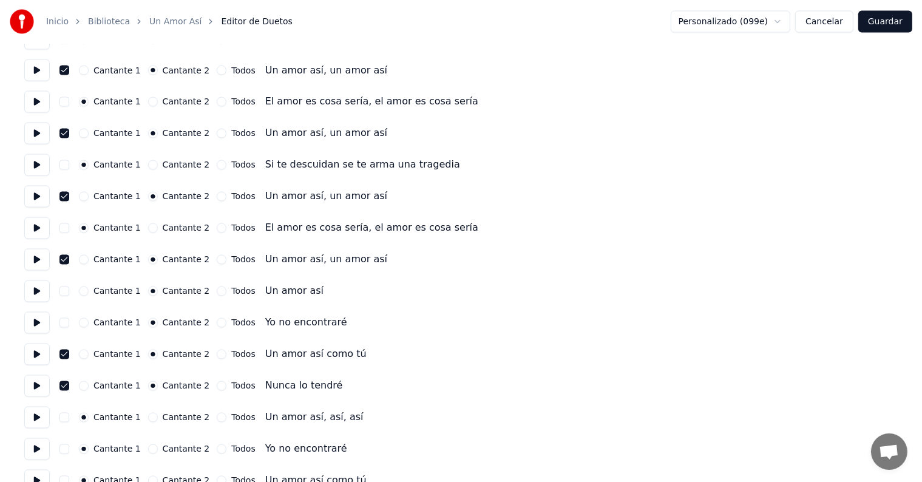
scroll to position [2248, 0]
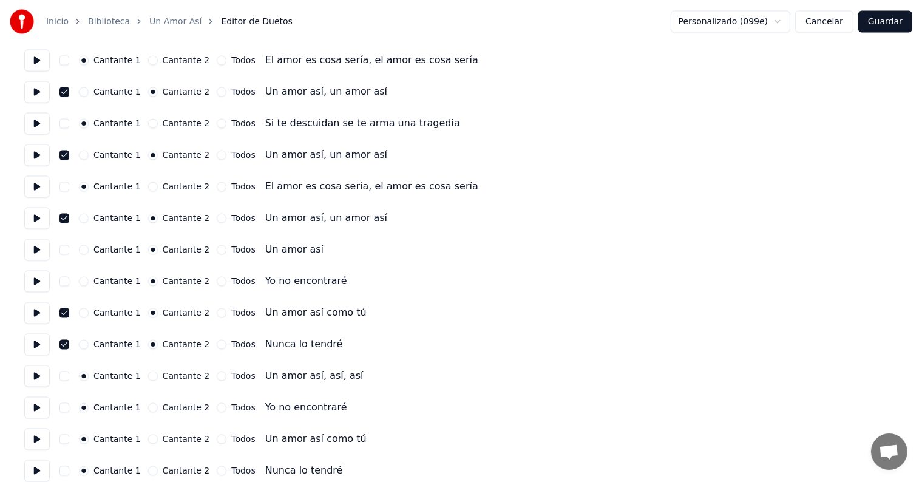
click at [69, 376] on button "button" at bounding box center [64, 377] width 10 height 10
click at [68, 408] on button "button" at bounding box center [64, 408] width 10 height 10
click at [149, 407] on button "Cantante 2" at bounding box center [153, 408] width 10 height 10
click at [151, 376] on button "Cantante 2" at bounding box center [153, 377] width 10 height 10
click at [35, 378] on button at bounding box center [36, 376] width 25 height 22
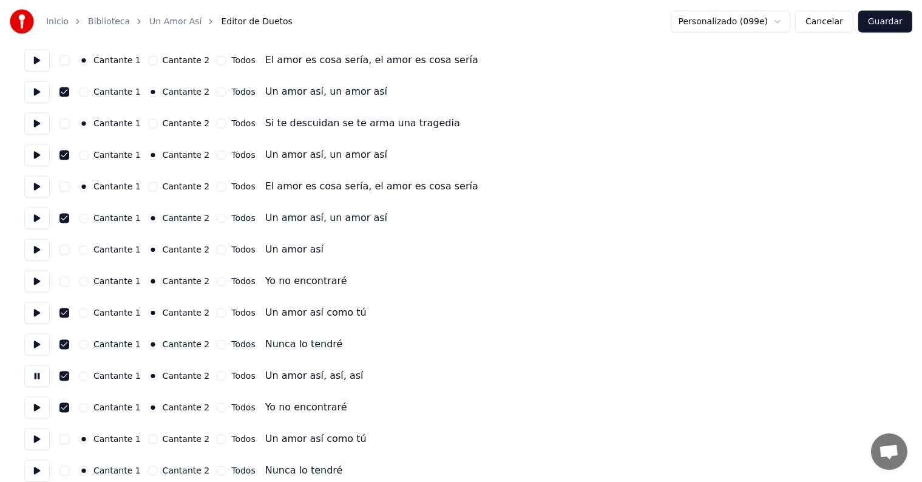
click at [36, 408] on button at bounding box center [36, 408] width 25 height 22
click at [150, 440] on button "Cantante 2" at bounding box center [153, 440] width 10 height 10
click at [41, 433] on button at bounding box center [36, 440] width 25 height 22
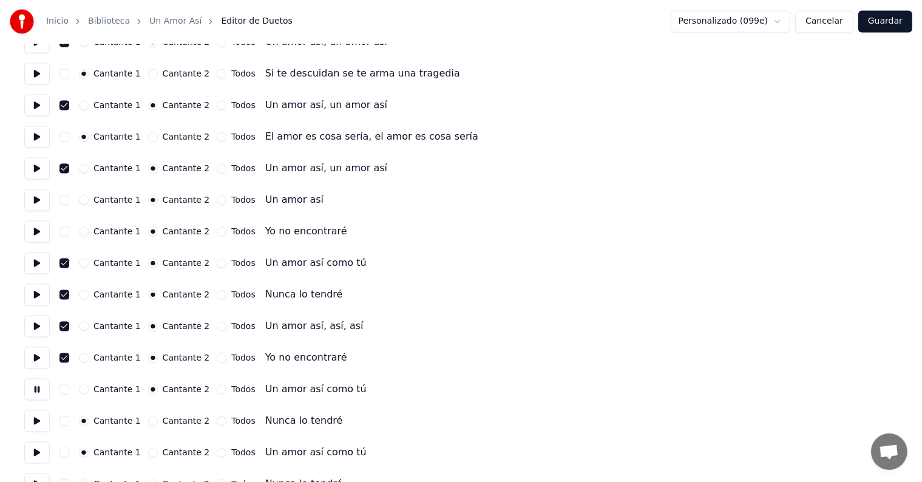
scroll to position [2323, 0]
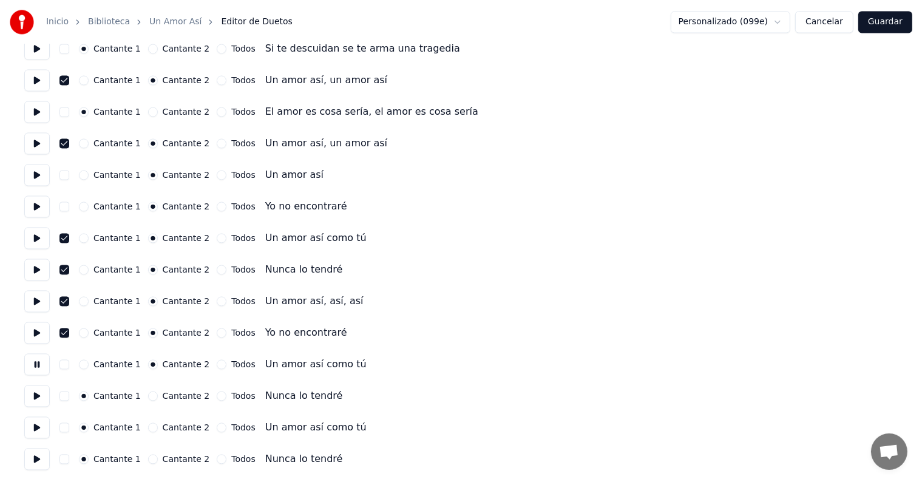
click at [150, 398] on button "Cantante 2" at bounding box center [153, 396] width 10 height 10
click at [39, 393] on button at bounding box center [36, 396] width 25 height 22
click at [69, 396] on button "button" at bounding box center [64, 396] width 10 height 10
click at [69, 365] on button "button" at bounding box center [64, 364] width 10 height 10
click at [152, 429] on button "Cantante 2" at bounding box center [153, 428] width 10 height 10
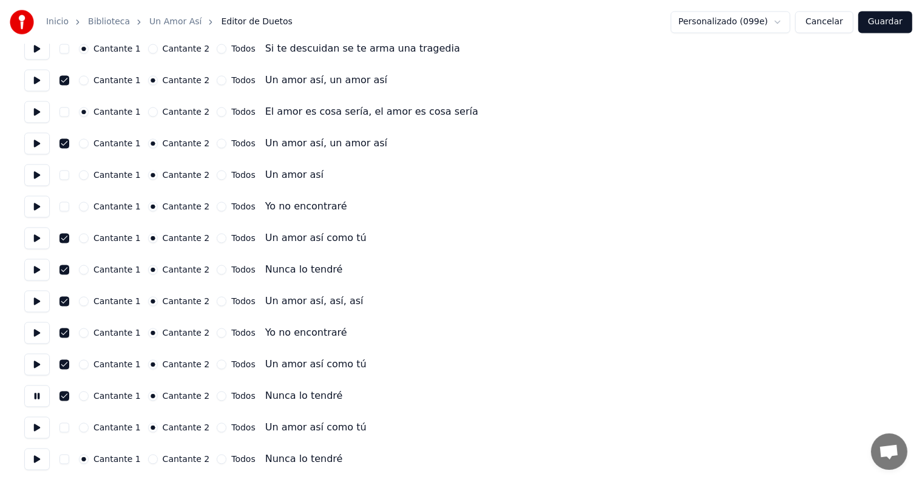
click at [42, 427] on button at bounding box center [36, 427] width 25 height 22
click at [155, 463] on div "Cantante 2" at bounding box center [179, 459] width 62 height 10
click at [41, 452] on button at bounding box center [36, 459] width 25 height 22
click at [152, 460] on button "Cantante 2" at bounding box center [153, 459] width 10 height 10
click at [66, 426] on button "button" at bounding box center [64, 428] width 10 height 10
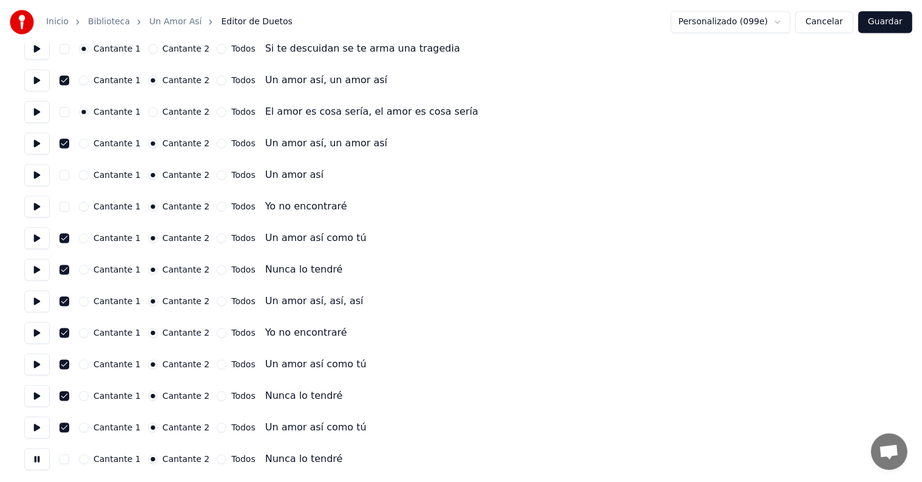
click at [64, 457] on button "button" at bounding box center [64, 459] width 10 height 10
click at [872, 18] on button "Guardar" at bounding box center [885, 22] width 54 height 22
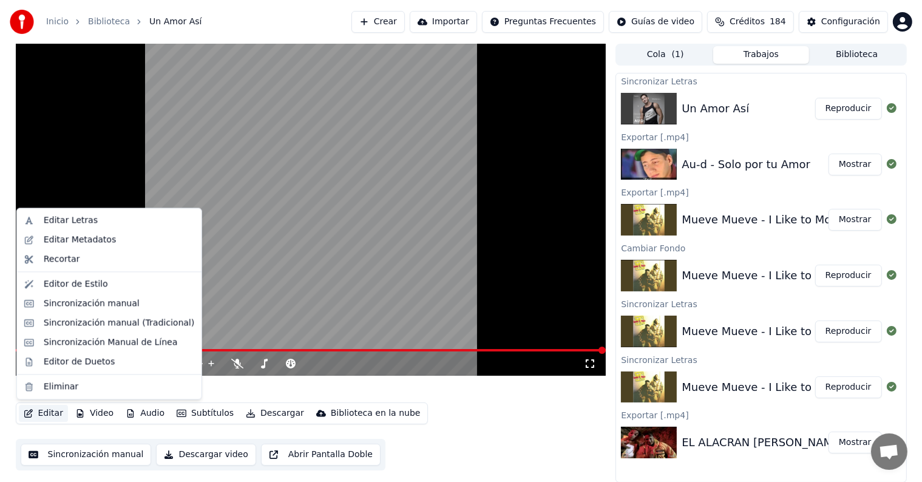
click at [39, 413] on button "Editar" at bounding box center [43, 413] width 49 height 17
click at [35, 362] on div "Editor de Duetos" at bounding box center [109, 361] width 180 height 19
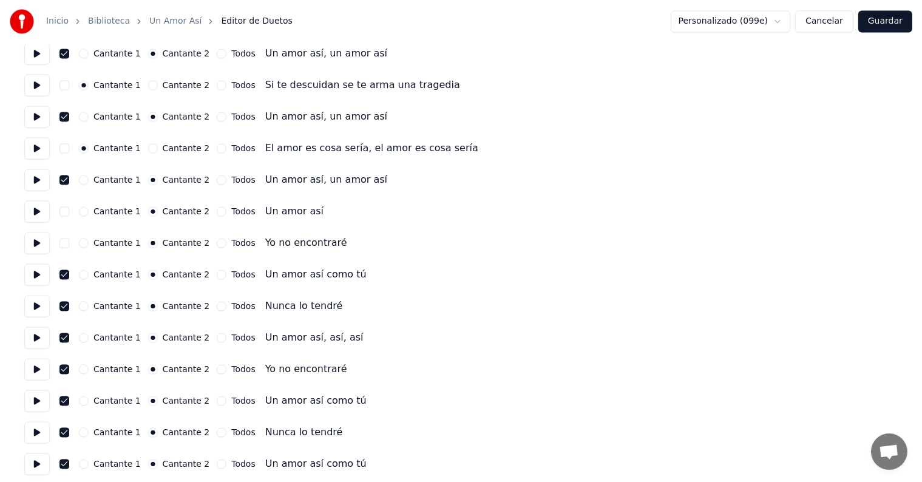
scroll to position [2323, 0]
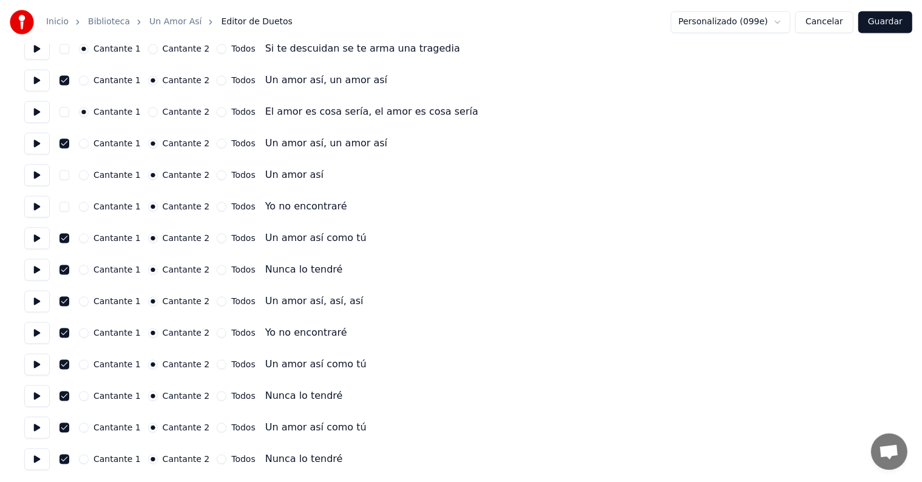
click at [39, 172] on button at bounding box center [36, 175] width 25 height 22
click at [69, 175] on button "button" at bounding box center [64, 175] width 10 height 10
click at [69, 206] on button "button" at bounding box center [64, 207] width 10 height 10
click at [892, 21] on button "Guardar" at bounding box center [885, 22] width 54 height 22
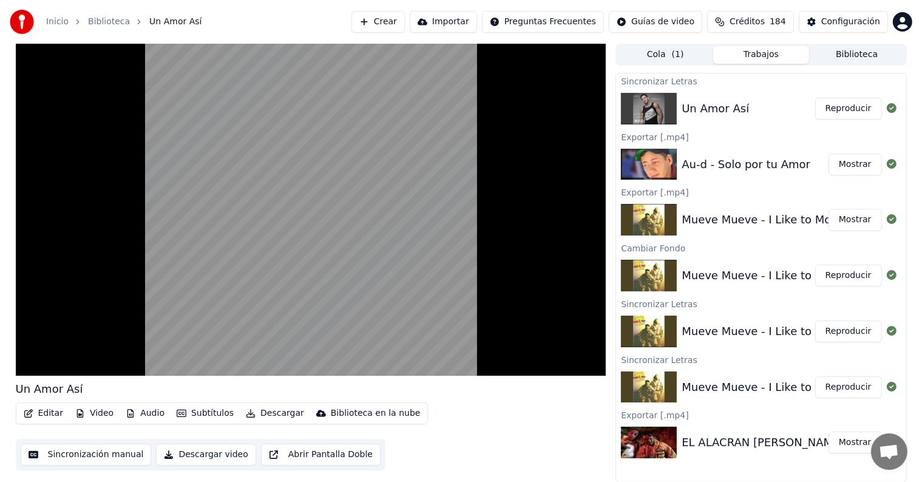
click at [98, 415] on button "Video" at bounding box center [94, 413] width 48 height 17
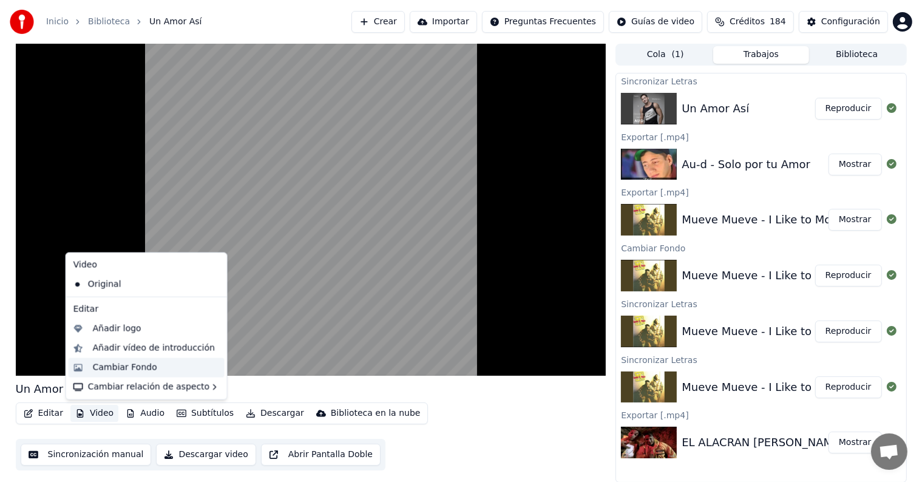
click at [93, 369] on div "Cambiar Fondo" at bounding box center [125, 368] width 64 height 12
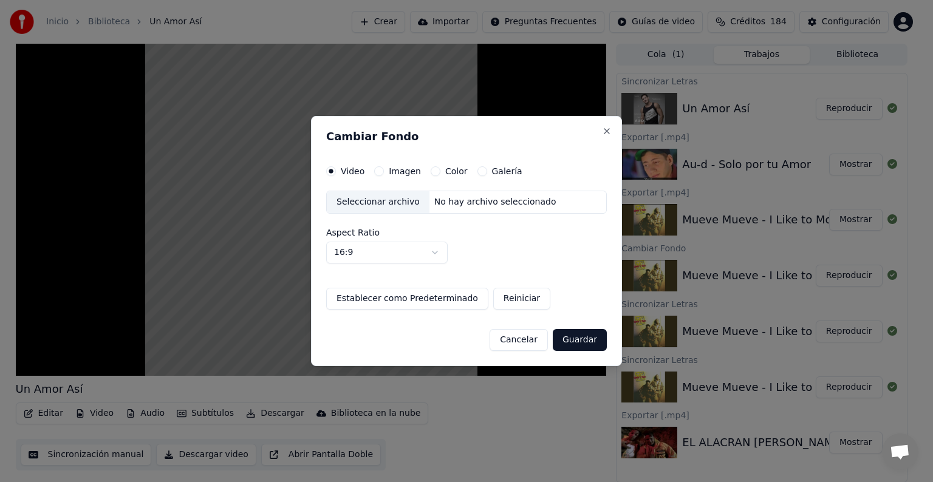
click at [378, 171] on button "Imagen" at bounding box center [379, 171] width 10 height 10
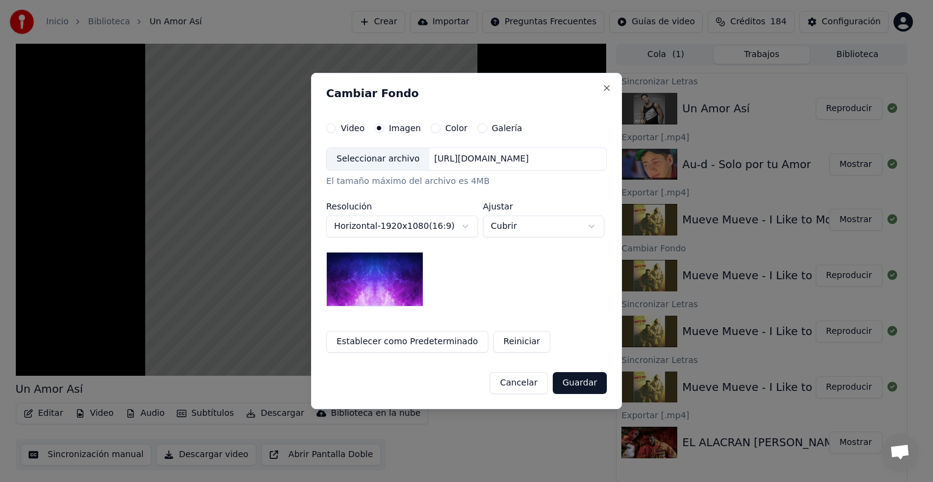
click at [343, 157] on div "Seleccionar archivo" at bounding box center [378, 159] width 103 height 22
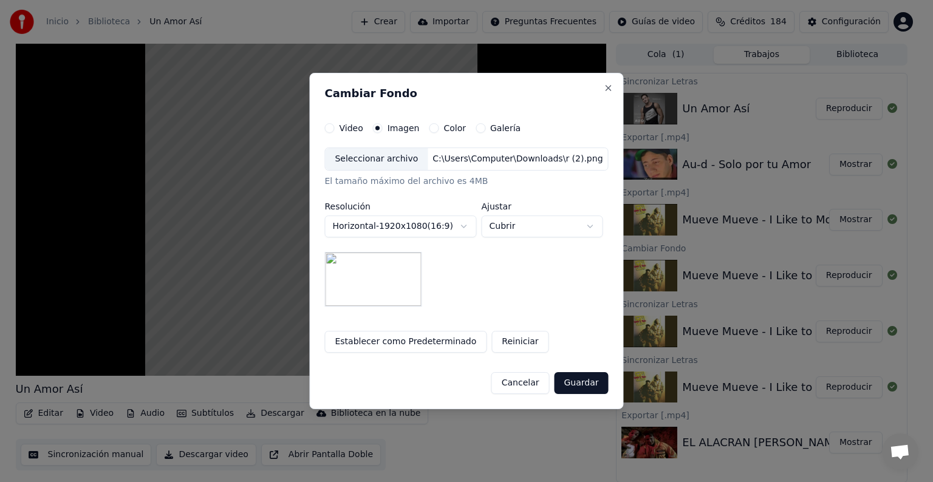
click at [494, 226] on button "Cubrir" at bounding box center [541, 227] width 121 height 22
click at [494, 271] on span "Contener" at bounding box center [510, 272] width 39 height 12
select select "*******"
click at [571, 381] on button "Guardar" at bounding box center [581, 383] width 54 height 22
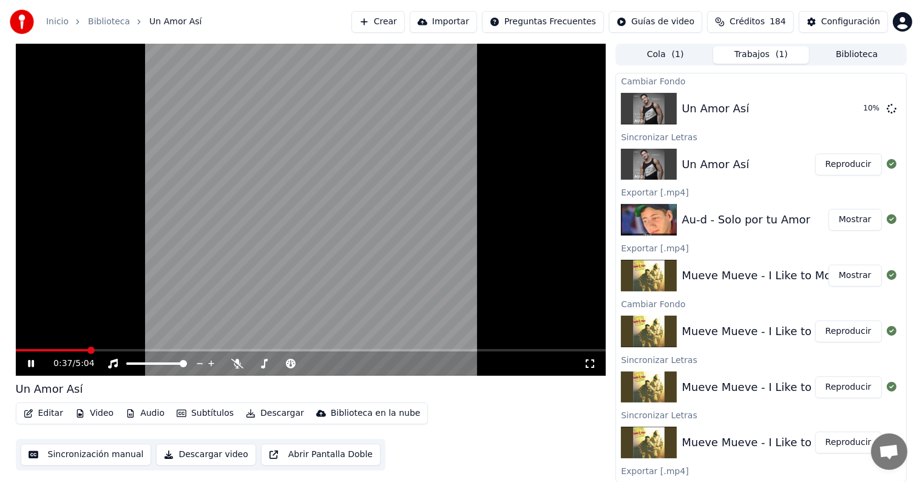
click at [533, 297] on video at bounding box center [311, 210] width 591 height 332
click at [854, 108] on button "Reproducir" at bounding box center [848, 109] width 67 height 22
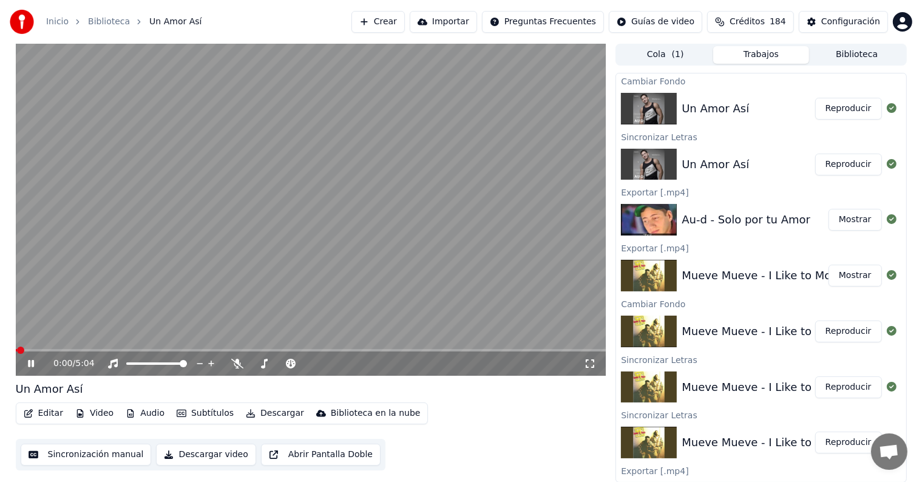
click at [246, 415] on icon "button" at bounding box center [251, 413] width 10 height 8
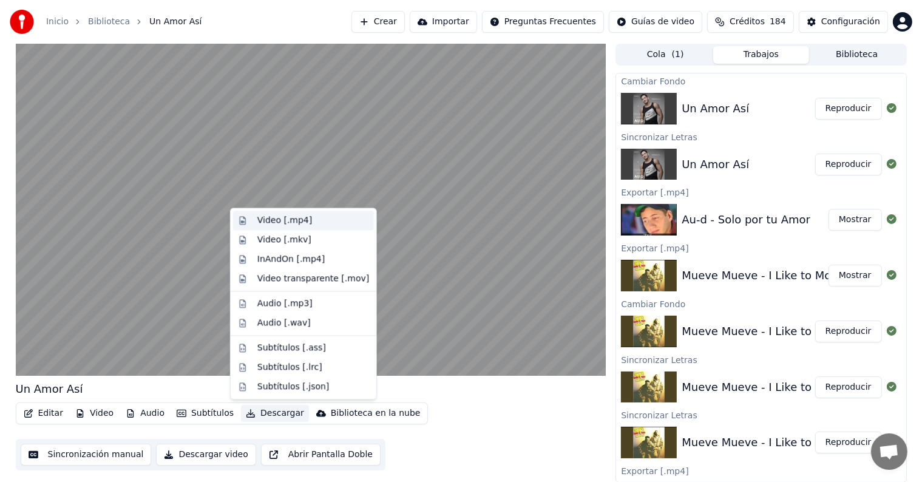
click at [277, 217] on div "Video [.mp4]" at bounding box center [284, 220] width 55 height 12
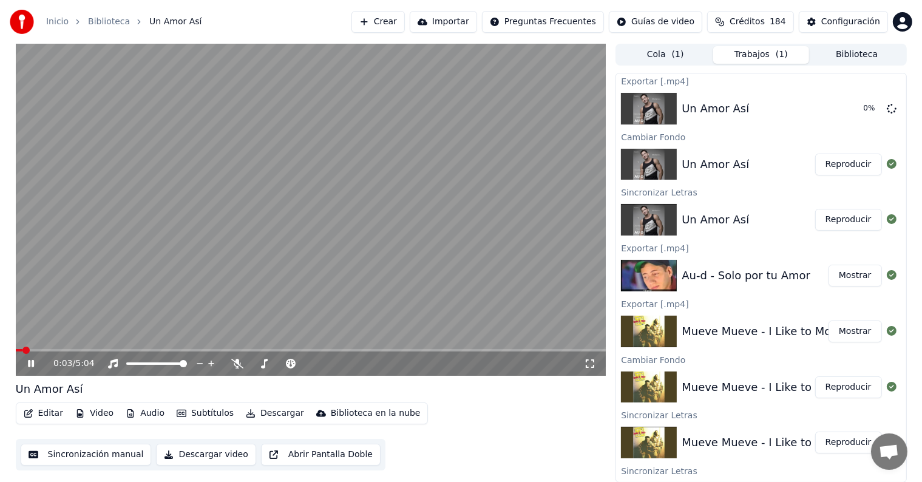
click at [277, 217] on video at bounding box center [311, 210] width 591 height 332
